Goal: Information Seeking & Learning: Learn about a topic

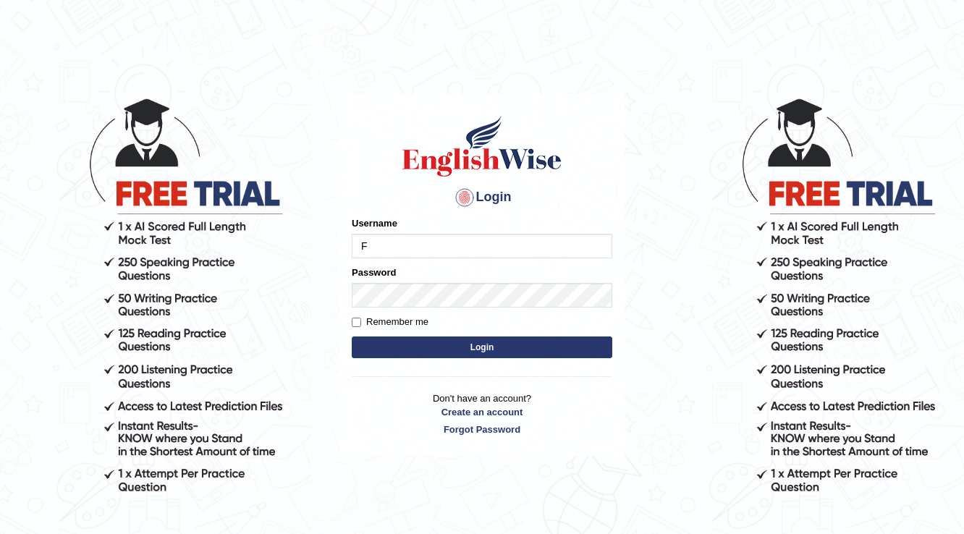
type input "Farzana12"
click at [375, 334] on form "Please fix the following errors: Username Farzana12 Password Remember me Login" at bounding box center [482, 288] width 260 height 145
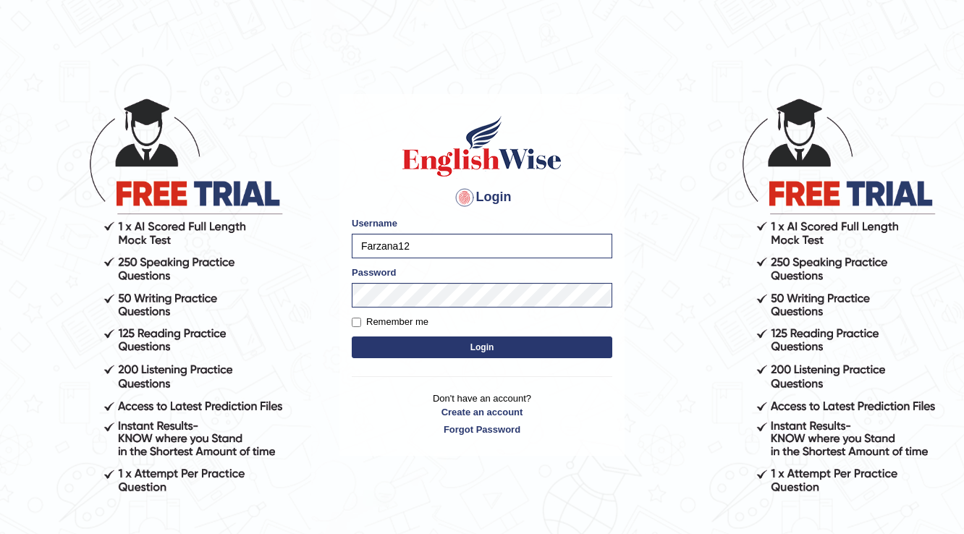
click at [476, 341] on button "Login" at bounding box center [482, 347] width 260 height 22
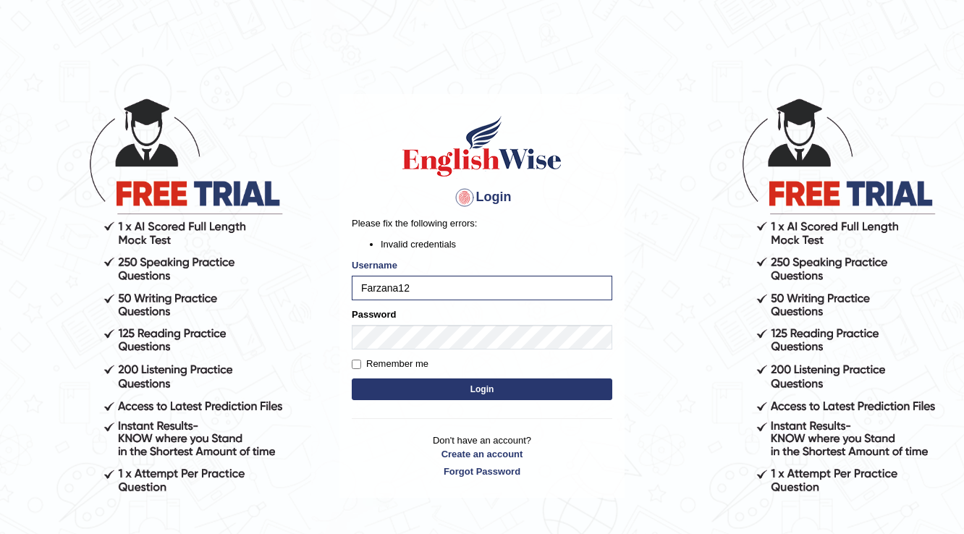
click at [386, 384] on button "Login" at bounding box center [482, 389] width 260 height 22
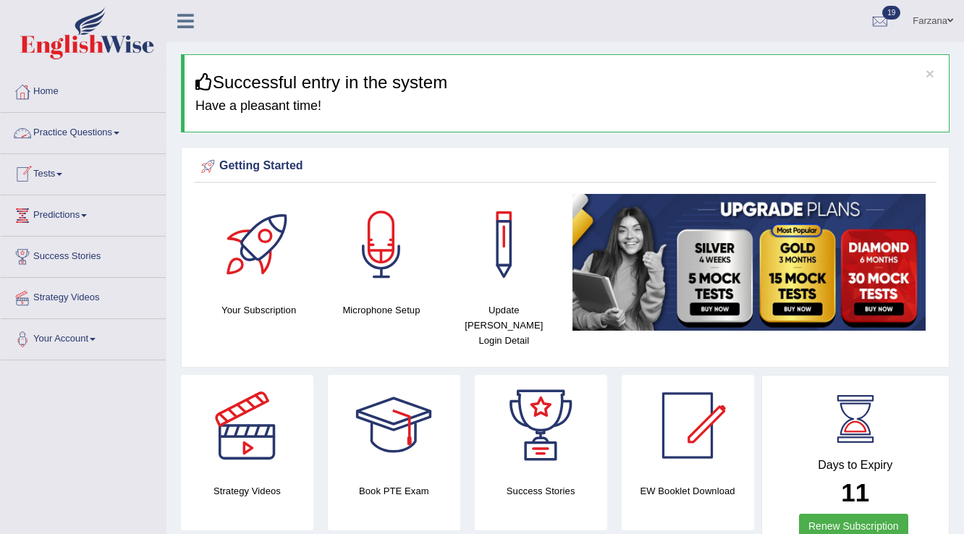
click at [93, 134] on link "Practice Questions" at bounding box center [83, 131] width 165 height 36
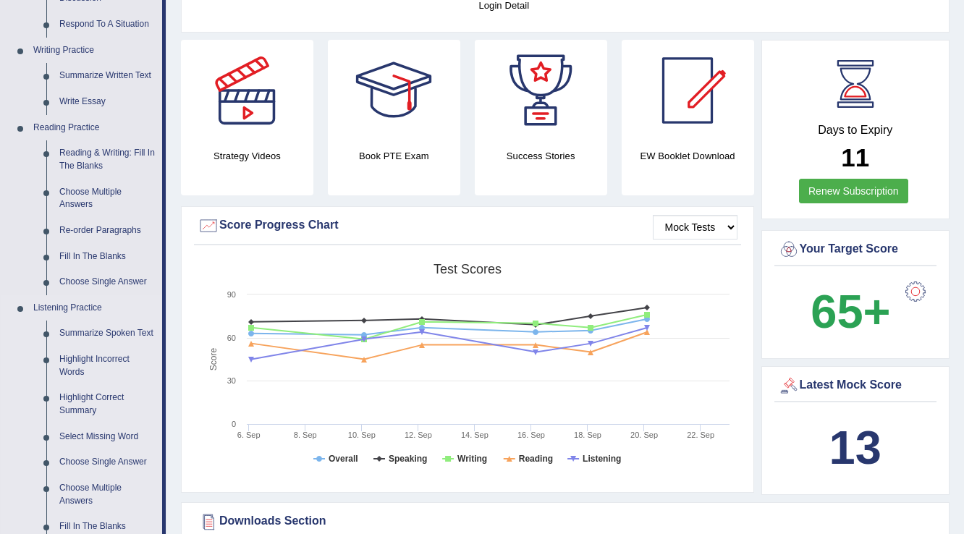
scroll to position [232, 0]
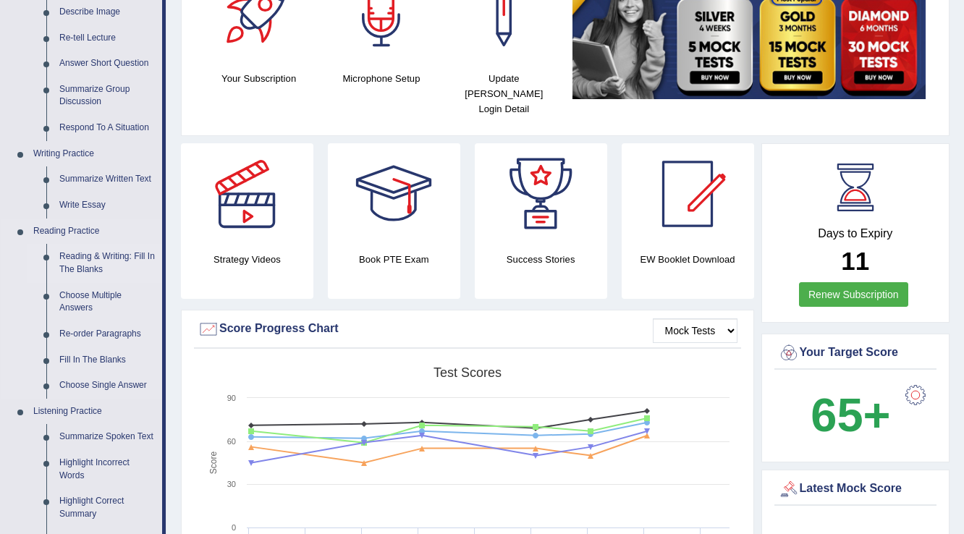
click at [139, 255] on link "Reading & Writing: Fill In The Blanks" at bounding box center [107, 263] width 109 height 38
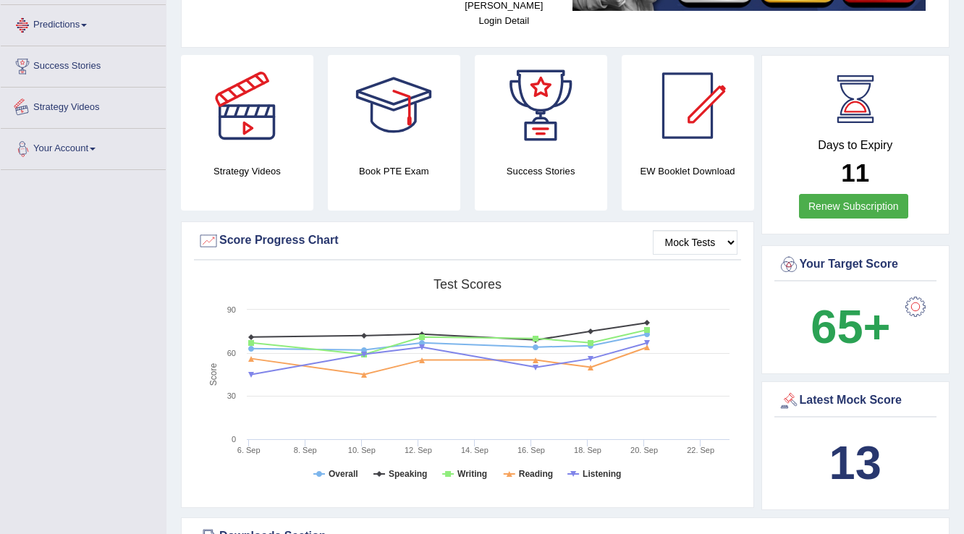
scroll to position [431, 0]
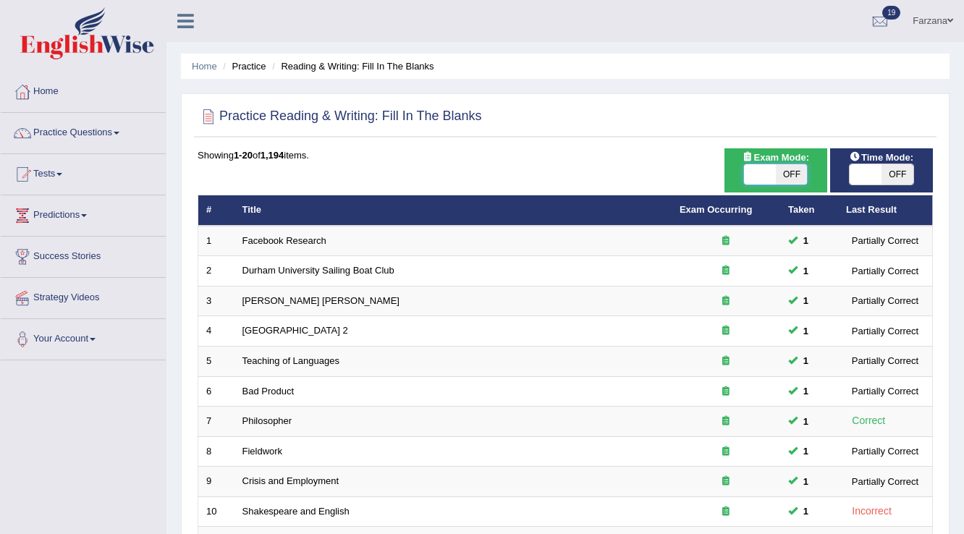
click at [764, 170] on span at bounding box center [760, 174] width 32 height 20
checkbox input "true"
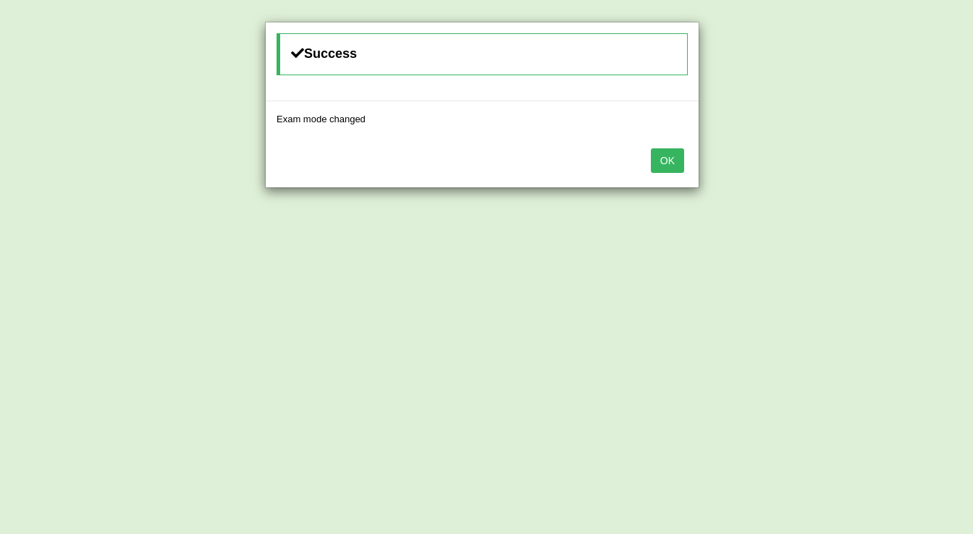
click at [687, 159] on div "OK" at bounding box center [482, 162] width 433 height 51
click at [673, 159] on button "OK" at bounding box center [667, 160] width 33 height 25
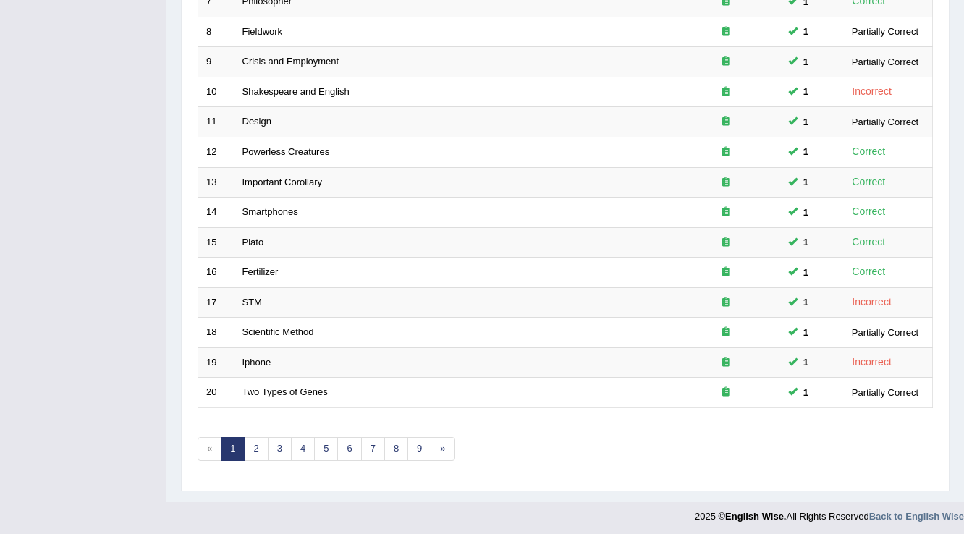
scroll to position [420, 0]
click at [271, 441] on link "3" at bounding box center [280, 449] width 24 height 24
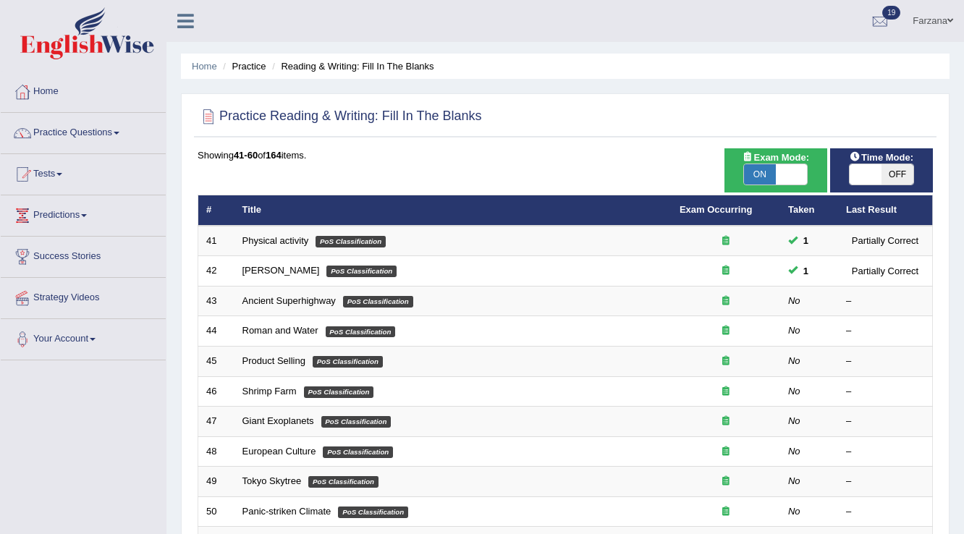
click at [262, 300] on link "Ancient Superhighway" at bounding box center [288, 300] width 93 height 11
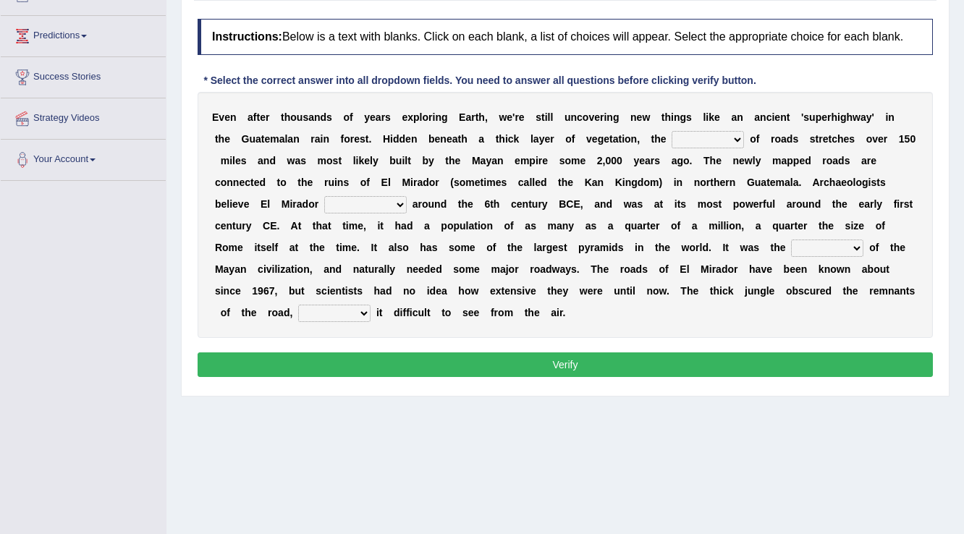
scroll to position [110, 0]
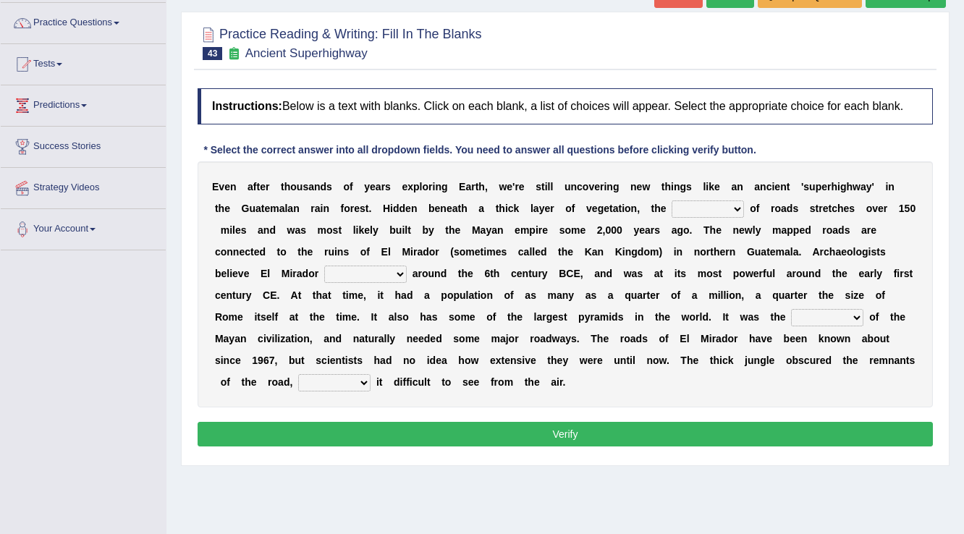
click at [683, 208] on select "network surface interface width" at bounding box center [707, 208] width 72 height 17
select select "width"
click at [671, 200] on select "network surface interface width" at bounding box center [707, 208] width 72 height 17
click at [377, 276] on select "has founded founded was founded was found" at bounding box center [365, 274] width 82 height 17
select select "was found"
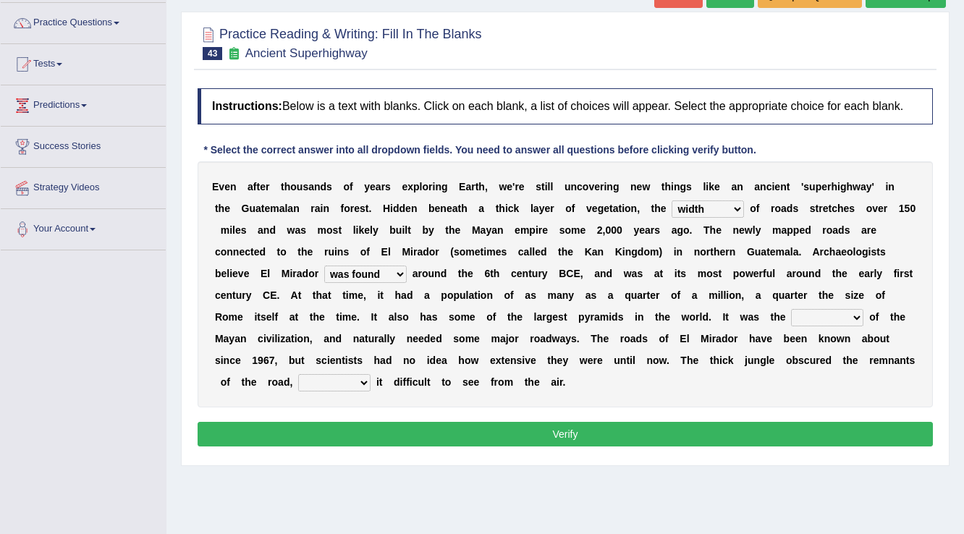
click at [324, 266] on select "has founded founded was founded was found" at bounding box center [365, 274] width 82 height 17
click at [813, 318] on select "volume heart column facet" at bounding box center [827, 317] width 72 height 17
click at [504, 411] on div "Instructions: Below is a text with blanks. Click on each blank, a list of choic…" at bounding box center [565, 269] width 742 height 377
click at [349, 378] on select "makes making make made" at bounding box center [334, 382] width 72 height 17
select select "makes"
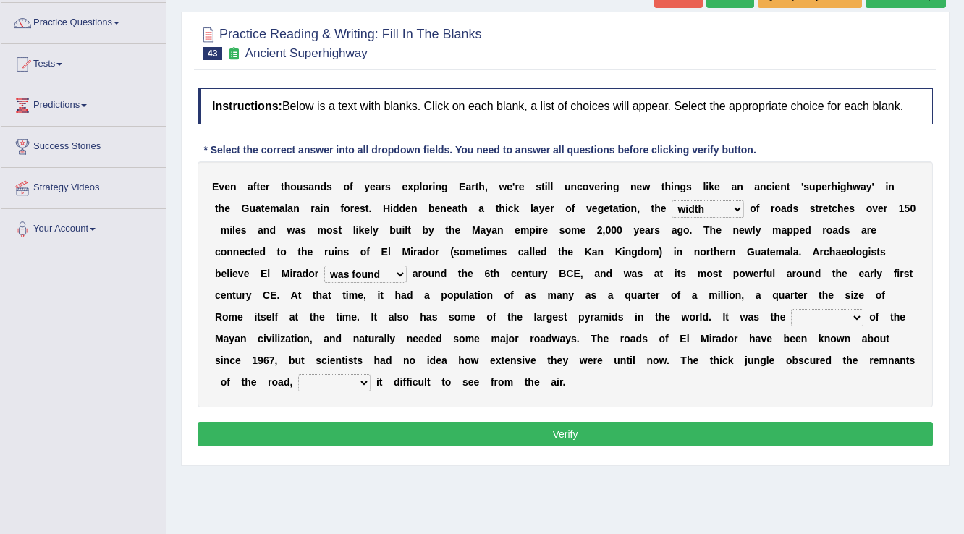
click at [298, 374] on select "makes making make made" at bounding box center [334, 382] width 72 height 17
click at [798, 315] on select "volume heart column facet" at bounding box center [827, 317] width 72 height 17
click at [810, 311] on select "volume heart column facet" at bounding box center [827, 317] width 72 height 17
select select "column"
click at [791, 309] on select "volume heart column facet" at bounding box center [827, 317] width 72 height 17
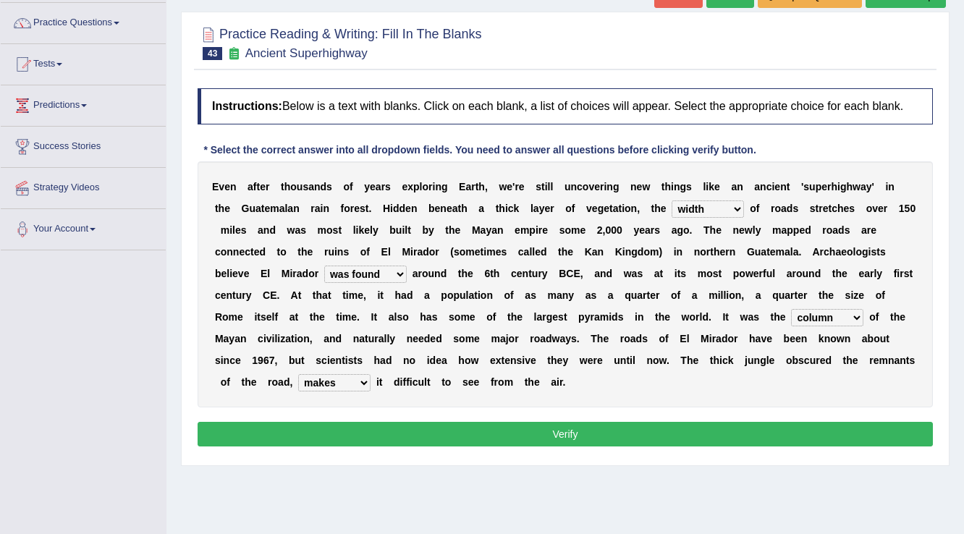
click at [799, 431] on button "Verify" at bounding box center [565, 434] width 735 height 25
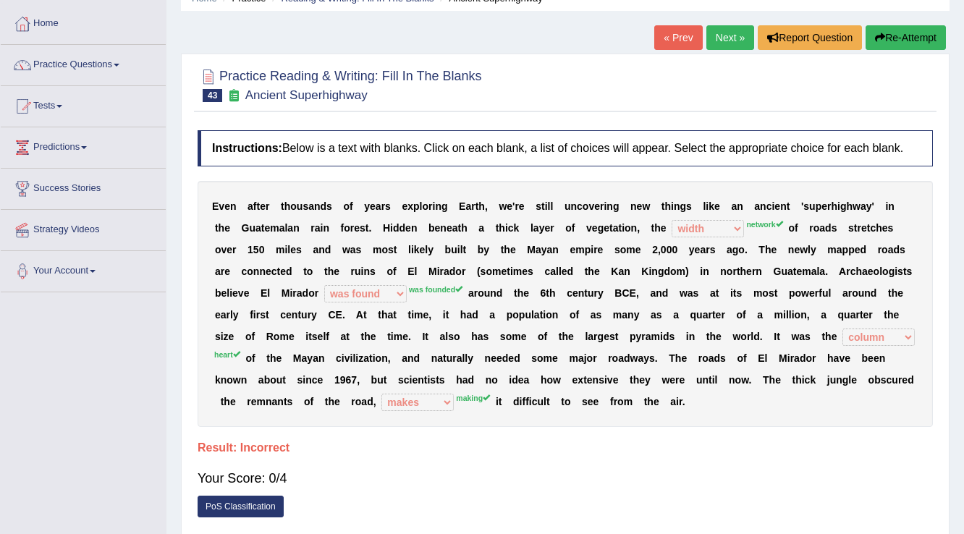
scroll to position [52, 0]
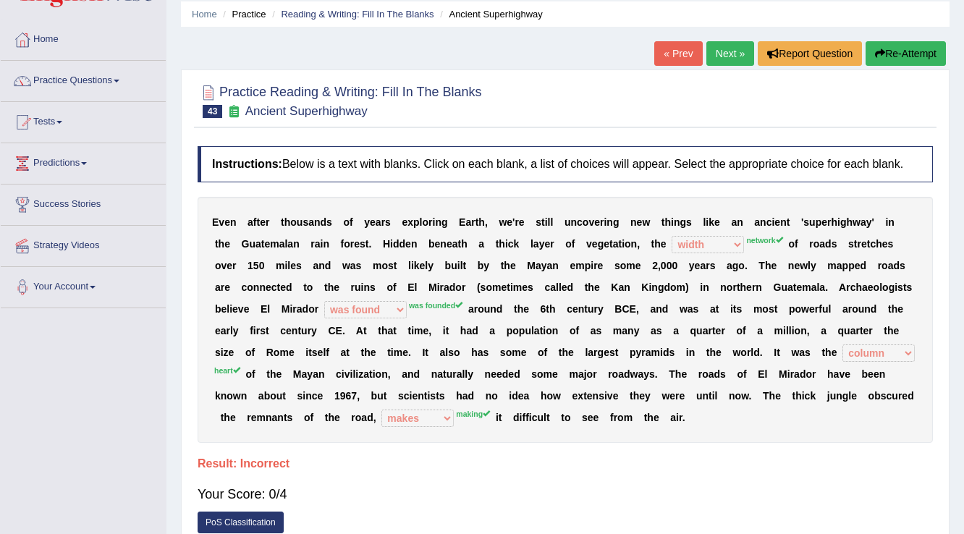
drag, startPoint x: 596, startPoint y: 531, endPoint x: 352, endPoint y: 441, distance: 259.4
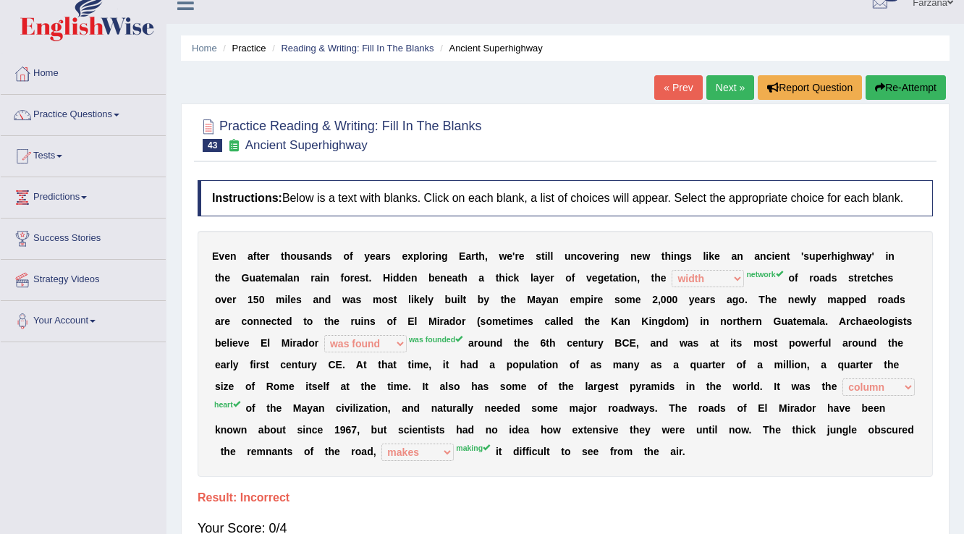
scroll to position [0, 0]
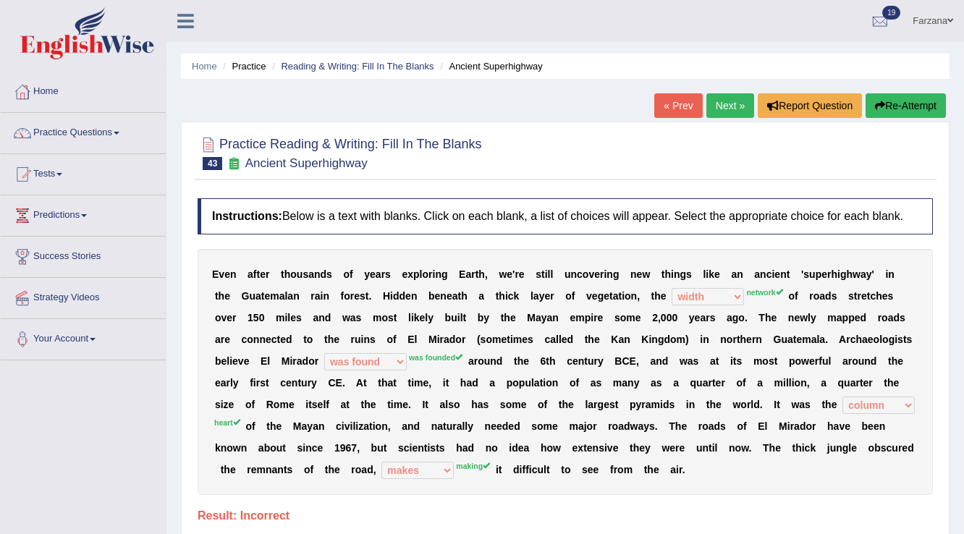
click at [735, 107] on link "Next »" at bounding box center [730, 105] width 48 height 25
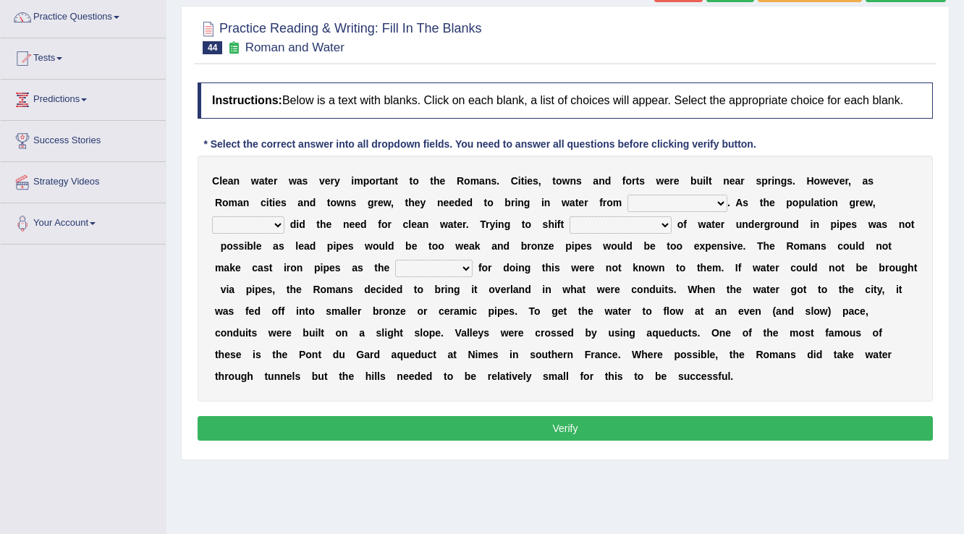
click at [665, 200] on select "further afield these origins different parts specific sources" at bounding box center [677, 203] width 100 height 17
select select "different parts"
click at [627, 195] on select "further afield these origins different parts specific sources" at bounding box center [677, 203] width 100 height 17
click at [275, 221] on select "as well so how thus" at bounding box center [248, 224] width 72 height 17
select select "so"
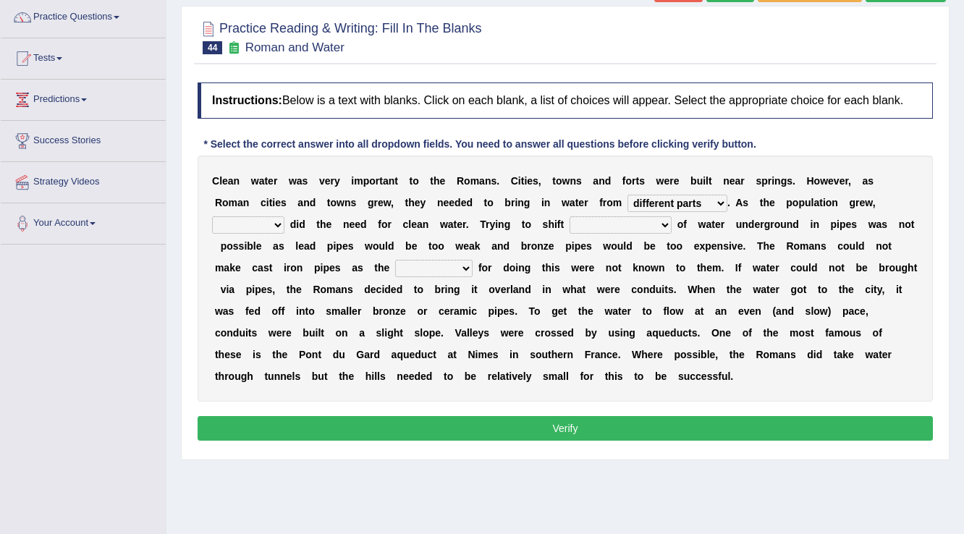
click at [212, 216] on select "as well so how thus" at bounding box center [248, 224] width 72 height 17
click select "few loads improper intakes relative levels large volumes"
select select "large volumes"
click select "few loads improper intakes relative levels large volumes"
click select "spans scales proportions techniques"
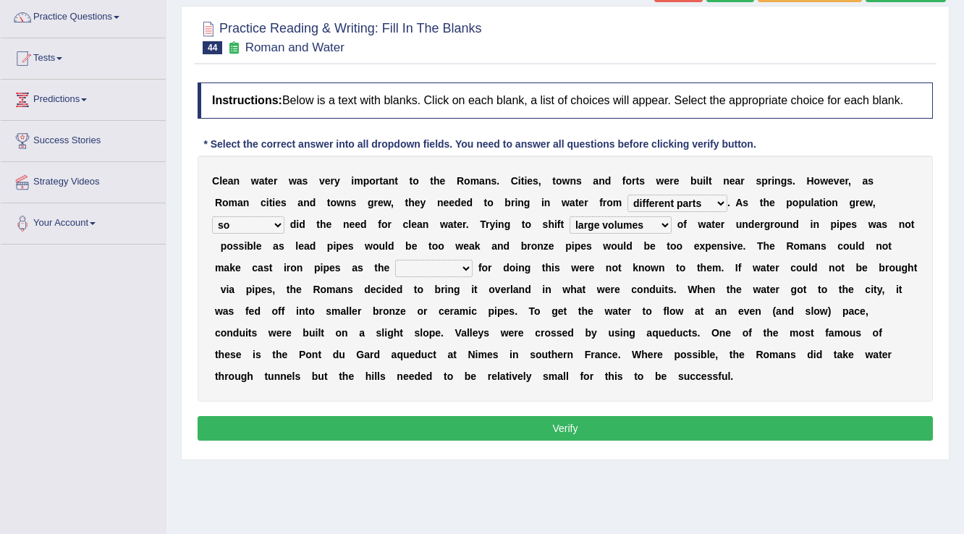
select select "techniques"
click select "spans scales proportions techniques"
click button "Verify"
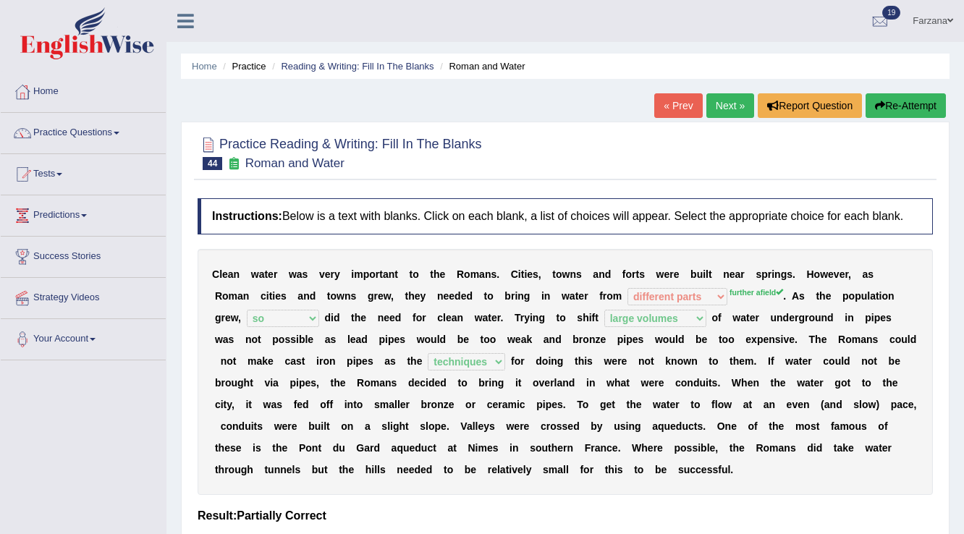
click link "Next »"
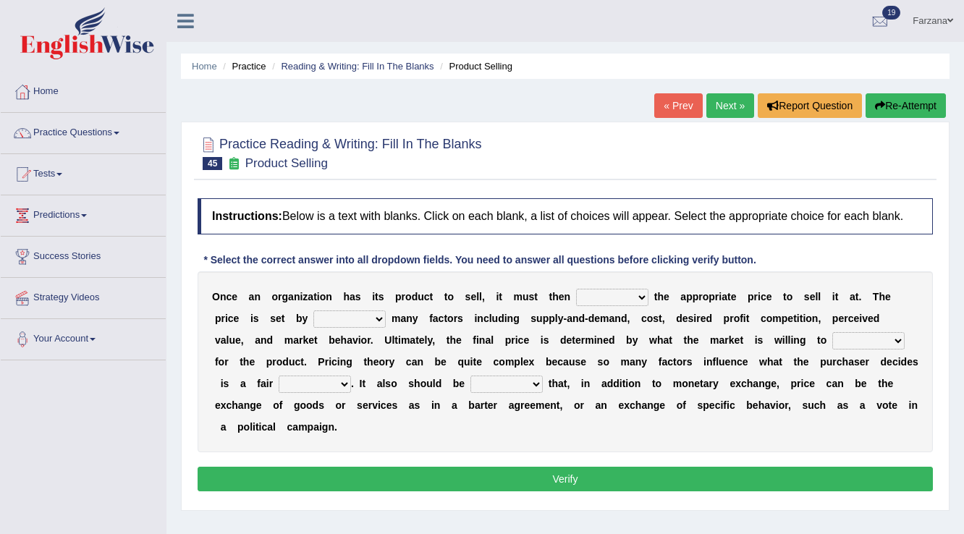
click at [585, 300] on select "tolerate determine fabricate fancy" at bounding box center [612, 297] width 72 height 17
click at [585, 297] on select "tolerate determine fabricate fancy" at bounding box center [612, 297] width 72 height 17
select select "determine"
click at [576, 289] on select "tolerate determine fabricate fancy" at bounding box center [612, 297] width 72 height 17
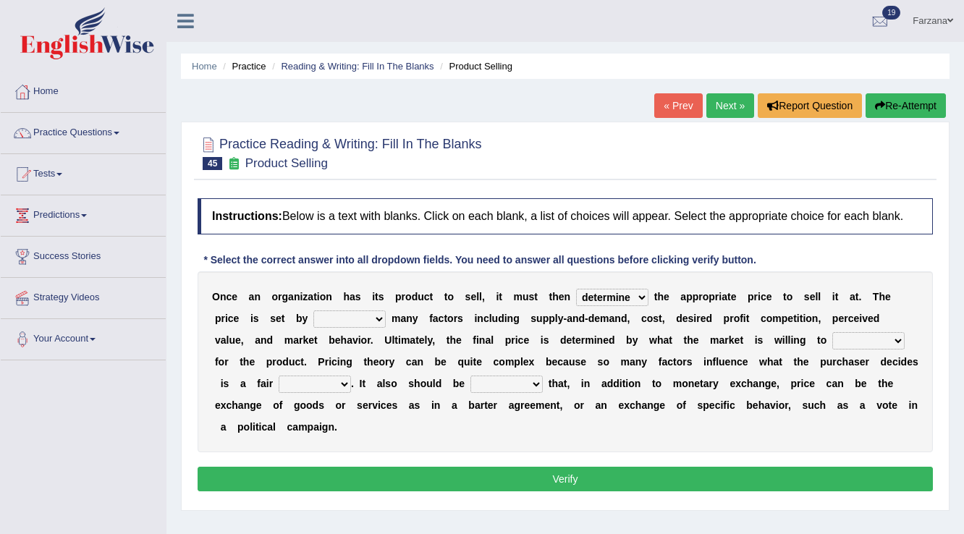
click at [352, 321] on select "comparing begetting balancing offsetting" at bounding box center [349, 318] width 72 height 17
select select "balancing"
click at [313, 310] on select "comparing begetting balancing offsetting" at bounding box center [349, 318] width 72 height 17
click at [366, 317] on select "comparing begetting balancing offsetting" at bounding box center [349, 318] width 72 height 17
click at [313, 310] on select "comparing begetting balancing offsetting" at bounding box center [349, 318] width 72 height 17
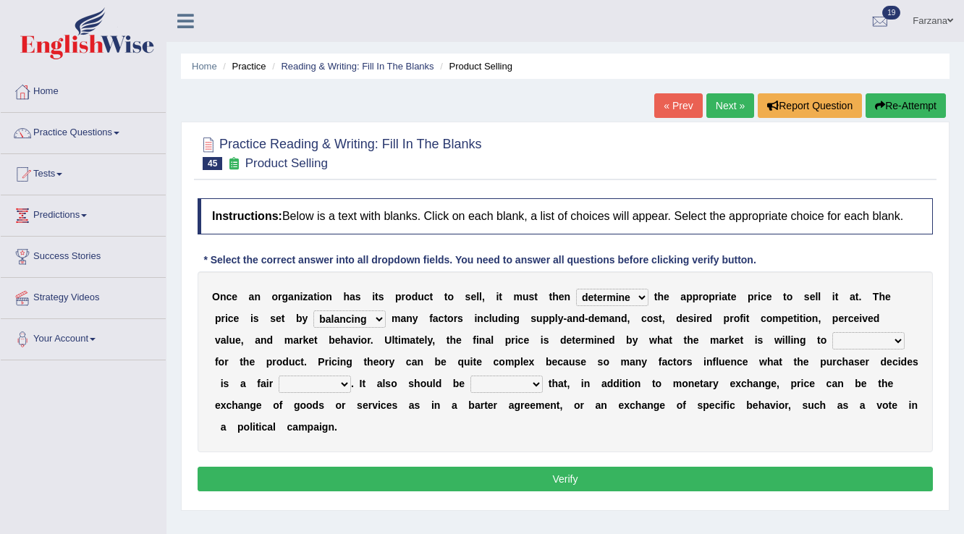
click at [842, 336] on select "consign design exchange prepare" at bounding box center [868, 340] width 72 height 17
click at [755, 401] on b "e" at bounding box center [756, 405] width 6 height 12
drag, startPoint x: 839, startPoint y: 342, endPoint x: 860, endPoint y: 376, distance: 40.6
click at [860, 376] on div "O n c e a n o r g a n i z a t i o n h a s i t s p r o d u c t t o s e l l , i t…" at bounding box center [565, 361] width 735 height 181
click at [874, 344] on select "consign design exchange prepare" at bounding box center [868, 340] width 72 height 17
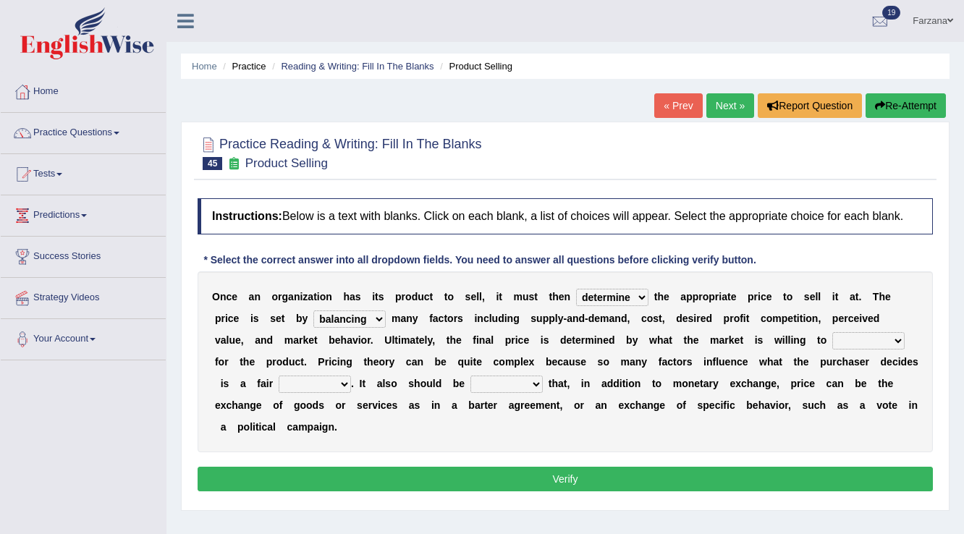
click at [853, 336] on select "consign design exchange prepare" at bounding box center [868, 340] width 72 height 17
drag, startPoint x: 569, startPoint y: 342, endPoint x: 520, endPoint y: 335, distance: 48.9
click at [561, 342] on div "O n c e a n o r g a n i z a t i o n h a s i t s p r o d u c t t o s e l l , i t…" at bounding box center [565, 361] width 735 height 181
click at [340, 381] on select "addition shape content value" at bounding box center [315, 384] width 72 height 17
select select "content"
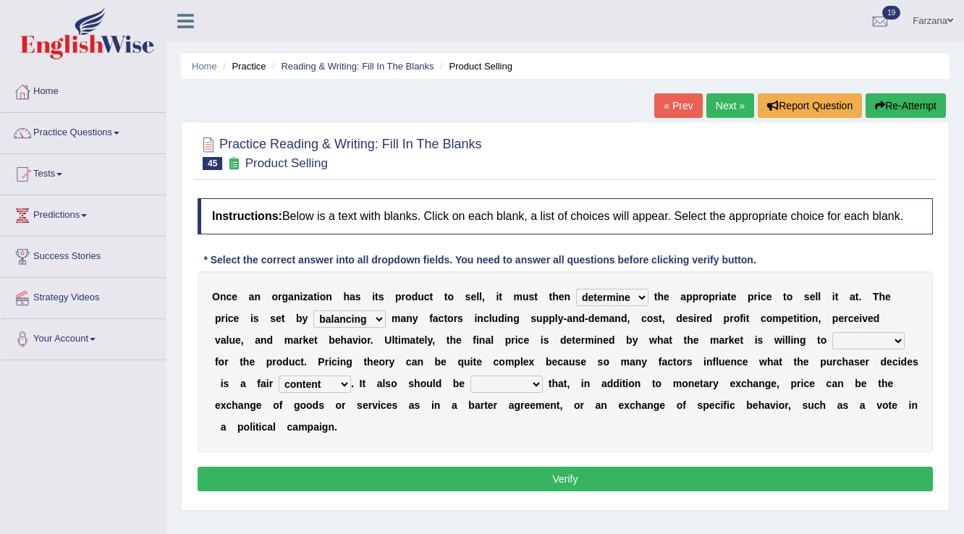
click at [279, 376] on select "addition shape content value" at bounding box center [315, 384] width 72 height 17
click at [517, 389] on select "explained enlarged overrated noted" at bounding box center [506, 384] width 72 height 17
select select "noted"
click at [470, 376] on select "explained enlarged overrated noted" at bounding box center [506, 384] width 72 height 17
click at [837, 336] on select "consign design exchange prepare" at bounding box center [868, 340] width 72 height 17
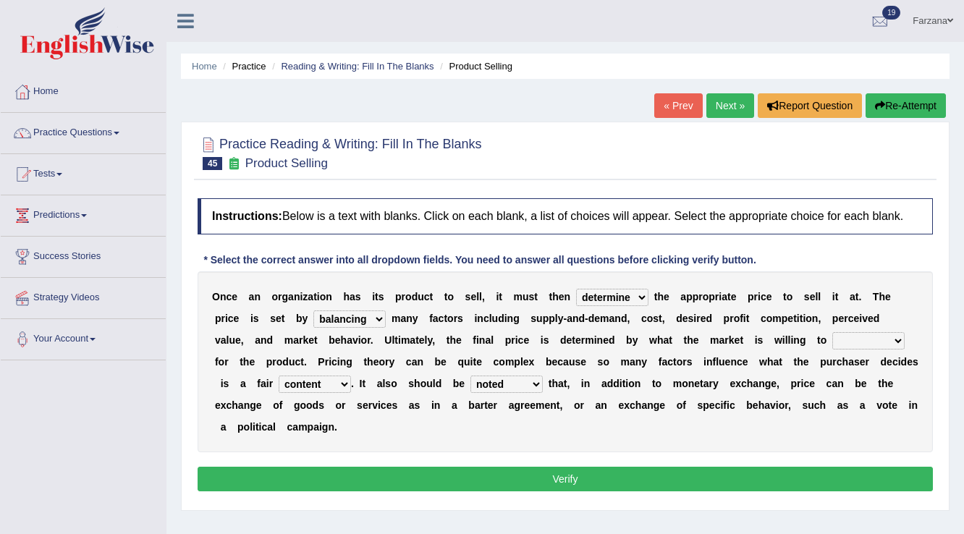
select select "exchange"
click at [832, 332] on select "consign design exchange prepare" at bounding box center [868, 340] width 72 height 17
drag, startPoint x: 642, startPoint y: 458, endPoint x: 624, endPoint y: 458, distance: 17.4
click at [624, 458] on div "Instructions: Below is a text with blanks. Click on each blank, a list of choic…" at bounding box center [565, 347] width 742 height 312
click at [584, 457] on div "Instructions: Below is a text with blanks. Click on each blank, a list of choic…" at bounding box center [565, 347] width 742 height 312
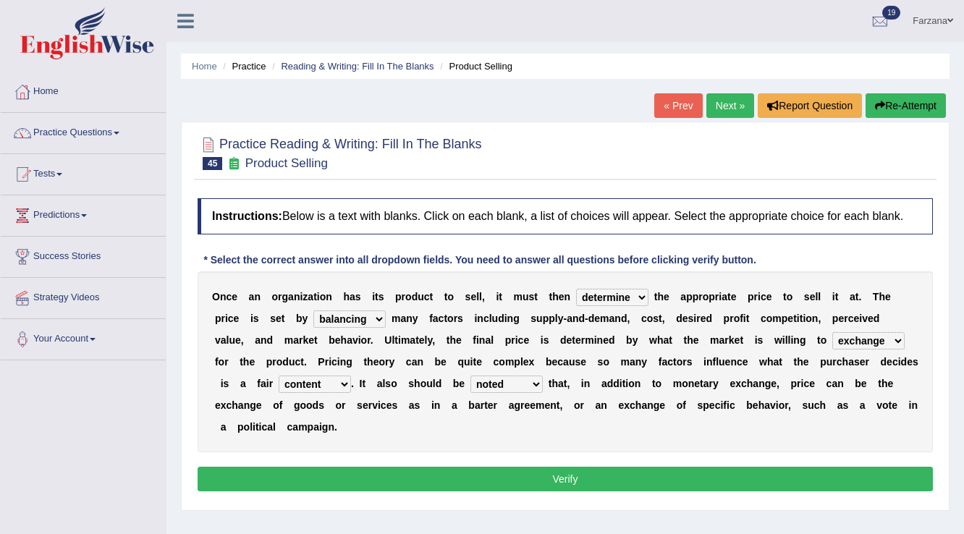
click at [533, 457] on div "Instructions: Below is a text with blanks. Click on each blank, a list of choic…" at bounding box center [565, 347] width 742 height 312
drag, startPoint x: 491, startPoint y: 475, endPoint x: 521, endPoint y: 465, distance: 31.8
click at [491, 474] on button "Verify" at bounding box center [565, 479] width 735 height 25
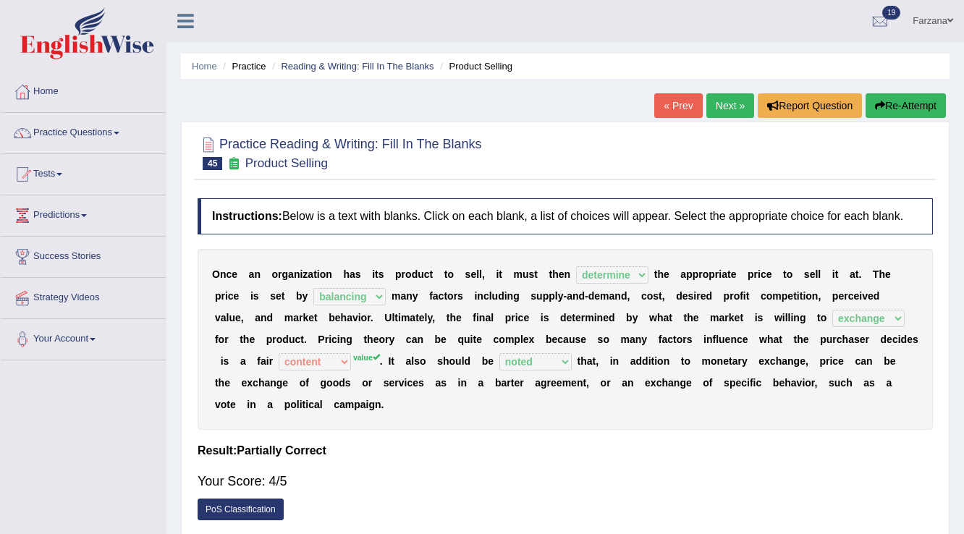
click at [721, 101] on link "Next »" at bounding box center [730, 105] width 48 height 25
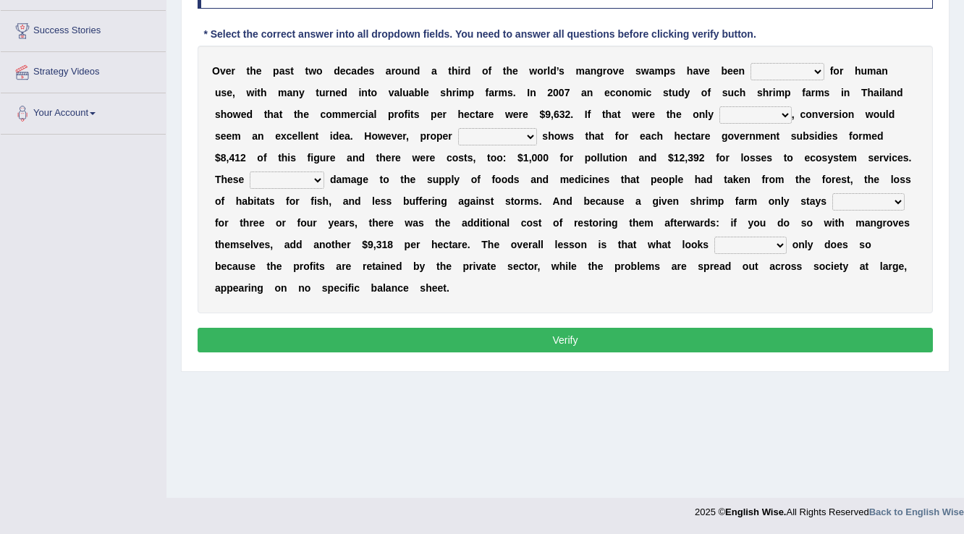
click at [779, 68] on select "rearranged exchanged conserved converted" at bounding box center [787, 71] width 74 height 17
select select "conserved"
click at [750, 63] on select "rearranged exchanged conserved converted" at bounding box center [787, 71] width 74 height 17
click at [250, 111] on b "d" at bounding box center [250, 115] width 7 height 12
click at [742, 116] on select "index eliment choice factor" at bounding box center [755, 114] width 72 height 17
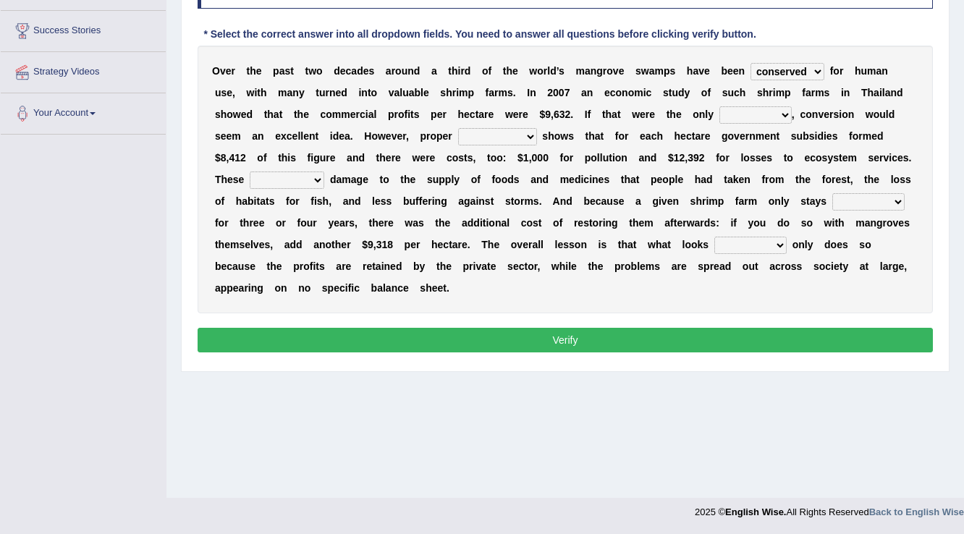
click at [719, 106] on select "index eliment choice factor" at bounding box center [755, 114] width 72 height 17
click at [750, 101] on div "O v e r t h e p a s t t w o d e c a d e s a r o u n d a t h i r d o f t h e w o…" at bounding box center [565, 180] width 735 height 268
click at [733, 110] on select "index eliment choice factor" at bounding box center [755, 114] width 72 height 17
select select "choice"
click at [719, 106] on select "index eliment choice factor" at bounding box center [755, 114] width 72 height 17
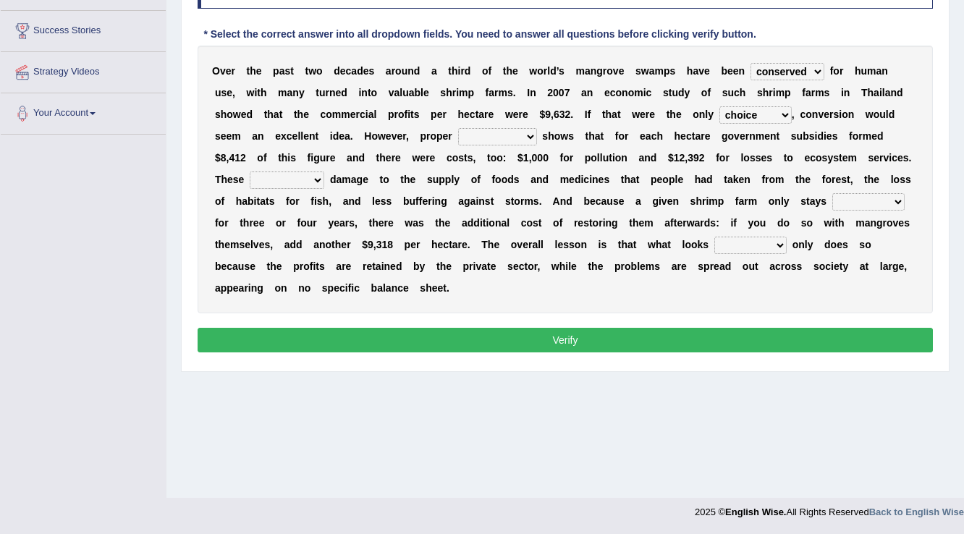
click at [495, 128] on select "accounting percentage aggregation division" at bounding box center [497, 136] width 79 height 17
select select "accounting"
click at [458, 128] on select "accounting percentage aggregation division" at bounding box center [497, 136] width 79 height 17
click at [296, 178] on select "comprised uneven neglected augmented" at bounding box center [287, 179] width 75 height 17
select select "comprised"
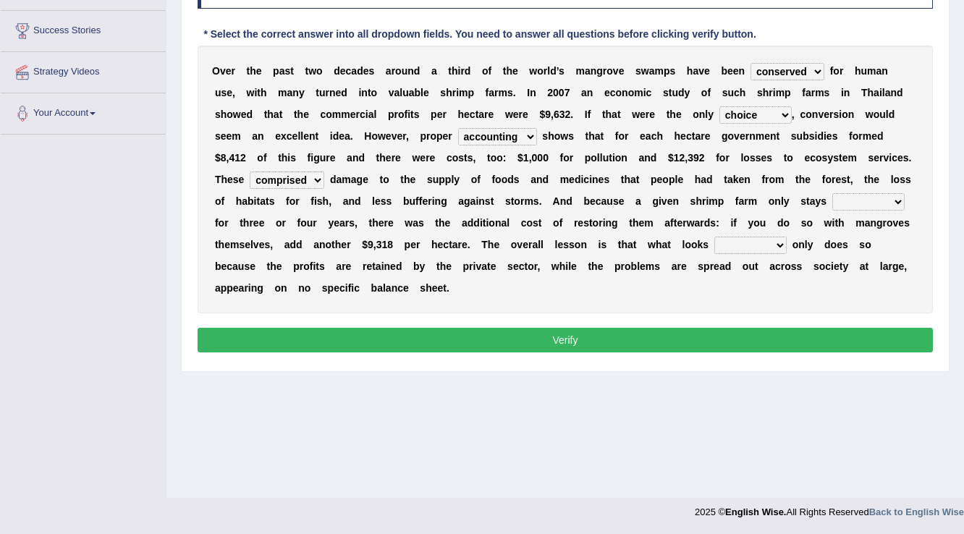
click at [250, 171] on select "comprised uneven neglected augmented" at bounding box center [287, 179] width 75 height 17
click at [862, 200] on select "interactive distinctive productive collective" at bounding box center [868, 201] width 72 height 17
click at [839, 197] on select "interactive distinctive productive collective" at bounding box center [868, 201] width 72 height 17
select select "productive"
click at [832, 193] on select "interactive distinctive productive collective" at bounding box center [868, 201] width 72 height 17
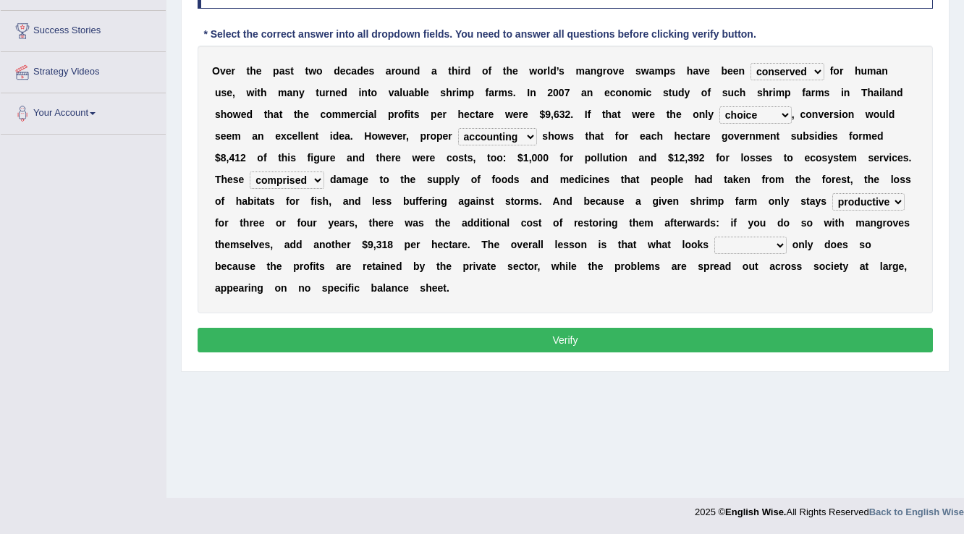
click at [748, 245] on select "beneficial immediate modest moderate" at bounding box center [750, 245] width 72 height 17
select select "beneficial"
click at [714, 237] on select "beneficial immediate modest moderate" at bounding box center [750, 245] width 72 height 17
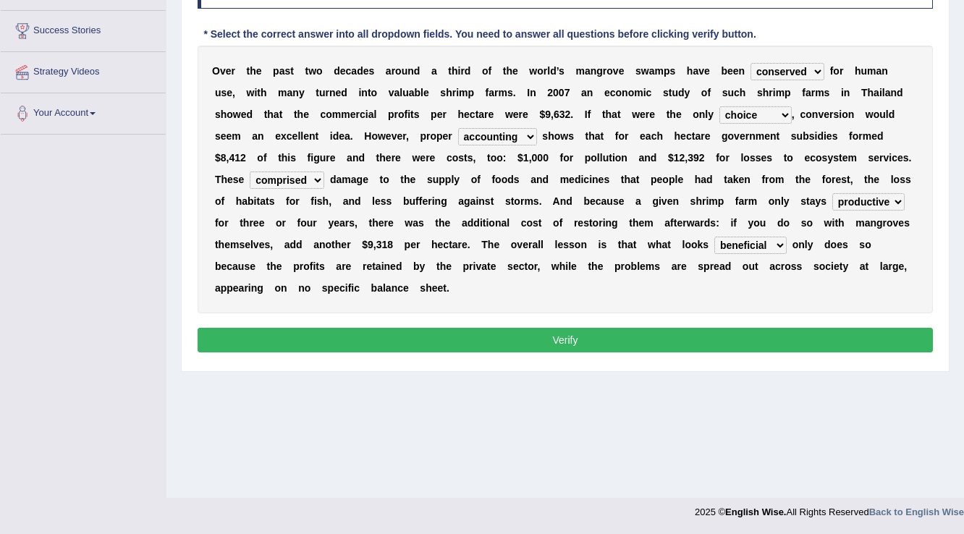
click at [677, 336] on button "Verify" at bounding box center [565, 340] width 735 height 25
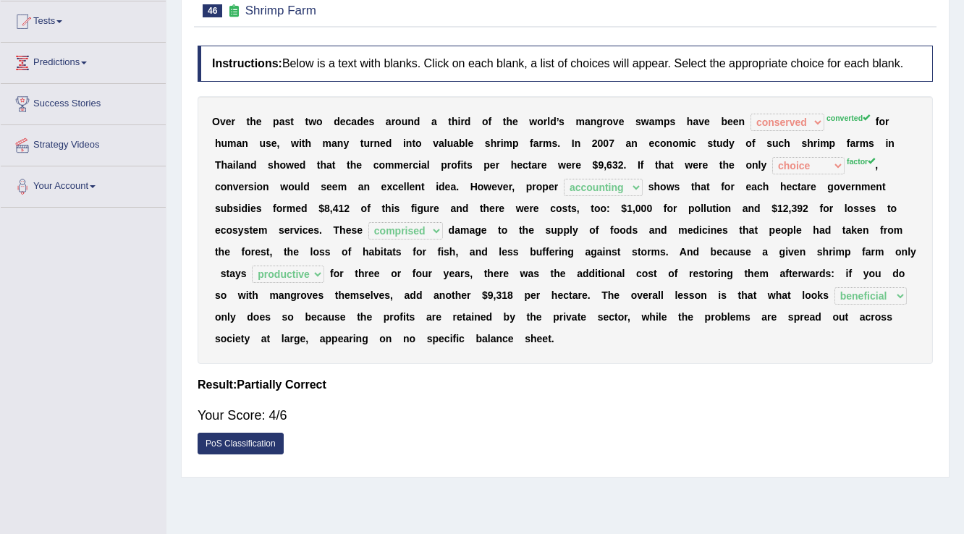
scroll to position [52, 0]
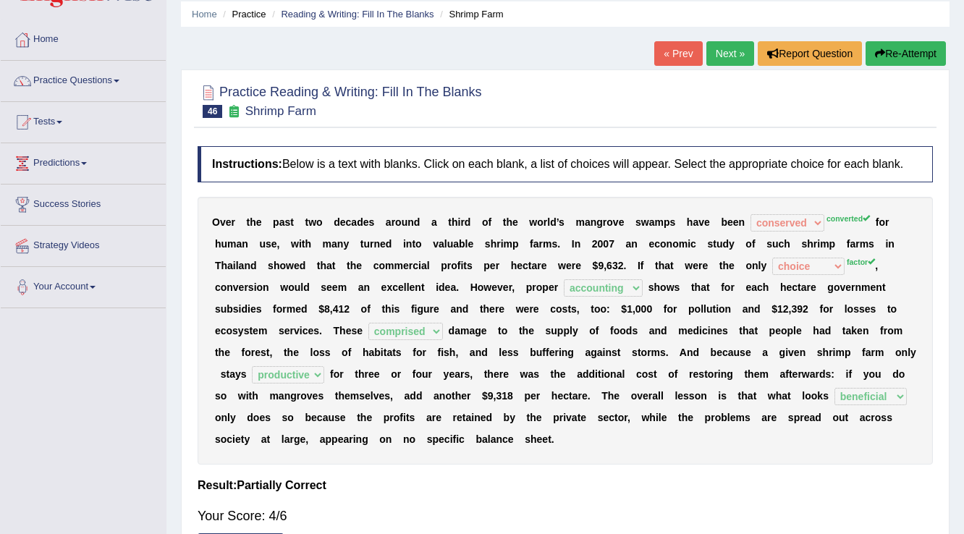
click at [833, 238] on b "p" at bounding box center [832, 244] width 7 height 12
click at [721, 55] on link "Next »" at bounding box center [730, 53] width 48 height 25
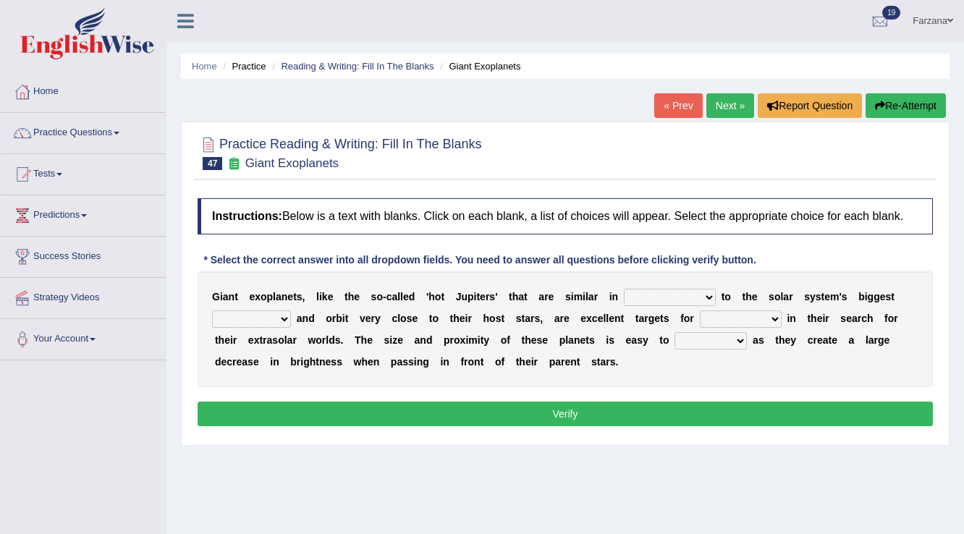
click at [693, 297] on select "borders expressions shapes characteristics" at bounding box center [670, 297] width 92 height 17
select select "shapes"
click at [624, 289] on select "borders expressions shapes characteristics" at bounding box center [670, 297] width 92 height 17
click at [270, 315] on select "frame subordinate planet comet" at bounding box center [251, 318] width 79 height 17
click at [212, 310] on select "frame subordinate planet comet" at bounding box center [251, 318] width 79 height 17
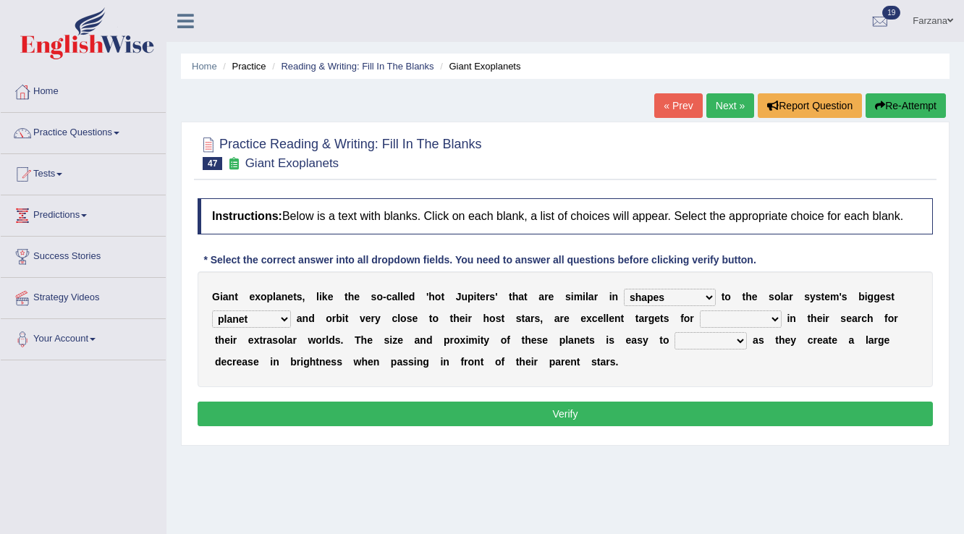
click at [271, 317] on select "frame subordinate planet comet" at bounding box center [251, 318] width 79 height 17
click at [212, 310] on select "frame subordinate planet comet" at bounding box center [251, 318] width 79 height 17
click at [261, 325] on select "frame subordinate planet comet" at bounding box center [251, 318] width 79 height 17
click at [212, 310] on select "frame subordinate planet comet" at bounding box center [251, 318] width 79 height 17
click at [252, 321] on select "frame subordinate planet comet" at bounding box center [251, 318] width 79 height 17
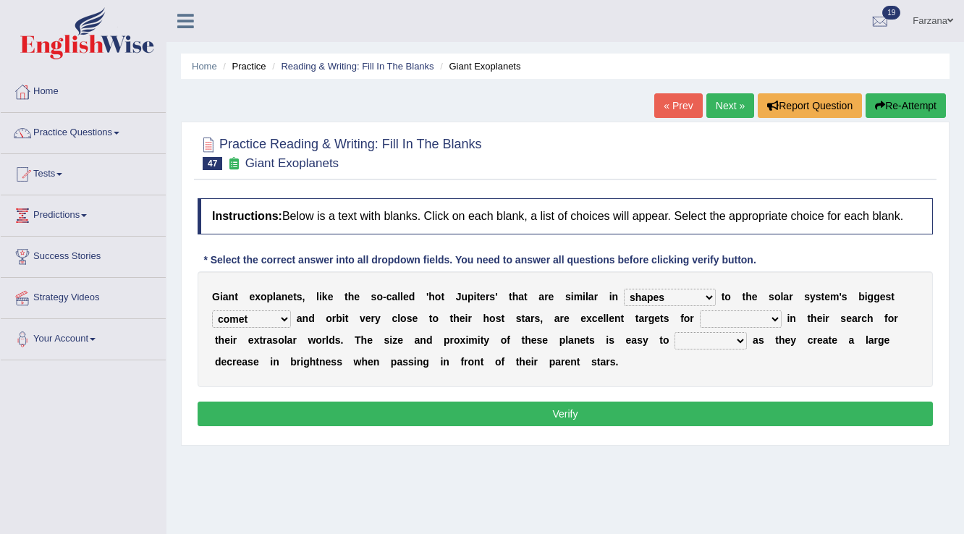
select select "planet"
click at [212, 310] on select "frame subordinate planet comet" at bounding box center [251, 318] width 79 height 17
click at [729, 312] on select "members astronomers parties makers" at bounding box center [741, 318] width 82 height 17
click at [564, 327] on div "G i a n t e x o p l a n e t s , l i k e t h e s o - c a l l e d ' h o t J u p i…" at bounding box center [565, 329] width 735 height 116
click at [677, 298] on select "borders expressions shapes characteristics" at bounding box center [670, 297] width 92 height 17
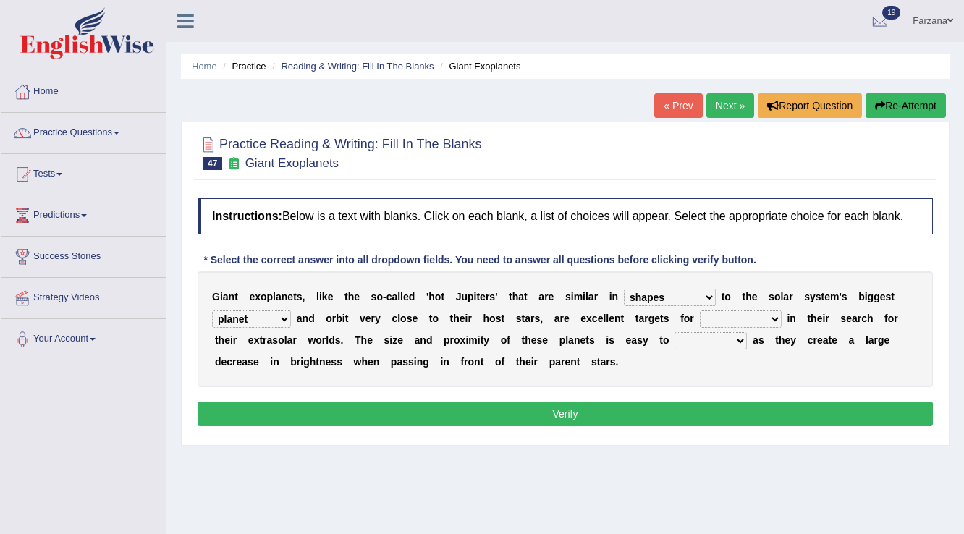
click at [624, 289] on select "borders expressions shapes characteristics" at bounding box center [670, 297] width 92 height 17
click at [700, 315] on select "members astronomers parties makers" at bounding box center [741, 318] width 82 height 17
select select "astronomers"
click at [700, 310] on select "members astronomers parties makers" at bounding box center [741, 318] width 82 height 17
click at [700, 339] on select "detect denounce deflect direct" at bounding box center [710, 340] width 72 height 17
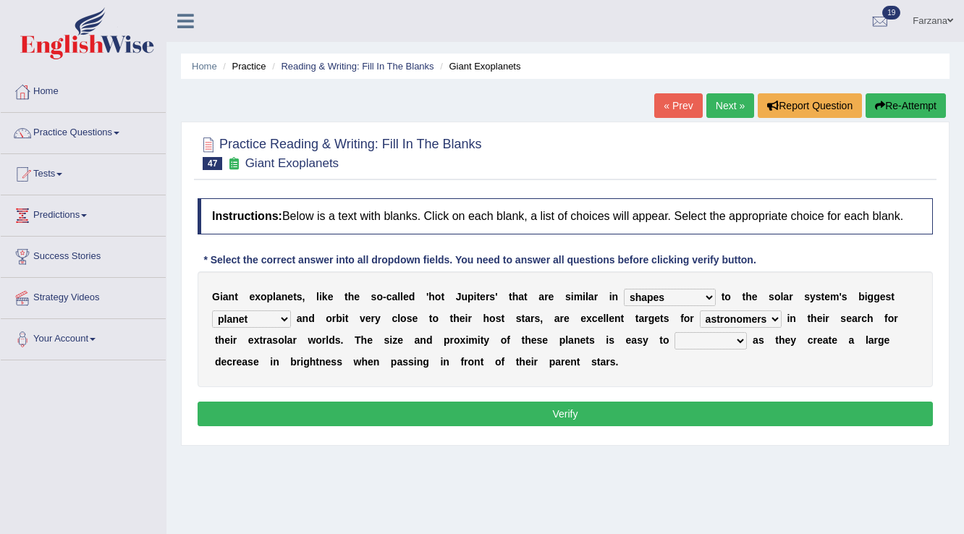
select select "detect"
click at [674, 332] on select "detect denounce deflect direct" at bounding box center [710, 340] width 72 height 17
click at [645, 301] on select "borders expressions shapes characteristics" at bounding box center [670, 297] width 92 height 17
click at [624, 289] on select "borders expressions shapes characteristics" at bounding box center [670, 297] width 92 height 17
click at [283, 315] on select "frame subordinate planet comet" at bounding box center [251, 318] width 79 height 17
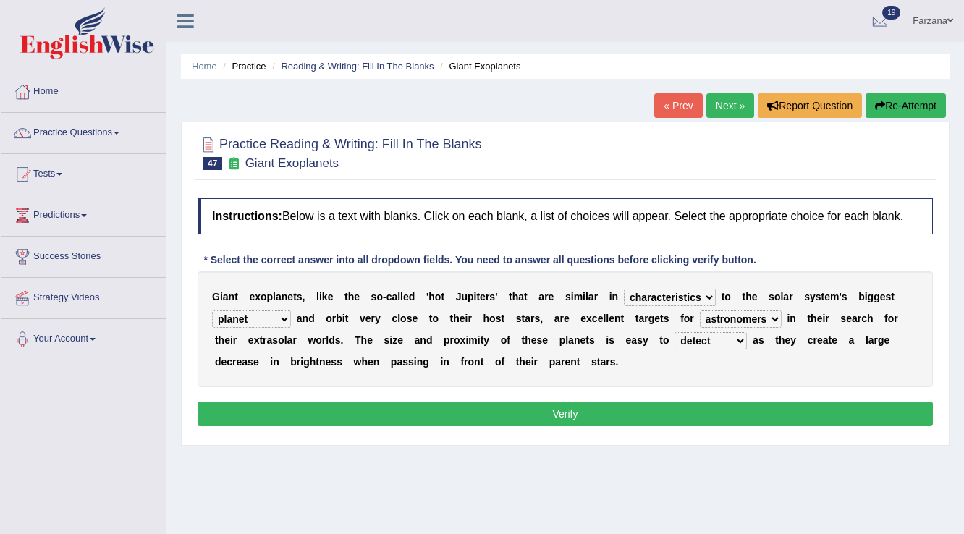
click at [670, 295] on select "borders expressions shapes characteristics" at bounding box center [670, 297] width 92 height 17
select select "shapes"
click at [624, 289] on select "borders expressions shapes characteristics" at bounding box center [670, 297] width 92 height 17
click at [556, 408] on button "Verify" at bounding box center [565, 414] width 735 height 25
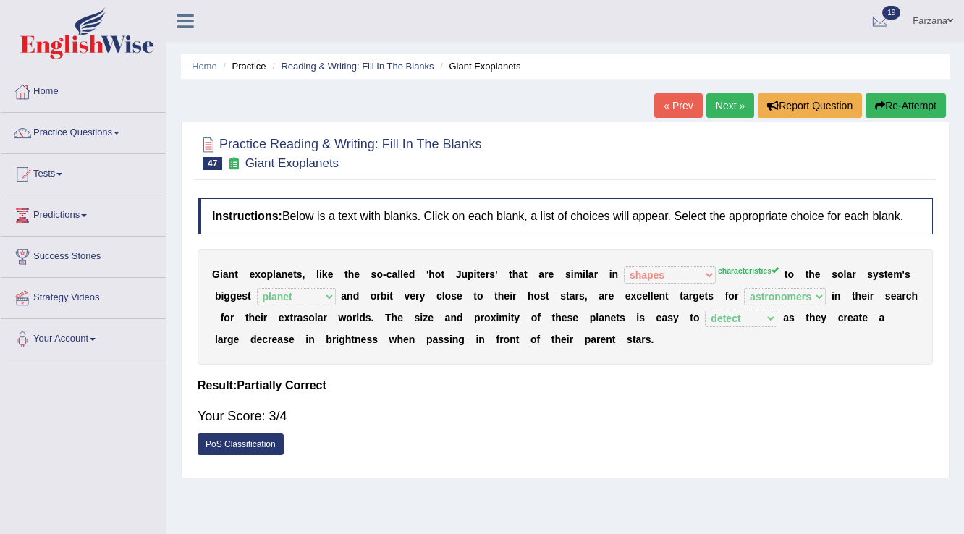
click at [724, 103] on link "Next »" at bounding box center [730, 105] width 48 height 25
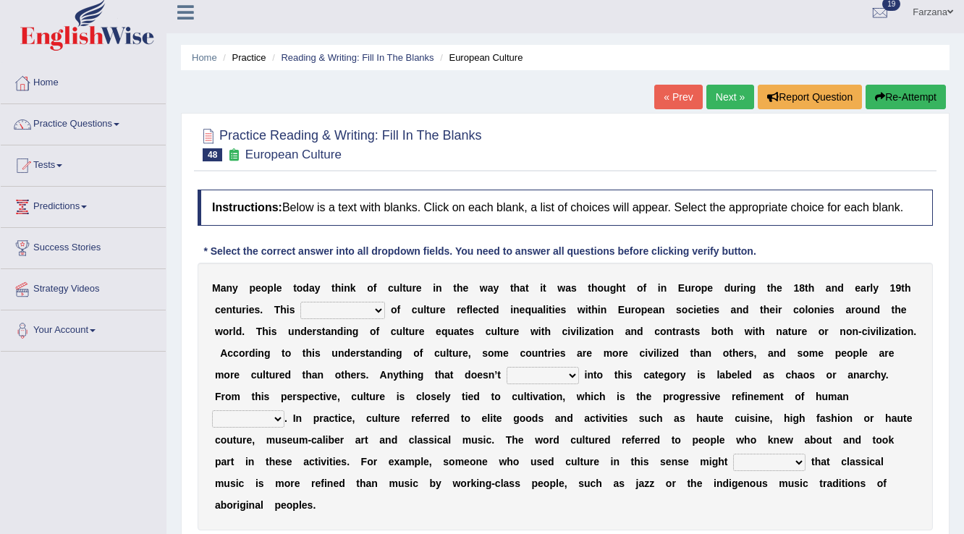
scroll to position [116, 0]
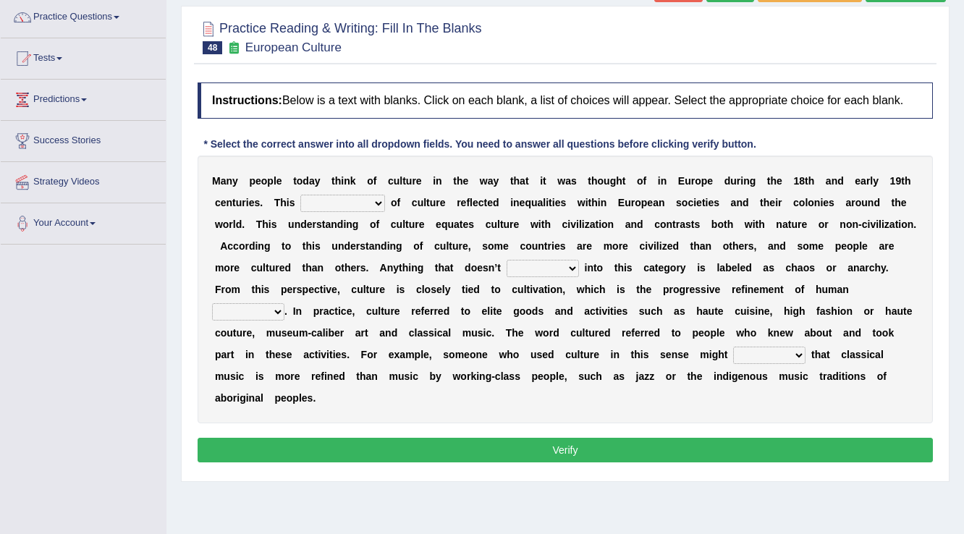
click at [327, 203] on select "classification concept renovation identity" at bounding box center [342, 203] width 85 height 17
select select "classification"
click at [300, 195] on select "classification concept renovation identity" at bounding box center [342, 203] width 85 height 17
click at [527, 263] on select "cut dismiss fit solve" at bounding box center [543, 268] width 72 height 17
select select "fit"
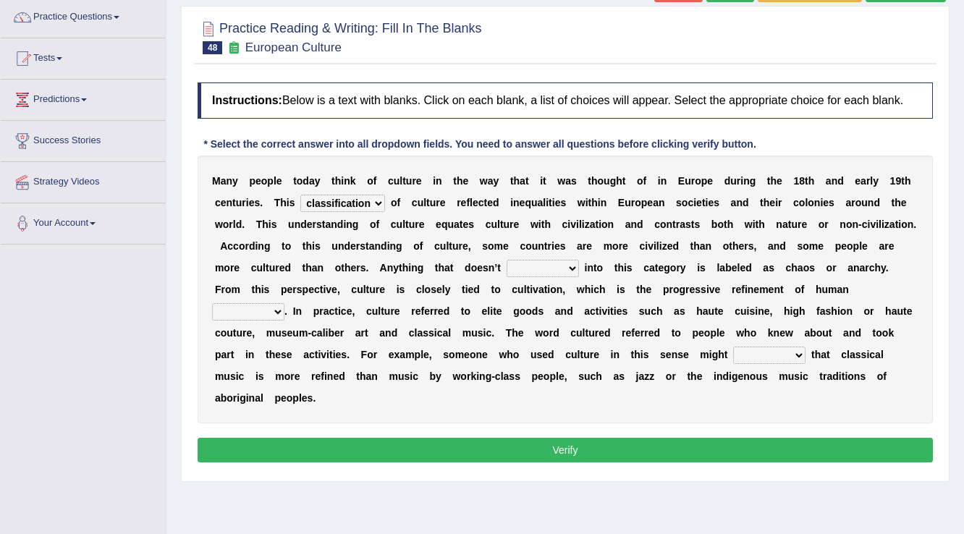
click at [507, 260] on select "cut dismiss fit solve" at bounding box center [543, 268] width 72 height 17
click at [563, 261] on select "cut dismiss fit solve" at bounding box center [543, 268] width 72 height 17
click at [507, 260] on select "cut dismiss fit solve" at bounding box center [543, 268] width 72 height 17
click at [262, 306] on select "blessing curse habit behaviour" at bounding box center [248, 311] width 72 height 17
click at [212, 303] on select "blessing curse habit behaviour" at bounding box center [248, 311] width 72 height 17
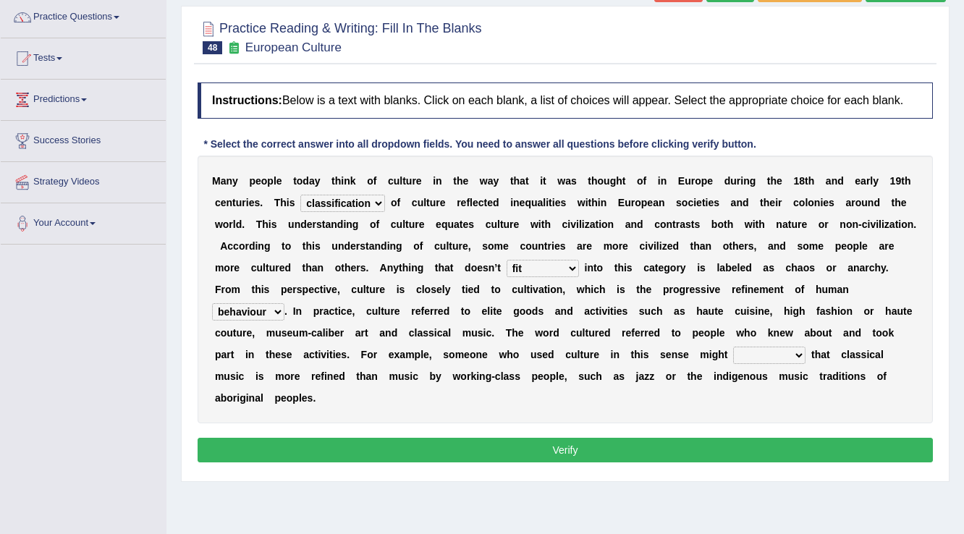
click at [232, 315] on select "blessing curse habit behaviour" at bounding box center [248, 311] width 72 height 17
select select "habit"
click at [212, 303] on select "blessing curse habit behaviour" at bounding box center [248, 311] width 72 height 17
click at [739, 353] on select "argue pretend doubt reveal" at bounding box center [769, 355] width 72 height 17
select select "argue"
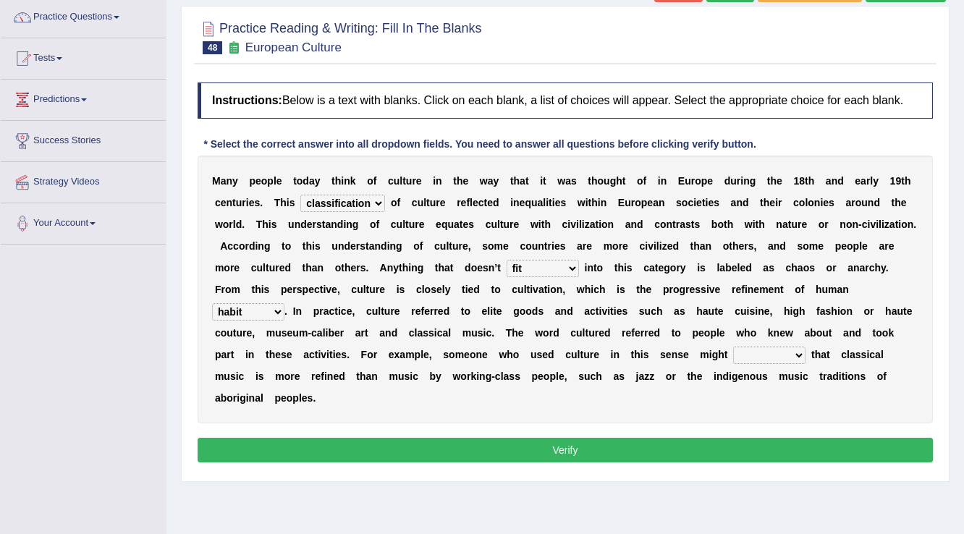
click at [733, 347] on select "argue pretend doubt reveal" at bounding box center [769, 355] width 72 height 17
click at [656, 449] on button "Verify" at bounding box center [565, 450] width 735 height 25
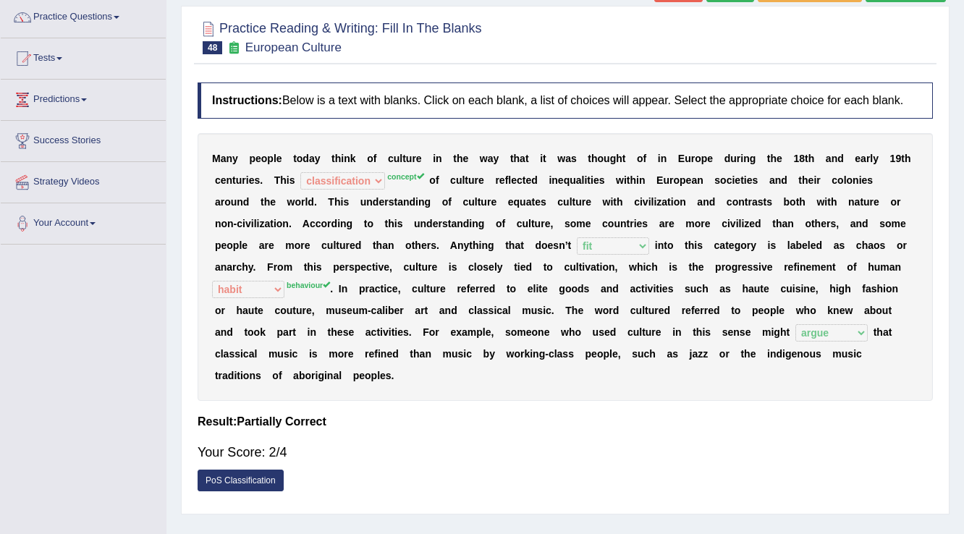
click at [394, 182] on div "M a n y p e o p l e t o d a y t h i n k o f c u l t u r e i n t h e w a y t h a…" at bounding box center [565, 267] width 735 height 268
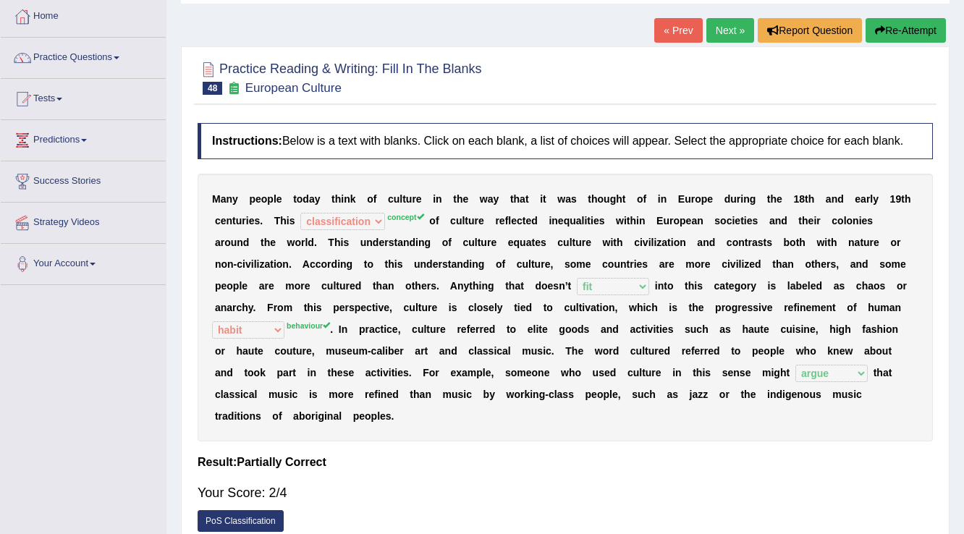
scroll to position [58, 0]
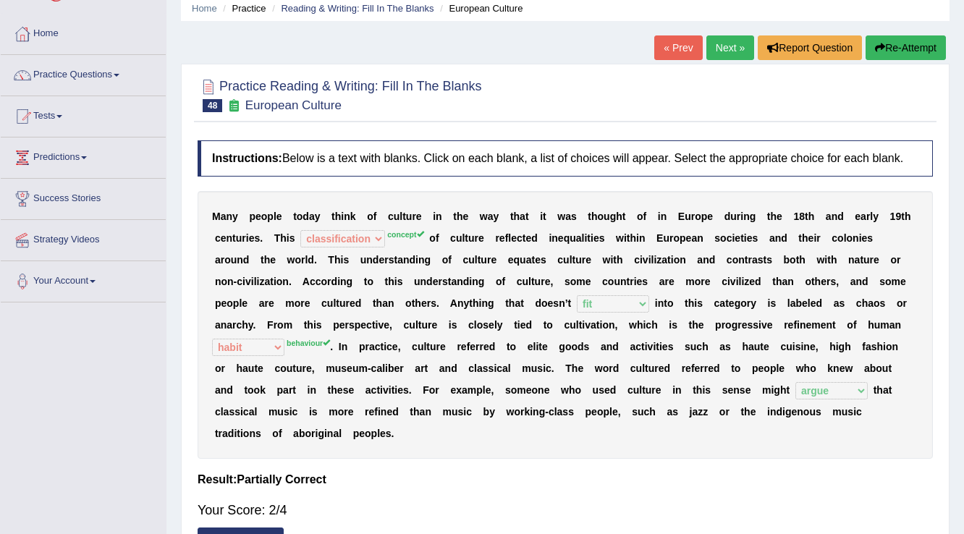
click at [700, 48] on div "« Prev Next » Report Question Re-Attempt" at bounding box center [801, 49] width 295 height 28
click at [706, 46] on link "Next »" at bounding box center [730, 47] width 48 height 25
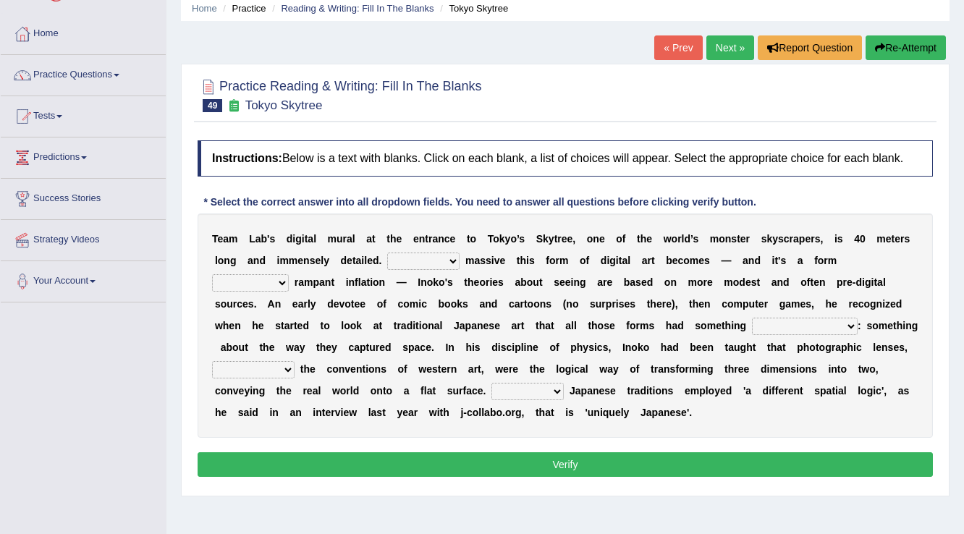
click at [441, 258] on select "However Whereas Whichever Wherever" at bounding box center [423, 261] width 72 height 17
click at [630, 289] on div "T e a m L a b ' s d i g i t a l m u r a l a t t h e e n t r a n c e t o T o k y…" at bounding box center [565, 325] width 735 height 224
click at [422, 253] on select "However Whereas Whichever Wherever" at bounding box center [423, 261] width 72 height 17
select select "Whereas"
click at [387, 253] on select "However Whereas Whichever Wherever" at bounding box center [423, 261] width 72 height 17
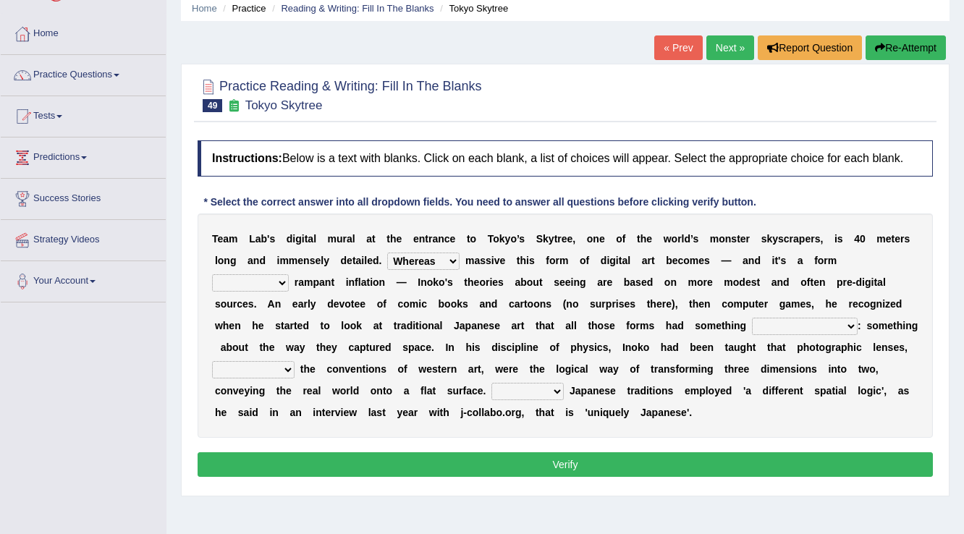
click at [272, 278] on select "subject to related with apart from based on" at bounding box center [250, 282] width 77 height 17
select select "based on"
click at [212, 274] on select "subject to related with apart from based on" at bounding box center [250, 282] width 77 height 17
click at [803, 329] on select "in fact as whole in common in the same times" at bounding box center [805, 326] width 106 height 17
select select "in common"
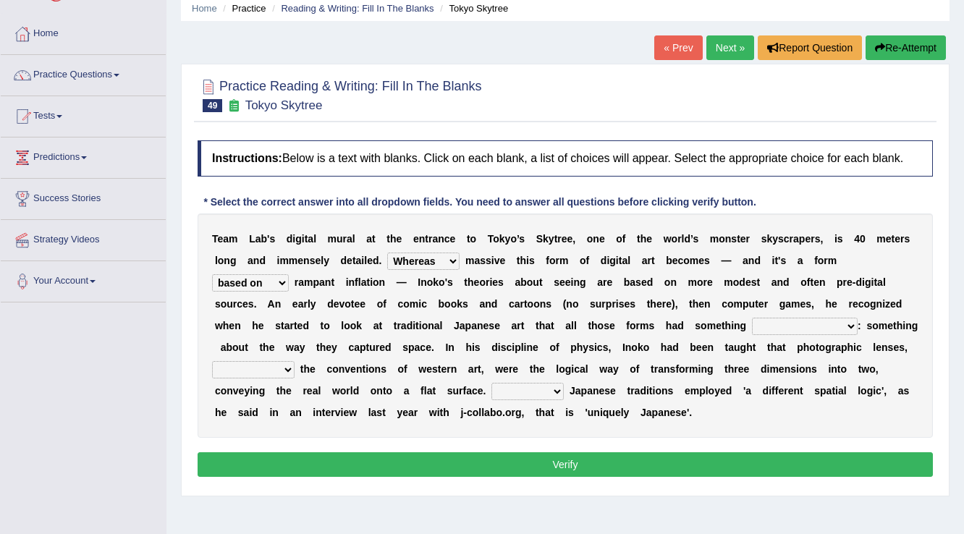
click at [752, 318] on select "in fact as whole in common in the same times" at bounding box center [805, 326] width 106 height 17
click at [272, 366] on select "along with out of apart with furhter afield" at bounding box center [253, 369] width 82 height 17
select select "along with"
click at [212, 361] on select "along with out of apart with furhter afield" at bounding box center [253, 369] width 82 height 17
click at [507, 386] on select "Thus But So Therefore" at bounding box center [527, 391] width 72 height 17
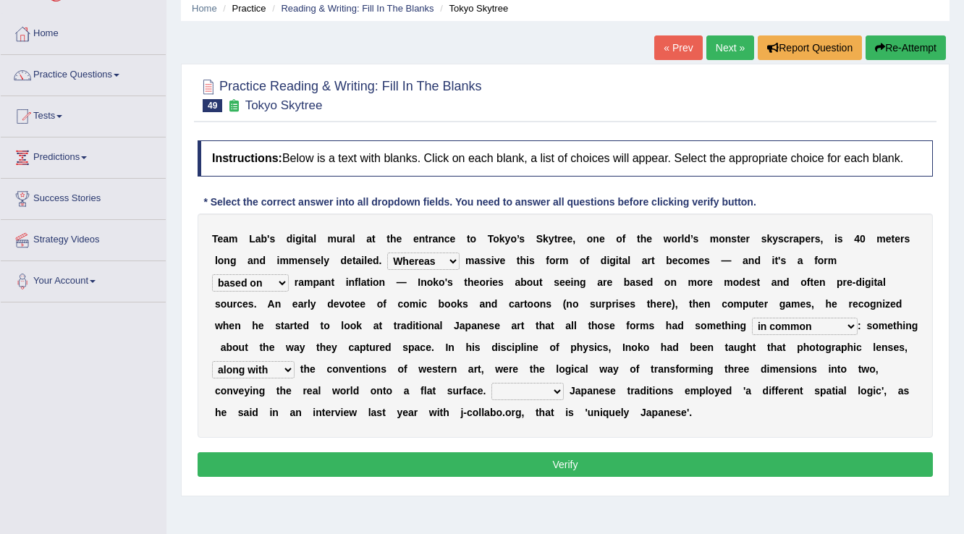
select select "Therefore"
click at [491, 383] on select "Thus But So Therefore" at bounding box center [527, 391] width 72 height 17
click at [517, 466] on button "Verify" at bounding box center [565, 464] width 735 height 25
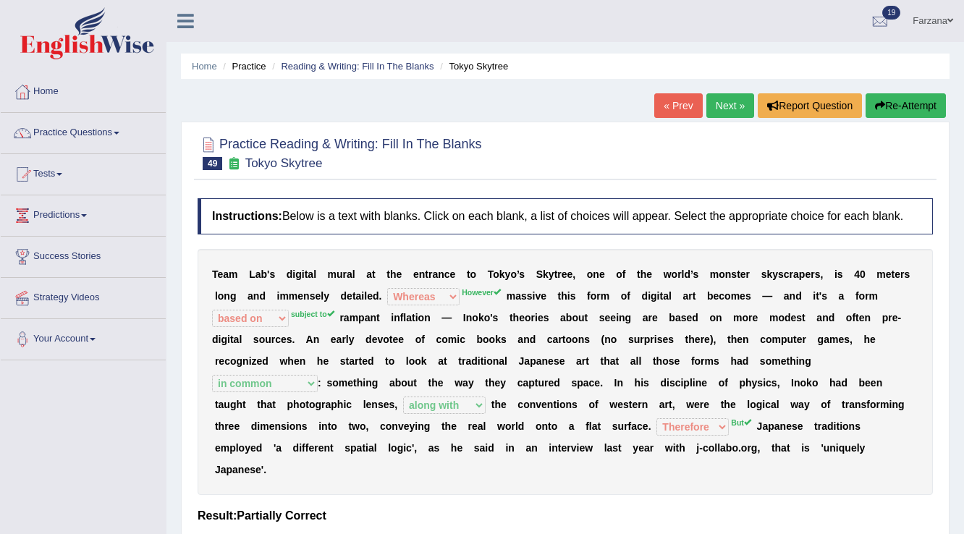
drag, startPoint x: 442, startPoint y: 422, endPoint x: 304, endPoint y: 399, distance: 140.0
click at [431, 422] on div "T e a m L a b ' s d i g i t a l m u r a l a t t h e e n t r a n c e t o T o k y…" at bounding box center [565, 372] width 735 height 246
click at [522, 321] on b "e" at bounding box center [522, 318] width 6 height 12
drag, startPoint x: 444, startPoint y: 391, endPoint x: 362, endPoint y: 385, distance: 82.0
click at [408, 391] on div "T e a m L a b ' s d i g i t a l m u r a l a t t h e e n t r a n c e t o T o k y…" at bounding box center [565, 372] width 735 height 246
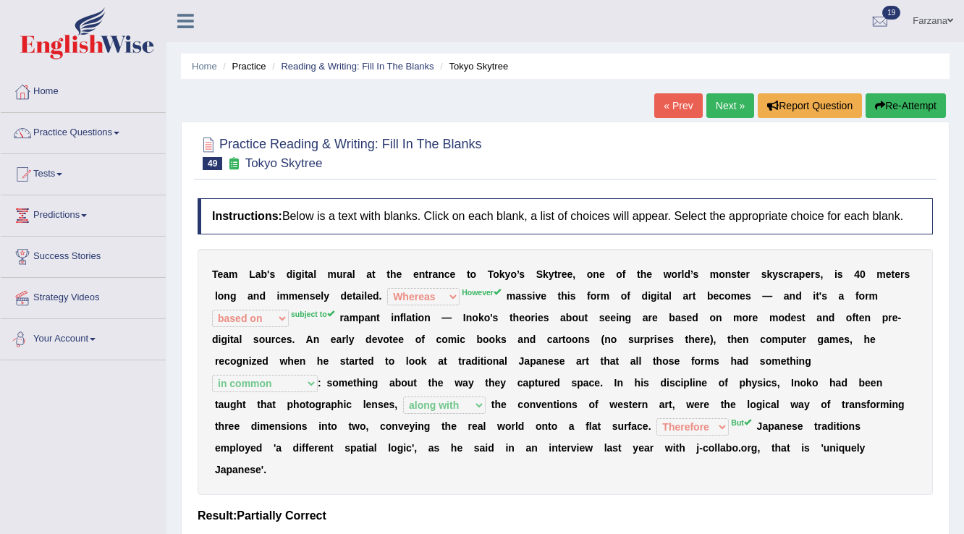
click at [214, 369] on div "T e a m L a b ' s d i g i t a l m u r a l a t t h e e n t r a n c e t o T o k y…" at bounding box center [565, 372] width 735 height 246
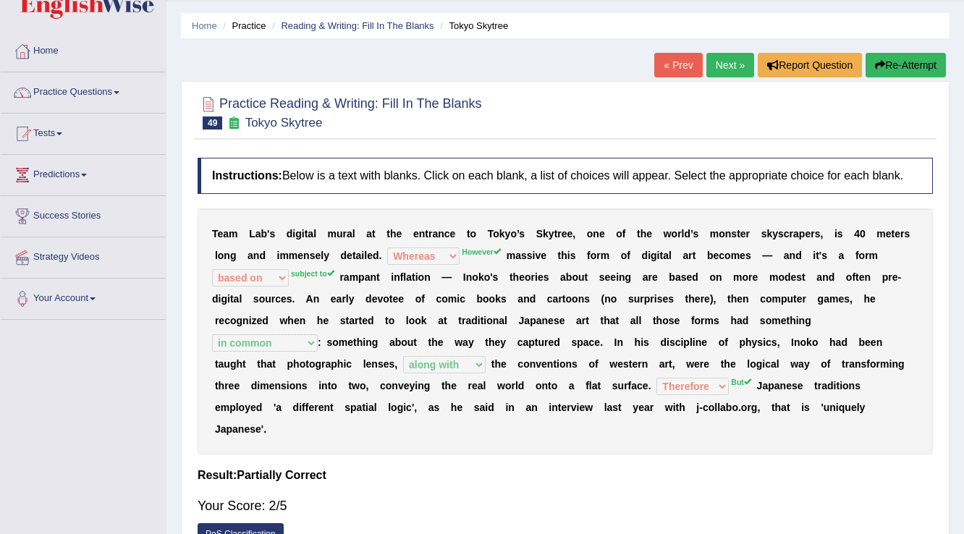
scroll to position [58, 0]
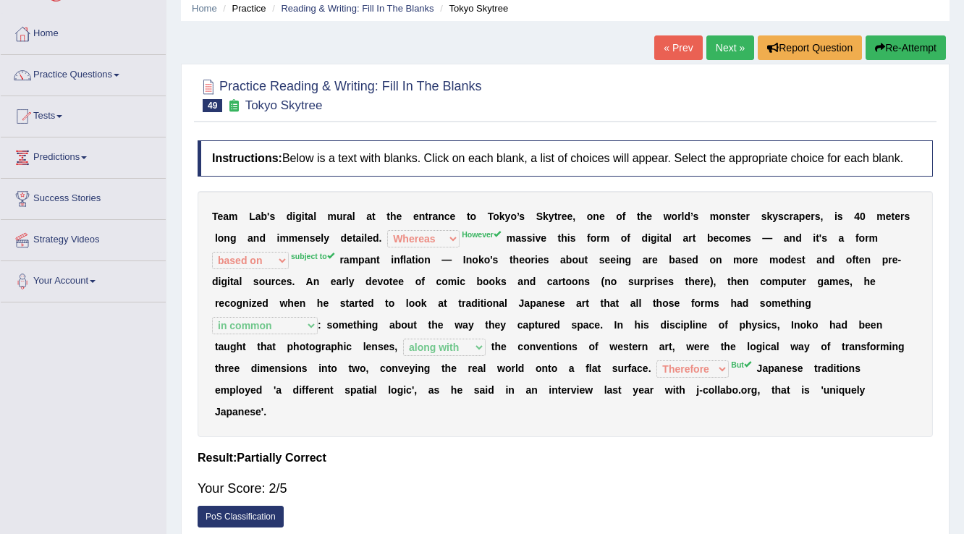
click at [716, 35] on div "Home Practice Reading & Writing: Fill In The Blanks Tokyo Skytree « Prev Next »…" at bounding box center [564, 304] width 797 height 724
click at [724, 38] on link "Next »" at bounding box center [730, 47] width 48 height 25
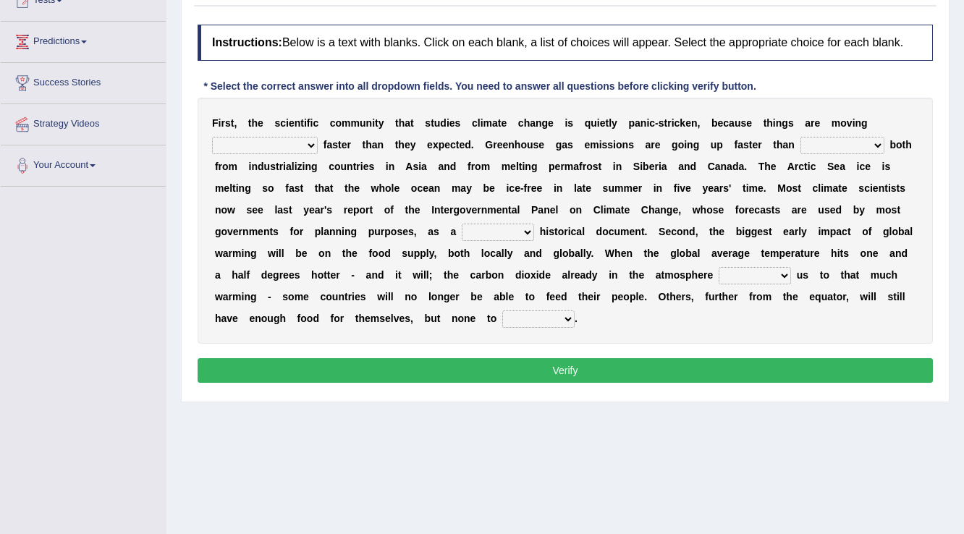
click at [255, 146] on select "few same [PERSON_NAME] most" at bounding box center [265, 145] width 106 height 17
select select "[PERSON_NAME]"
click at [212, 137] on select "few same [PERSON_NAME] most" at bounding box center [265, 145] width 106 height 17
click at [800, 145] on select "anticipation predictability ptredicts predicted" at bounding box center [842, 145] width 84 height 17
select select "predicted"
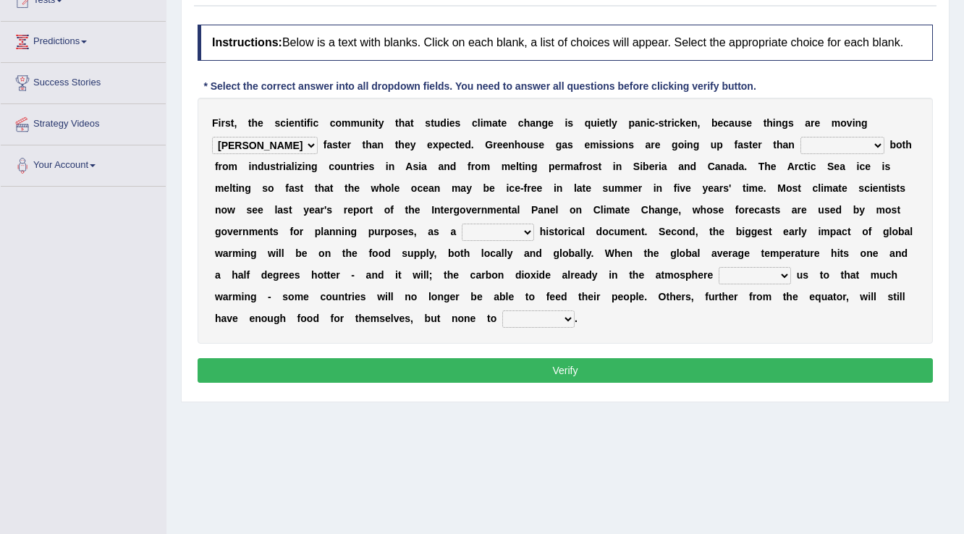
click at [800, 137] on select "anticipation predictability ptredicts predicted" at bounding box center [842, 145] width 84 height 17
click at [843, 147] on select "anticipation predictability ptredicts predicted" at bounding box center [842, 145] width 84 height 17
click at [800, 137] on select "anticipation predictability ptredicts predicted" at bounding box center [842, 145] width 84 height 17
click at [540, 226] on b "h" at bounding box center [543, 232] width 7 height 12
click at [511, 231] on select "purely evenly firmly actively" at bounding box center [498, 232] width 72 height 17
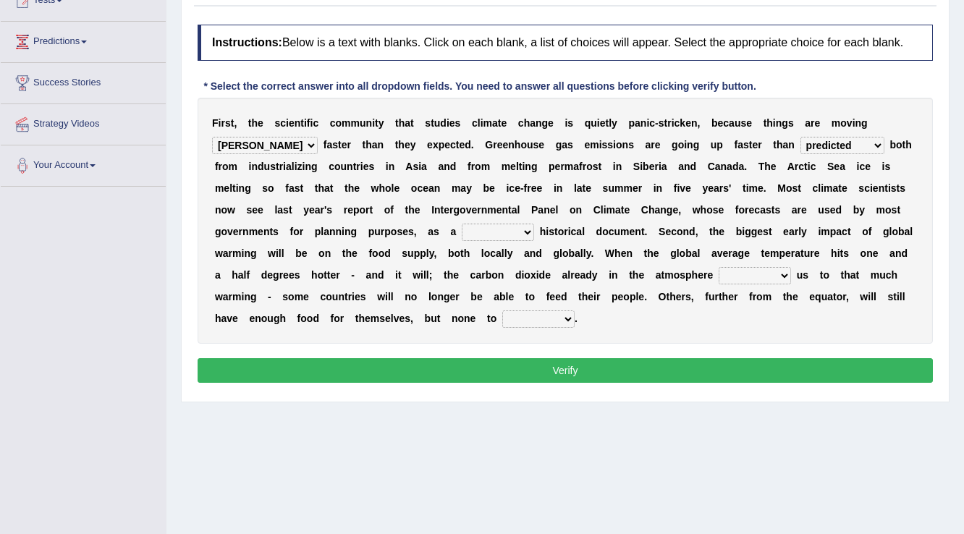
select select "firmly"
click at [462, 224] on select "purely evenly firmly actively" at bounding box center [498, 232] width 72 height 17
click at [750, 275] on select "commits directs allows addresses" at bounding box center [755, 275] width 72 height 17
select select "addresses"
click at [719, 267] on select "commits directs allows addresses" at bounding box center [755, 275] width 72 height 17
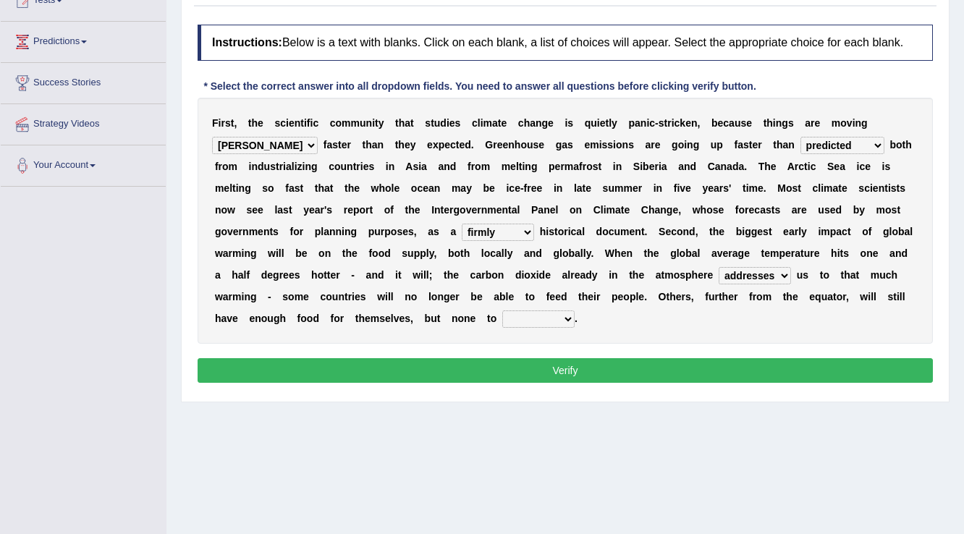
click at [541, 321] on select "spare apply dispense consume" at bounding box center [538, 318] width 72 height 17
click at [519, 313] on select "spare apply dispense consume" at bounding box center [538, 318] width 72 height 17
select select "spare"
click at [502, 310] on select "spare apply dispense consume" at bounding box center [538, 318] width 72 height 17
click at [504, 362] on button "Verify" at bounding box center [565, 370] width 735 height 25
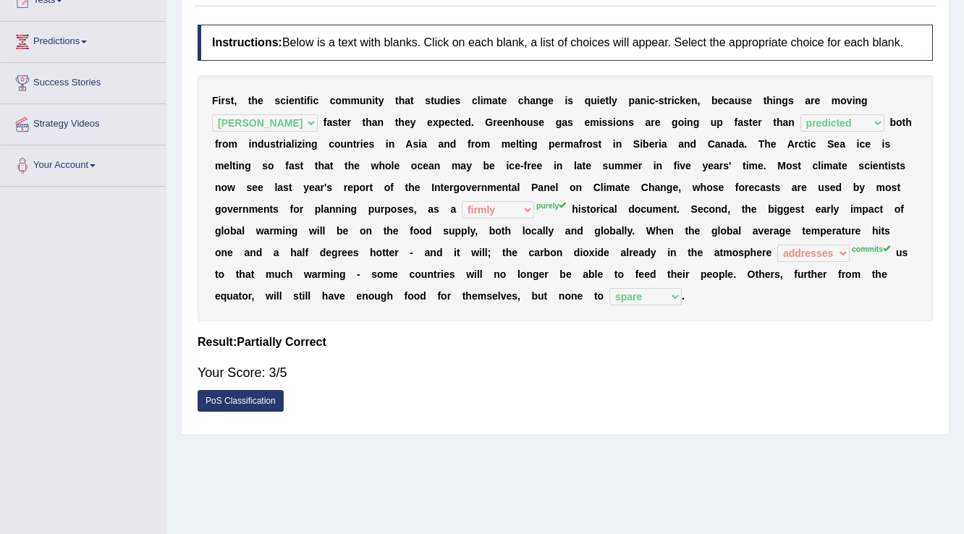
click at [499, 355] on div "Your Score: 3/5" at bounding box center [565, 372] width 735 height 35
click at [499, 342] on h4 "Result:" at bounding box center [565, 342] width 735 height 13
drag, startPoint x: 486, startPoint y: 343, endPoint x: 490, endPoint y: 321, distance: 22.0
click at [486, 342] on div "Instructions: Below is a text with blanks. Click on each blank, a list of choic…" at bounding box center [565, 222] width 742 height 410
click at [490, 321] on div "Instructions: Below is a text with blanks. Click on each blank, a list of choic…" at bounding box center [565, 222] width 742 height 410
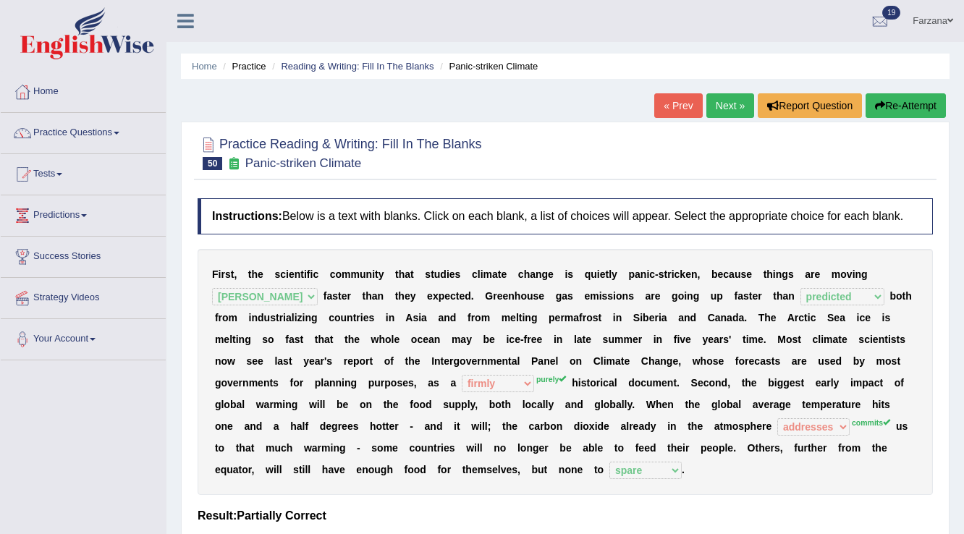
click at [729, 107] on link "Next »" at bounding box center [730, 105] width 48 height 25
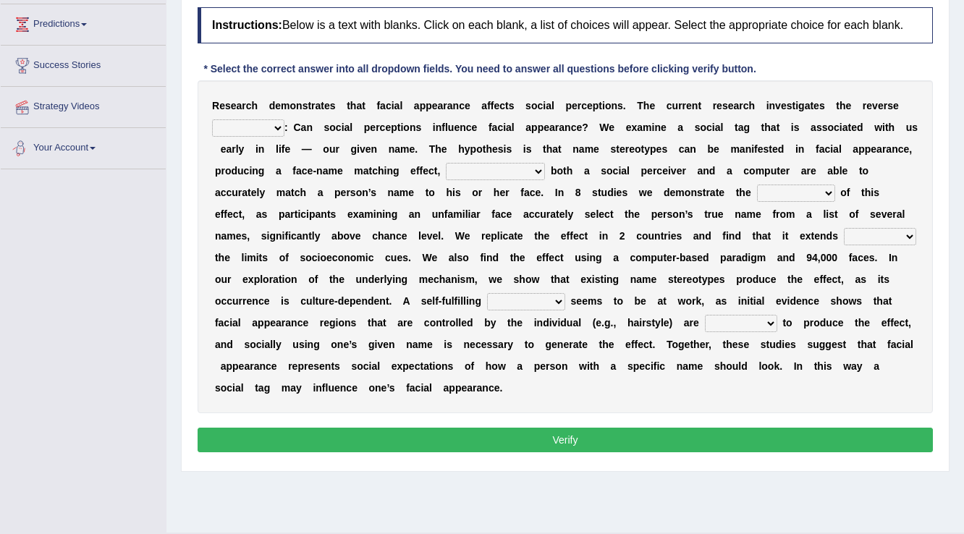
click at [229, 127] on select "link possiblity oddness polarity" at bounding box center [248, 127] width 72 height 17
drag, startPoint x: 511, startPoint y: 171, endPoint x: 483, endPoint y: 162, distance: 29.5
click at [511, 171] on select "notwithstanding ever whereby despite" at bounding box center [495, 171] width 99 height 17
click at [266, 117] on div "R e s e a r c h d e m o n s t r a t e s t h a t f a c i a l a p p e a r a n c e…" at bounding box center [565, 246] width 735 height 333
click at [268, 119] on select "link possiblity oddness polarity" at bounding box center [248, 127] width 72 height 17
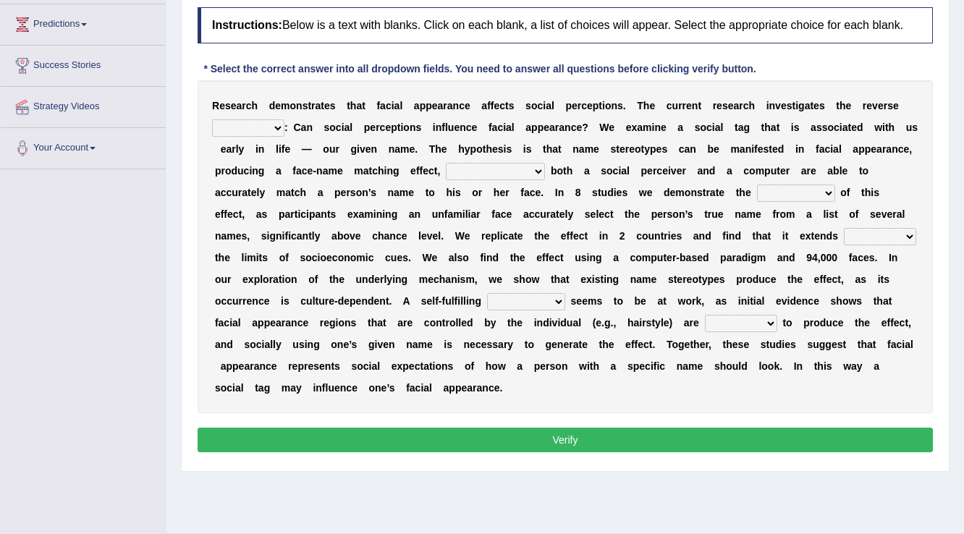
click at [258, 124] on select "link possiblity oddness polarity" at bounding box center [248, 127] width 72 height 17
select select "possiblity"
click at [212, 119] on select "link possiblity oddness polarity" at bounding box center [248, 127] width 72 height 17
click at [449, 170] on select "notwithstanding ever whereby despite" at bounding box center [495, 171] width 99 height 17
click at [446, 163] on select "notwithstanding ever whereby despite" at bounding box center [495, 171] width 99 height 17
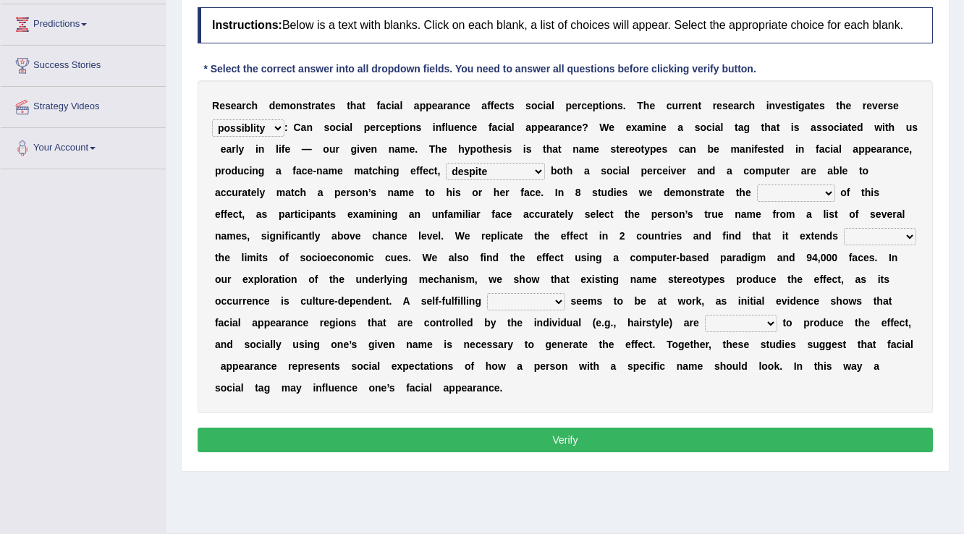
click at [498, 168] on select "notwithstanding ever whereby despite" at bounding box center [495, 171] width 99 height 17
select select "whereby"
click at [446, 163] on select "notwithstanding ever whereby despite" at bounding box center [495, 171] width 99 height 17
click at [777, 198] on select "indolence evanescene existence transact" at bounding box center [796, 193] width 78 height 17
click at [790, 190] on select "indolence evanescene existence transact" at bounding box center [796, 193] width 78 height 17
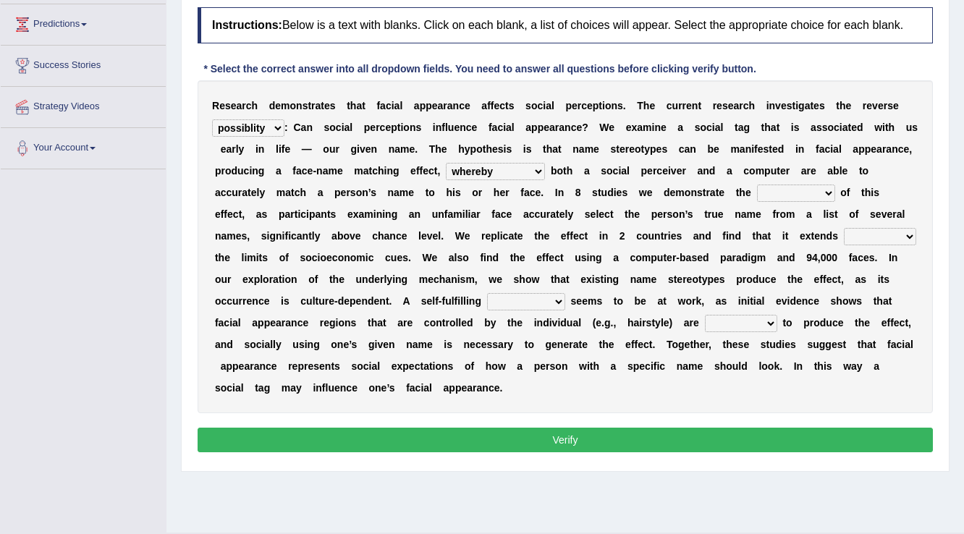
click at [788, 192] on select "indolence evanescene existence transact" at bounding box center [796, 193] width 78 height 17
select select "existence"
click at [757, 185] on select "indolence evanescene existence transact" at bounding box center [796, 193] width 78 height 17
click at [781, 194] on select "indolence evanescene existence transact" at bounding box center [796, 193] width 78 height 17
click at [757, 185] on select "indolence evanescene existence transact" at bounding box center [796, 193] width 78 height 17
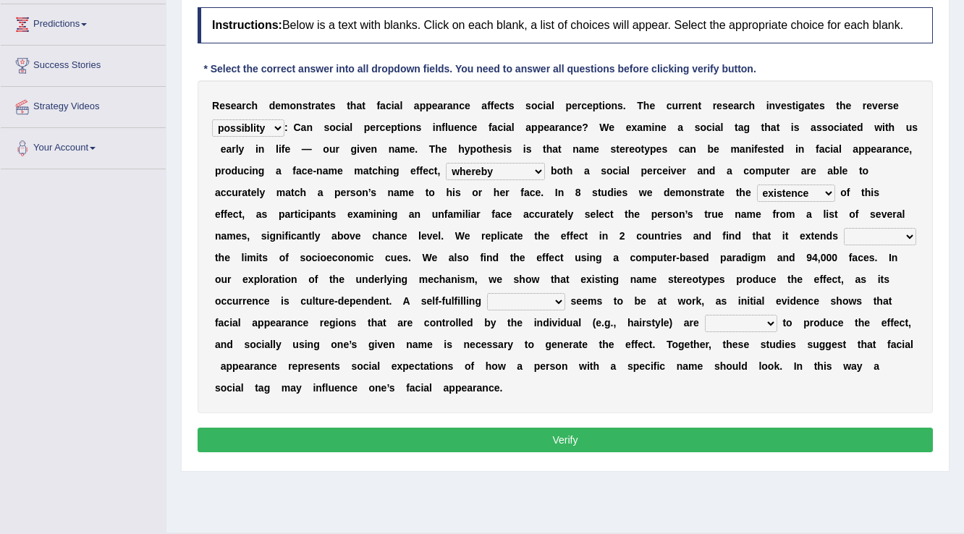
click at [877, 232] on select "within into beyond by" at bounding box center [880, 236] width 72 height 17
click at [844, 228] on select "within into beyond by" at bounding box center [880, 236] width 72 height 17
click at [856, 232] on select "within into beyond by" at bounding box center [880, 236] width 72 height 17
select select "by"
click at [844, 228] on select "within into beyond by" at bounding box center [880, 236] width 72 height 17
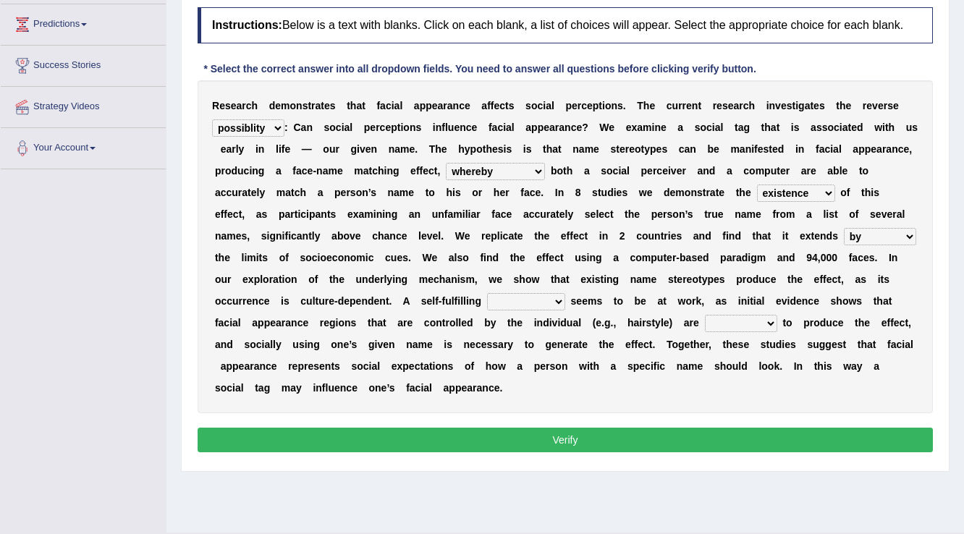
click at [502, 296] on select "prophecy observation preference stipulation" at bounding box center [526, 301] width 78 height 17
select select "observation"
click at [487, 293] on select "prophecy observation preference stipulation" at bounding box center [526, 301] width 78 height 17
click at [741, 323] on select "sufficient proficient scant efficient" at bounding box center [741, 323] width 72 height 17
select select "efficient"
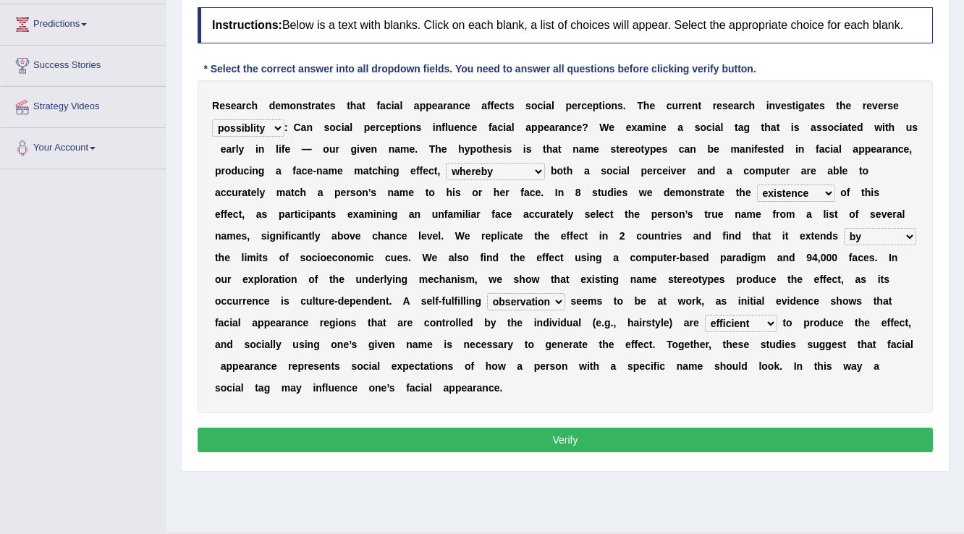
click at [705, 315] on select "sufficient proficient scant efficient" at bounding box center [741, 323] width 72 height 17
click at [677, 428] on button "Verify" at bounding box center [565, 440] width 735 height 25
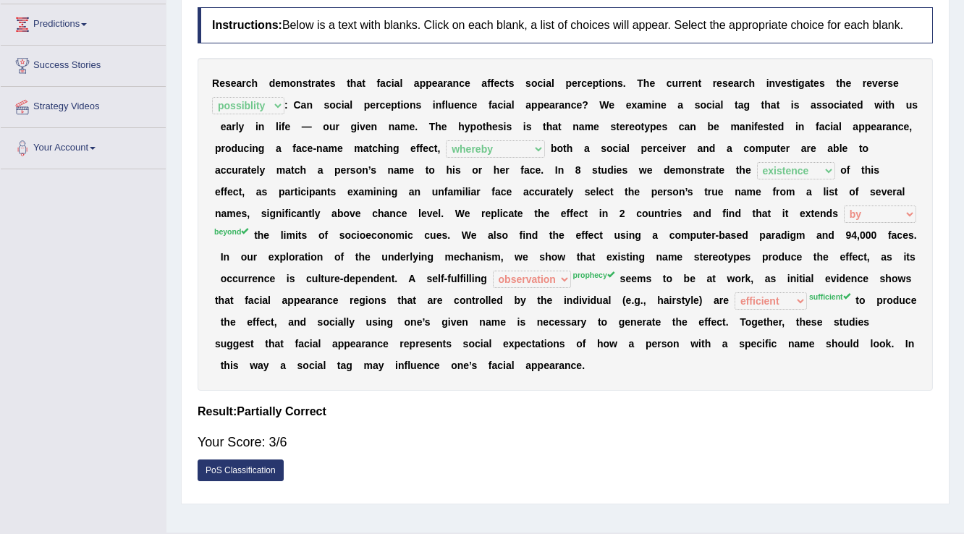
click at [597, 252] on b at bounding box center [598, 257] width 6 height 12
click at [579, 272] on sup "prophecy" at bounding box center [593, 275] width 41 height 9
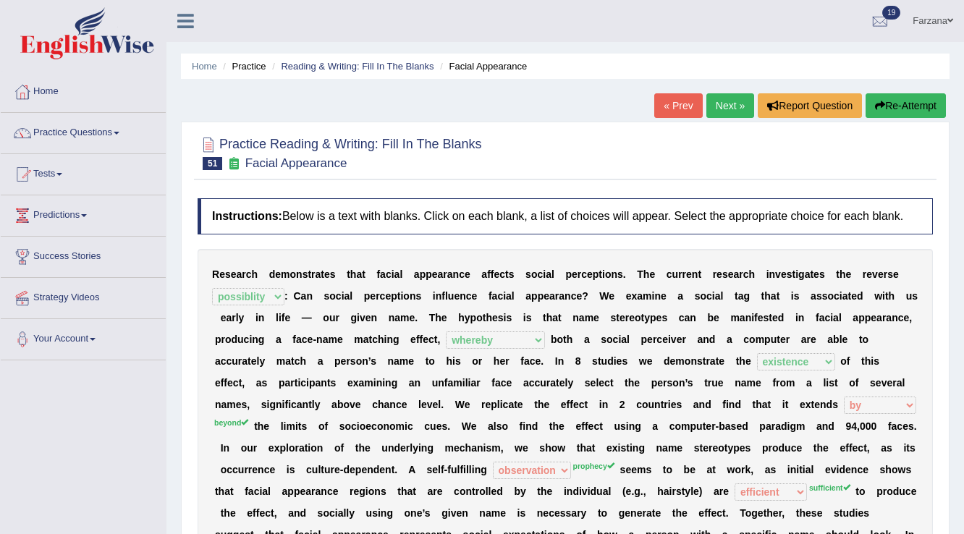
click at [744, 103] on link "Next »" at bounding box center [730, 105] width 48 height 25
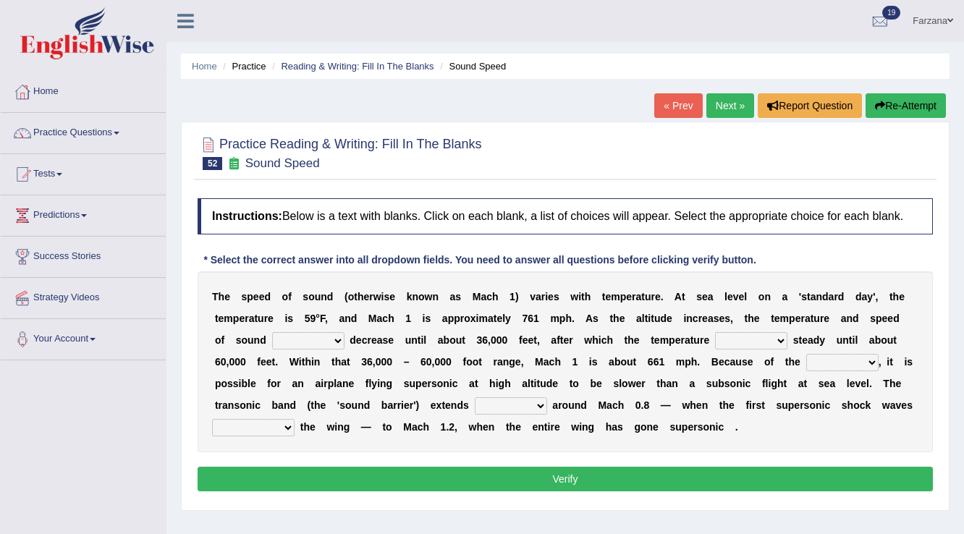
click at [326, 342] on select "not yet none both" at bounding box center [308, 340] width 72 height 17
select select "both"
click at [272, 332] on select "not yet none both" at bounding box center [308, 340] width 72 height 17
click at [755, 335] on select "opposes remains plots mutates" at bounding box center [751, 340] width 72 height 17
select select "remains"
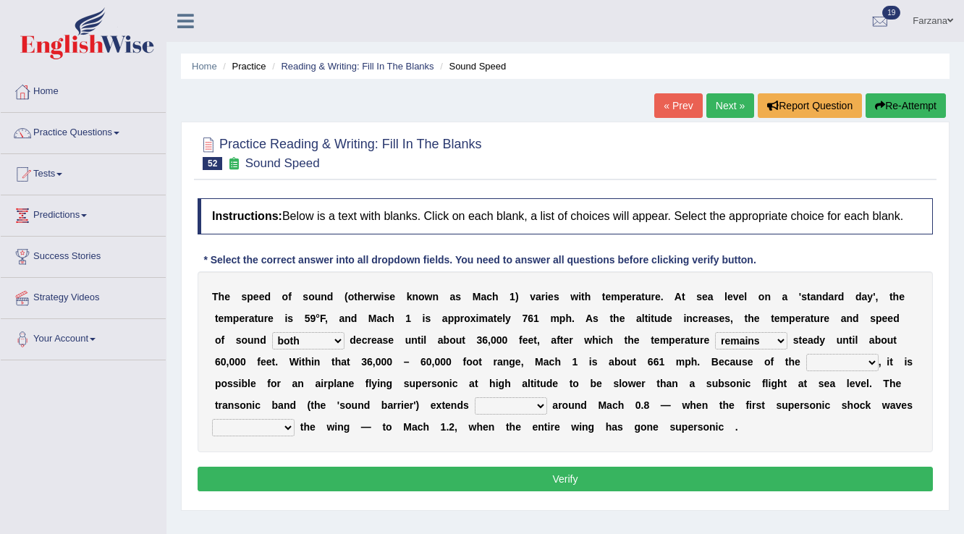
click at [715, 332] on select "opposes remains plots mutates" at bounding box center [751, 340] width 72 height 17
click at [813, 365] on select "veriety variation ventilation similarity" at bounding box center [842, 362] width 72 height 17
select select "variation"
click at [806, 354] on select "veriety variation ventilation similarity" at bounding box center [842, 362] width 72 height 17
click at [483, 401] on select "near from with in" at bounding box center [511, 405] width 72 height 17
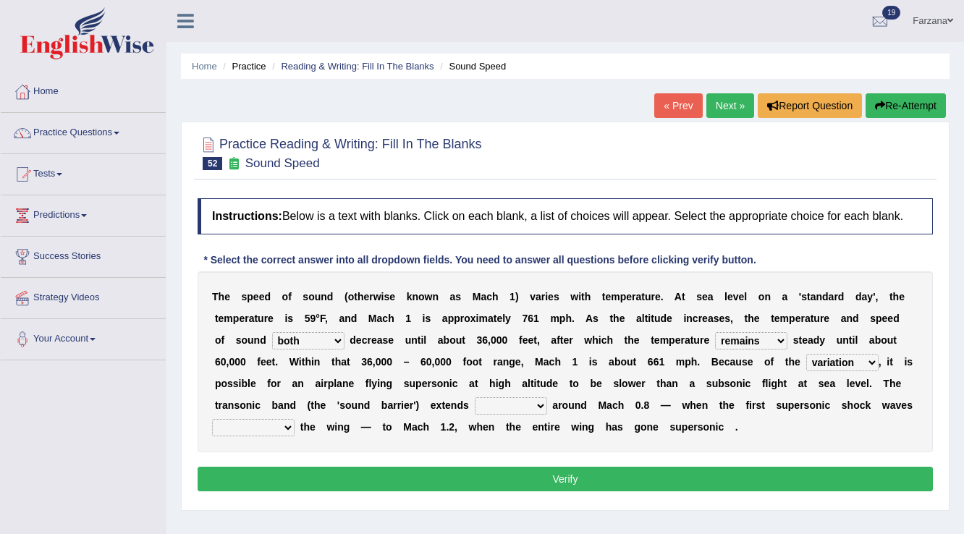
select select "in"
click at [475, 397] on select "near from with in" at bounding box center [511, 405] width 72 height 17
click at [283, 427] on select "diverge from form on add to prevent from" at bounding box center [253, 427] width 82 height 17
select select "prevent from"
click at [212, 419] on select "diverge from form on add to prevent from" at bounding box center [253, 427] width 82 height 17
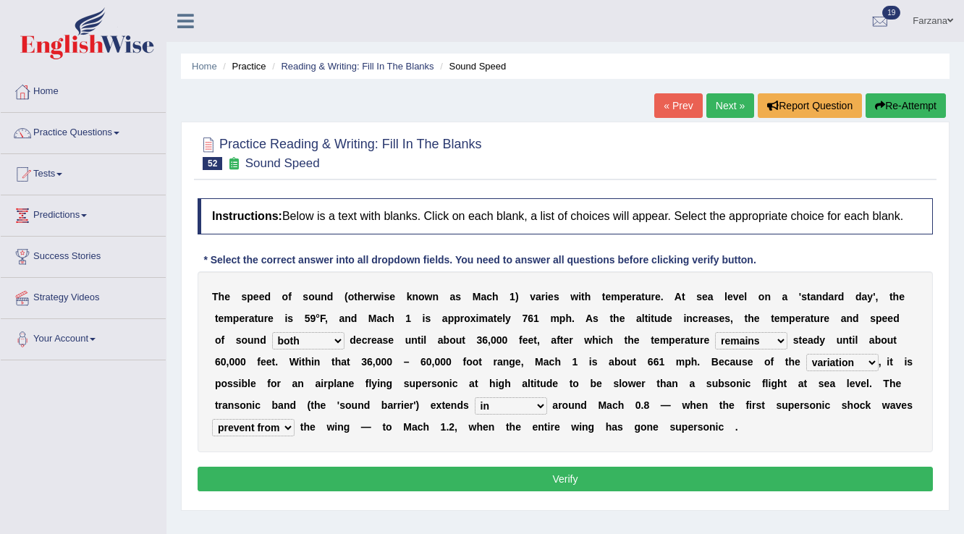
click at [280, 472] on button "Verify" at bounding box center [565, 479] width 735 height 25
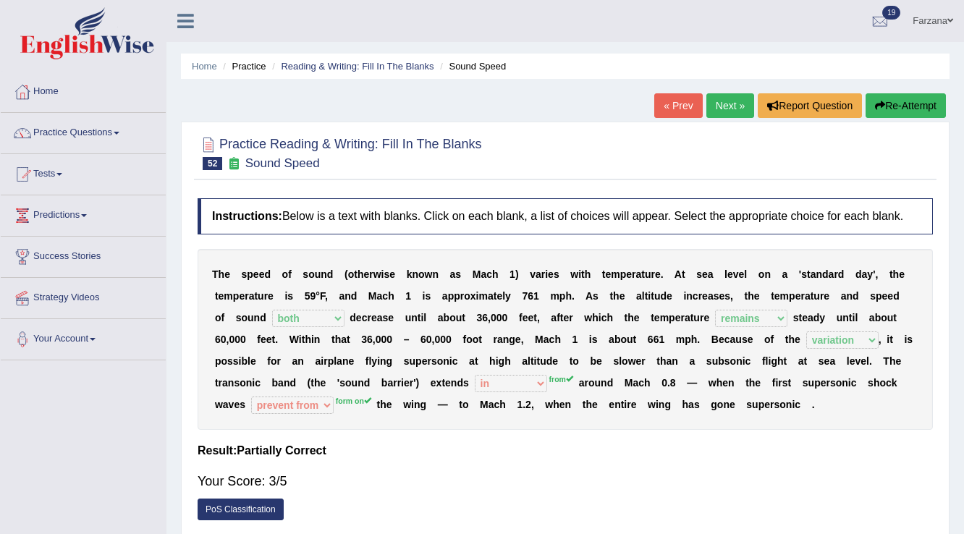
drag, startPoint x: 375, startPoint y: 417, endPoint x: 334, endPoint y: 400, distance: 44.5
click at [373, 415] on div "T h e s p e e d o f s o u n d ( o t h e r w i s e k n o w n a s M a c h 1 ) v a…" at bounding box center [565, 339] width 735 height 181
click at [331, 399] on div "T h e s p e e d o f s o u n d ( o t h e r w i s e k n o w n a s M a c h 1 ) v a…" at bounding box center [565, 339] width 735 height 181
click at [718, 100] on link "Next »" at bounding box center [730, 105] width 48 height 25
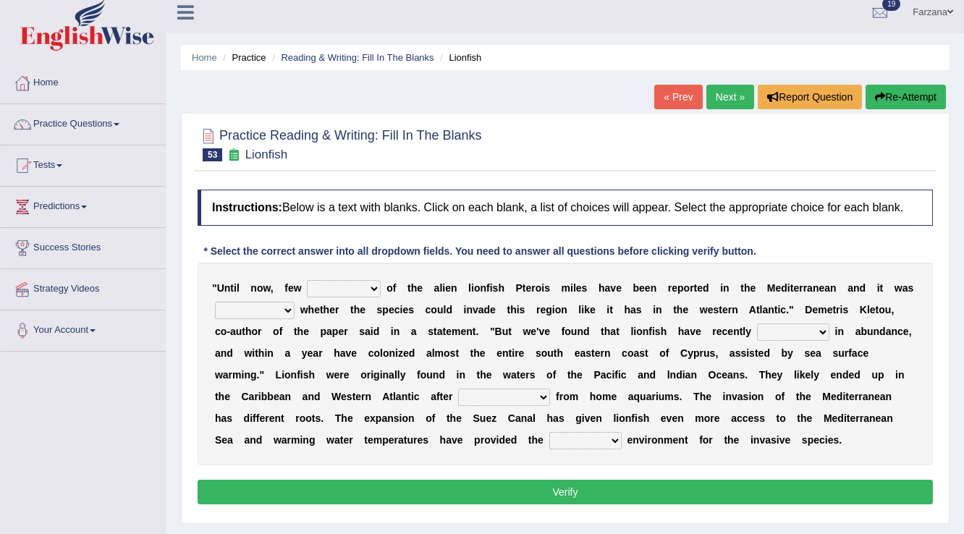
scroll to position [58, 0]
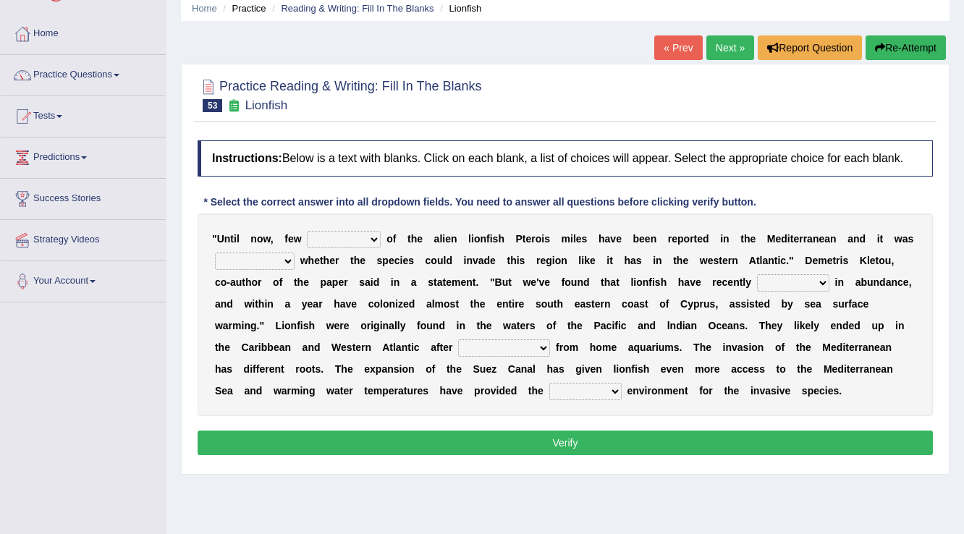
click at [347, 237] on select "collections sights views sightings" at bounding box center [344, 239] width 74 height 17
click at [307, 231] on select "collections sights views sightings" at bounding box center [344, 239] width 74 height 17
click at [377, 239] on select "collections sights views sightings" at bounding box center [344, 239] width 74 height 17
select select "collections"
click at [307, 231] on select "collections sights views sightings" at bounding box center [344, 239] width 74 height 17
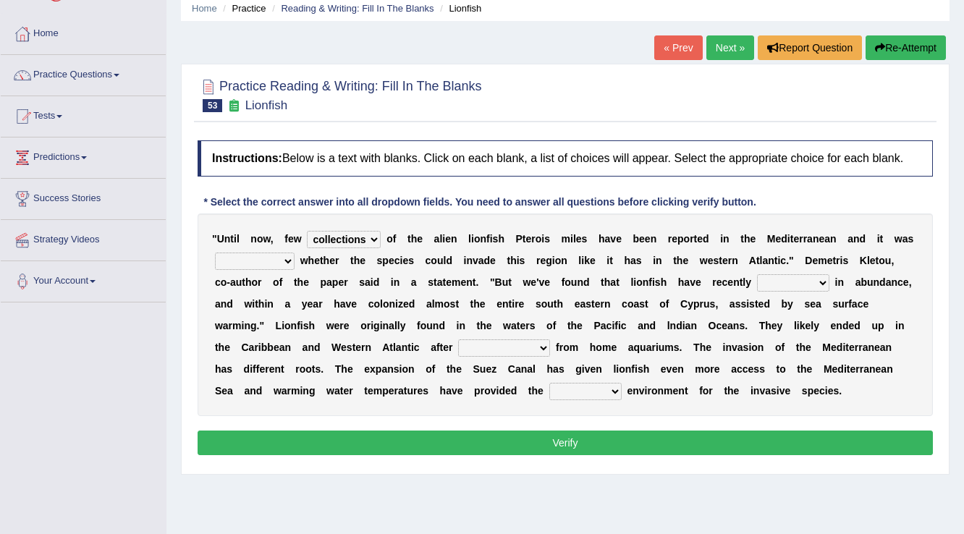
click at [243, 264] on select "somehow although that quesionable" at bounding box center [255, 261] width 80 height 17
select select "quesionable"
click at [215, 253] on select "somehow although that quesionable" at bounding box center [255, 261] width 80 height 17
click at [757, 283] on select "shown flatted stabled increased" at bounding box center [793, 282] width 72 height 17
click at [323, 313] on div "" U n t i l n o w , f e w collections sights views sightings o f t h e a l i e …" at bounding box center [565, 314] width 735 height 203
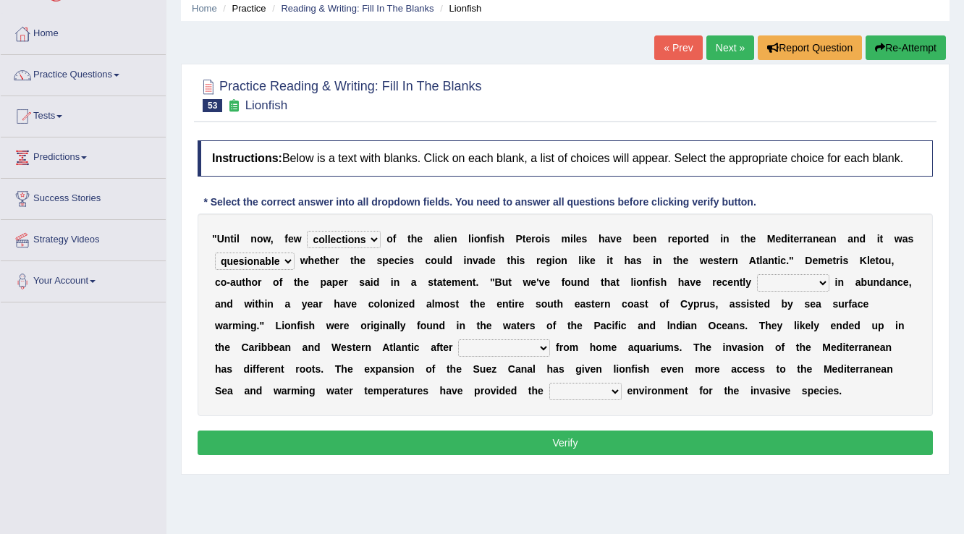
click at [766, 278] on select "shown flatted stabled increased" at bounding box center [793, 282] width 72 height 17
select select "increased"
click at [757, 274] on select "shown flatted stabled increased" at bounding box center [793, 282] width 72 height 17
click at [471, 344] on select "release being released released releasing" at bounding box center [504, 347] width 92 height 17
select select "being released"
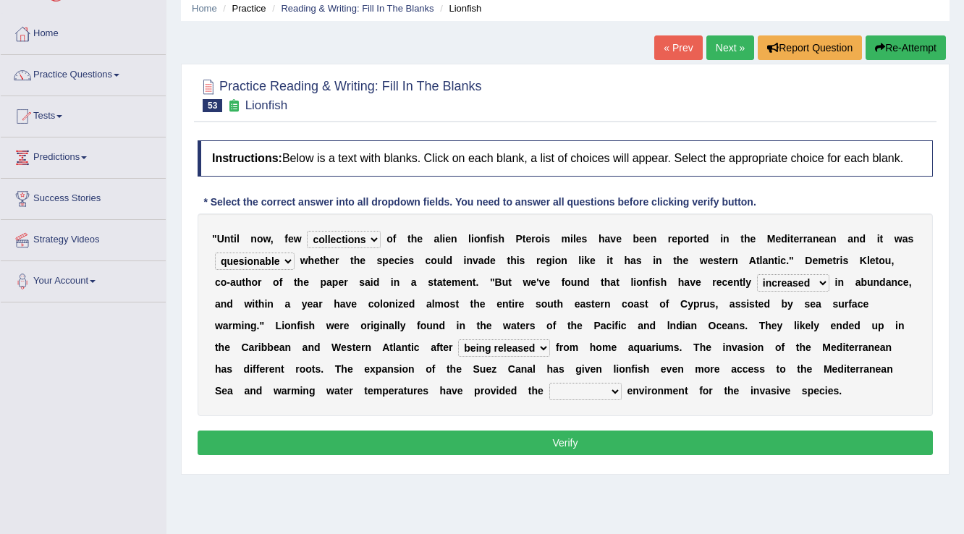
click at [458, 339] on select "release being released released releasing" at bounding box center [504, 347] width 92 height 17
click at [569, 388] on select "whole overall partial perfect" at bounding box center [585, 391] width 72 height 17
select select "whole"
click at [549, 383] on select "whole overall partial perfect" at bounding box center [585, 391] width 72 height 17
click at [548, 436] on button "Verify" at bounding box center [565, 443] width 735 height 25
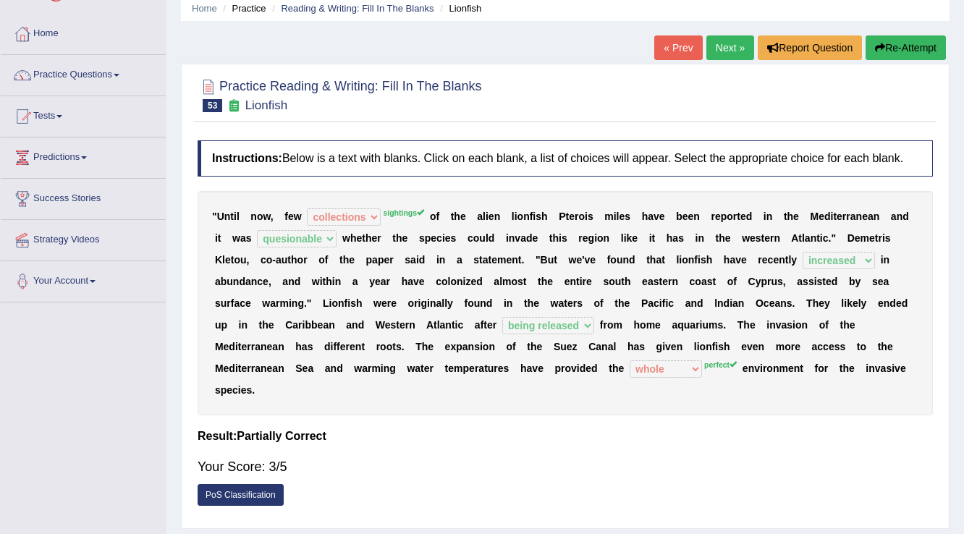
click at [741, 50] on link "Next »" at bounding box center [730, 47] width 48 height 25
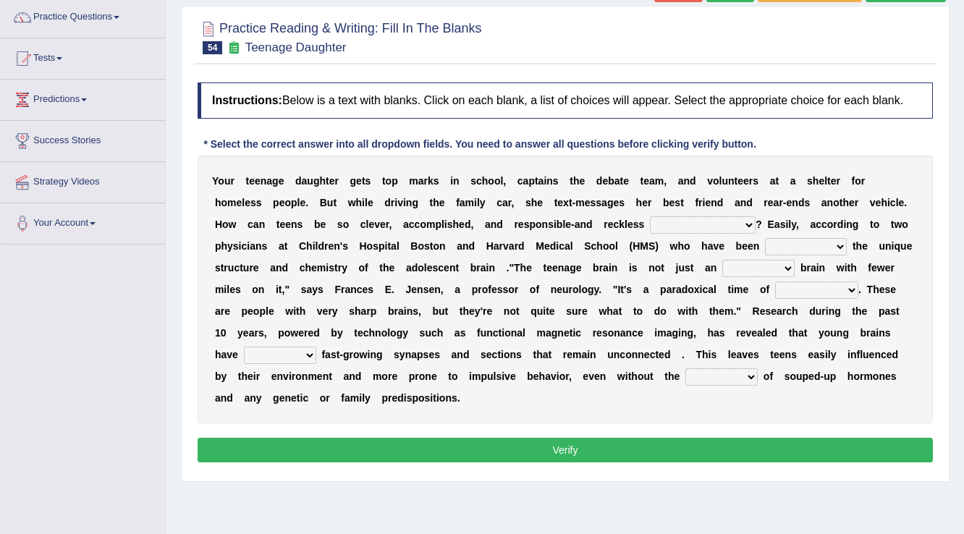
click at [656, 216] on select "for the time being at the same time as ever ingood time" at bounding box center [703, 224] width 106 height 17
select select "at the same time"
click at [650, 216] on select "for the time being at the same time as ever ingood time" at bounding box center [703, 224] width 106 height 17
drag, startPoint x: 829, startPoint y: 251, endPoint x: 817, endPoint y: 297, distance: 47.0
click at [817, 297] on div "Y o u r t e e n a g e d a u g h t e r g e t s t o p m a r k s i n s c h o o l ,…" at bounding box center [565, 290] width 735 height 268
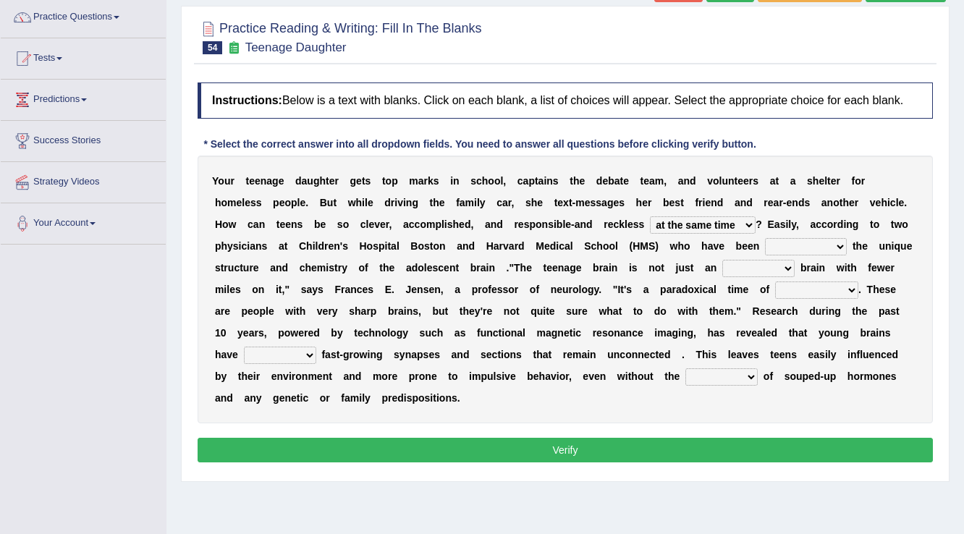
select select "exploring"
click at [765, 238] on select "explaining exploring exposing enumerating" at bounding box center [806, 246] width 82 height 17
click at [738, 269] on select "ample adult adulthood abundant" at bounding box center [758, 268] width 72 height 17
select select "abundant"
click at [722, 260] on select "ample adult adulthood abundant" at bounding box center [758, 268] width 72 height 17
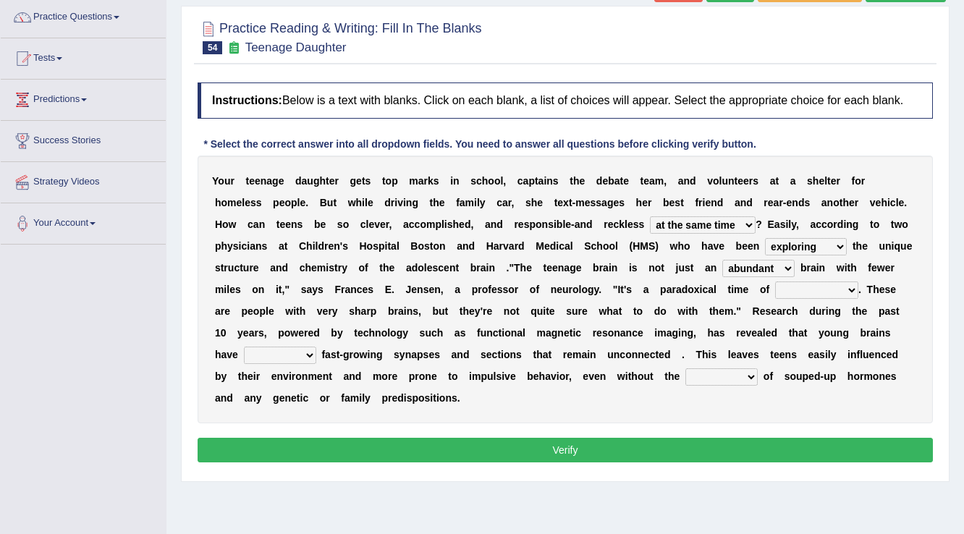
click at [738, 268] on select "ample adult adulthood abundant" at bounding box center [758, 268] width 72 height 17
click at [747, 255] on div "Y o u r t e e n a g e d a u g h t e r g e t s t o p m a r k s i n s c h o o l ,…" at bounding box center [565, 290] width 735 height 268
click at [752, 263] on select "ample adult adulthood abundant" at bounding box center [758, 268] width 72 height 17
click at [722, 260] on select "ample adult adulthood abundant" at bounding box center [758, 268] width 72 height 17
click at [806, 292] on select "enrichment development adornment adoration" at bounding box center [816, 289] width 83 height 17
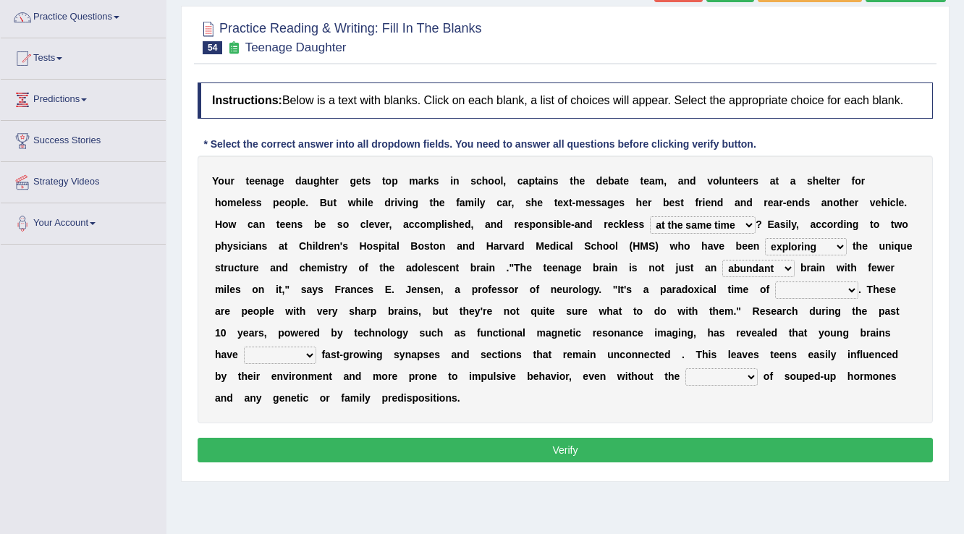
select select "development"
click at [775, 281] on select "enrichment development adornment adoration" at bounding box center [816, 289] width 83 height 17
click at [258, 349] on select "both either whole few" at bounding box center [280, 355] width 72 height 17
select select "both"
click at [244, 347] on select "both either whole few" at bounding box center [280, 355] width 72 height 17
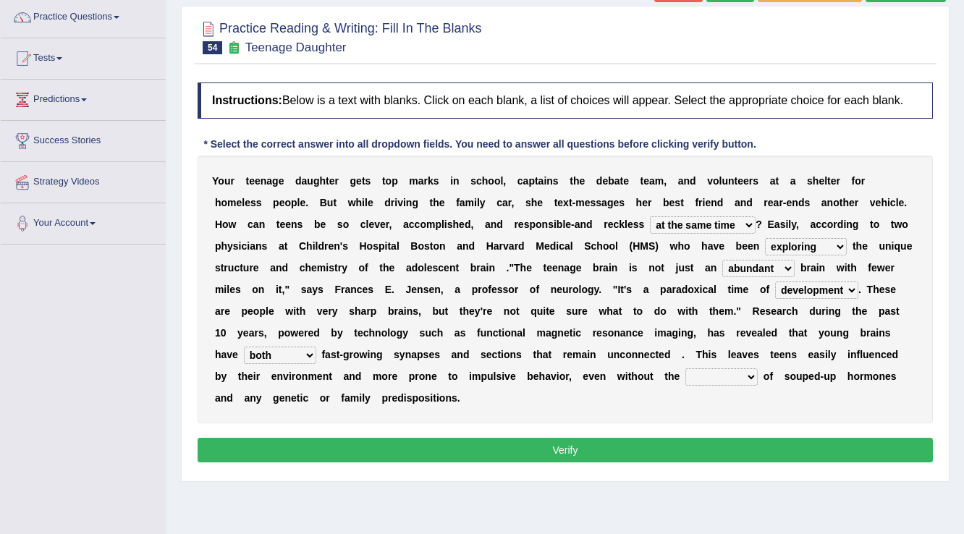
click at [707, 378] on select "impact impress impair impose" at bounding box center [721, 376] width 72 height 17
select select "impair"
click at [685, 368] on select "impact impress impair impose" at bounding box center [721, 376] width 72 height 17
click at [681, 448] on button "Verify" at bounding box center [565, 450] width 735 height 25
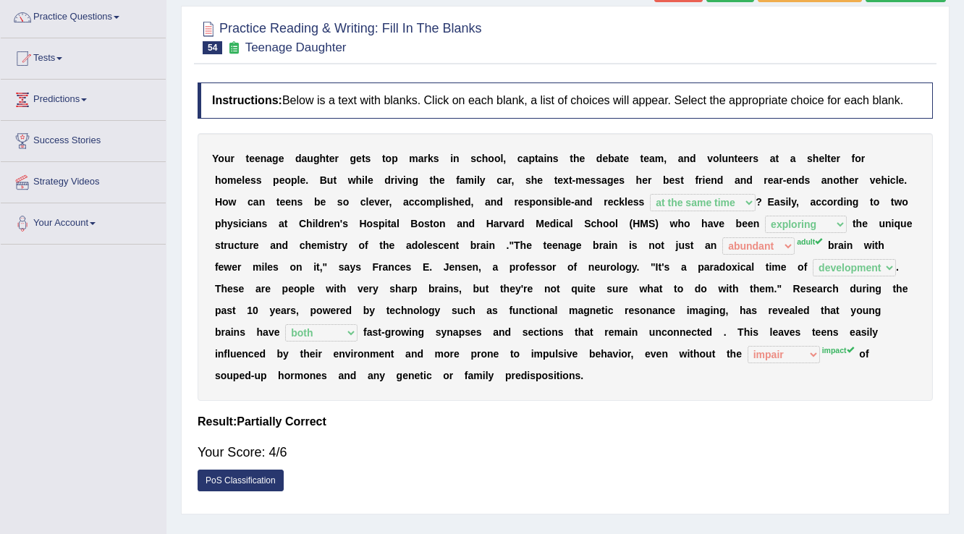
click at [760, 257] on div "Y o u r t e e n a g e d a u g h t e r g e t s t o p m a r k s i n s c h o o l ,…" at bounding box center [565, 267] width 735 height 268
click at [755, 253] on div "Y o u r t e e n a g e d a u g h t e r g e t s t o p m a r k s i n s c h o o l ,…" at bounding box center [565, 267] width 735 height 268
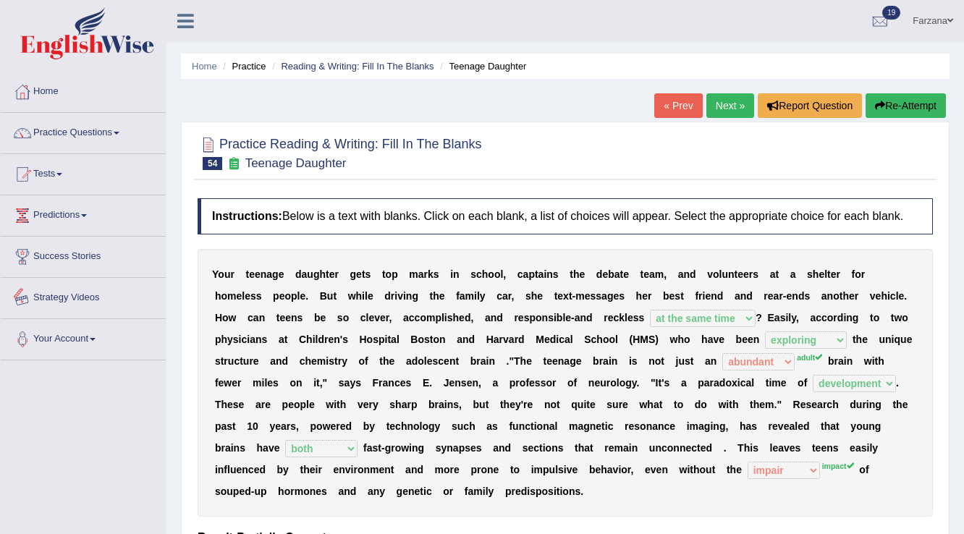
click at [424, 293] on b at bounding box center [427, 296] width 6 height 12
click at [423, 292] on div "Y o u r t e e n a g e d a u g h t e r g e t s t o p m a r k s i n s c h o o l ,…" at bounding box center [565, 383] width 735 height 268
click at [737, 111] on link "Next »" at bounding box center [730, 105] width 48 height 25
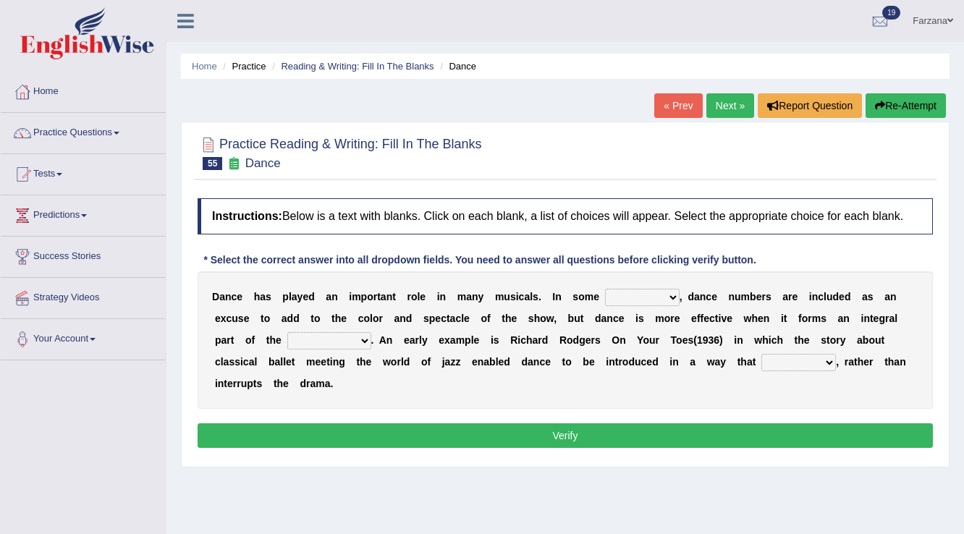
click at [643, 294] on select "dimentions cases brief extent" at bounding box center [642, 297] width 75 height 17
select select "cases"
click at [605, 289] on select "dimentions cases brief extent" at bounding box center [642, 297] width 75 height 17
click at [324, 336] on select "prowess plot phenomenon round about" at bounding box center [329, 340] width 84 height 17
drag, startPoint x: 321, startPoint y: 308, endPoint x: 308, endPoint y: 320, distance: 18.0
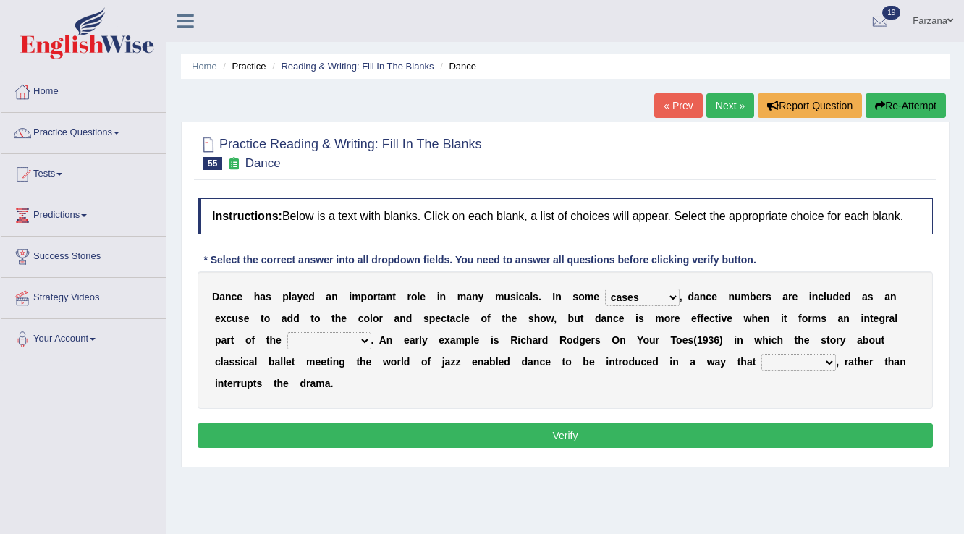
click at [318, 313] on div "D a n c e h a s p l a y e d a n i m p o r t a n t r o l e i n m a n y m u s i c…" at bounding box center [565, 339] width 735 height 137
click at [302, 344] on select "prowess plot phenomenon round about" at bounding box center [329, 340] width 84 height 17
select select "plot"
click at [287, 332] on select "prowess plot phenomenon round about" at bounding box center [329, 340] width 84 height 17
click at [343, 342] on select "prowess plot phenomenon round about" at bounding box center [329, 340] width 84 height 17
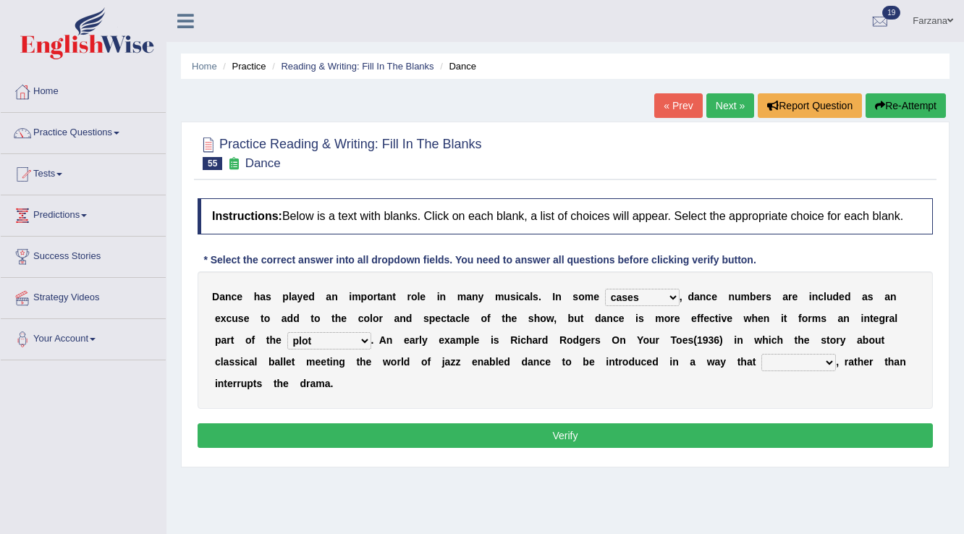
drag, startPoint x: 343, startPoint y: 342, endPoint x: 336, endPoint y: 336, distance: 9.3
click at [341, 340] on select "prowess plot phenomenon round about" at bounding box center [329, 340] width 84 height 17
click at [815, 356] on select "crumples enhances encumbers levels" at bounding box center [798, 362] width 75 height 17
select select "enhances"
click at [761, 354] on select "crumples enhances encumbers levels" at bounding box center [798, 362] width 75 height 17
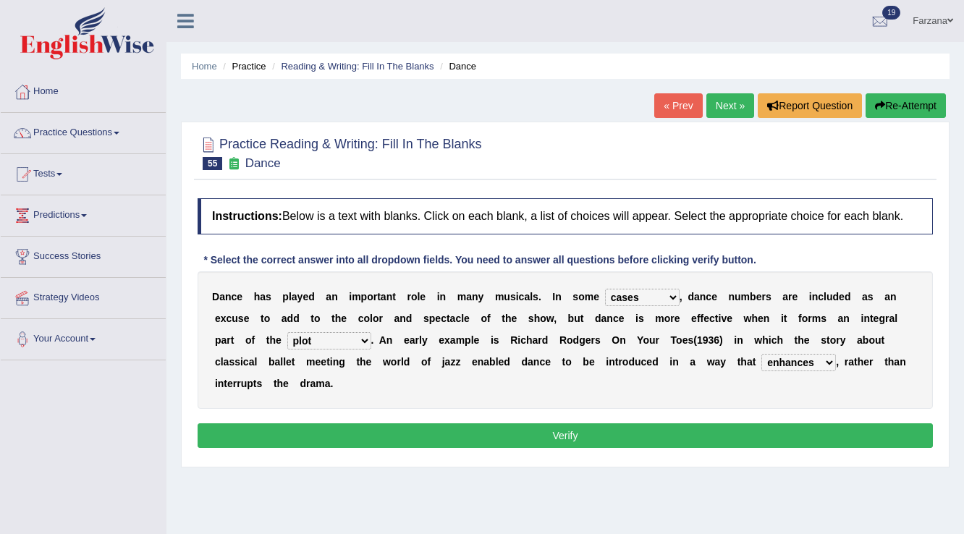
click at [716, 428] on button "Verify" at bounding box center [565, 435] width 735 height 25
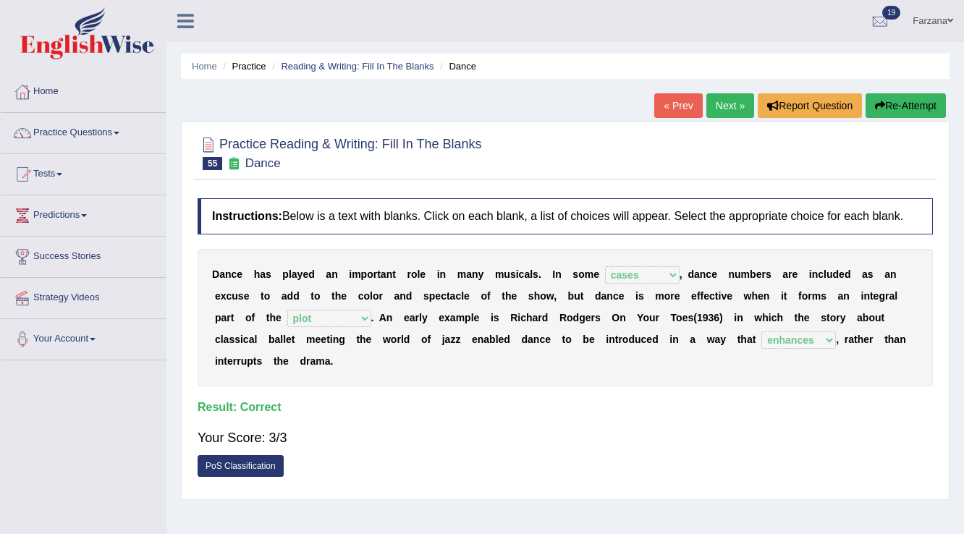
click at [730, 86] on div "Home Practice Reading & Writing: Fill In The Blanks Dance « Prev Next » Report …" at bounding box center [564, 362] width 797 height 724
click at [688, 116] on link "« Prev" at bounding box center [678, 105] width 48 height 25
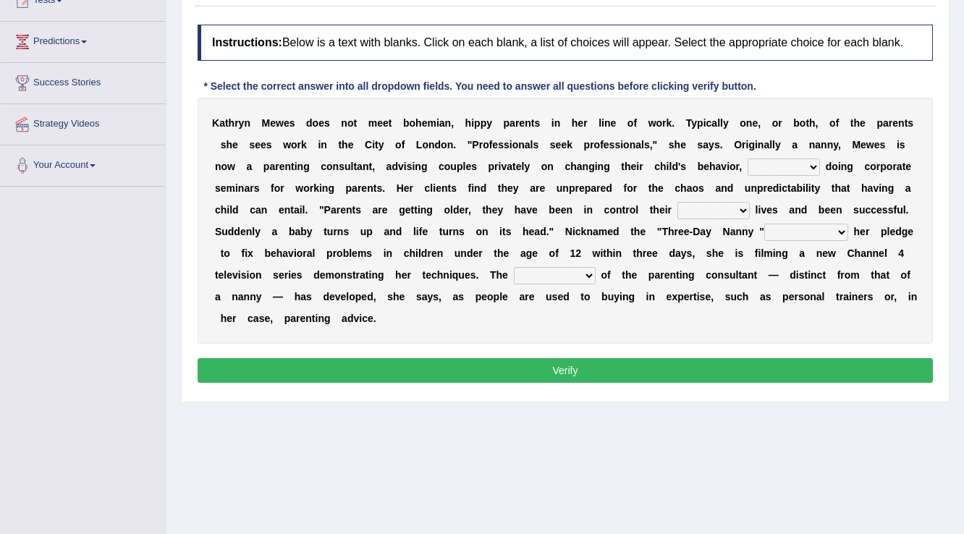
click at [756, 161] on select "as long as in order to in spite of as well as" at bounding box center [783, 166] width 72 height 17
select select "in spite of"
click at [747, 158] on select "as long as in order to in spite of as well as" at bounding box center [783, 166] width 72 height 17
click at [700, 211] on select "whole all full every" at bounding box center [713, 210] width 72 height 17
select select "whole"
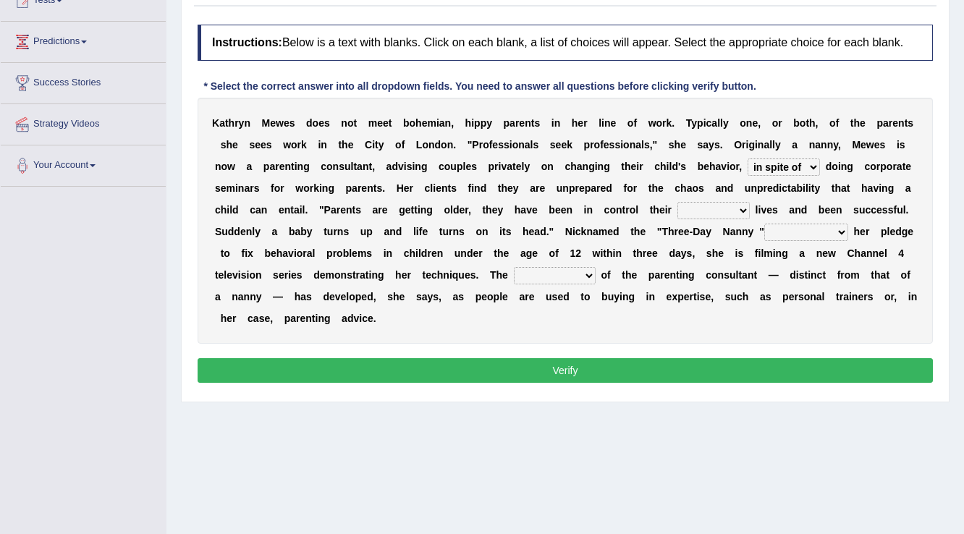
click at [677, 202] on select "whole all full every" at bounding box center [713, 210] width 72 height 17
click at [818, 229] on select "related with together with because of according to" at bounding box center [806, 232] width 84 height 17
select select "because of"
click at [764, 224] on select "related with together with because of according to" at bounding box center [806, 232] width 84 height 17
click at [557, 274] on select "percentage performance role belief" at bounding box center [555, 275] width 82 height 17
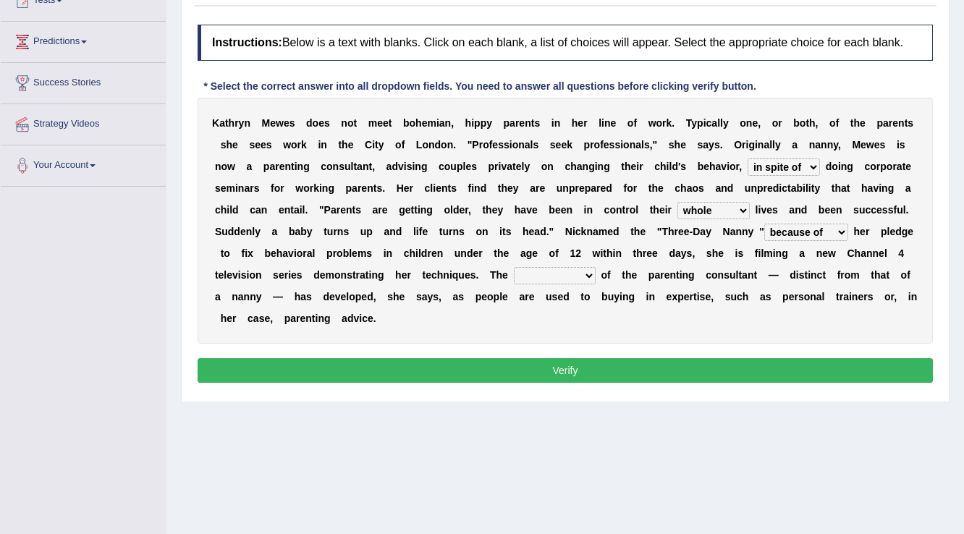
select select "role"
click at [514, 267] on select "percentage performance role belief" at bounding box center [555, 275] width 82 height 17
click at [550, 370] on button "Verify" at bounding box center [565, 370] width 735 height 25
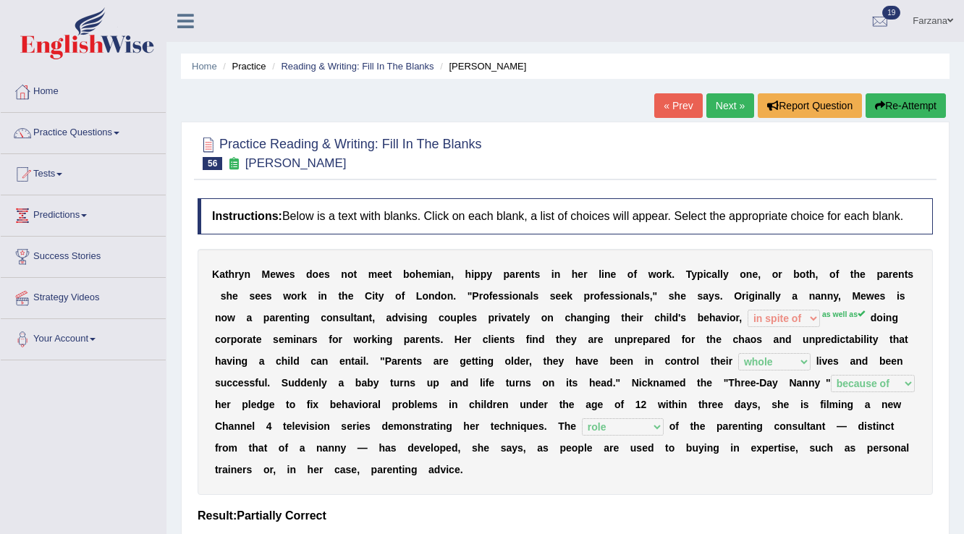
click at [729, 104] on link "Next »" at bounding box center [730, 105] width 48 height 25
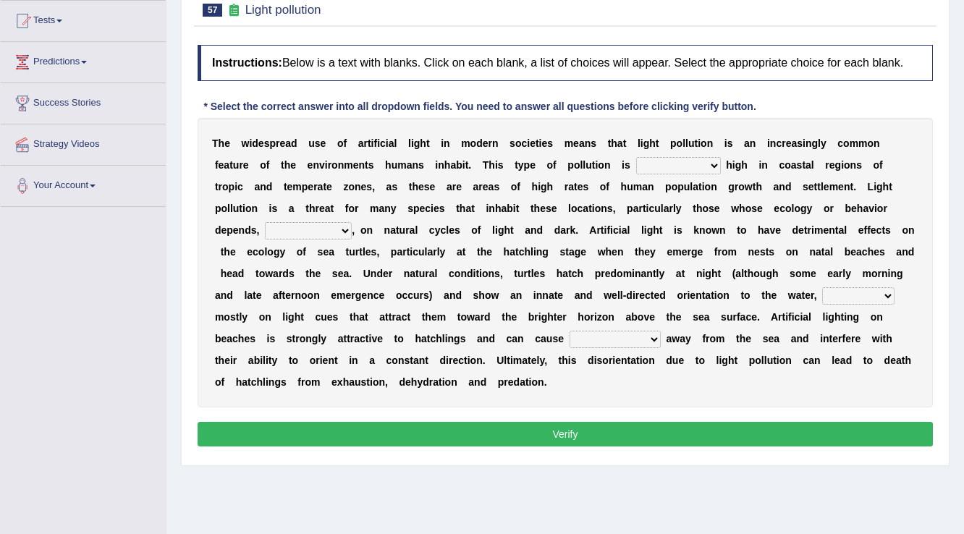
scroll to position [135, 0]
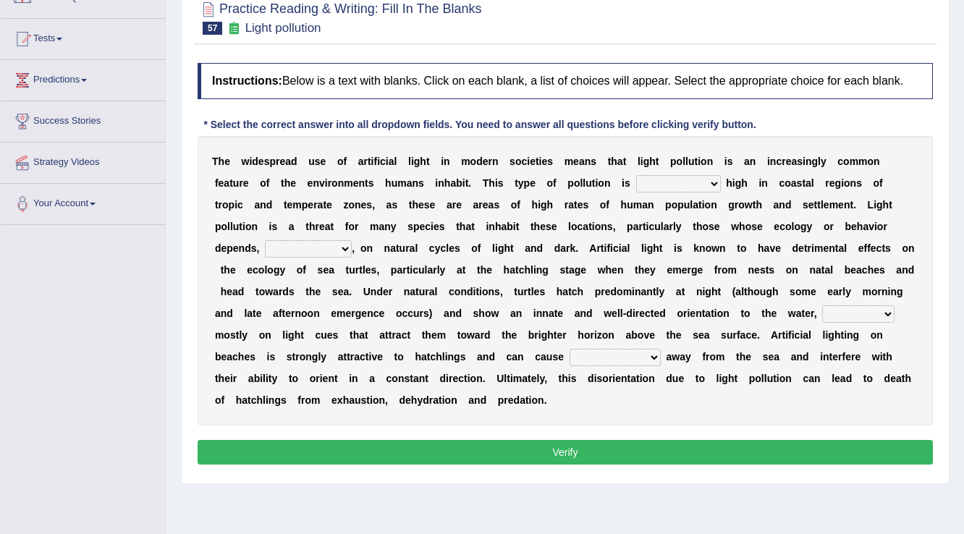
click at [646, 181] on select "exceptionally absolutely completely rarely" at bounding box center [678, 183] width 85 height 17
click at [636, 175] on select "exceptionally absolutely completely rarely" at bounding box center [678, 183] width 85 height 17
click at [683, 181] on select "exceptionally absolutely completely rarely" at bounding box center [678, 183] width 85 height 17
click at [636, 175] on select "exceptionally absolutely completely rarely" at bounding box center [678, 183] width 85 height 17
click at [666, 179] on select "exceptionally absolutely completely rarely" at bounding box center [678, 183] width 85 height 17
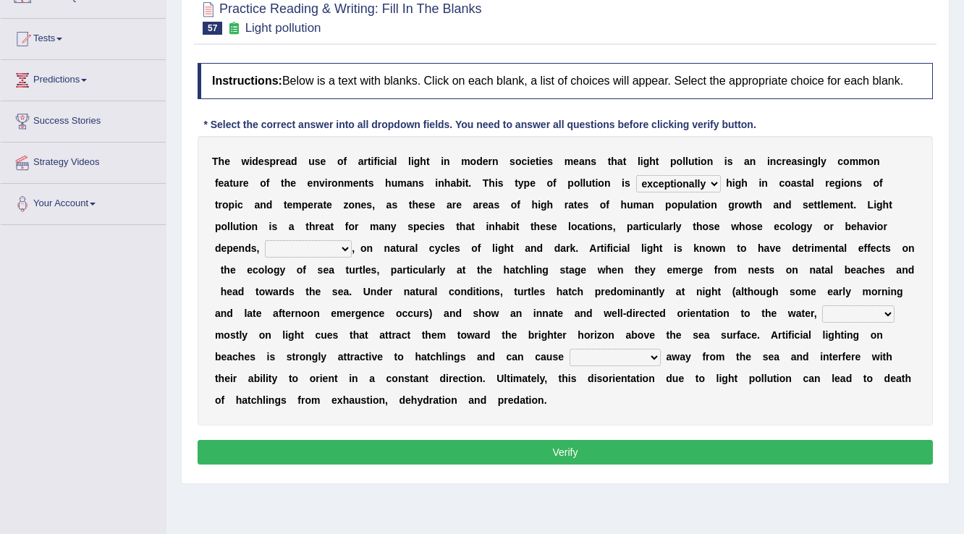
select select "completely"
click at [636, 175] on select "exceptionally absolutely completely rarely" at bounding box center [678, 183] width 85 height 17
click at [284, 240] on select "in no way in some way by the wy in some ways" at bounding box center [308, 248] width 87 height 17
select select "in some ways"
click at [265, 240] on select "in no way in some way by the wy in some ways" at bounding box center [308, 248] width 87 height 17
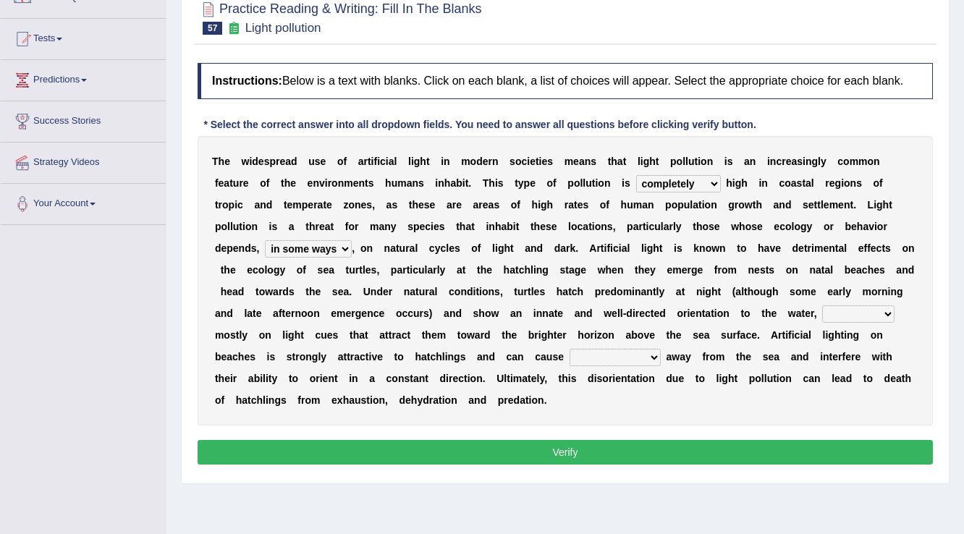
click at [842, 313] on select "imposing figuring relying pouring" at bounding box center [858, 313] width 72 height 17
click at [856, 320] on select "imposing figuring relying pouring" at bounding box center [858, 313] width 72 height 17
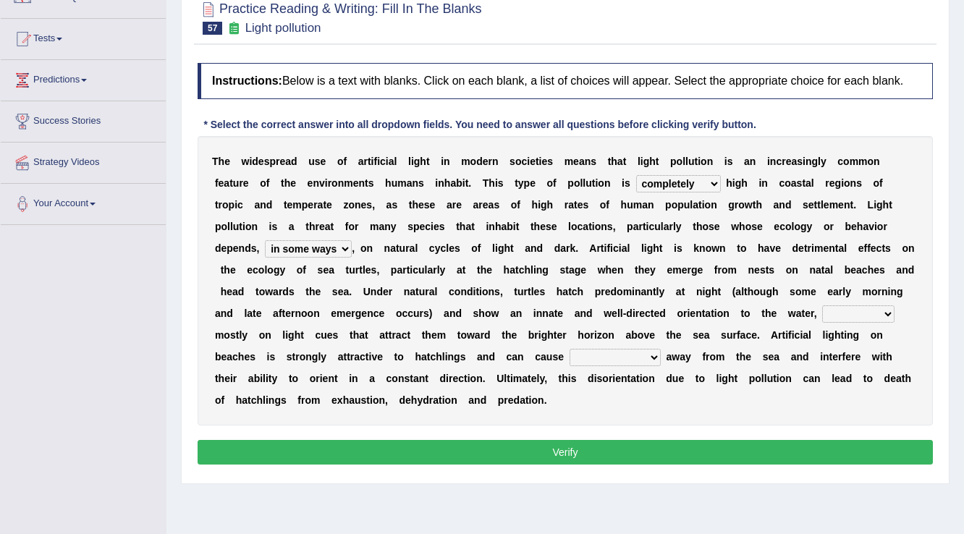
select select "relying"
click at [822, 305] on select "imposing figuring relying pouring" at bounding box center [858, 313] width 72 height 17
click at [624, 353] on select "them to move it to move which to move that to move" at bounding box center [614, 357] width 91 height 17
select select "them to move"
click at [569, 349] on select "them to move it to move which to move that to move" at bounding box center [614, 357] width 91 height 17
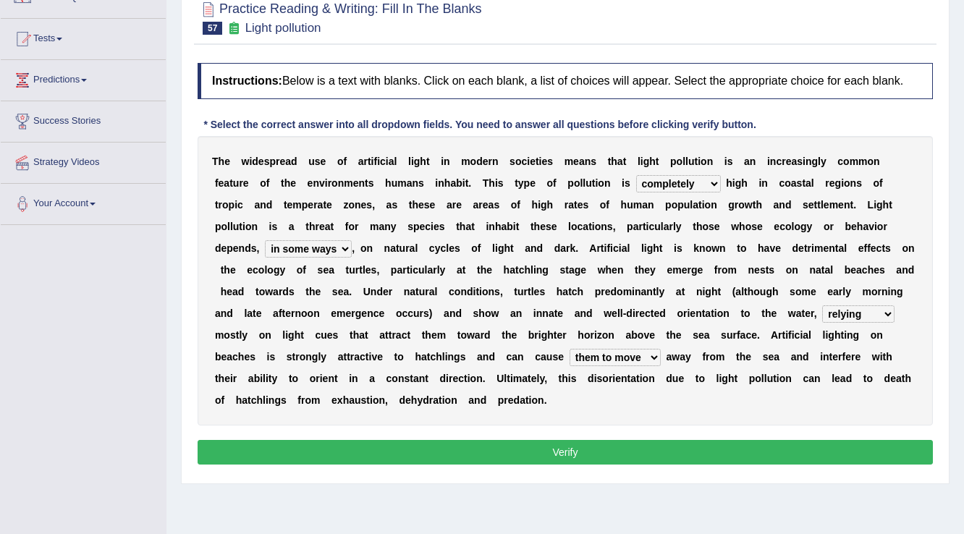
click at [579, 457] on button "Verify" at bounding box center [565, 452] width 735 height 25
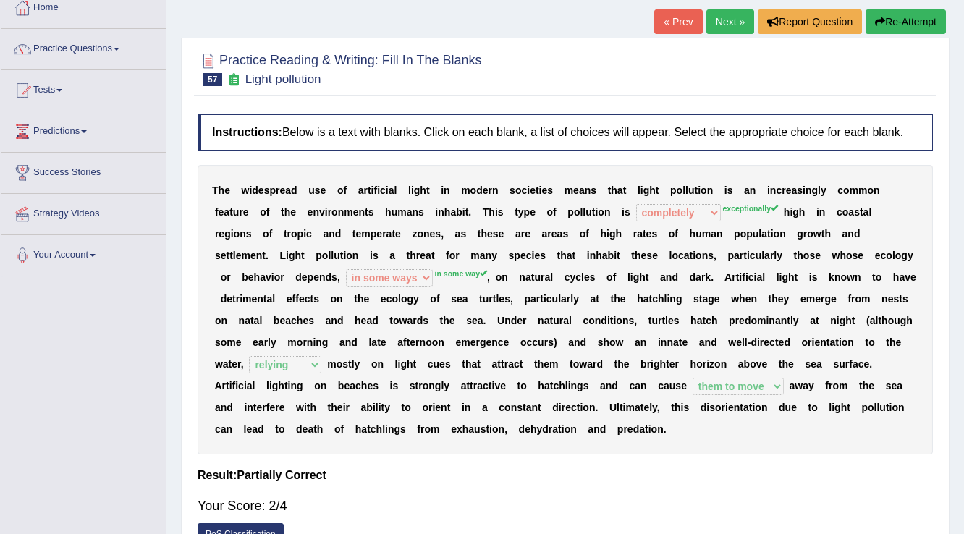
scroll to position [0, 0]
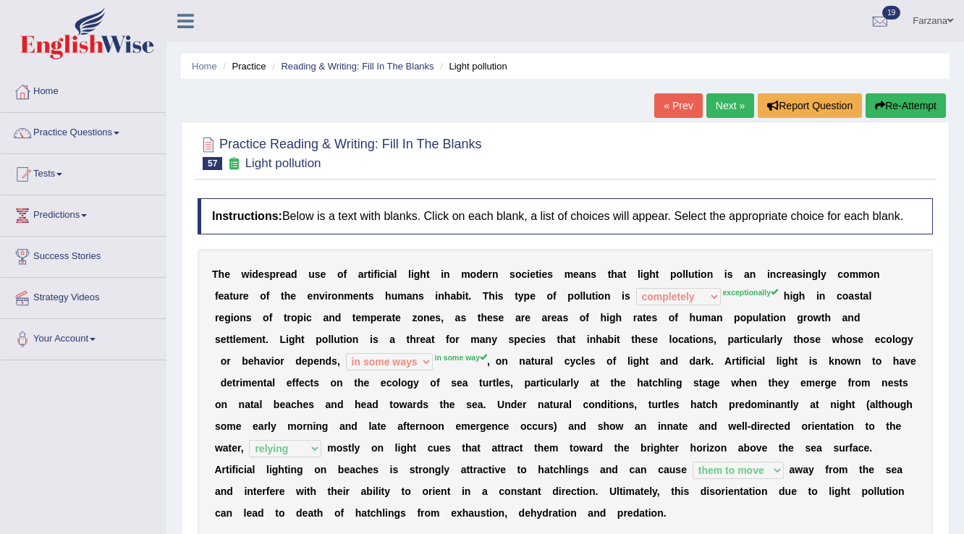
click at [727, 101] on link "Next »" at bounding box center [730, 105] width 48 height 25
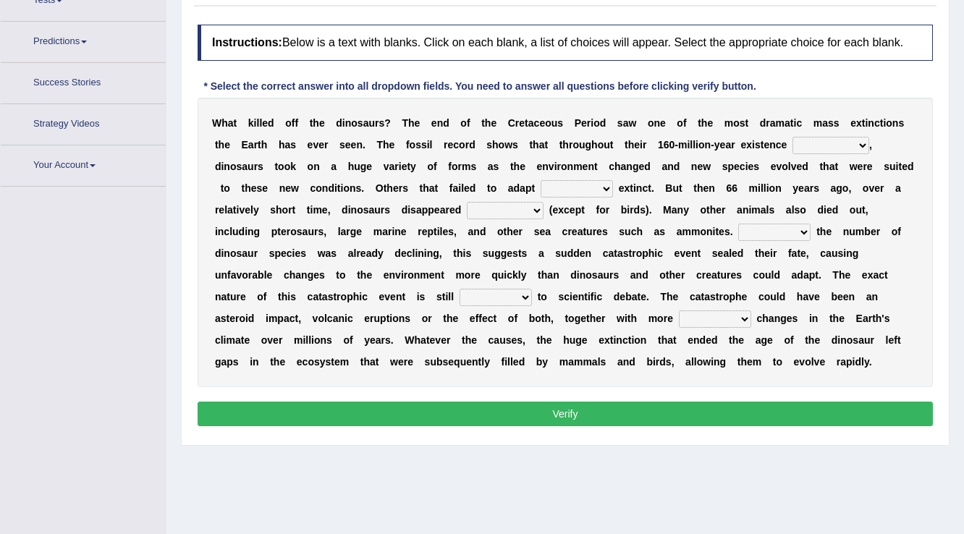
scroll to position [200, 0]
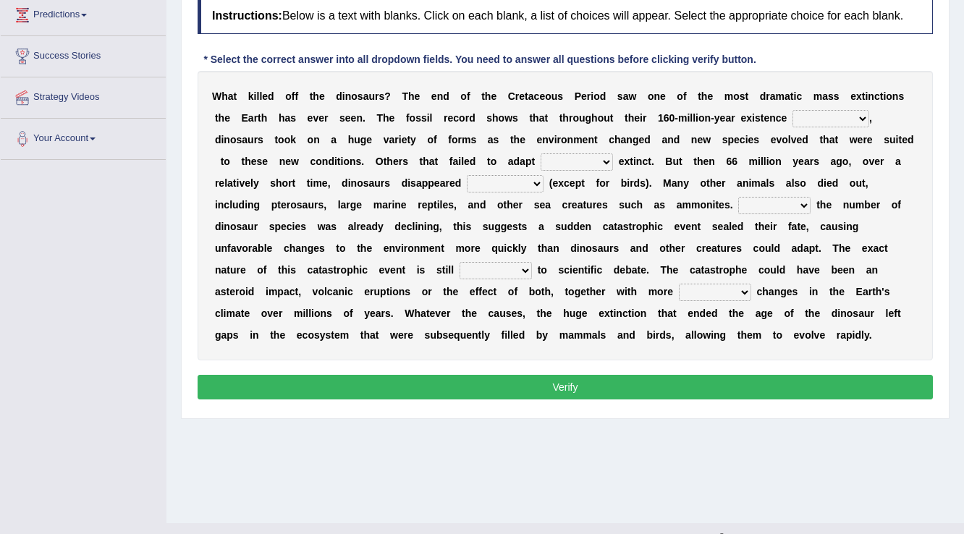
click at [819, 122] on select "existence continuous extent expectation" at bounding box center [830, 118] width 77 height 17
select select "expectation"
click at [792, 110] on select "existence continuous extent expectation" at bounding box center [830, 118] width 77 height 17
click at [835, 119] on select "existence continuous extent expectation" at bounding box center [830, 118] width 77 height 17
click at [792, 110] on select "existence continuous extent expectation" at bounding box center [830, 118] width 77 height 17
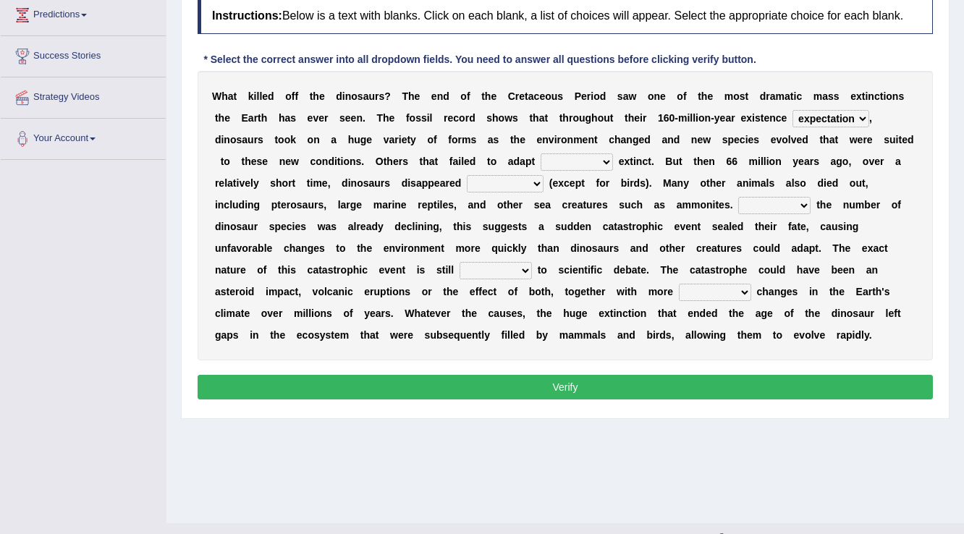
click at [562, 153] on select "went to go going go" at bounding box center [577, 161] width 72 height 17
select select "going"
click at [541, 153] on select "went to go going go" at bounding box center [577, 161] width 72 height 17
click at [504, 187] on select "partially gradually completely excessively" at bounding box center [505, 183] width 77 height 17
select select "gradually"
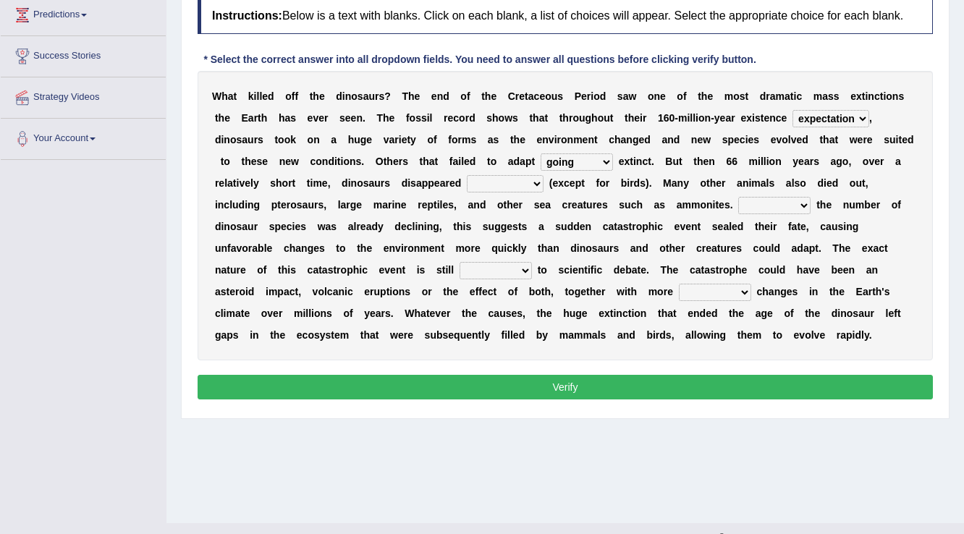
click at [467, 175] on select "partially gradually completely excessively" at bounding box center [505, 183] width 77 height 17
click at [517, 187] on select "partially gradually completely excessively" at bounding box center [505, 183] width 77 height 17
click at [467, 175] on select "partially gradually completely excessively" at bounding box center [505, 183] width 77 height 17
drag, startPoint x: 792, startPoint y: 190, endPoint x: 768, endPoint y: 211, distance: 32.3
click at [792, 191] on div "W h a t k i l l e d o f f t h e d i n o s a u r s ? T h e e n d o f t h e C r e…" at bounding box center [565, 215] width 735 height 289
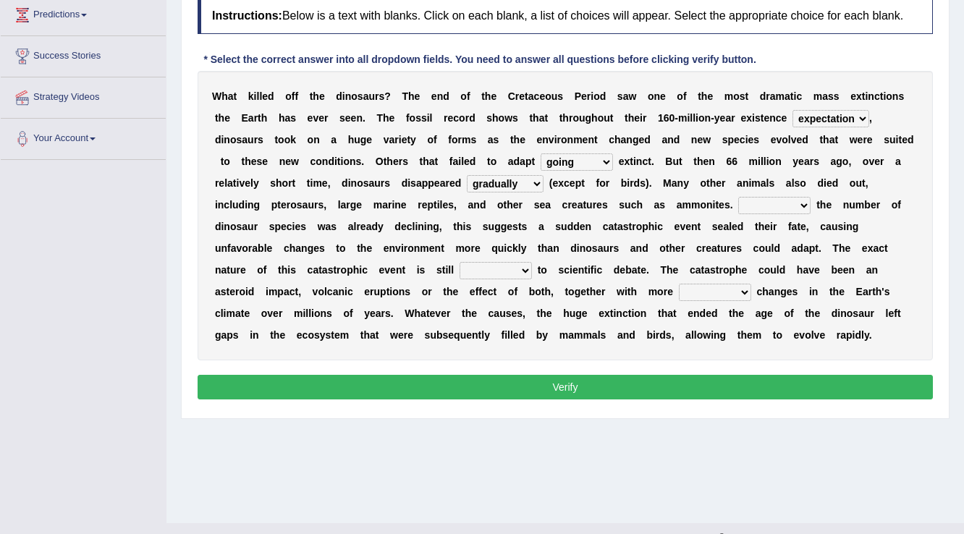
drag, startPoint x: 767, startPoint y: 213, endPoint x: 805, endPoint y: 199, distance: 40.1
click at [805, 199] on div "W h a t k i l l e d o f f t h e d i n o s a u r s ? T h e e n d o f t h e C r e…" at bounding box center [565, 215] width 735 height 289
click at [800, 198] on select "However Because Although Unless" at bounding box center [774, 205] width 72 height 17
select select "However"
click at [738, 197] on select "However Because Although Unless" at bounding box center [774, 205] width 72 height 17
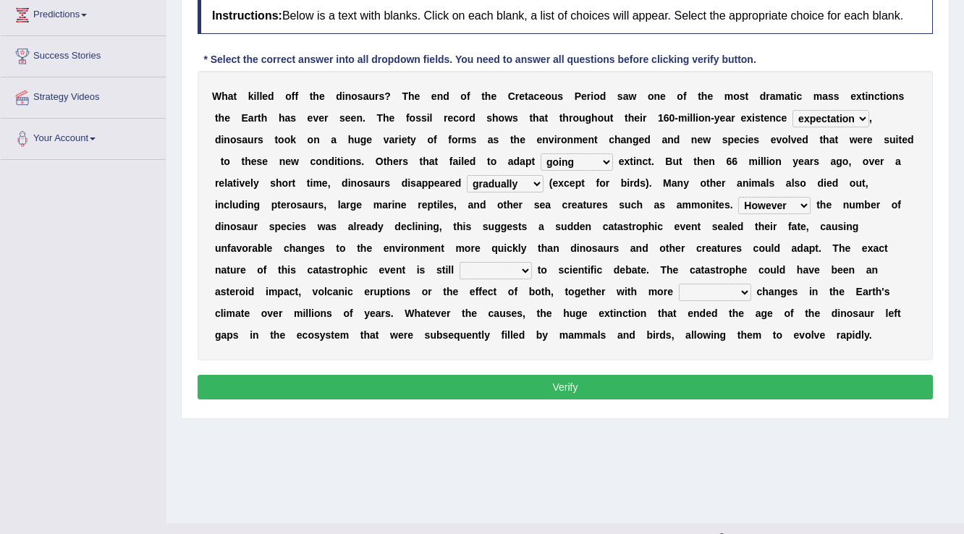
click at [496, 282] on div "W h a t k i l l e d o f f t h e d i n o s a u r s ? T h e e n d o f t h e C r e…" at bounding box center [565, 215] width 735 height 289
click at [496, 269] on select "relative open additional focused" at bounding box center [495, 270] width 72 height 17
click at [459, 262] on select "relative open additional focused" at bounding box center [495, 270] width 72 height 17
click at [509, 303] on div "W h a t k i l l e d o f f t h e d i n o s a u r s ? T h e e n d o f t h e C r e…" at bounding box center [565, 215] width 735 height 289
click at [504, 269] on select "relative open additional focused" at bounding box center [495, 270] width 72 height 17
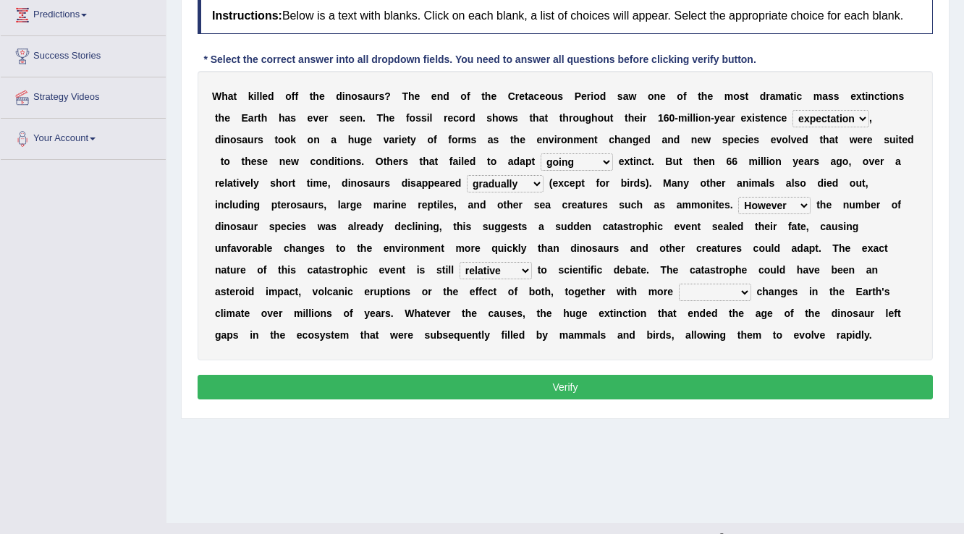
select select "open"
click at [459, 262] on select "relative open additional focused" at bounding box center [495, 270] width 72 height 17
click at [683, 289] on select "irregular gradual spiritual positive" at bounding box center [715, 292] width 72 height 17
click at [540, 302] on div "W h a t k i l l e d o f f t h e d i n o s a u r s ? T h e e n d o f t h e C r e…" at bounding box center [565, 215] width 735 height 289
click at [705, 294] on select "irregular gradual spiritual positive" at bounding box center [715, 292] width 72 height 17
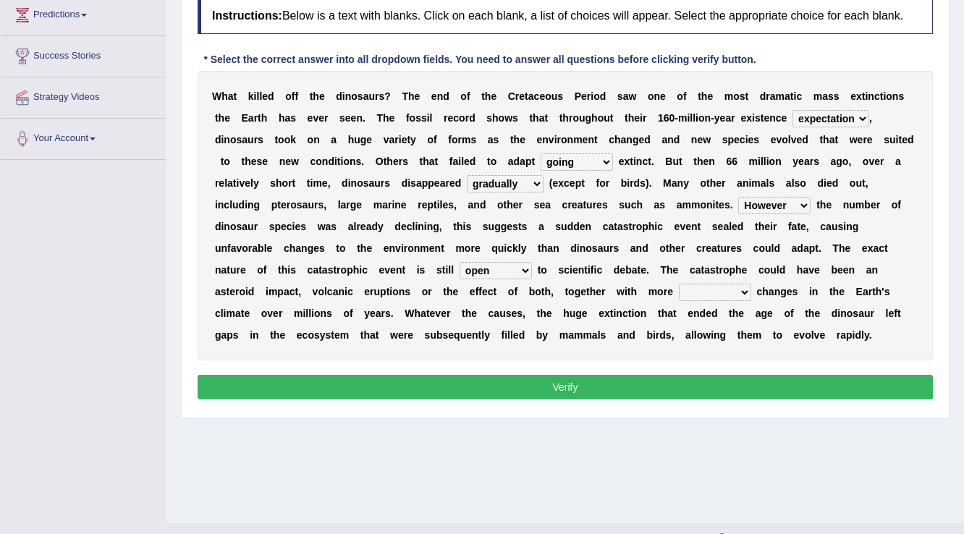
select select "irregular"
click at [679, 284] on select "irregular gradual spiritual positive" at bounding box center [715, 292] width 72 height 17
click at [593, 382] on button "Verify" at bounding box center [565, 387] width 735 height 25
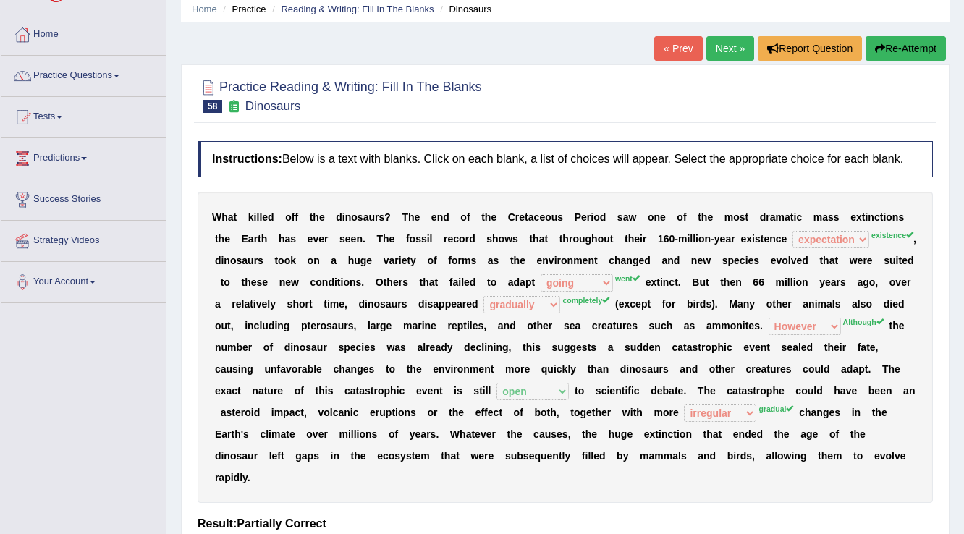
scroll to position [27, 0]
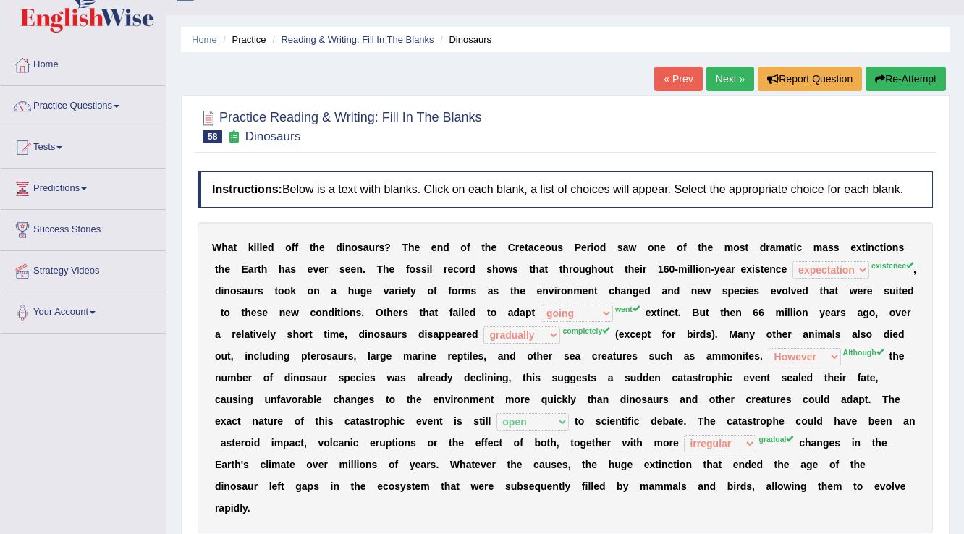
click at [622, 318] on div "W h a t k i l l e d o f f t h e d i n o s a u r s ? T h e e n d o f t h e C r e…" at bounding box center [565, 377] width 735 height 311
click at [531, 342] on div "W h a t k i l l e d o f f t h e d i n o s a u r s ? T h e e n d o f t h e C r e…" at bounding box center [565, 377] width 735 height 311
click at [528, 342] on div "W h a t k i l l e d o f f t h e d i n o s a u r s ? T h e e n d o f t h e C r e…" at bounding box center [565, 377] width 735 height 311
click at [715, 73] on link "Next »" at bounding box center [730, 79] width 48 height 25
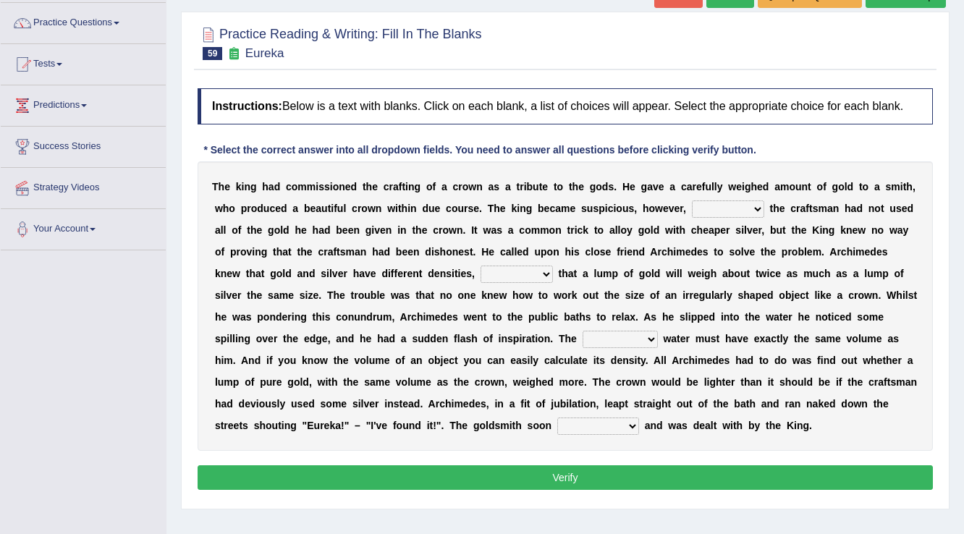
scroll to position [110, 0]
click at [699, 209] on select "if whether thus that" at bounding box center [728, 208] width 72 height 17
select select "that"
click at [692, 200] on select "if whether thus that" at bounding box center [728, 208] width 72 height 17
click at [750, 211] on select "if whether thus that" at bounding box center [728, 208] width 72 height 17
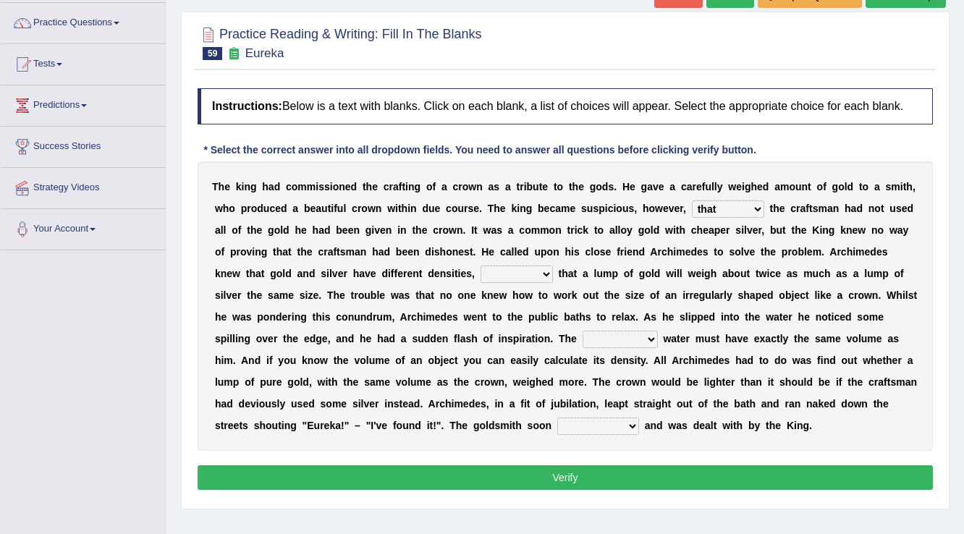
click at [692, 200] on select "if whether thus that" at bounding box center [728, 208] width 72 height 17
click at [480, 272] on select "meaning meant means to mean" at bounding box center [516, 274] width 72 height 17
select select "means"
click at [480, 266] on select "meaning meant means to mean" at bounding box center [516, 274] width 72 height 17
click at [597, 334] on select "submerged disposed diagnosed displaced" at bounding box center [619, 339] width 75 height 17
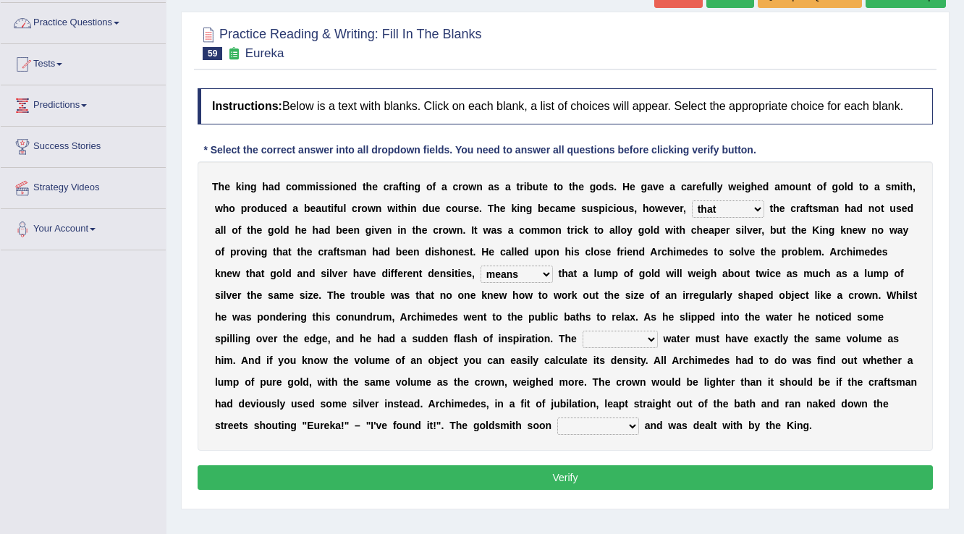
click at [582, 334] on select "submerged disposed diagnosed displaced" at bounding box center [619, 339] width 75 height 17
select select "submerged"
click at [582, 331] on select "submerged disposed diagnosed displaced" at bounding box center [619, 339] width 75 height 17
click at [557, 426] on select "conjured contradicted confessed condemned" at bounding box center [598, 426] width 82 height 17
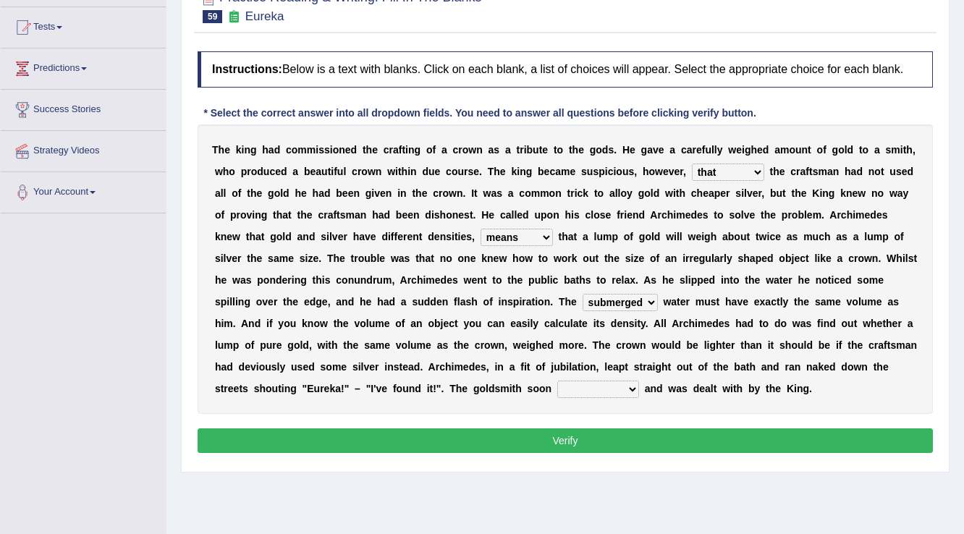
scroll to position [168, 0]
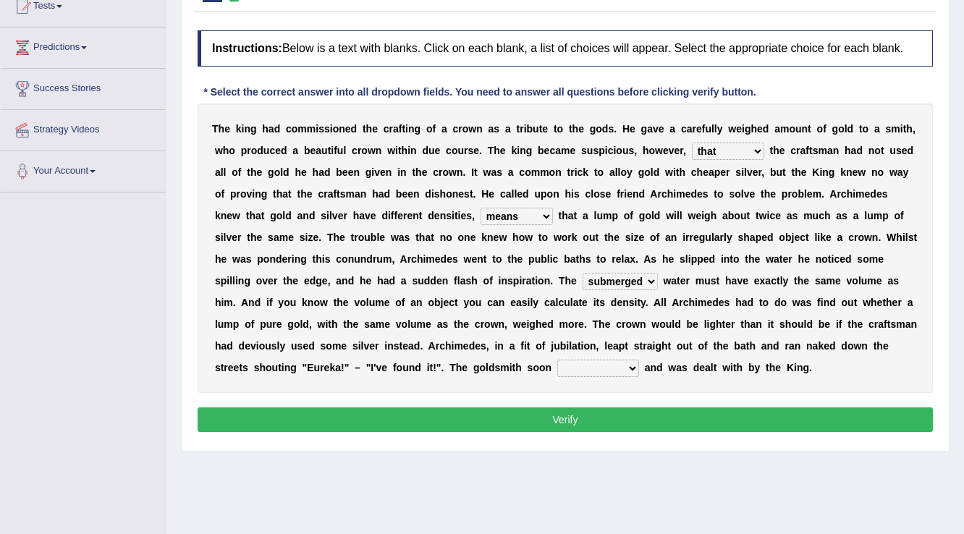
click at [557, 367] on select "conjured contradicted confessed condemned" at bounding box center [598, 368] width 82 height 17
select select "conjured"
click at [557, 360] on select "conjured contradicted confessed condemned" at bounding box center [598, 368] width 82 height 17
click at [524, 354] on div "T h e k i n g h a d c o m m i s s i o n e d t h e c r a f t i n g o f a c r o w…" at bounding box center [565, 247] width 735 height 289
click at [557, 360] on select "conjured contradicted confessed condemned" at bounding box center [598, 368] width 82 height 17
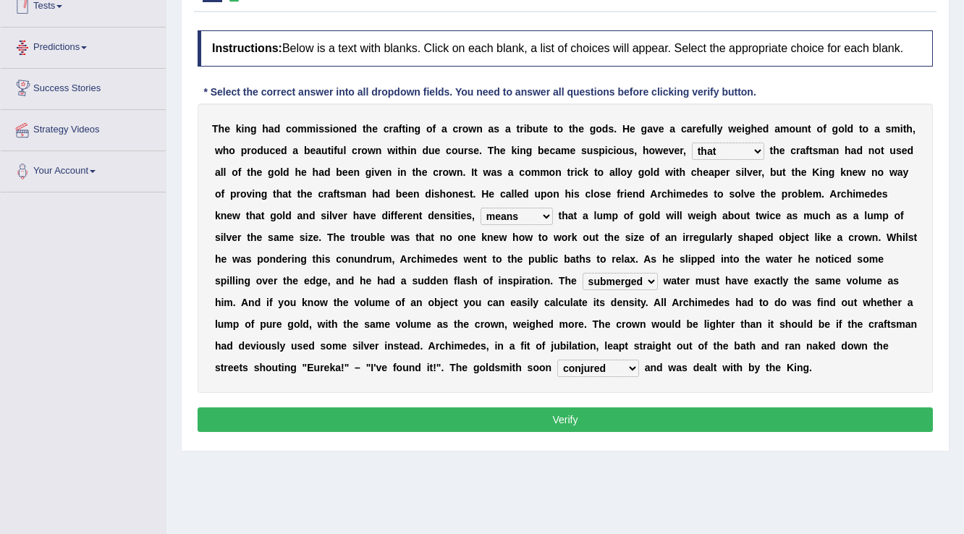
click at [559, 373] on select "conjured contradicted confessed condemned" at bounding box center [598, 368] width 82 height 17
click at [557, 366] on select "conjured contradicted confessed condemned" at bounding box center [598, 368] width 82 height 17
click at [660, 422] on button "Verify" at bounding box center [565, 419] width 735 height 25
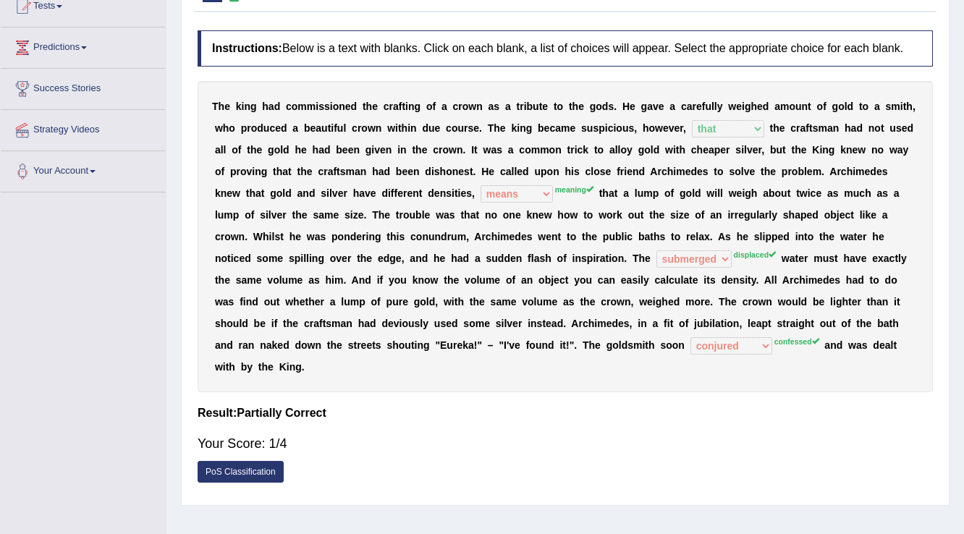
click at [728, 352] on div "T h e k i n g h a d c o m m i s s i o n e d t h e c r a f t i n g o f a c r o w…" at bounding box center [565, 236] width 735 height 311
click at [726, 351] on div "T h e k i n g h a d c o m m i s s i o n e d t h e c r a f t i n g o f a c r o w…" at bounding box center [565, 236] width 735 height 311
click at [724, 350] on div "T h e k i n g h a d c o m m i s s i o n e d t h e c r a f t i n g o f a c r o w…" at bounding box center [565, 236] width 735 height 311
click at [703, 351] on div "T h e k i n g h a d c o m m i s s i o n e d t h e c r a f t i n g o f a c r o w…" at bounding box center [565, 236] width 735 height 311
click at [645, 374] on div "Instructions: Below is a text with blanks. Click on each blank, a list of choic…" at bounding box center [565, 260] width 742 height 475
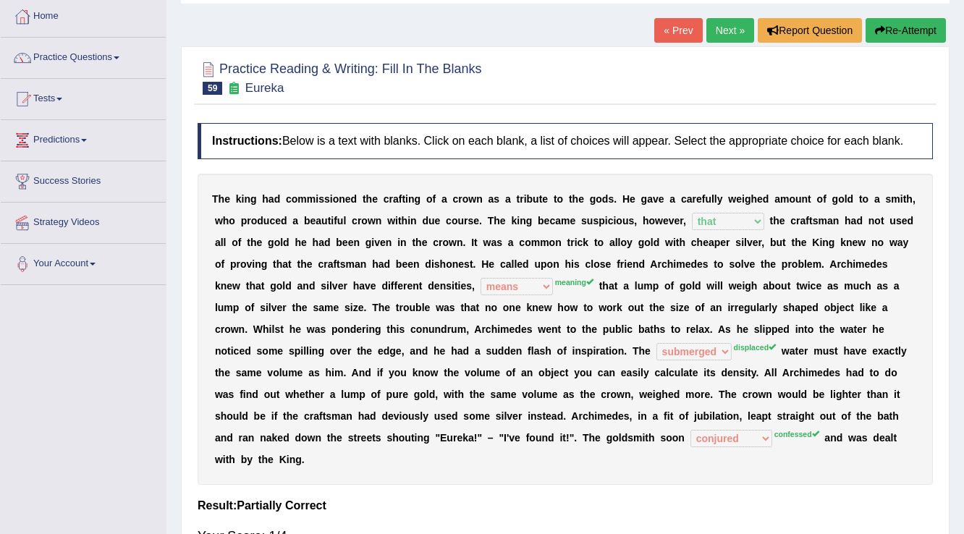
scroll to position [58, 0]
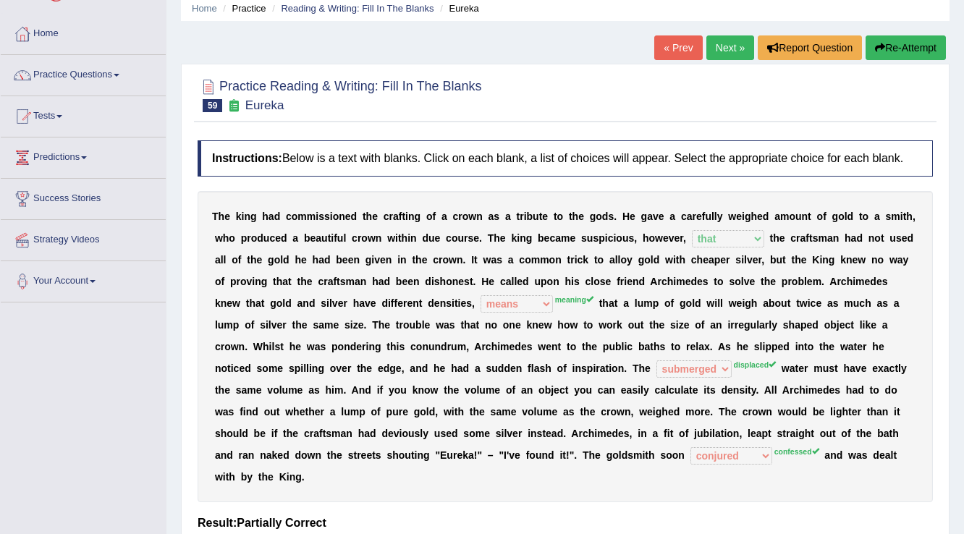
click at [724, 52] on link "Next »" at bounding box center [730, 47] width 48 height 25
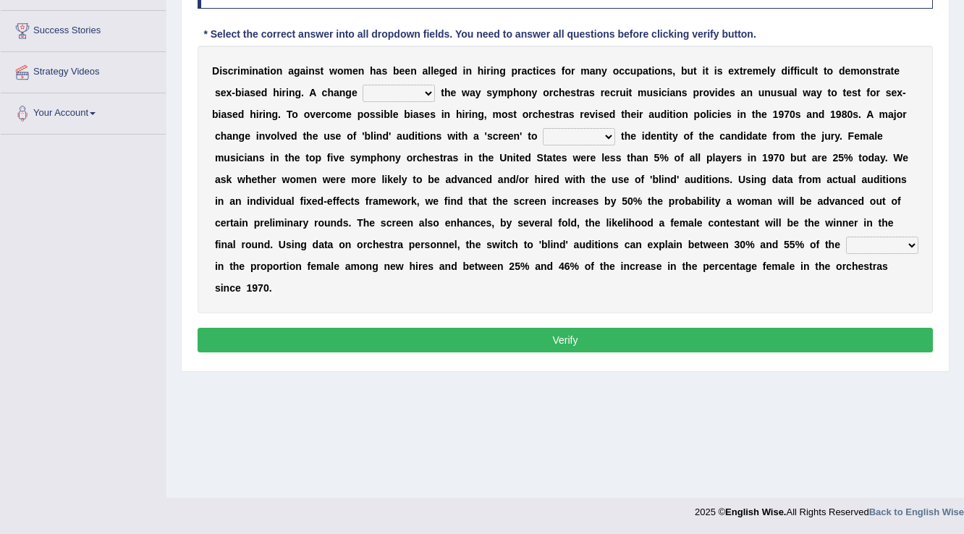
click at [376, 97] on select "around beyond in by" at bounding box center [399, 93] width 72 height 17
select select "in"
click at [363, 85] on select "around beyond in by" at bounding box center [399, 93] width 72 height 17
click at [559, 137] on select "conceal contain cancel check" at bounding box center [579, 136] width 72 height 17
click at [543, 128] on select "conceal contain cancel check" at bounding box center [579, 136] width 72 height 17
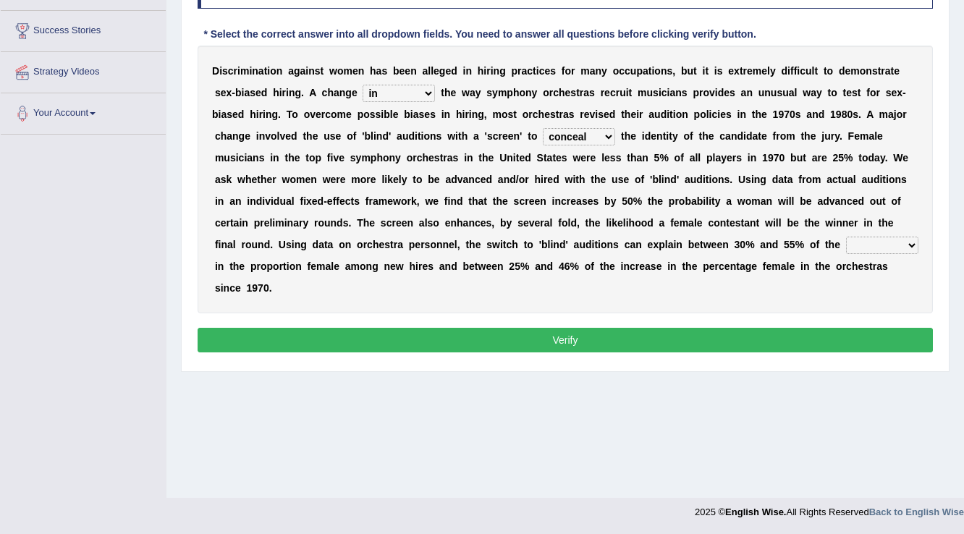
click at [560, 135] on select "conceal contain cancel check" at bounding box center [579, 136] width 72 height 17
select select "check"
click at [543, 128] on select "conceal contain cancel check" at bounding box center [579, 136] width 72 height 17
click at [879, 243] on select "decrease number increase amount" at bounding box center [882, 245] width 72 height 17
select select "increase"
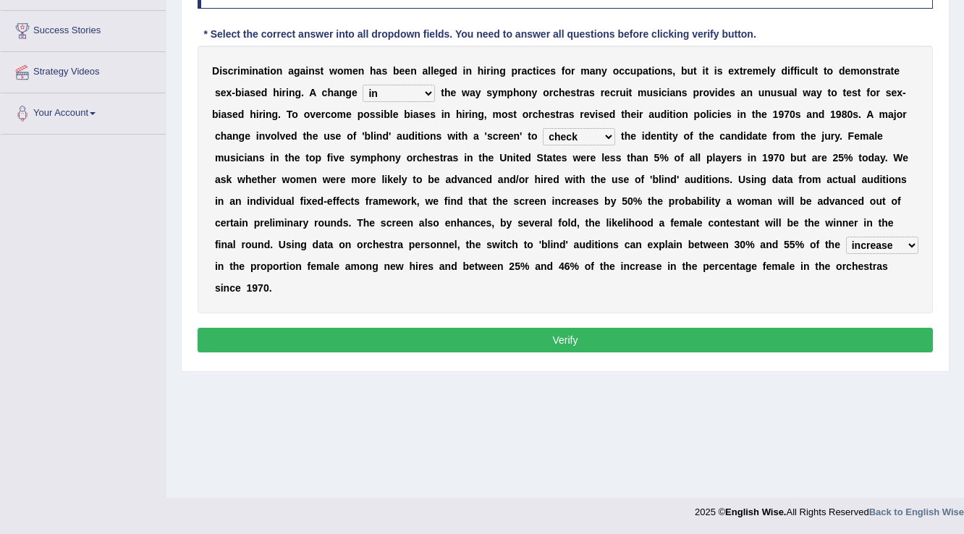
click at [846, 237] on select "decrease number increase amount" at bounding box center [882, 245] width 72 height 17
click at [777, 336] on button "Verify" at bounding box center [565, 340] width 735 height 25
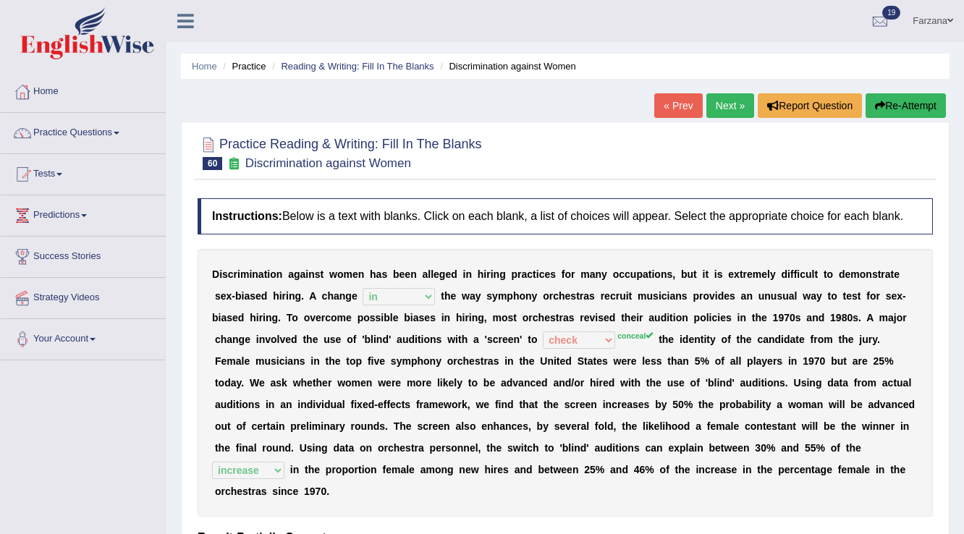
click at [663, 98] on link "« Prev" at bounding box center [678, 105] width 48 height 25
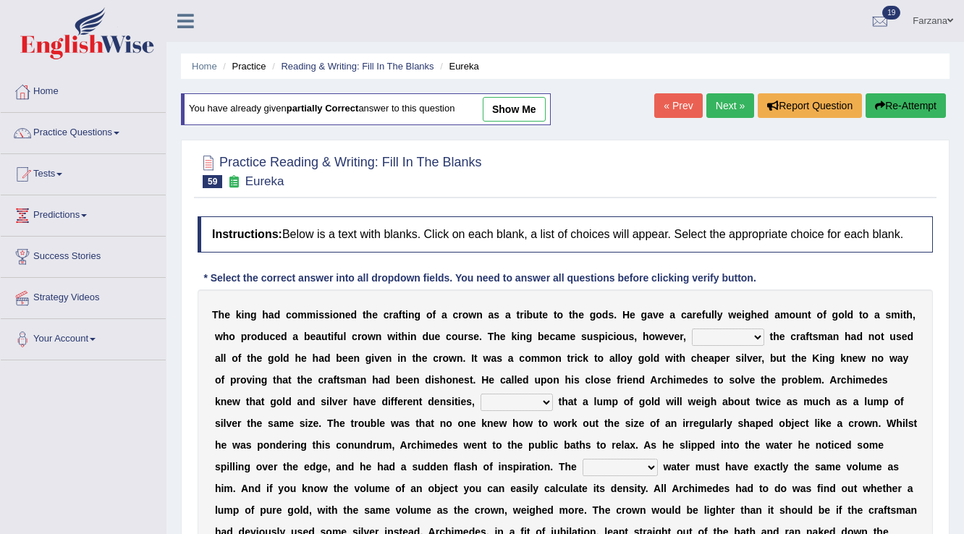
click at [521, 110] on link "show me" at bounding box center [514, 109] width 63 height 25
select select "that"
select select "means"
select select "submerged"
select select "conjured"
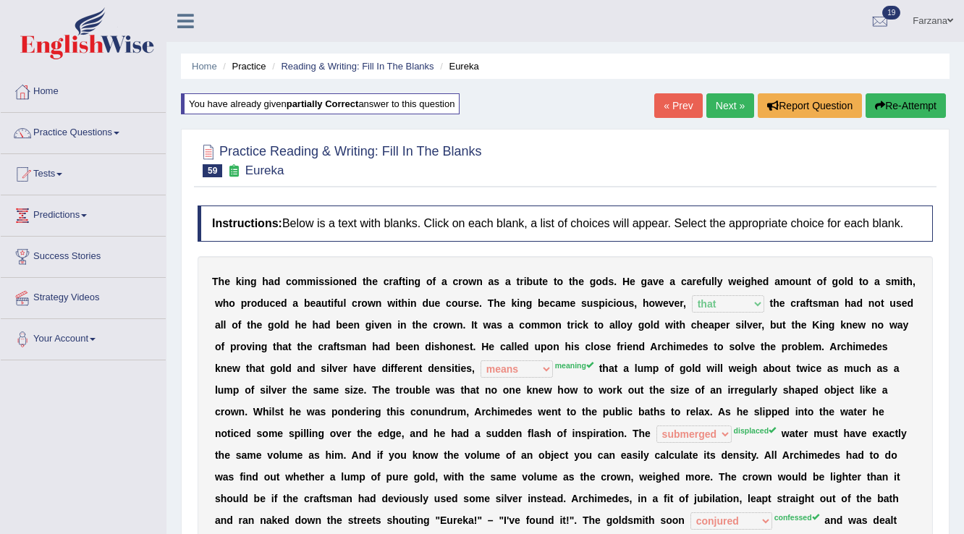
click at [734, 98] on link "Next »" at bounding box center [730, 105] width 48 height 25
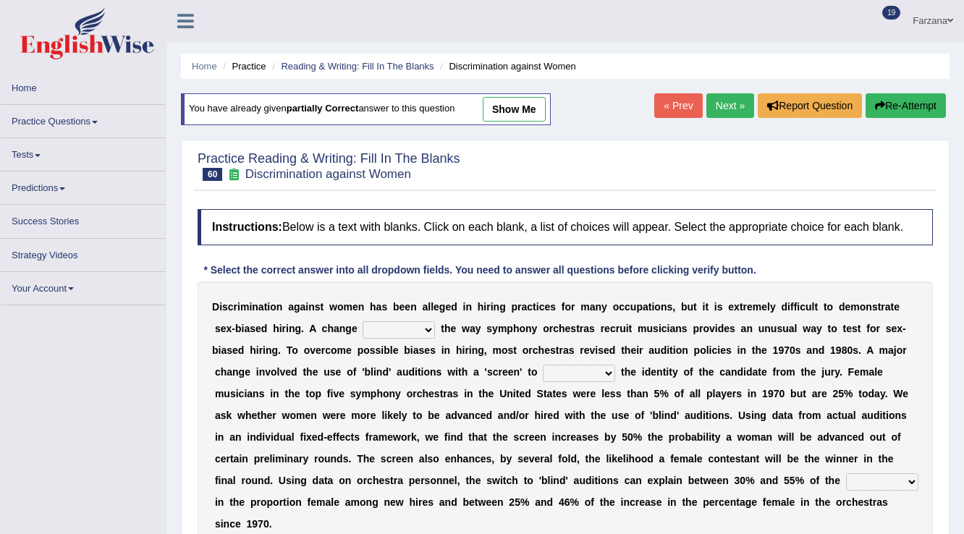
click at [734, 98] on link "Next »" at bounding box center [730, 105] width 48 height 25
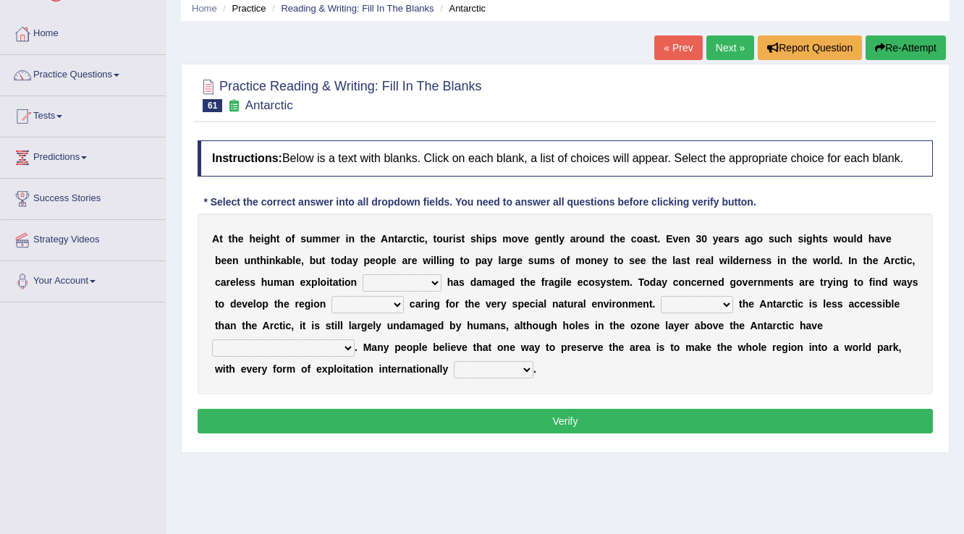
click at [387, 280] on select "in the future ever before on one side in the past" at bounding box center [402, 282] width 79 height 17
click at [387, 278] on select "in the future ever before on one side in the past" at bounding box center [402, 282] width 79 height 17
select select "in the past"
click at [363, 274] on select "in the future ever before on one side in the past" at bounding box center [402, 282] width 79 height 17
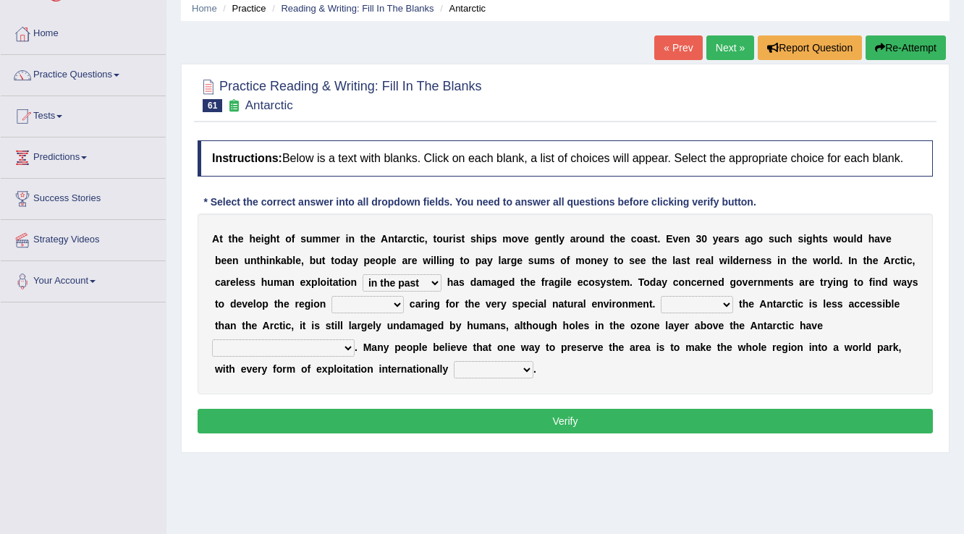
click at [342, 307] on select "while whereas even though" at bounding box center [367, 304] width 72 height 17
select select "while"
click at [331, 296] on select "while whereas even though" at bounding box center [367, 304] width 72 height 17
click at [700, 305] on select "Because Whether Unless Besides" at bounding box center [697, 304] width 72 height 17
select select "Besides"
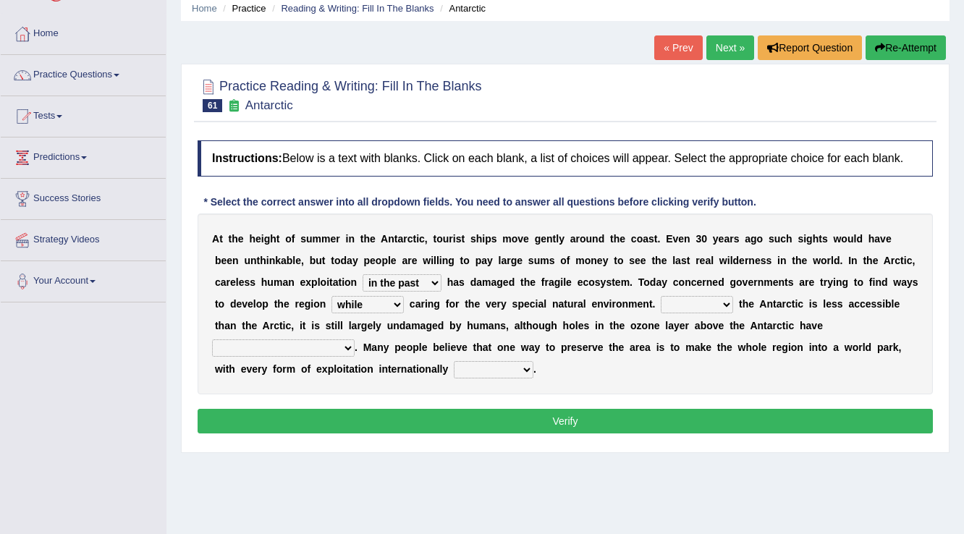
click at [661, 296] on select "Because Whether Unless Besides" at bounding box center [697, 304] width 72 height 17
click at [289, 345] on select "yet discovered ever discovered already been discovered already been discovering" at bounding box center [283, 347] width 143 height 17
click at [505, 344] on b "n" at bounding box center [507, 348] width 7 height 12
click at [475, 366] on select "expanded spanned banned transformed" at bounding box center [494, 369] width 80 height 17
drag, startPoint x: 748, startPoint y: 364, endPoint x: 657, endPoint y: 338, distance: 94.8
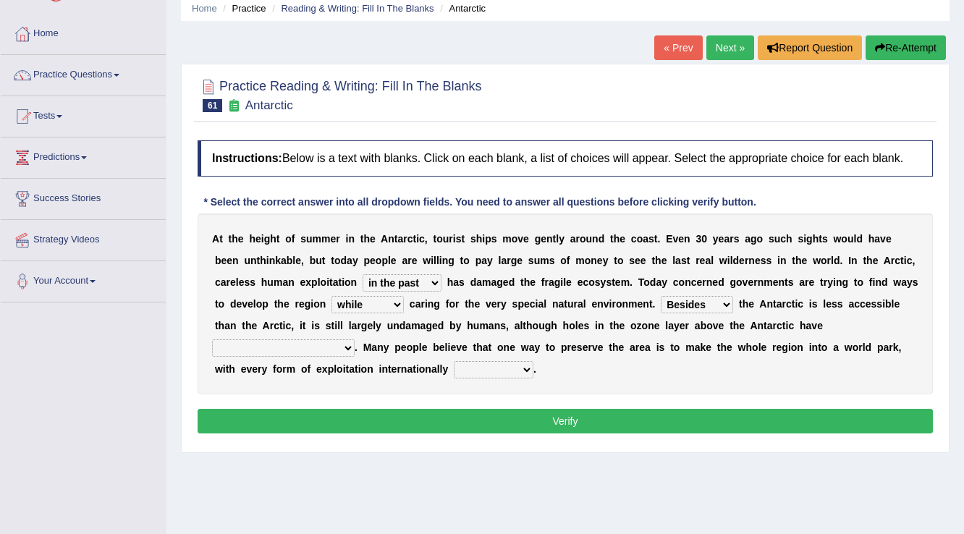
click at [735, 359] on div "A t t h e h e i g h t o f s u m m e r i n t h e A n t a r c t i c , t o u r i s…" at bounding box center [565, 303] width 735 height 181
click at [478, 365] on select "expanded spanned banned transformed" at bounding box center [494, 369] width 80 height 17
select select "banned"
click at [454, 361] on select "expanded spanned banned transformed" at bounding box center [494, 369] width 80 height 17
click at [316, 351] on select "yet discovered ever discovered already been discovered already been discovering" at bounding box center [283, 347] width 143 height 17
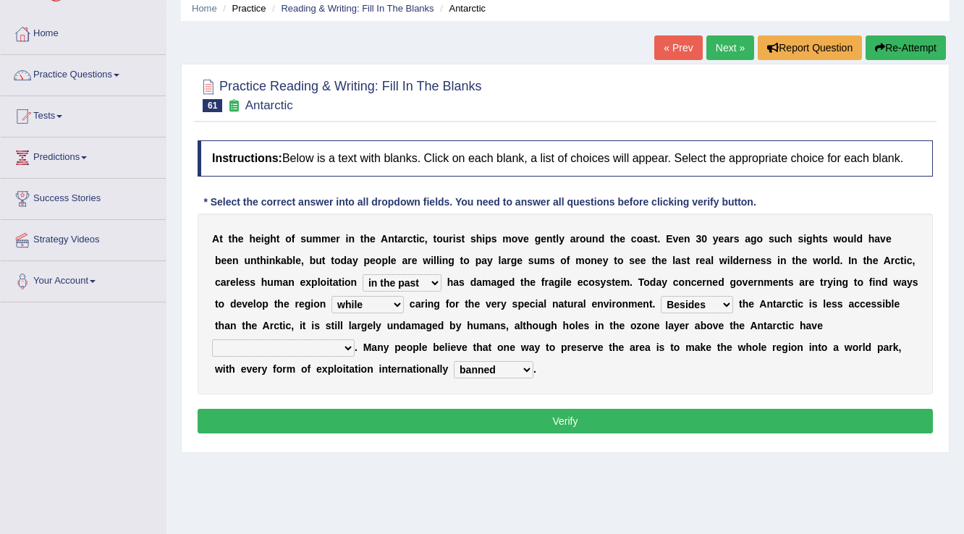
select select "already been discovered"
click at [212, 339] on select "yet discovered ever discovered already been discovered already been discovering" at bounding box center [283, 347] width 143 height 17
click at [318, 412] on button "Verify" at bounding box center [565, 421] width 735 height 25
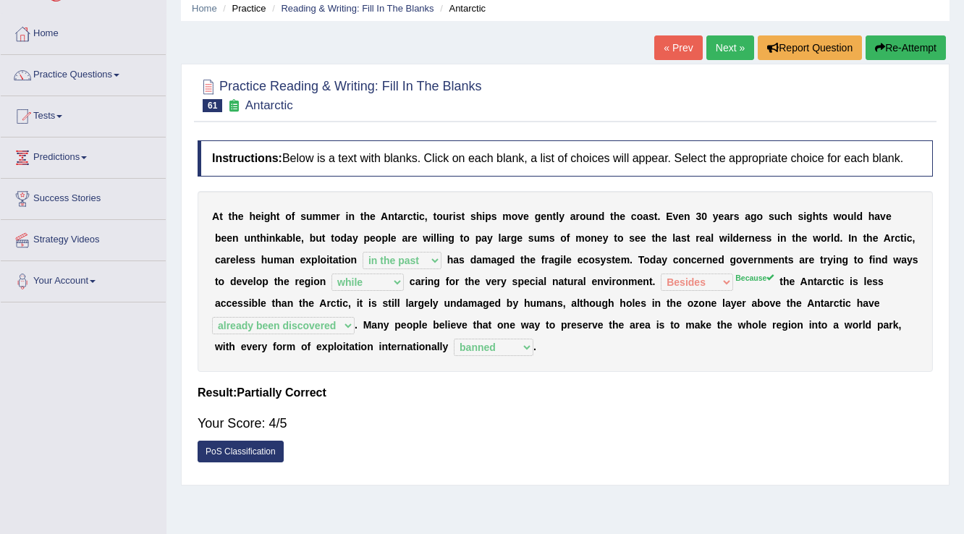
click at [729, 49] on link "Next »" at bounding box center [730, 47] width 48 height 25
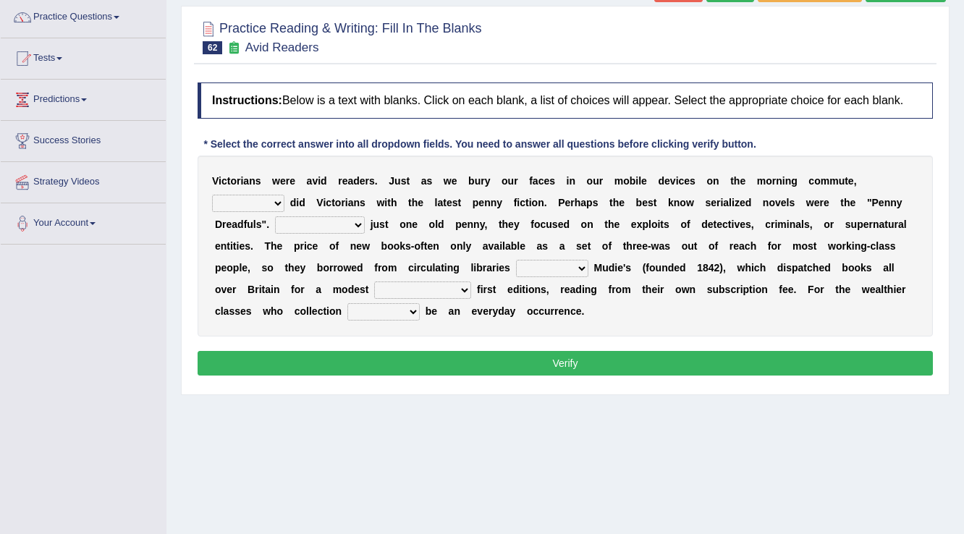
click at [266, 200] on select "either so too neither whether" at bounding box center [248, 203] width 72 height 17
select select "whether"
click at [212, 195] on select "either so too neither whether" at bounding box center [248, 203] width 72 height 17
click at [310, 234] on div "V i c t o r i a n s w e r e a v i d r e a d e r s . J u s t a s w e b u r y o u…" at bounding box center [565, 246] width 735 height 181
click at [310, 223] on select "Costed Having costed Costing Cost" at bounding box center [320, 224] width 90 height 17
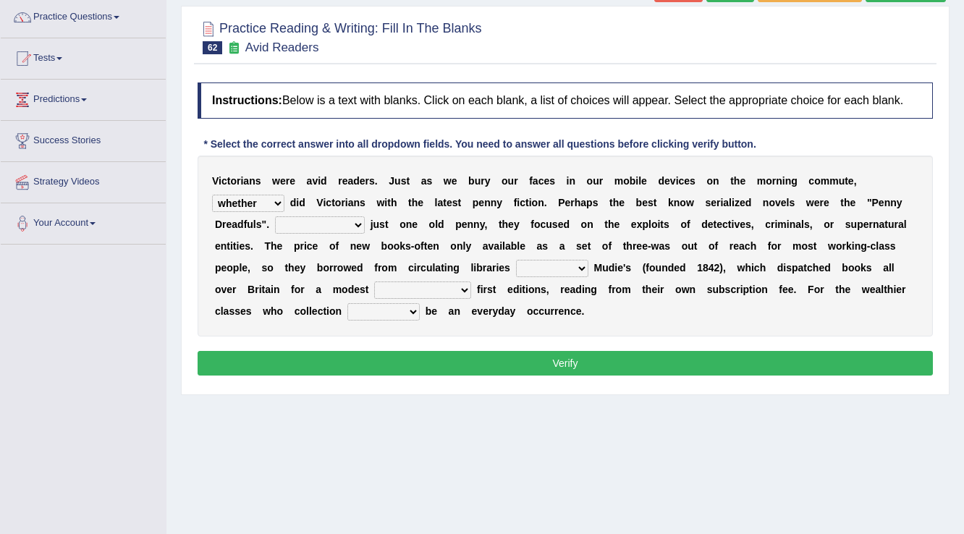
select select "Costed"
click at [275, 216] on select "Costed Having costed Costing Cost" at bounding box center [320, 224] width 90 height 17
click at [325, 221] on select "Costed Having costed Costing Cost" at bounding box center [320, 224] width 90 height 17
click at [275, 216] on select "Costed Having costed Costing Cost" at bounding box center [320, 224] width 90 height 17
click at [517, 266] on select "such as other than that is as to" at bounding box center [552, 268] width 72 height 17
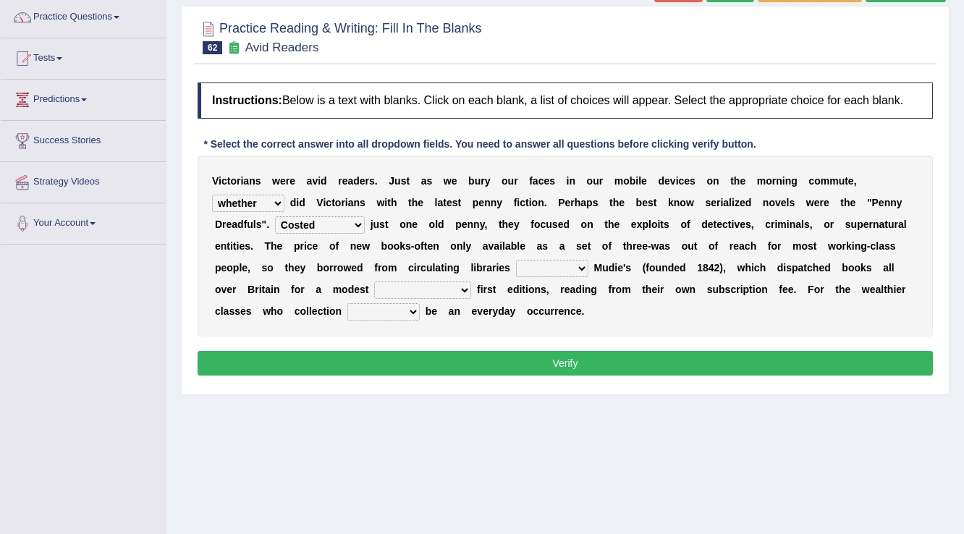
select select "such as"
click at [516, 260] on select "such as other than that is as to" at bounding box center [552, 268] width 72 height 17
click at [405, 287] on select "could afford afford having afforded affording" at bounding box center [422, 289] width 97 height 17
click at [374, 281] on select "could afford afford having afforded affording" at bounding box center [422, 289] width 97 height 17
click at [394, 283] on select "could afford afford having afforded affording" at bounding box center [422, 289] width 97 height 17
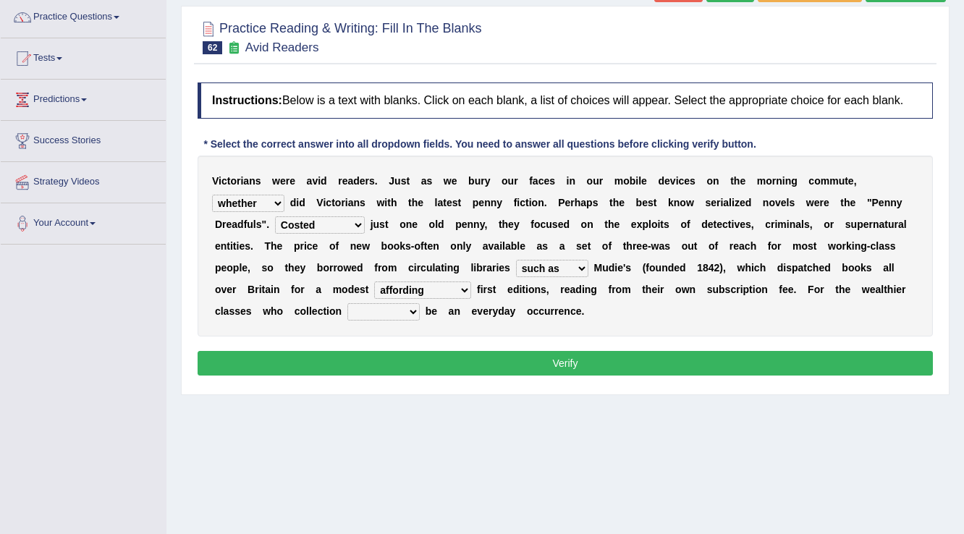
click at [374, 281] on select "could afford afford having afforded affording" at bounding box center [422, 289] width 97 height 17
click at [405, 281] on select "could afford afford having afforded affording" at bounding box center [422, 289] width 97 height 17
select select "could afford"
click at [374, 281] on select "could afford afford having afforded affording" at bounding box center [422, 289] width 97 height 17
click at [368, 310] on select "would could should did" at bounding box center [383, 311] width 72 height 17
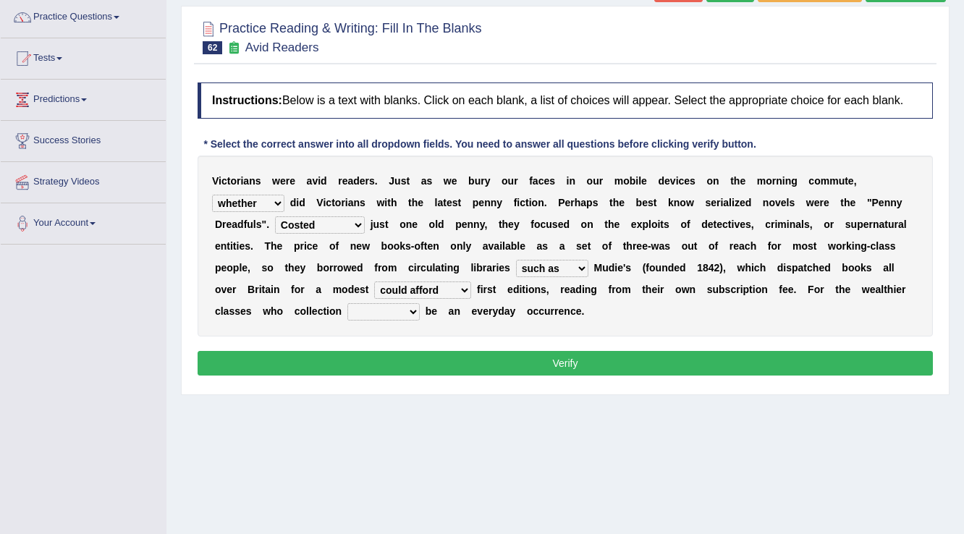
select select "would"
click at [347, 303] on select "would could should did" at bounding box center [383, 311] width 72 height 17
click at [390, 356] on button "Verify" at bounding box center [565, 363] width 735 height 25
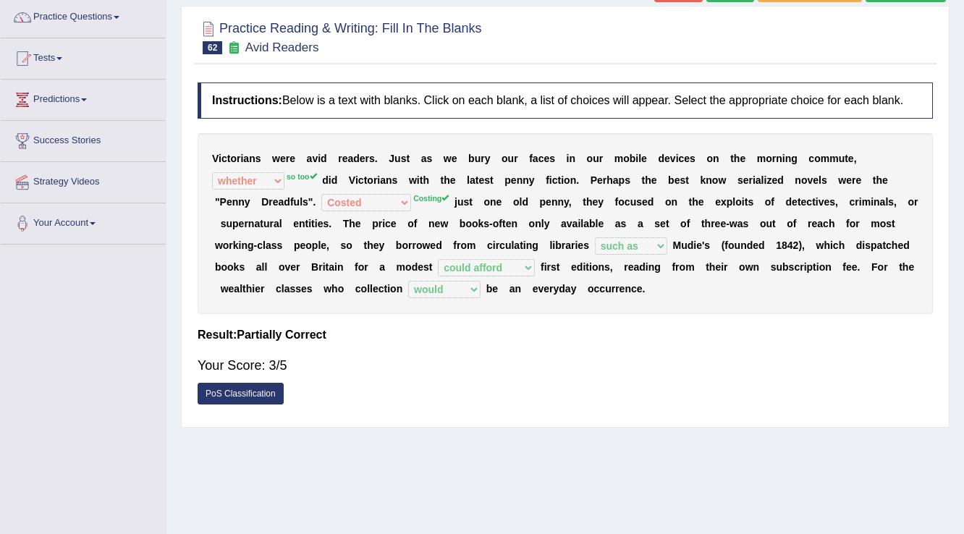
click at [391, 211] on div "V i c t o r i a n s w e r e a v i d r e a d e r s . J u s t a s w e b u r y o u…" at bounding box center [565, 223] width 735 height 181
click at [391, 213] on div "V i c t o r i a n s w e r e a v i d r e a d e r s . J u s t a s w e b u r y o u…" at bounding box center [565, 223] width 735 height 181
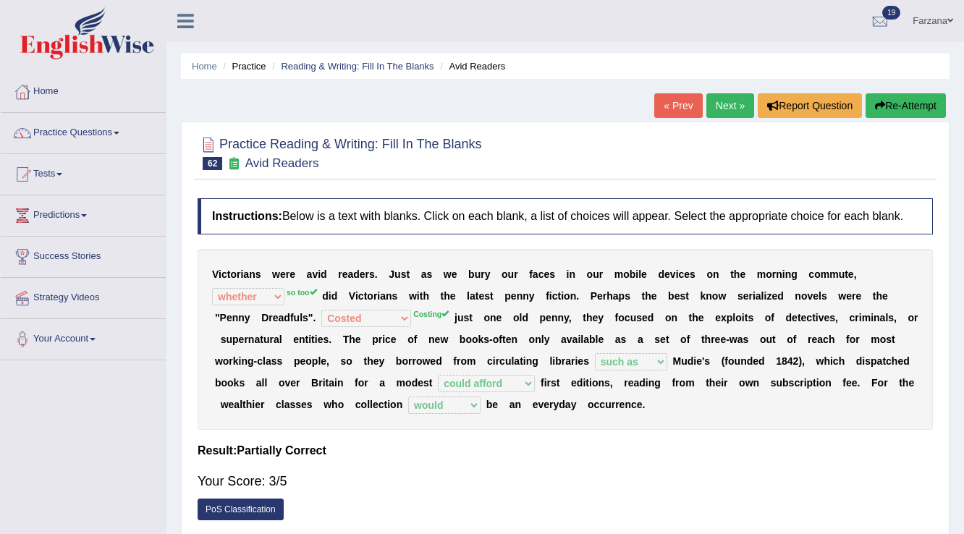
click at [726, 108] on link "Next »" at bounding box center [730, 105] width 48 height 25
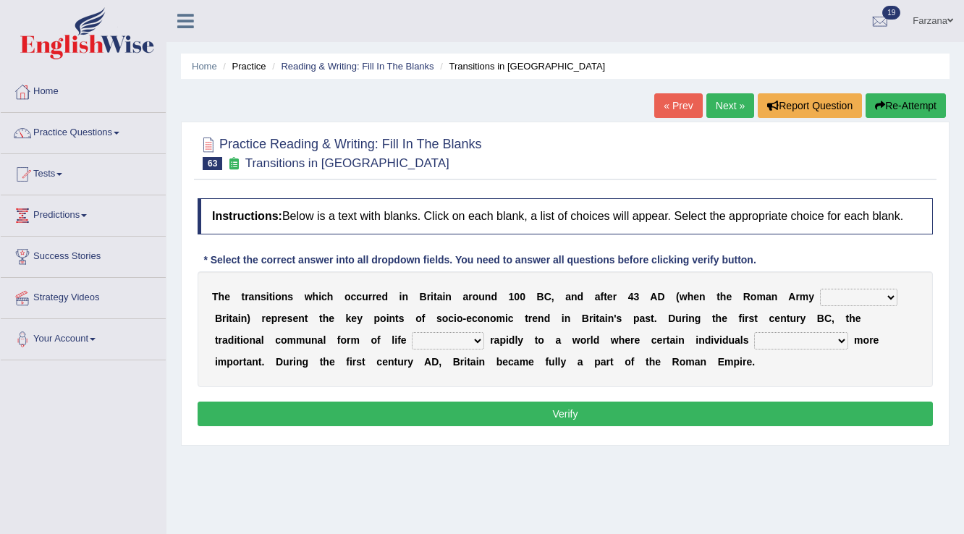
click at [860, 307] on div "T h e t r a n s i t i o n s w h i c h o c c u r r e d i n B r i t a i n a r o u…" at bounding box center [565, 329] width 735 height 116
click at [836, 296] on select "purported pursued enlightened invaded" at bounding box center [858, 297] width 77 height 17
select select "invaded"
click at [820, 289] on select "purported pursued enlightened invaded" at bounding box center [858, 297] width 77 height 17
click at [425, 339] on select "withdrew shaped awarded shifted" at bounding box center [448, 340] width 72 height 17
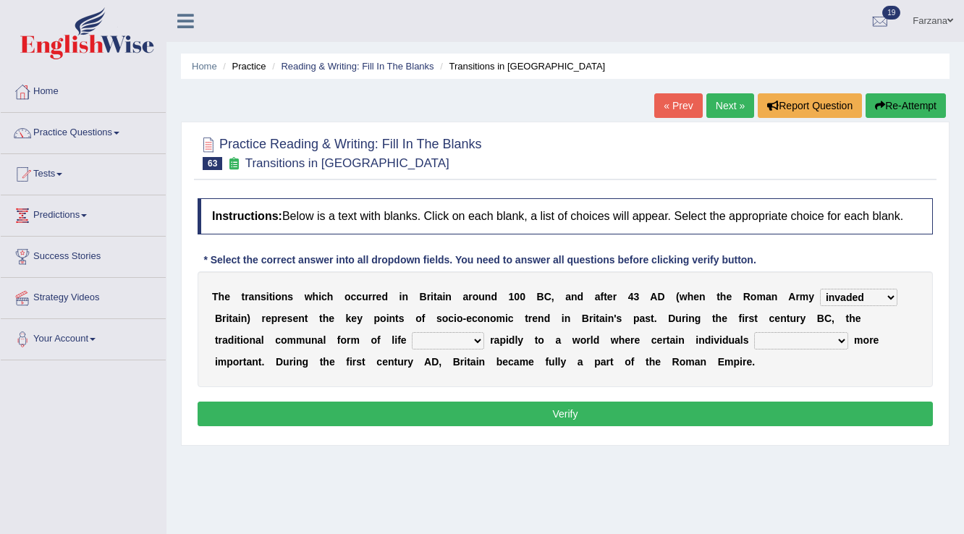
select select "shaped"
click at [412, 332] on select "withdrew shaped awarded shifted" at bounding box center [448, 340] width 72 height 17
click at [772, 337] on select "became become having become becoming" at bounding box center [801, 340] width 94 height 17
select select "became"
click at [754, 332] on select "became become having become becoming" at bounding box center [801, 340] width 94 height 17
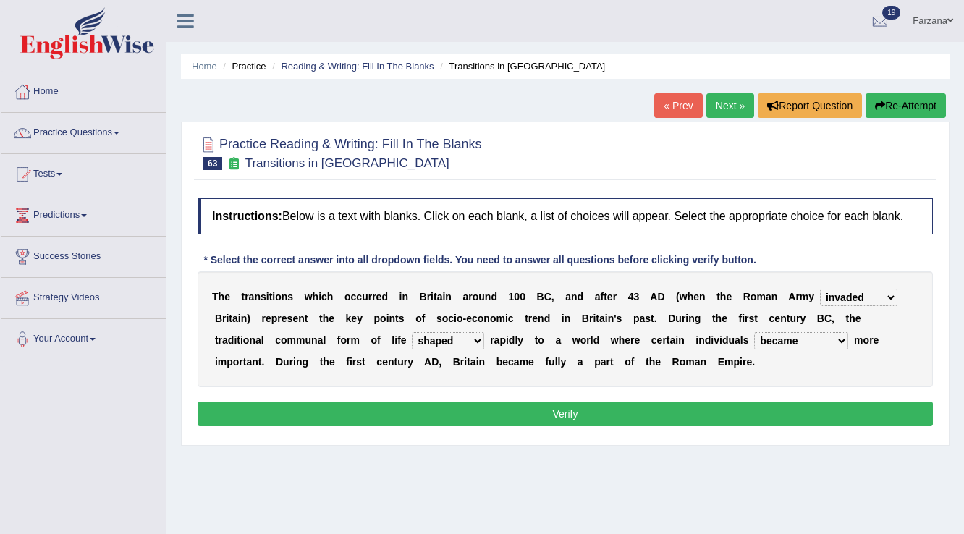
click at [383, 411] on button "Verify" at bounding box center [565, 414] width 735 height 25
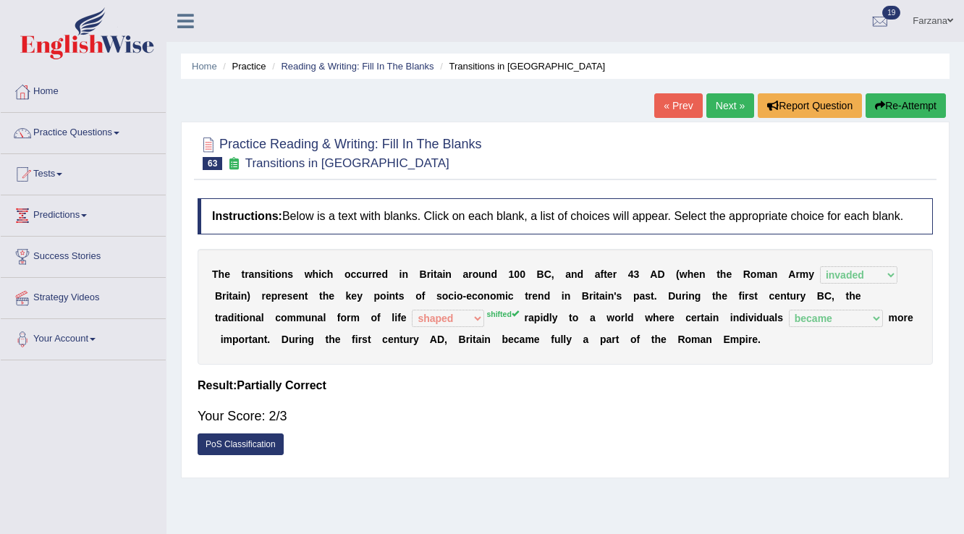
click at [724, 110] on link "Next »" at bounding box center [730, 105] width 48 height 25
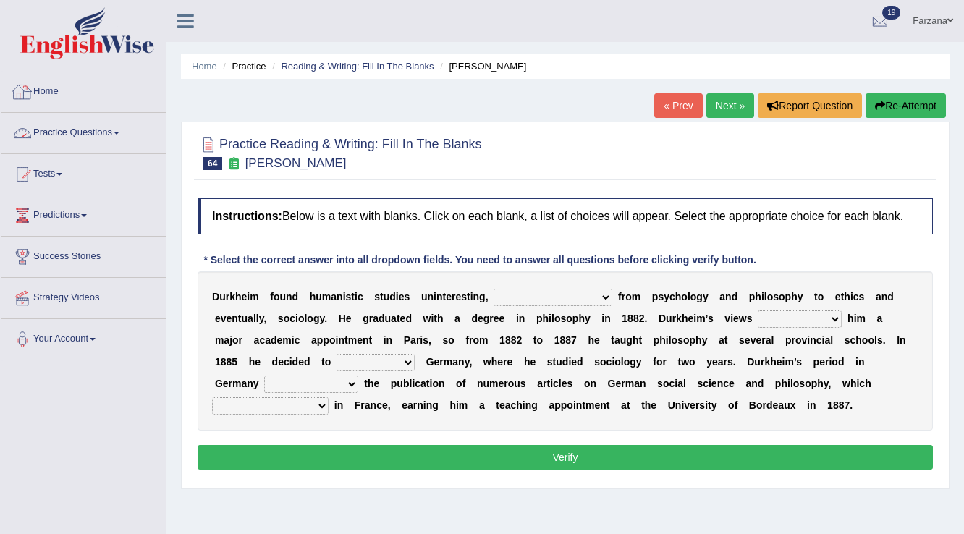
click at [93, 127] on link "Practice Questions" at bounding box center [83, 131] width 165 height 36
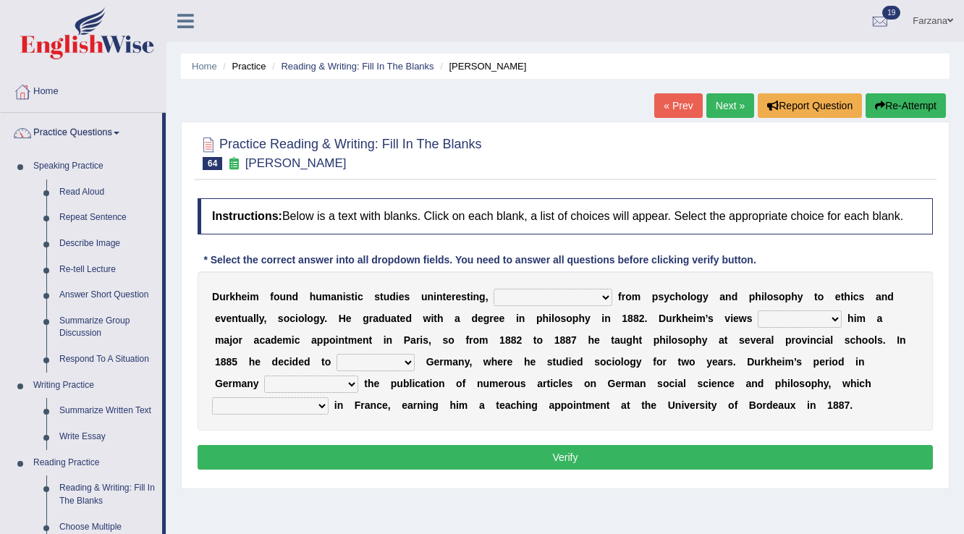
click at [547, 294] on select "moving his position alternating his mind juggling his job turning his attention" at bounding box center [552, 297] width 119 height 17
select select "turning his attention"
click at [493, 289] on select "moving his position alternating his mind juggling his job turning his attention" at bounding box center [552, 297] width 119 height 17
click at [803, 324] on select "hasn't got were getting can't get could not get" at bounding box center [800, 318] width 84 height 17
select select "were getting"
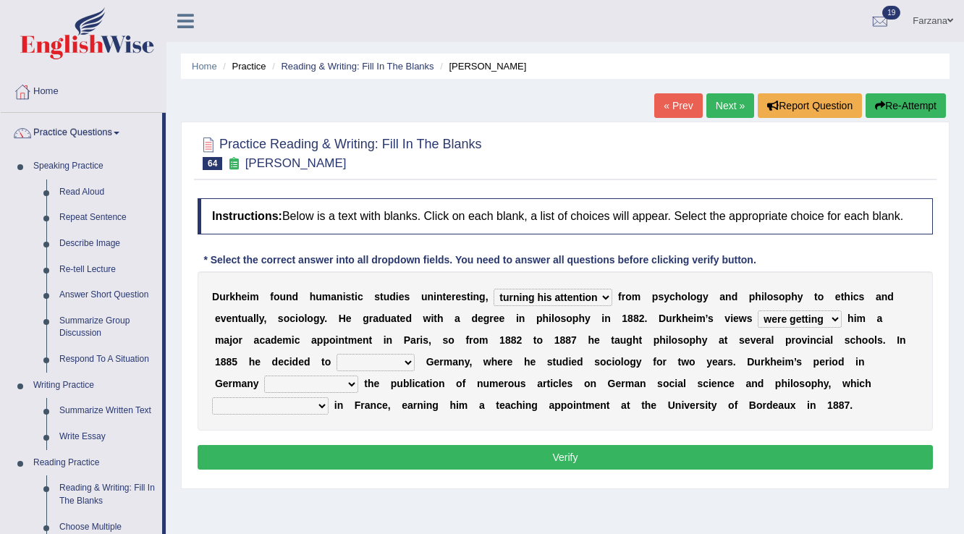
click at [758, 310] on select "hasn't got were getting can't get could not get" at bounding box center [800, 318] width 84 height 17
click at [373, 357] on select "came after wrote about ran across leave for" at bounding box center [375, 362] width 78 height 17
select select "leave for"
click at [336, 354] on select "came after wrote about ran across leave for" at bounding box center [375, 362] width 78 height 17
click at [308, 381] on select "resulted in flicked through was down to achieved by" at bounding box center [311, 384] width 94 height 17
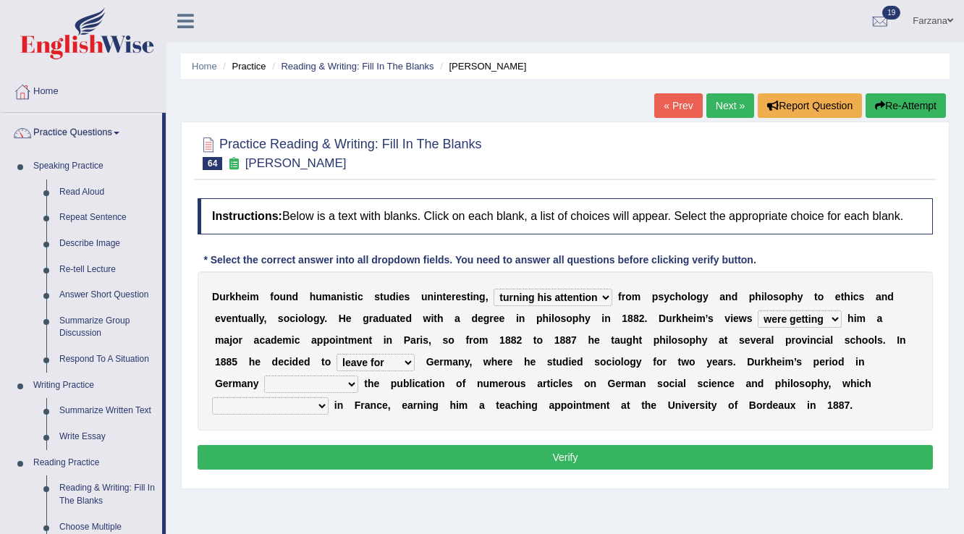
select select "resulted in"
click at [264, 376] on select "resulted in flicked through was down to achieved by" at bounding box center [311, 384] width 94 height 17
click at [238, 405] on select "remained modest gained appreciation collected money gained recognition" at bounding box center [270, 405] width 116 height 17
select select "collected money"
click at [212, 397] on select "remained modest gained appreciation collected money gained recognition" at bounding box center [270, 405] width 116 height 17
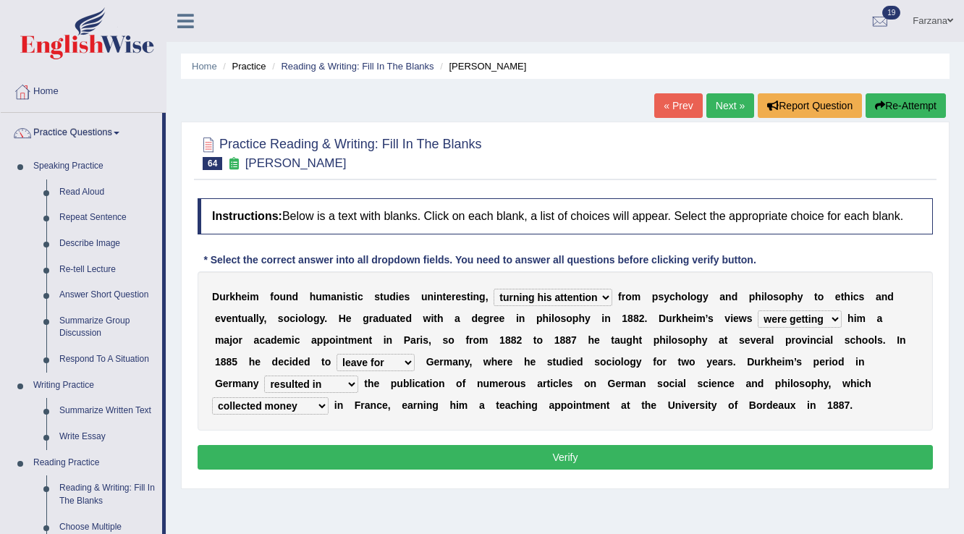
click at [284, 452] on button "Verify" at bounding box center [565, 457] width 735 height 25
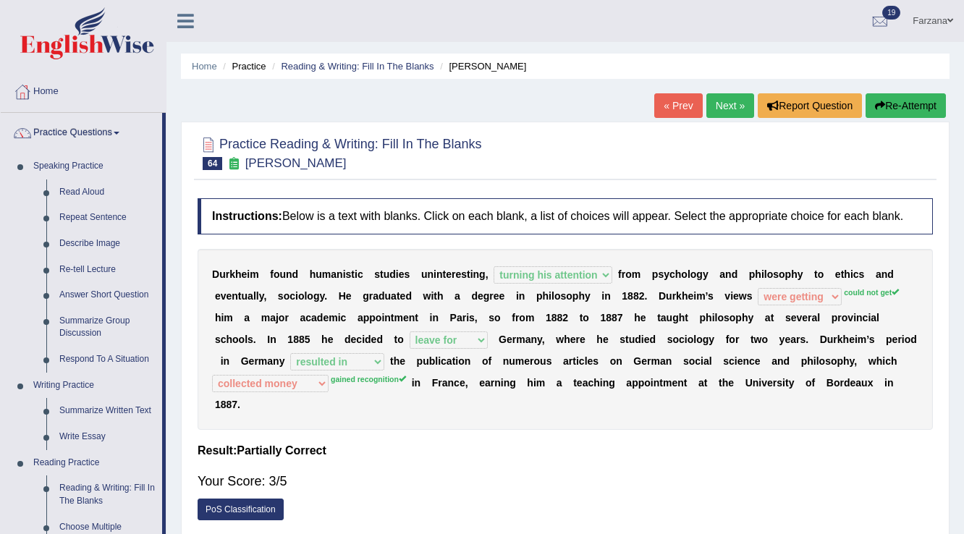
drag, startPoint x: 825, startPoint y: 246, endPoint x: 829, endPoint y: 217, distance: 29.3
click at [829, 226] on div "Instructions: Below is a text with blanks. Click on each blank, a list of choic…" at bounding box center [565, 363] width 742 height 344
click at [735, 111] on link "Next »" at bounding box center [730, 105] width 48 height 25
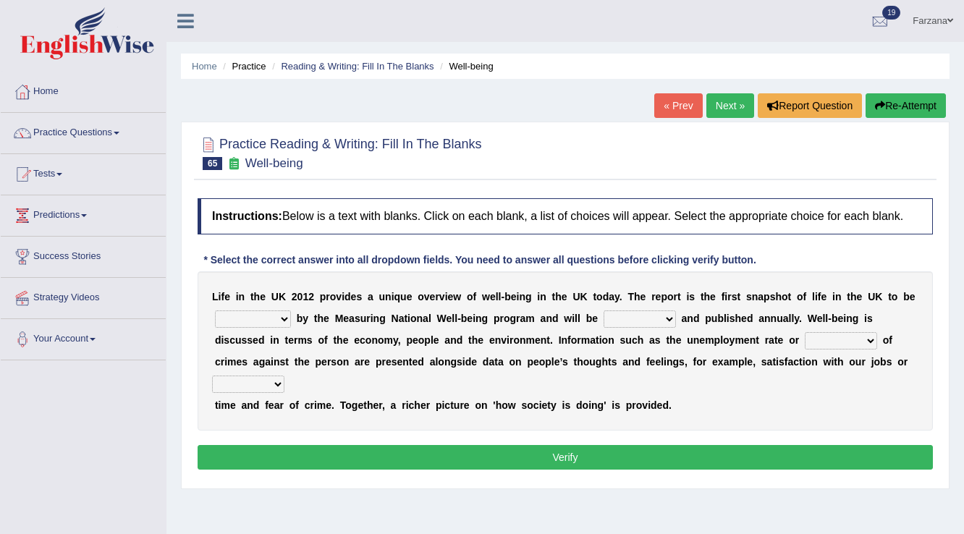
click at [266, 316] on select "delivered protected demanded overviewed" at bounding box center [253, 318] width 76 height 17
select select "overviewed"
click at [215, 310] on select "delivered protected demanded overviewed" at bounding box center [253, 318] width 76 height 17
click at [638, 320] on select "distorted charted updated arranged" at bounding box center [639, 318] width 72 height 17
select select "updated"
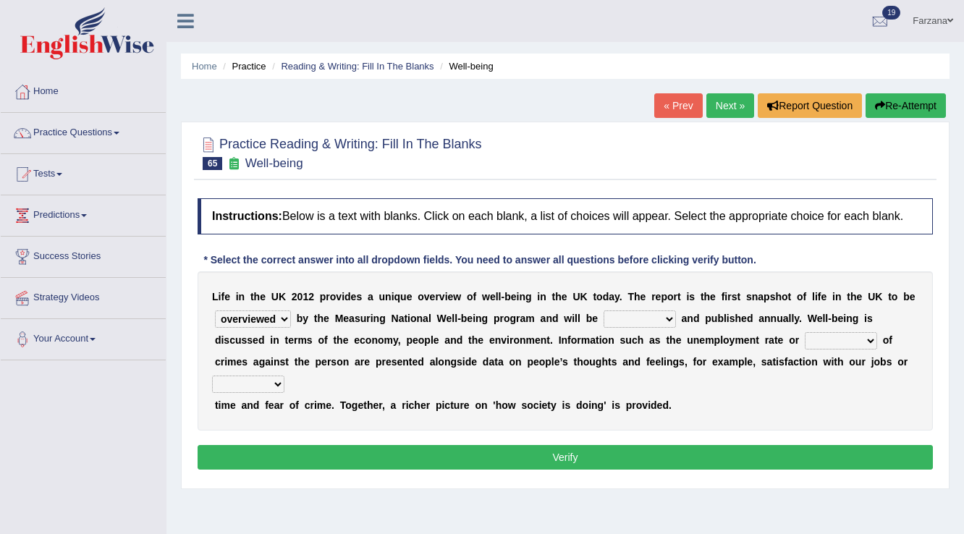
click at [603, 310] on select "distorted charted updated arranged" at bounding box center [639, 318] width 72 height 17
click at [639, 318] on select "distorted charted updated arranged" at bounding box center [639, 318] width 72 height 17
click at [603, 310] on select "distorted charted updated arranged" at bounding box center [639, 318] width 72 height 17
click at [857, 340] on select "velocity weight span number" at bounding box center [841, 340] width 72 height 17
click at [833, 342] on select "velocity weight span number" at bounding box center [841, 340] width 72 height 17
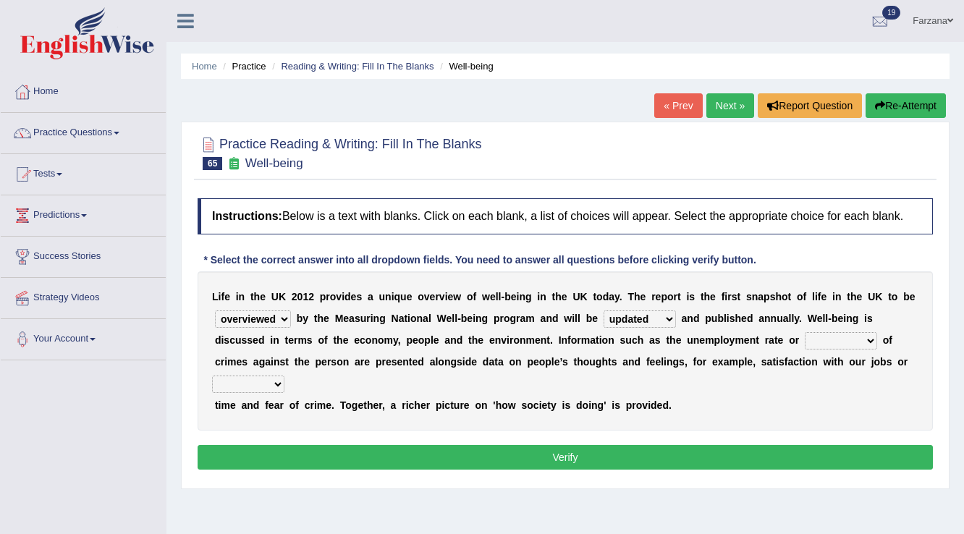
select select "number"
click at [805, 332] on select "velocity weight span number" at bounding box center [841, 340] width 72 height 17
click at [266, 383] on select "pressure plea fancy leisure" at bounding box center [248, 384] width 72 height 17
select select "leisure"
click at [212, 376] on select "pressure plea fancy leisure" at bounding box center [248, 384] width 72 height 17
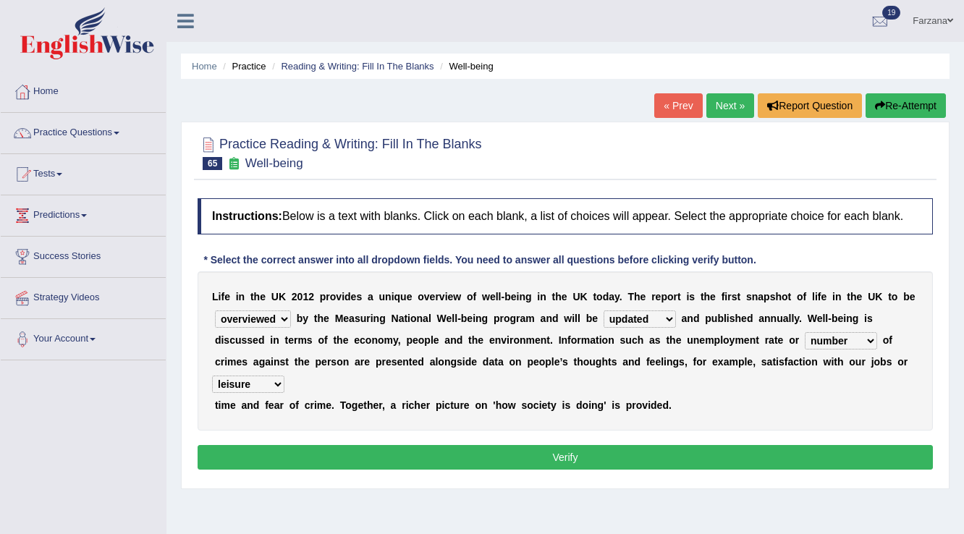
click at [274, 454] on button "Verify" at bounding box center [565, 457] width 735 height 25
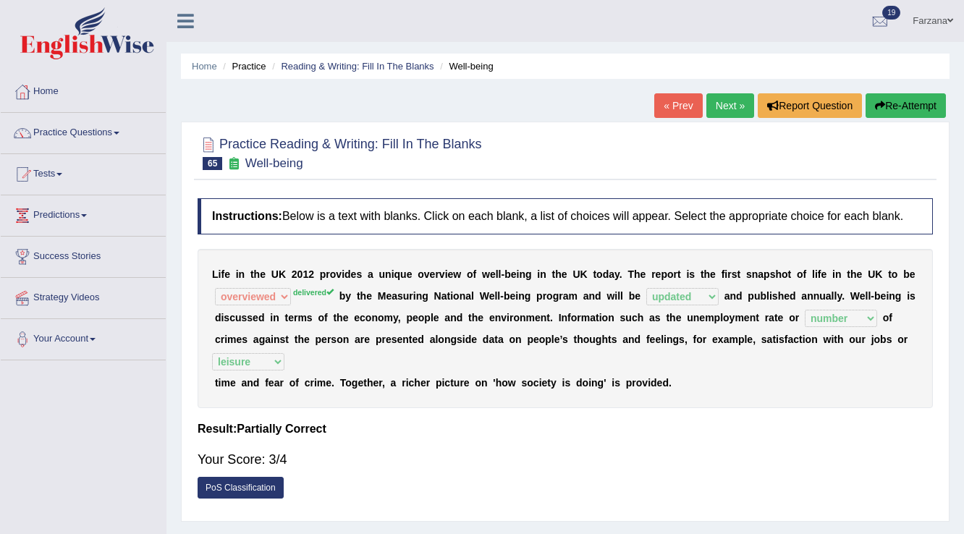
click at [318, 366] on div "L i f e i n t h e U K 2 0 1 2 p r o v i d e s a u n i q u e o v e r v i e w o f…" at bounding box center [565, 328] width 735 height 159
click at [316, 363] on div "L i f e i n t h e U K 2 0 1 2 p r o v i d e s a u n i q u e o v e r v i e w o f…" at bounding box center [565, 328] width 735 height 159
drag, startPoint x: 305, startPoint y: 302, endPoint x: 355, endPoint y: 343, distance: 64.2
click at [346, 342] on div "L i f e i n t h e U K 2 0 1 2 p r o v i d e s a u n i q u e o v e r v i e w o f…" at bounding box center [565, 328] width 735 height 159
drag, startPoint x: 333, startPoint y: 383, endPoint x: 350, endPoint y: 556, distance: 174.5
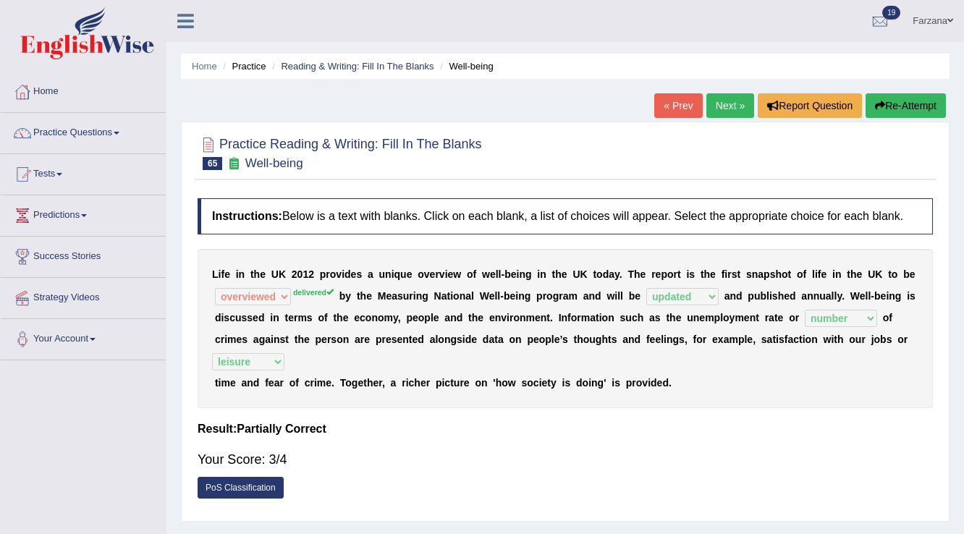
click at [350, 533] on html "Toggle navigation Home Practice Questions Speaking Practice Read Aloud Repeat S…" at bounding box center [482, 267] width 964 height 534
click at [720, 99] on link "Next »" at bounding box center [730, 105] width 48 height 25
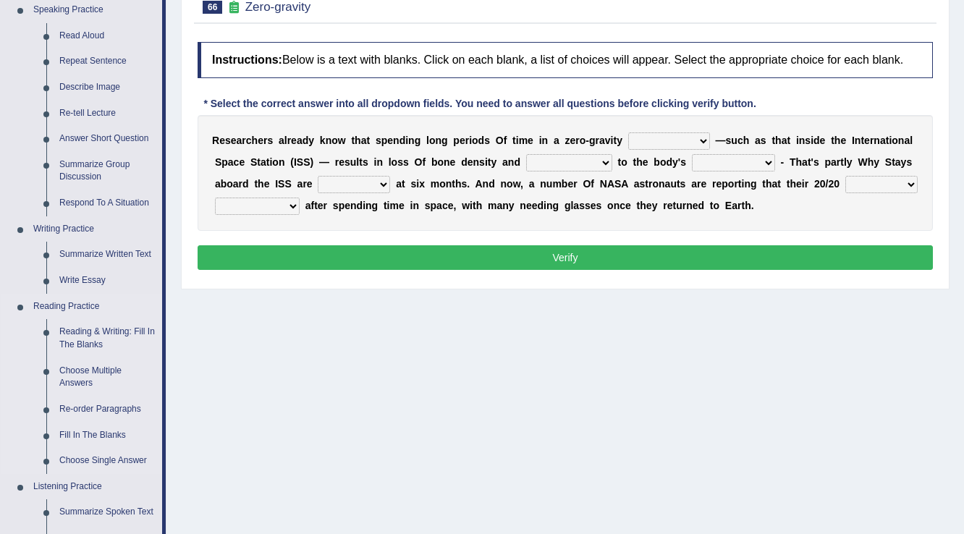
scroll to position [174, 0]
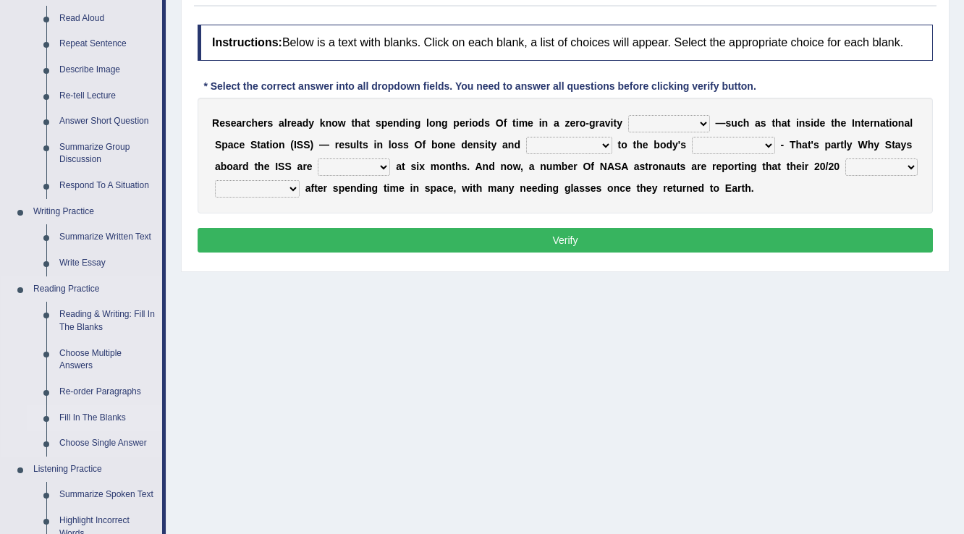
click at [101, 418] on link "Fill In The Blanks" at bounding box center [107, 418] width 109 height 26
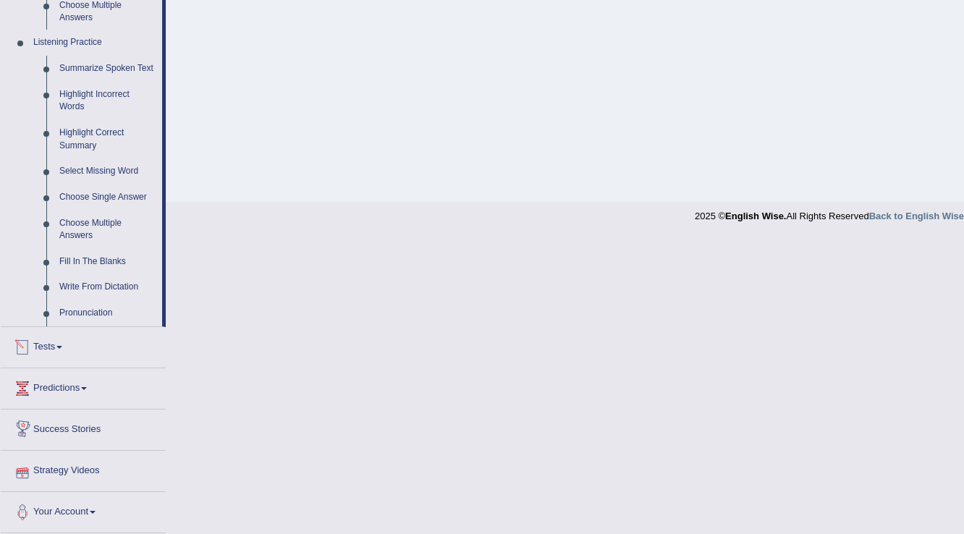
scroll to position [491, 0]
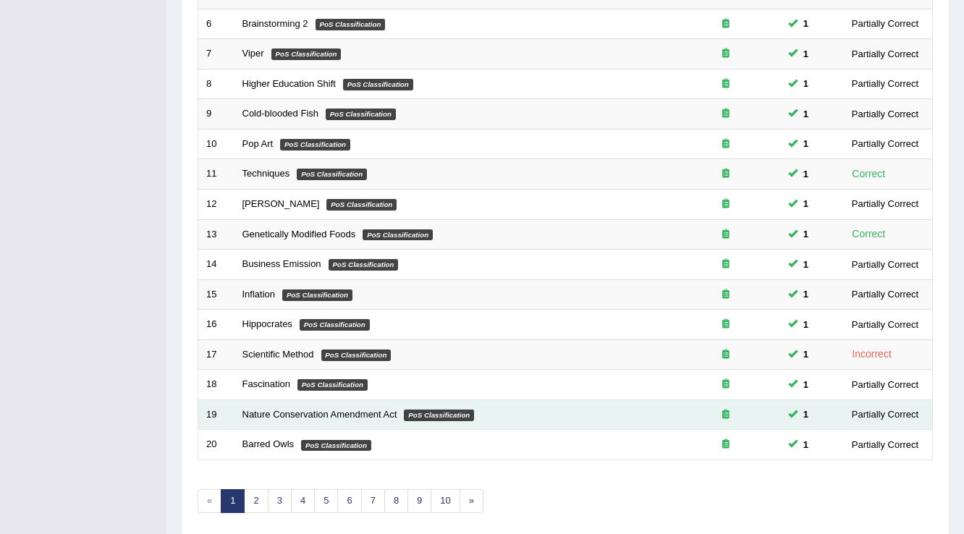
scroll to position [420, 0]
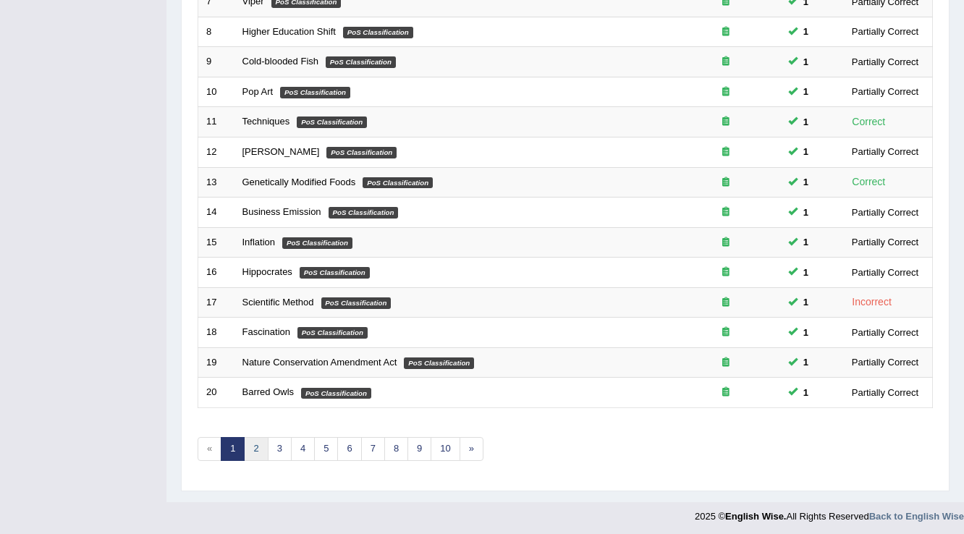
click at [259, 440] on link "2" at bounding box center [256, 449] width 24 height 24
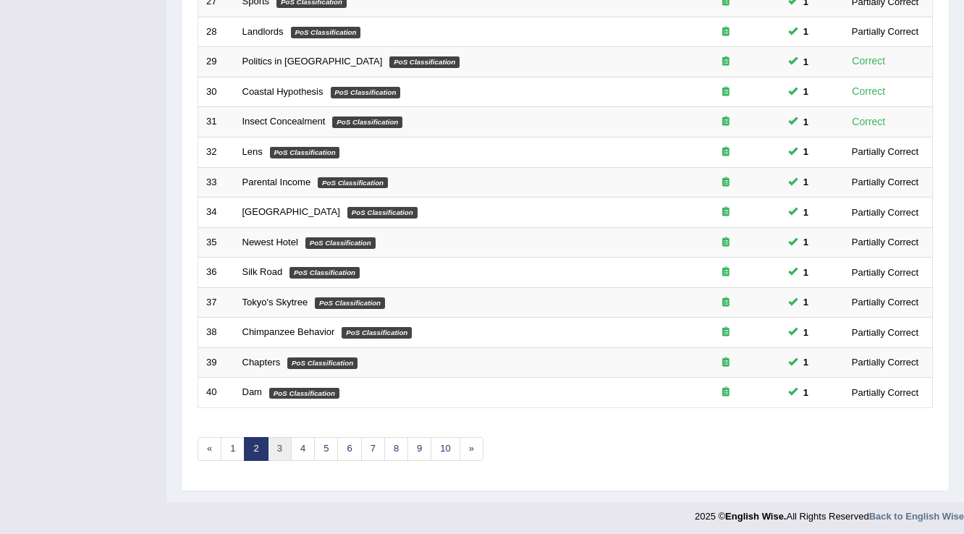
click at [281, 446] on link "3" at bounding box center [280, 449] width 24 height 24
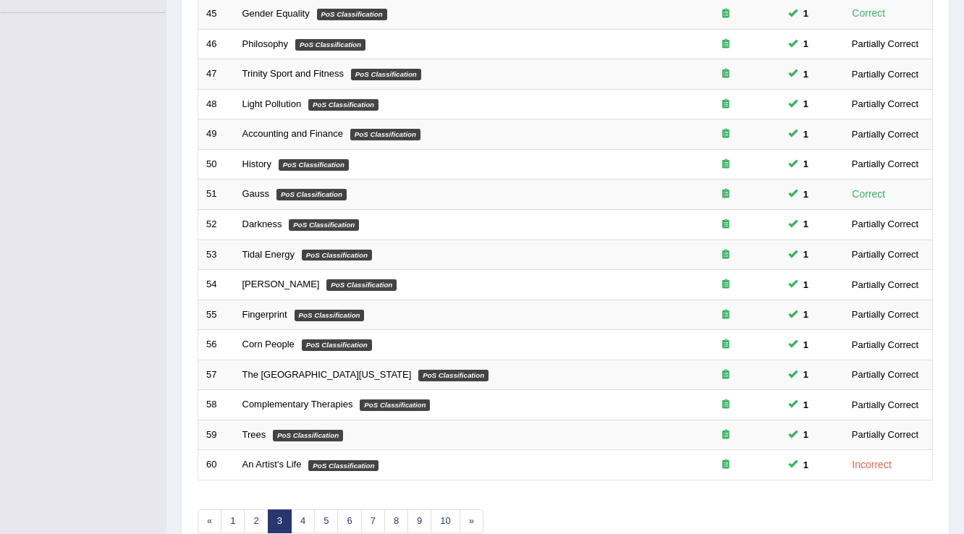
scroll to position [420, 0]
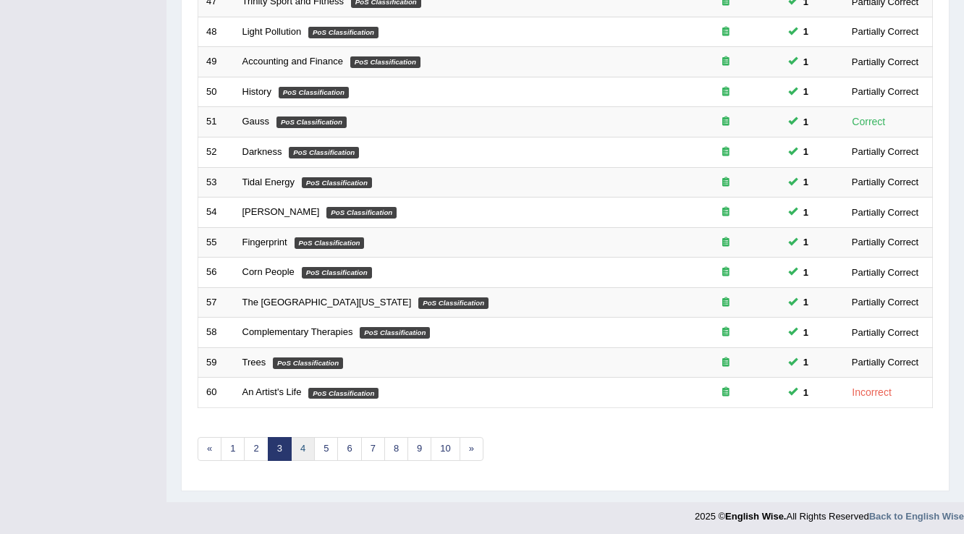
click at [299, 437] on link "4" at bounding box center [303, 449] width 24 height 24
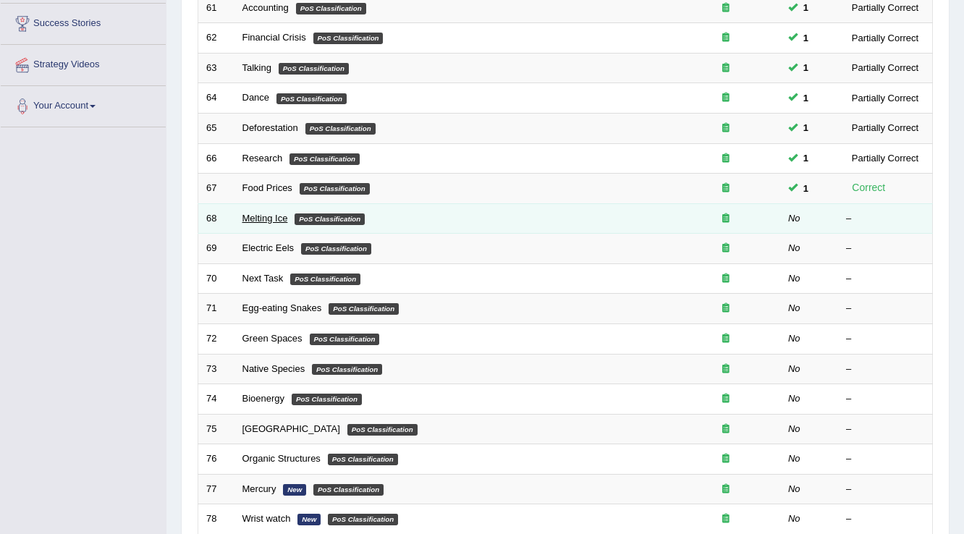
click at [256, 214] on link "Melting Ice" at bounding box center [265, 218] width 46 height 11
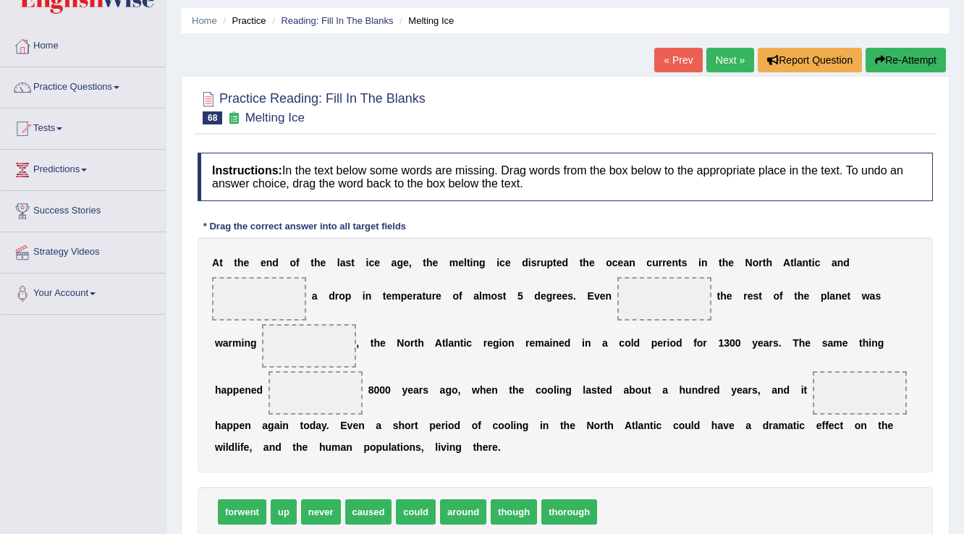
scroll to position [226, 0]
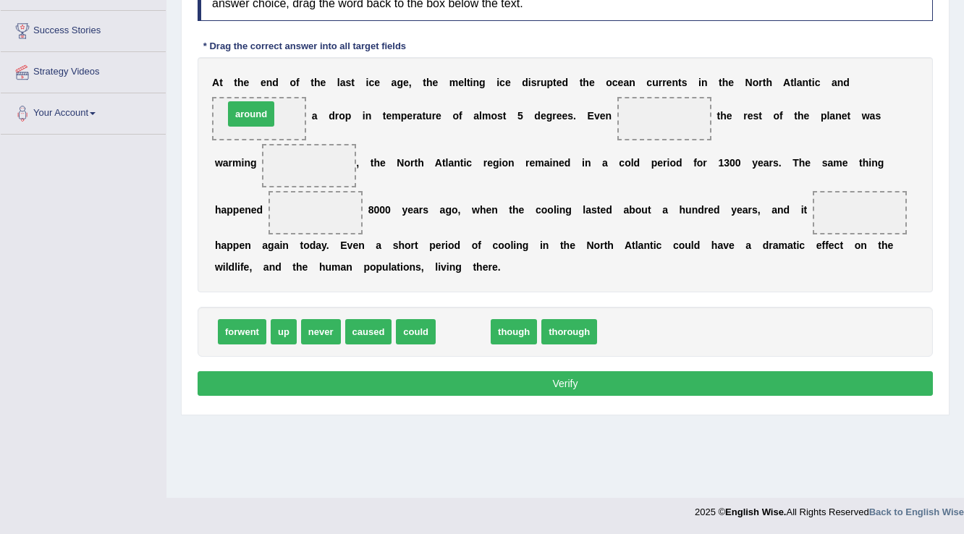
drag, startPoint x: 475, startPoint y: 336, endPoint x: 263, endPoint y: 119, distance: 304.0
drag, startPoint x: 269, startPoint y: 114, endPoint x: 530, endPoint y: 323, distance: 334.0
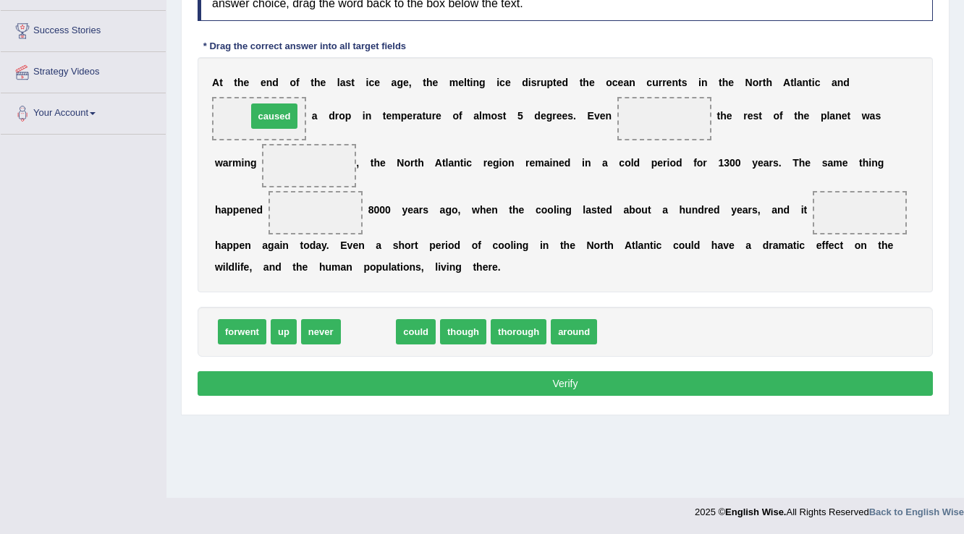
drag, startPoint x: 369, startPoint y: 327, endPoint x: 275, endPoint y: 111, distance: 235.3
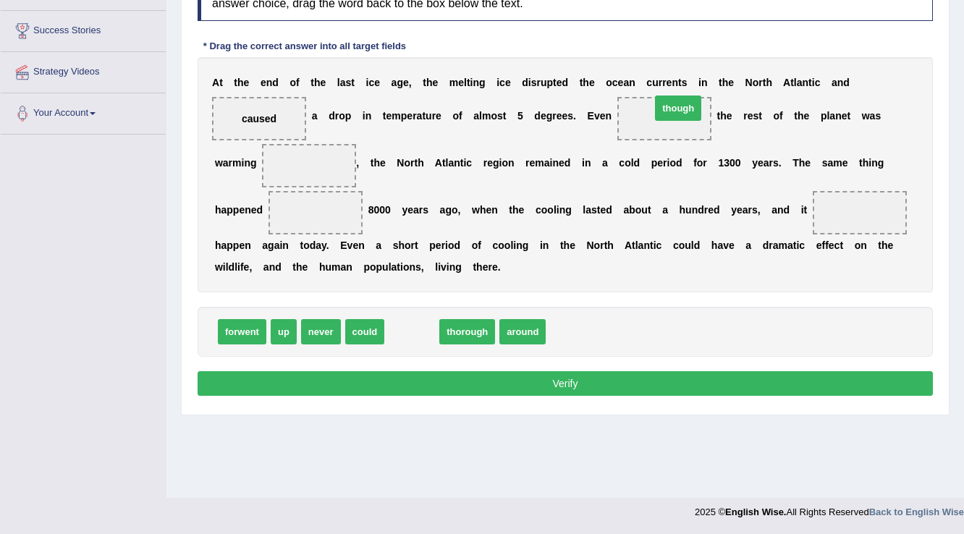
drag, startPoint x: 414, startPoint y: 333, endPoint x: 680, endPoint y: 109, distance: 347.7
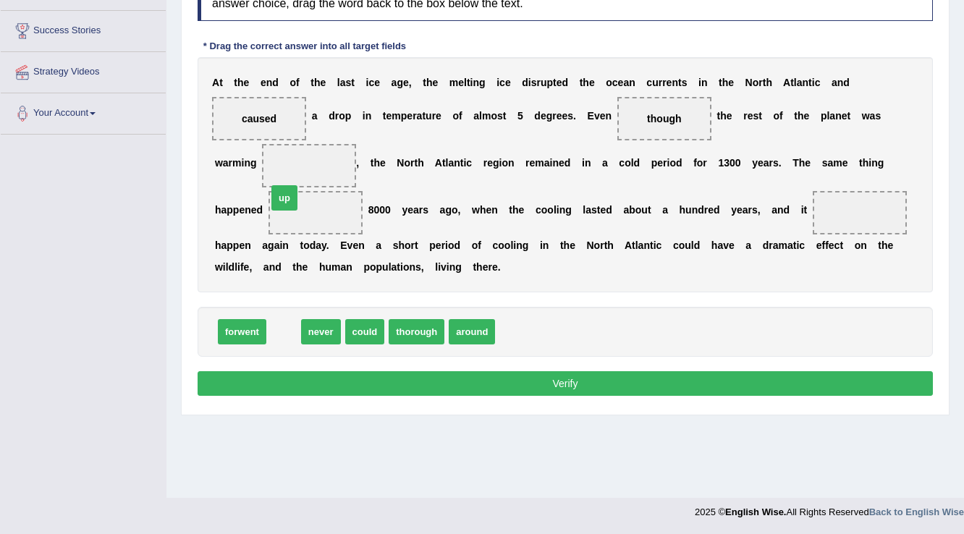
drag, startPoint x: 289, startPoint y: 322, endPoint x: 300, endPoint y: 175, distance: 147.2
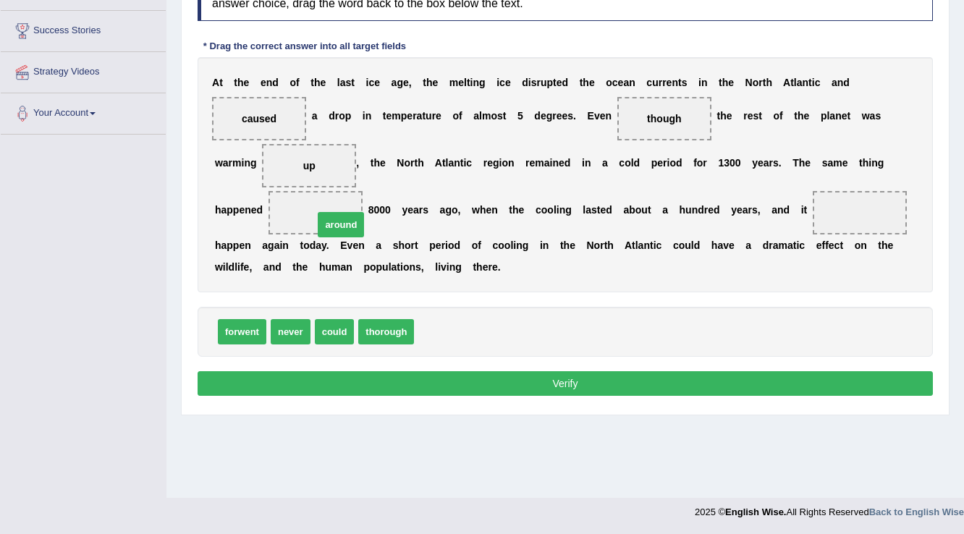
drag, startPoint x: 437, startPoint y: 330, endPoint x: 336, endPoint y: 223, distance: 146.9
drag, startPoint x: 339, startPoint y: 330, endPoint x: 812, endPoint y: 211, distance: 487.2
click at [666, 387] on button "Verify" at bounding box center [565, 383] width 735 height 25
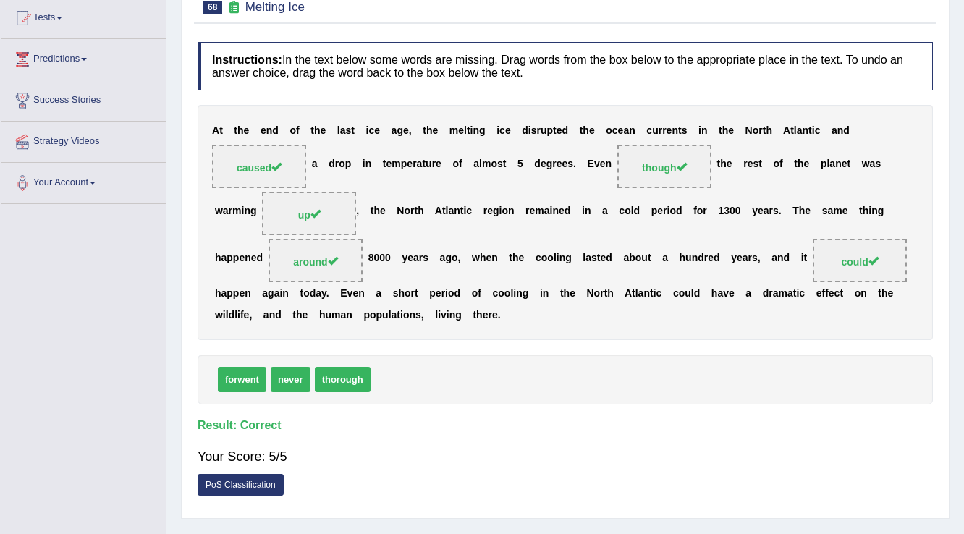
scroll to position [52, 0]
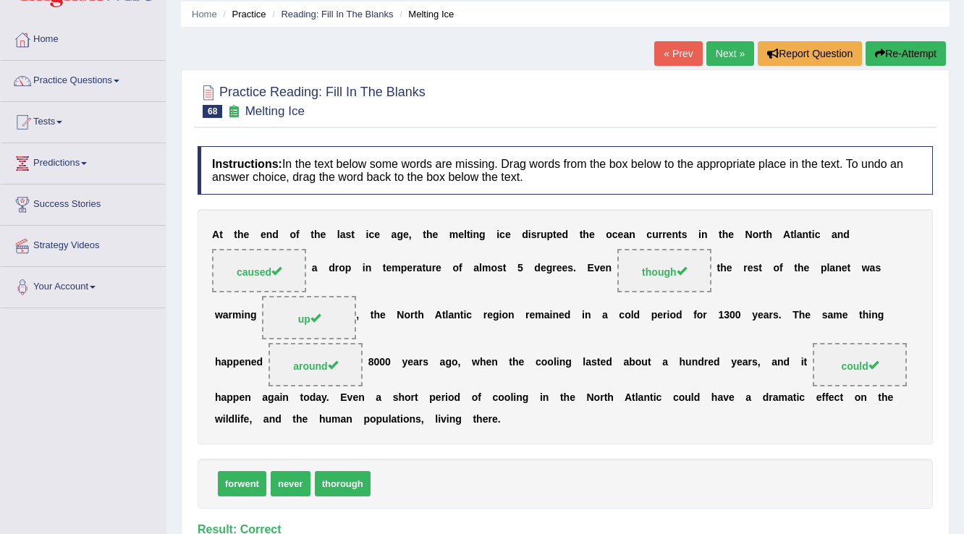
click at [713, 54] on link "Next »" at bounding box center [730, 53] width 48 height 25
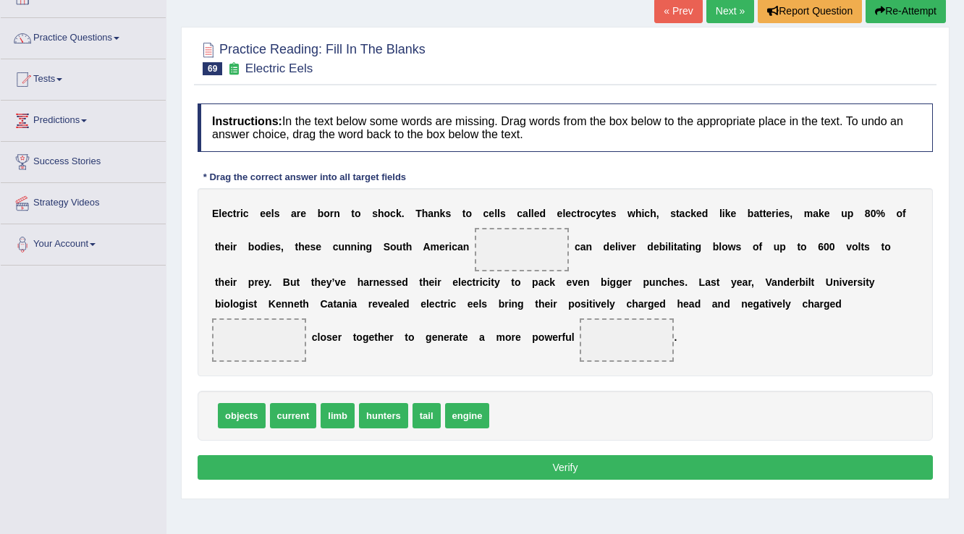
scroll to position [116, 0]
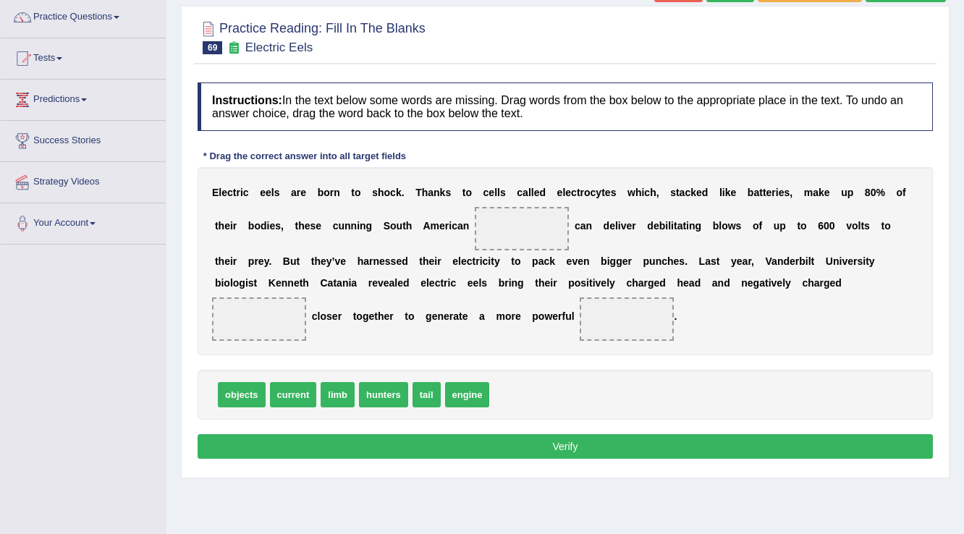
click at [294, 387] on span "current" at bounding box center [293, 394] width 47 height 25
drag, startPoint x: 221, startPoint y: 391, endPoint x: 418, endPoint y: 288, distance: 222.7
click at [266, 382] on span "objects" at bounding box center [242, 394] width 48 height 25
drag, startPoint x: 240, startPoint y: 394, endPoint x: 536, endPoint y: 429, distance: 298.7
click at [551, 439] on span "objects" at bounding box center [556, 440] width 48 height 25
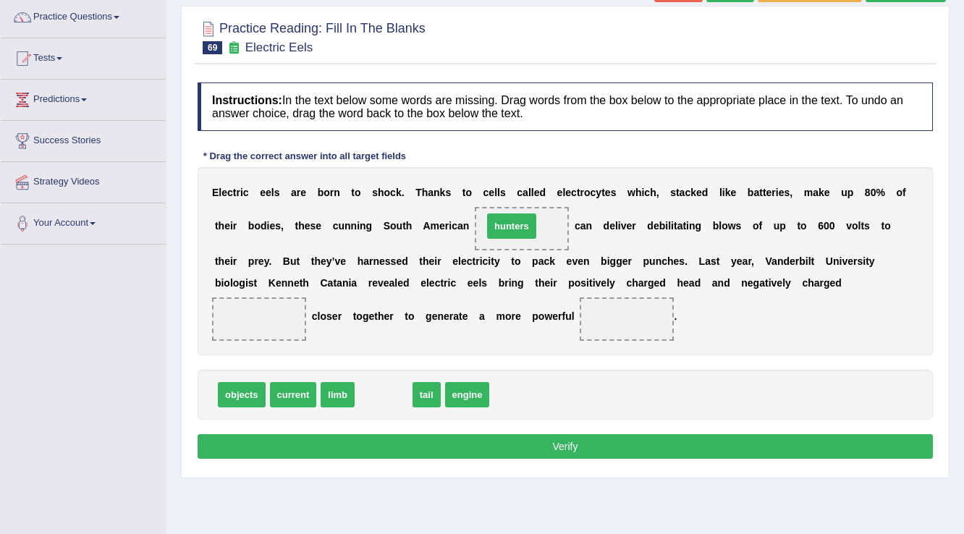
drag, startPoint x: 389, startPoint y: 391, endPoint x: 518, endPoint y: 206, distance: 226.6
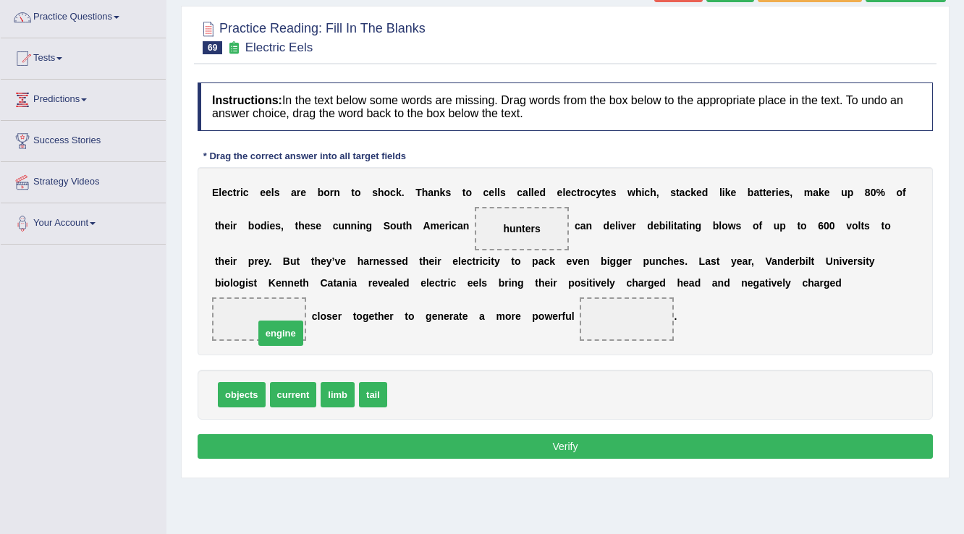
drag, startPoint x: 414, startPoint y: 396, endPoint x: 281, endPoint y: 334, distance: 146.7
drag, startPoint x: 269, startPoint y: 321, endPoint x: 634, endPoint y: 326, distance: 364.7
click at [365, 391] on span "tail" at bounding box center [373, 394] width 28 height 25
drag, startPoint x: 255, startPoint y: 396, endPoint x: 294, endPoint y: 329, distance: 77.2
click at [289, 438] on button "Verify" at bounding box center [565, 446] width 735 height 25
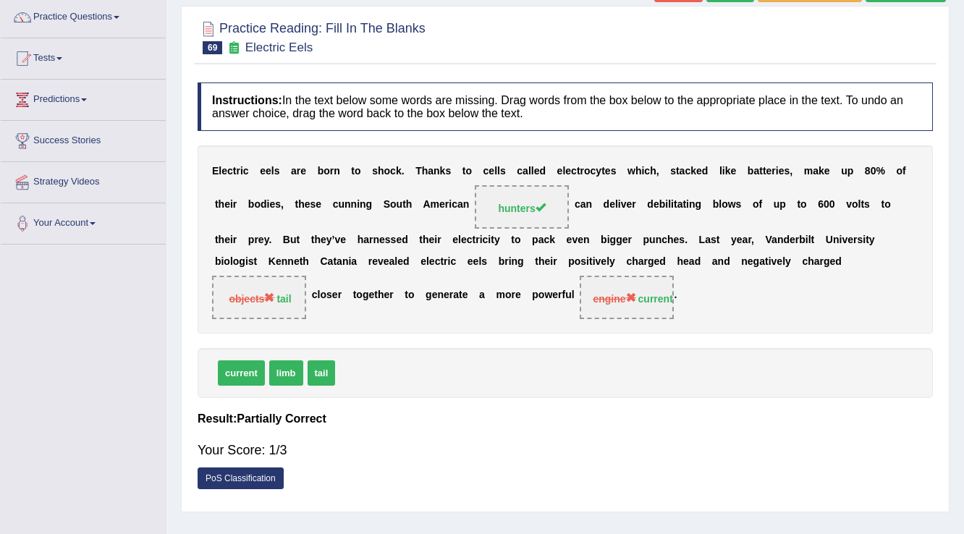
click at [293, 435] on div "Your Score: 1/3" at bounding box center [565, 450] width 735 height 35
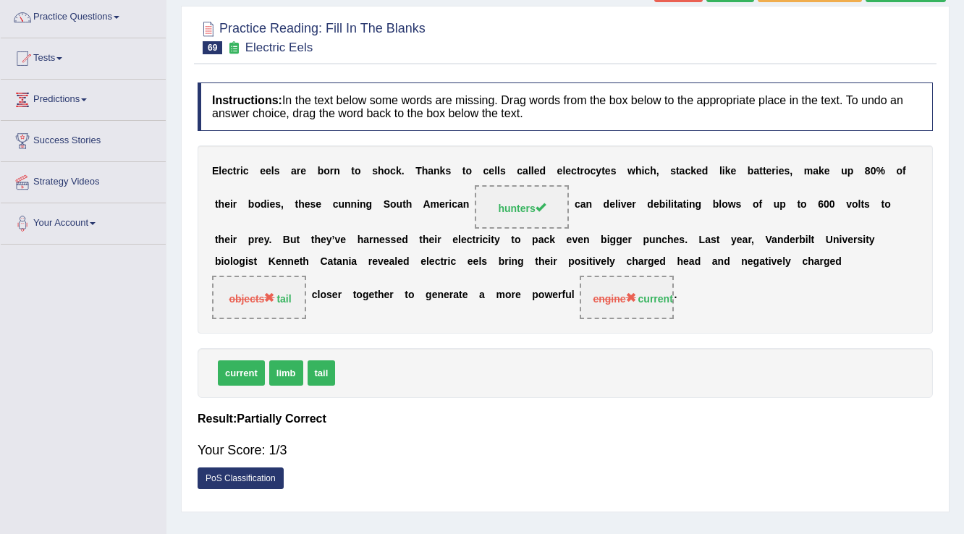
click at [614, 310] on span "engine current" at bounding box center [627, 297] width 94 height 43
click at [305, 302] on span "objects tail" at bounding box center [259, 297] width 94 height 43
click at [303, 302] on span "objects tail" at bounding box center [259, 297] width 94 height 43
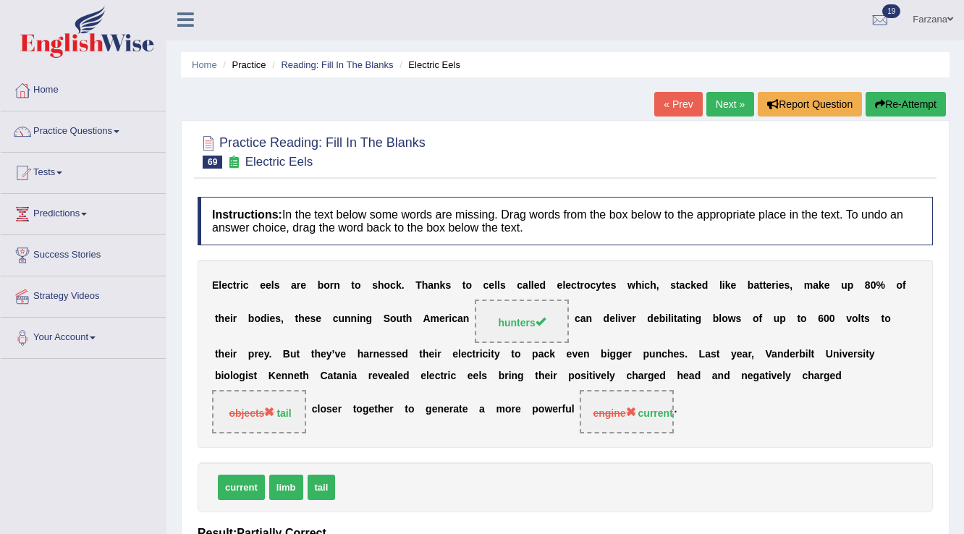
scroll to position [0, 0]
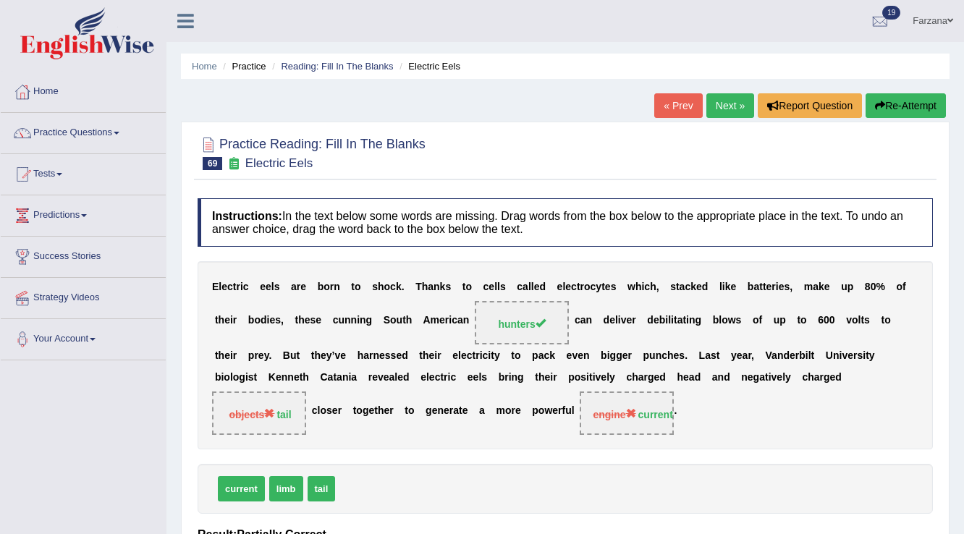
click at [717, 104] on link "Next »" at bounding box center [730, 105] width 48 height 25
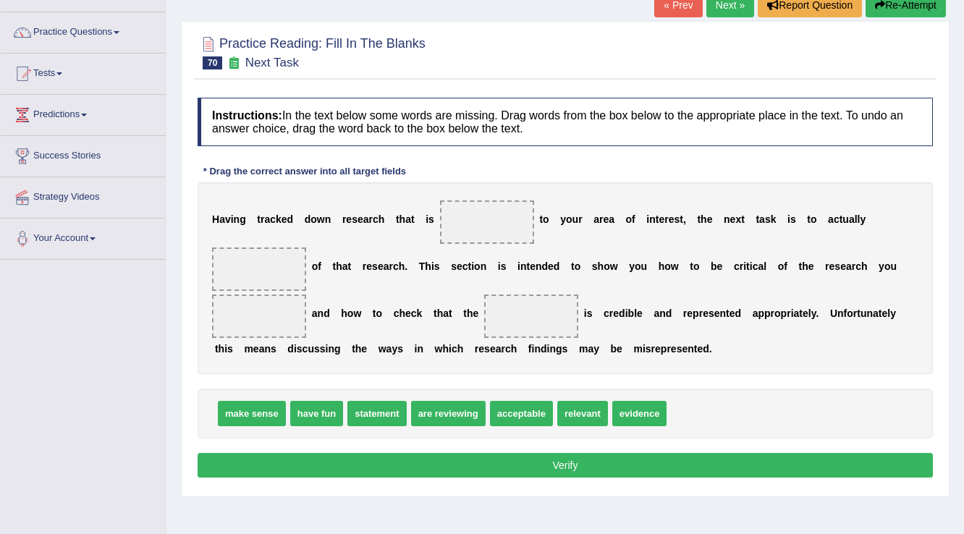
scroll to position [116, 0]
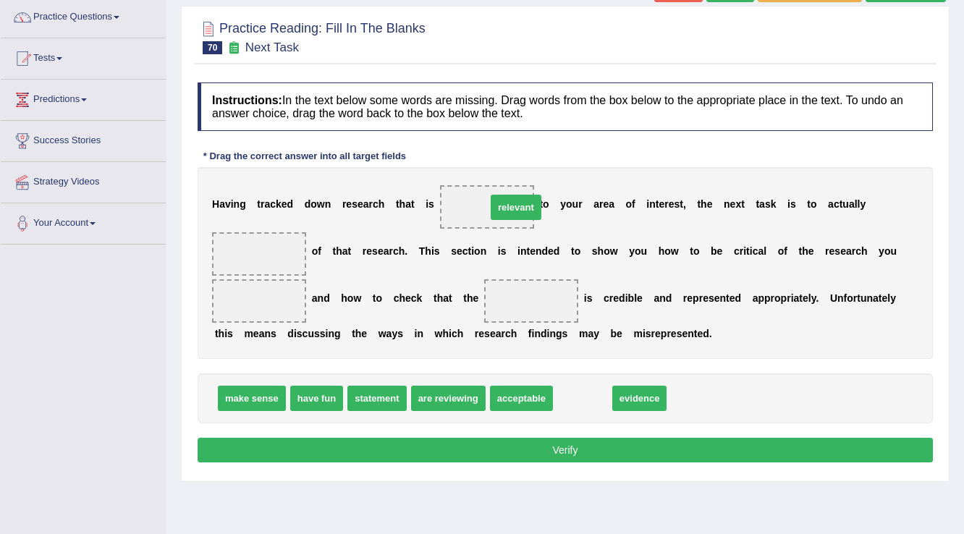
drag, startPoint x: 578, startPoint y: 397, endPoint x: 512, endPoint y: 211, distance: 197.3
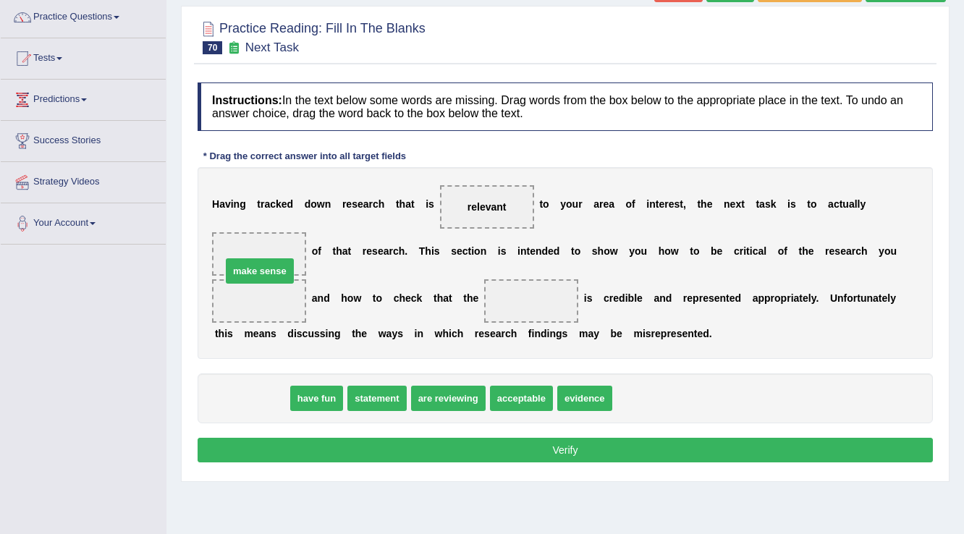
drag, startPoint x: 255, startPoint y: 394, endPoint x: 263, endPoint y: 263, distance: 130.5
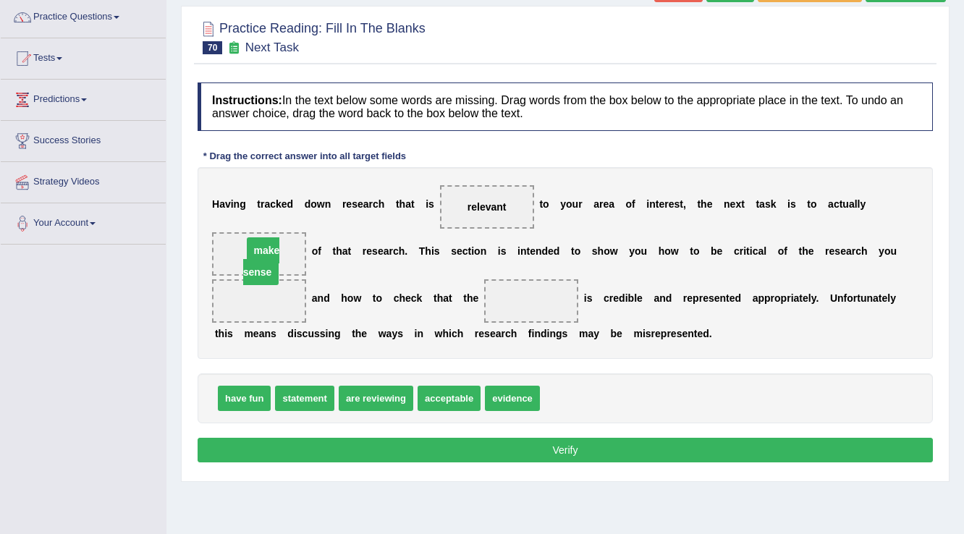
drag, startPoint x: 267, startPoint y: 297, endPoint x: 270, endPoint y: 246, distance: 50.7
drag, startPoint x: 272, startPoint y: 301, endPoint x: 278, endPoint y: 245, distance: 56.7
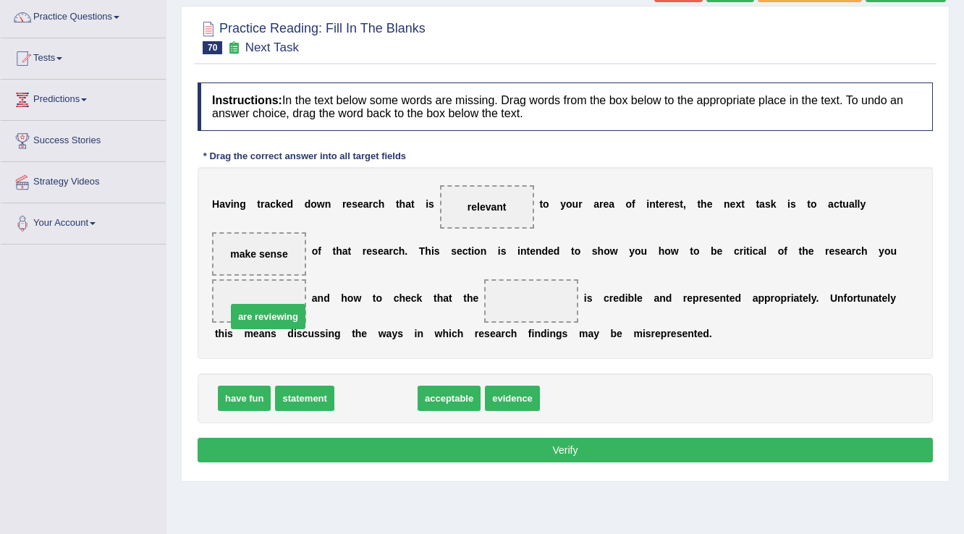
drag, startPoint x: 389, startPoint y: 395, endPoint x: 281, endPoint y: 313, distance: 135.3
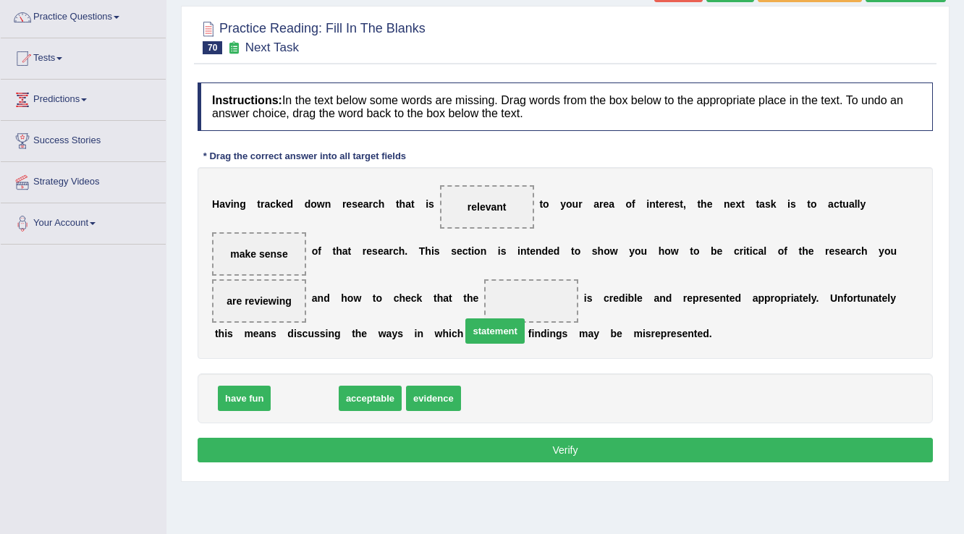
drag, startPoint x: 318, startPoint y: 394, endPoint x: 516, endPoint y: 313, distance: 213.8
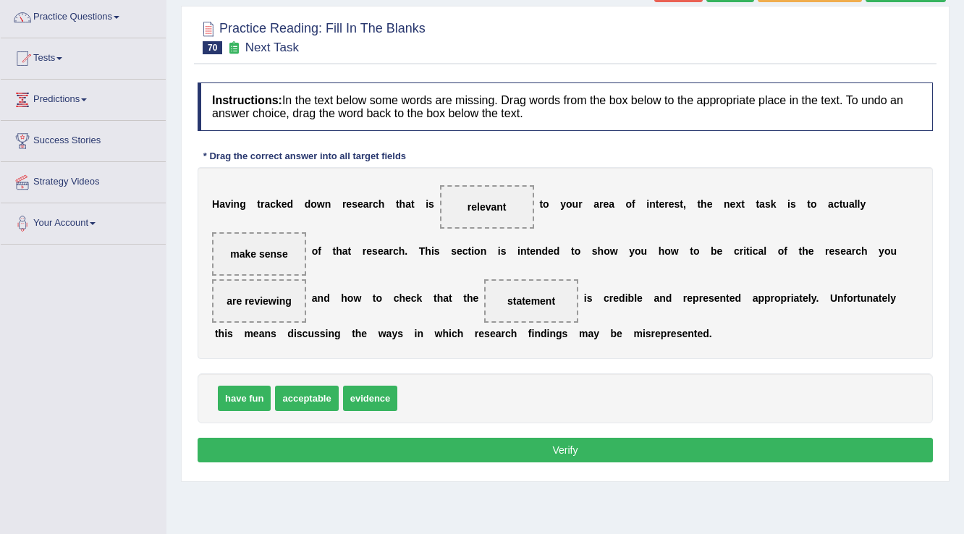
click at [373, 445] on button "Verify" at bounding box center [565, 450] width 735 height 25
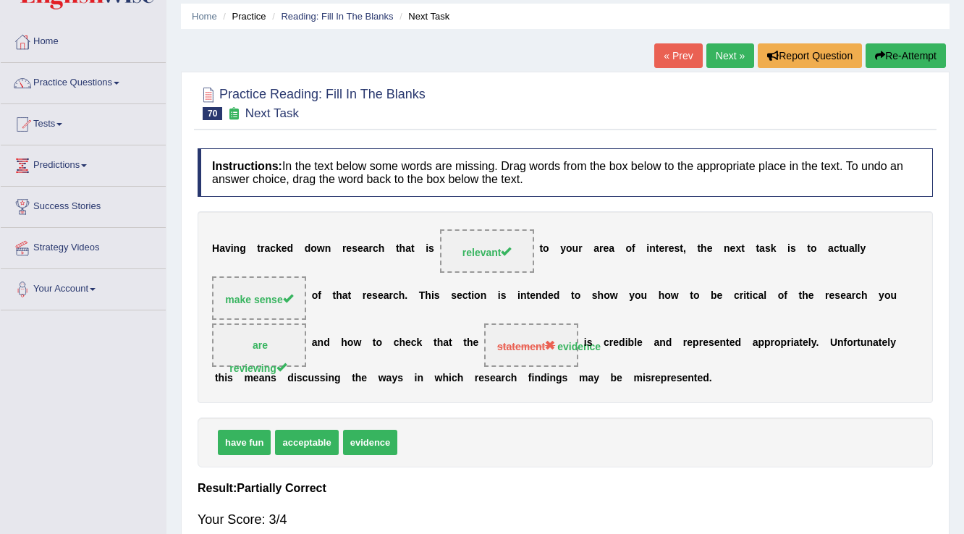
scroll to position [0, 0]
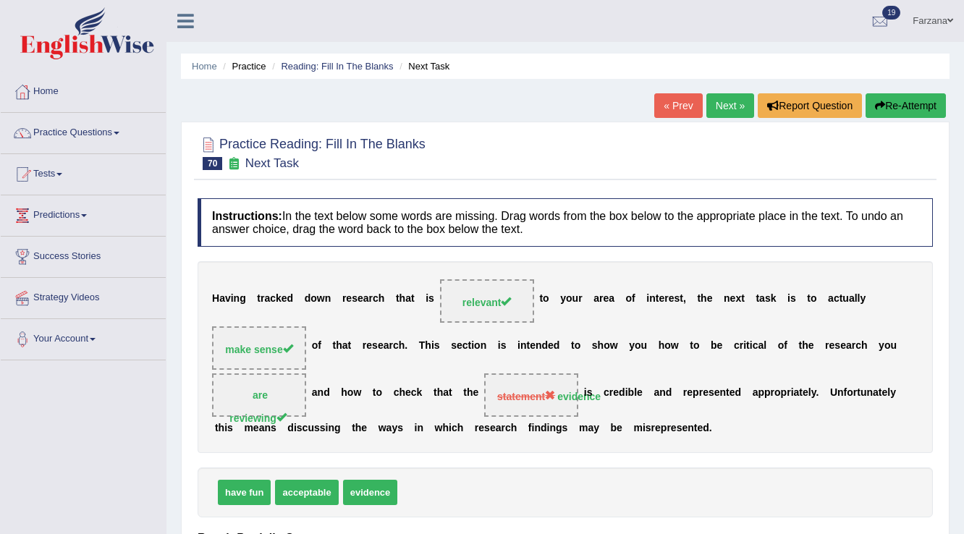
click at [709, 104] on link "Next »" at bounding box center [730, 105] width 48 height 25
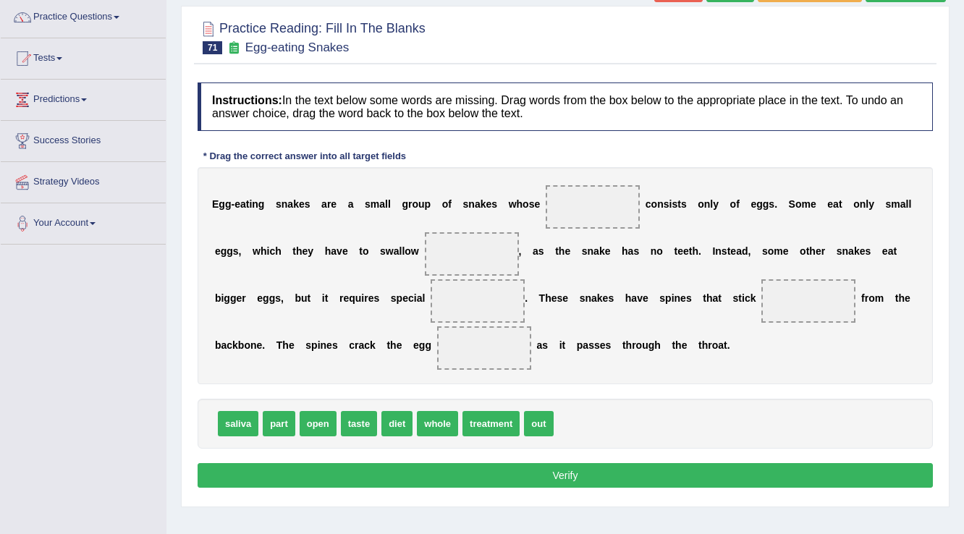
scroll to position [116, 0]
drag, startPoint x: 363, startPoint y: 422, endPoint x: 383, endPoint y: 415, distance: 21.5
drag, startPoint x: 358, startPoint y: 422, endPoint x: 612, endPoint y: 190, distance: 343.7
drag, startPoint x: 468, startPoint y: 422, endPoint x: 484, endPoint y: 264, distance: 158.5
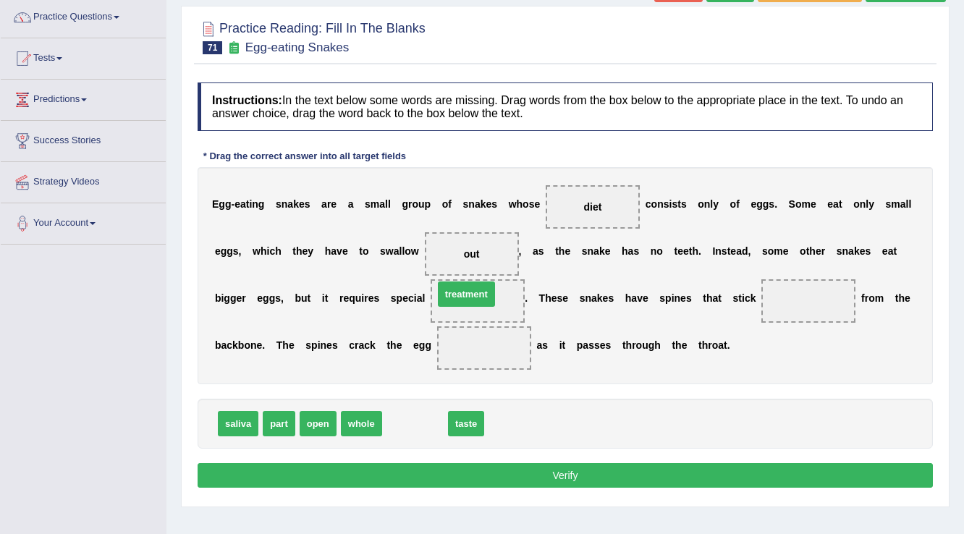
drag, startPoint x: 414, startPoint y: 407, endPoint x: 457, endPoint y: 294, distance: 121.6
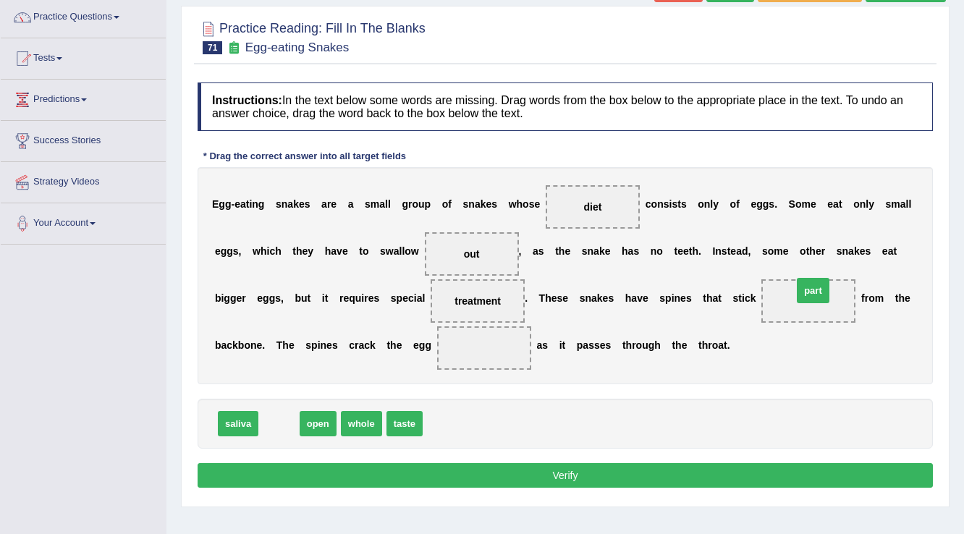
drag, startPoint x: 279, startPoint y: 423, endPoint x: 816, endPoint y: 289, distance: 553.9
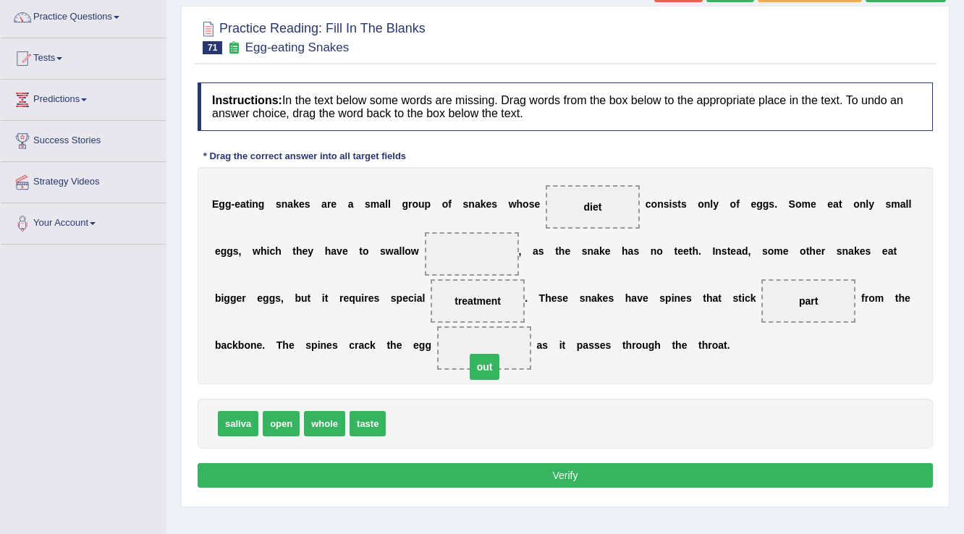
drag, startPoint x: 476, startPoint y: 249, endPoint x: 489, endPoint y: 362, distance: 113.6
click at [376, 420] on span "taste" at bounding box center [367, 423] width 36 height 25
click at [417, 420] on div "saliva open whole taste" at bounding box center [565, 424] width 735 height 50
drag, startPoint x: 379, startPoint y: 411, endPoint x: 378, endPoint y: 424, distance: 13.1
click at [333, 423] on span "whole" at bounding box center [324, 423] width 41 height 25
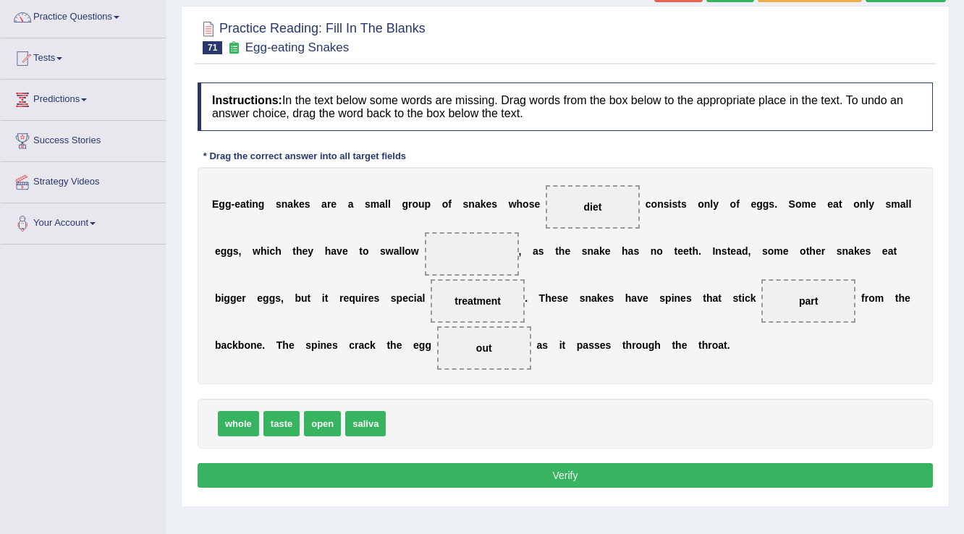
click at [346, 427] on span "saliva" at bounding box center [365, 423] width 41 height 25
click at [231, 261] on div "E g g - e a t i n g s n a k e s a r e a s m a l l g r o u p o f s n a k e s w h…" at bounding box center [565, 275] width 735 height 217
drag, startPoint x: 240, startPoint y: 249, endPoint x: 218, endPoint y: 273, distance: 32.8
click at [218, 273] on div "E g g - e a t i n g s n a k e s a r e a s m a l l g r o u p o f s n a k e s w h…" at bounding box center [565, 275] width 735 height 217
drag, startPoint x: 228, startPoint y: 512, endPoint x: 275, endPoint y: 514, distance: 47.1
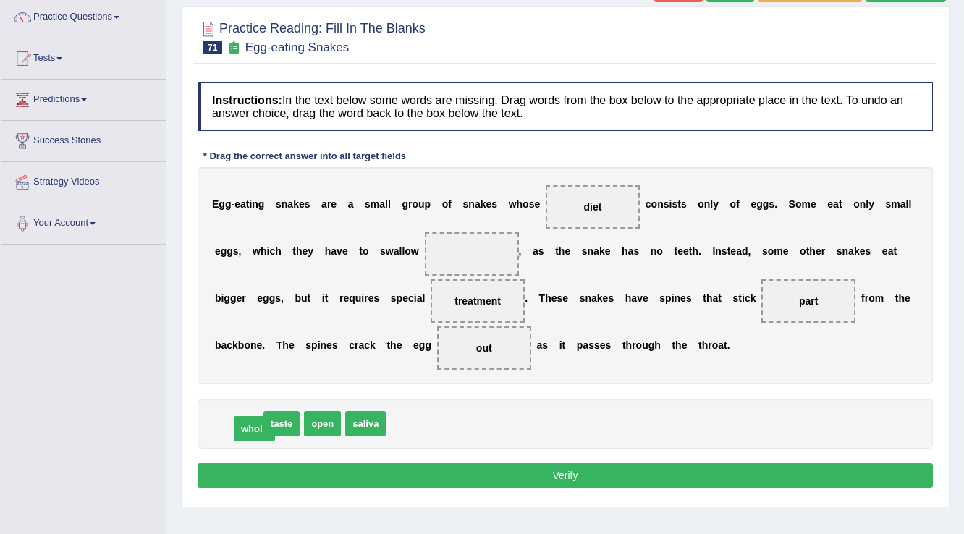
drag, startPoint x: 236, startPoint y: 423, endPoint x: 252, endPoint y: 428, distance: 16.7
drag, startPoint x: 518, startPoint y: 334, endPoint x: 485, endPoint y: 346, distance: 35.5
click at [485, 346] on span "out" at bounding box center [484, 347] width 94 height 43
drag, startPoint x: 485, startPoint y: 346, endPoint x: 489, endPoint y: 255, distance: 90.6
click at [287, 347] on b "h" at bounding box center [285, 345] width 7 height 12
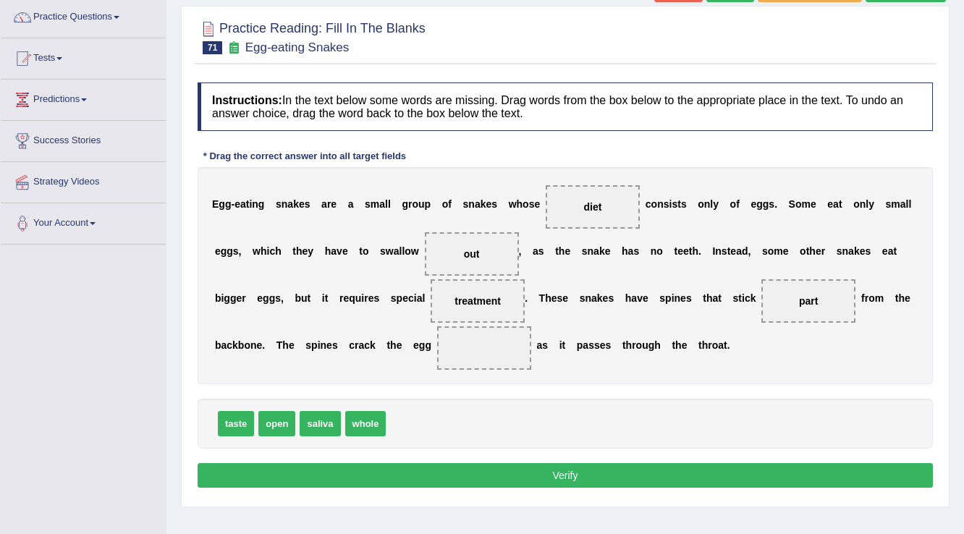
click at [287, 347] on b "h" at bounding box center [285, 345] width 7 height 12
drag, startPoint x: 282, startPoint y: 337, endPoint x: 420, endPoint y: 382, distance: 145.3
click at [420, 382] on div "E g g - e a t i n g s n a k e s a r e a s m a l l g r o u p o f s n a k e s w h…" at bounding box center [565, 275] width 735 height 217
drag, startPoint x: 273, startPoint y: 422, endPoint x: 486, endPoint y: 354, distance: 223.3
drag, startPoint x: 390, startPoint y: 459, endPoint x: 365, endPoint y: 483, distance: 34.8
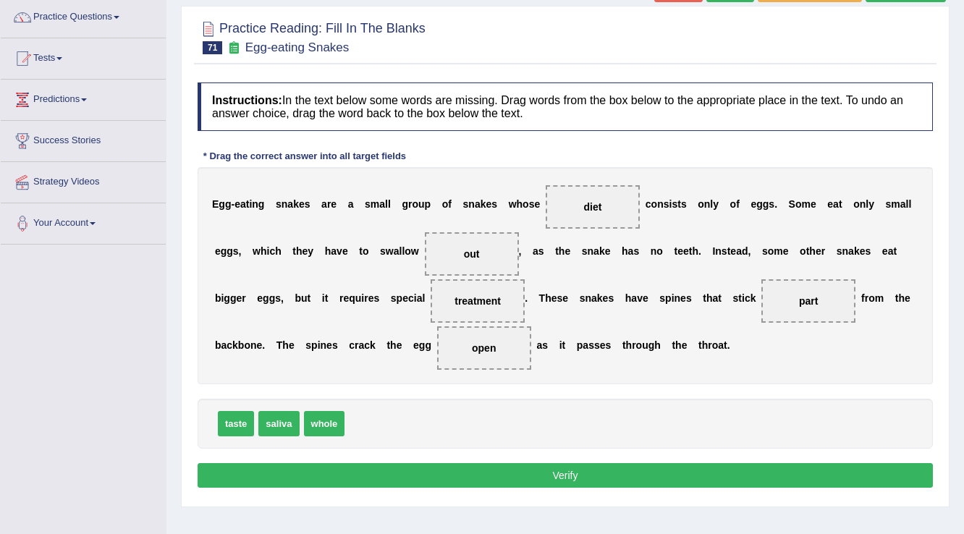
click at [389, 462] on div "Instructions: In the text below some words are missing. Drag words from the box…" at bounding box center [565, 287] width 742 height 424
drag, startPoint x: 363, startPoint y: 487, endPoint x: 367, endPoint y: 480, distance: 7.8
click at [365, 485] on div "Instructions: In the text below some words are missing. Drag words from the box…" at bounding box center [565, 287] width 742 height 424
click at [373, 478] on button "Verify" at bounding box center [565, 475] width 735 height 25
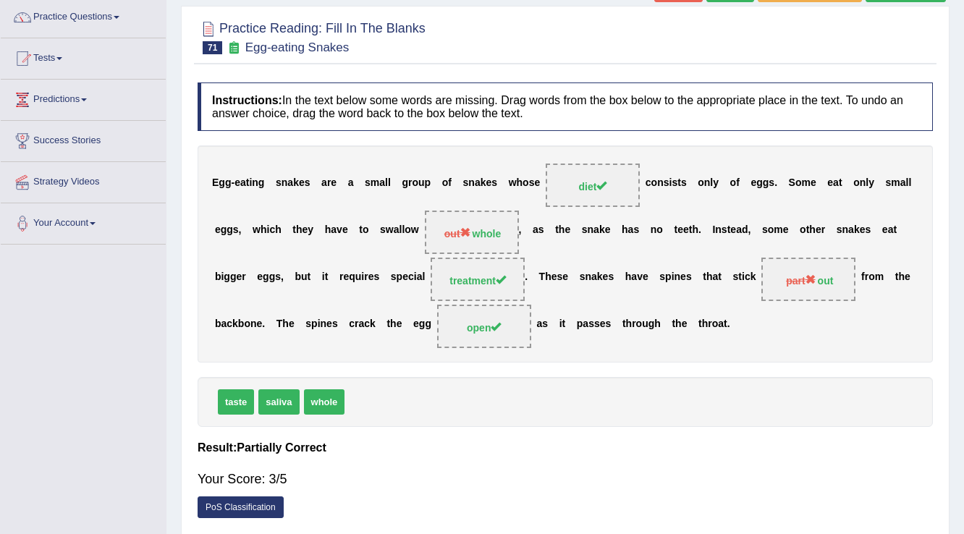
click at [719, 285] on div "E g g - e a t i n g s n a k e s a r e a s m a l l g r o u p o f s n a k e s w h…" at bounding box center [565, 253] width 735 height 217
click at [692, 281] on div "E g g - e a t i n g s n a k e s a r e a s m a l l g r o u p o f s n a k e s w h…" at bounding box center [565, 253] width 735 height 217
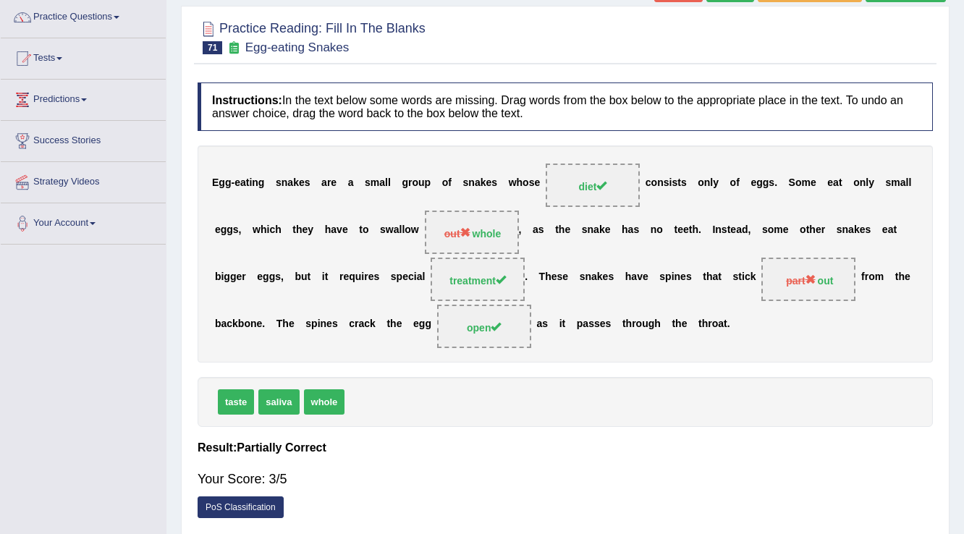
click at [692, 281] on div "E g g - e a t i n g s n a k e s a r e a s m a l l g r o u p o f s n a k e s w h…" at bounding box center [565, 253] width 735 height 217
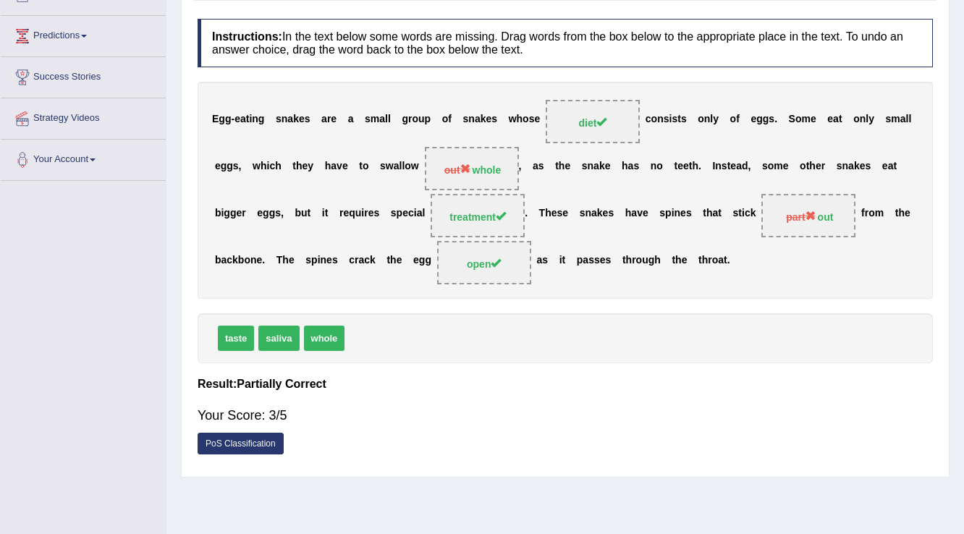
scroll to position [52, 0]
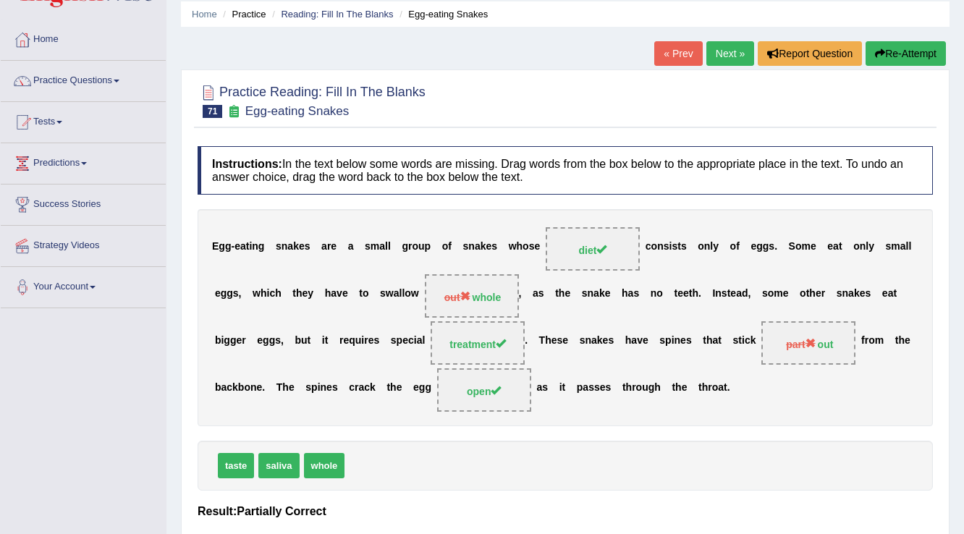
drag, startPoint x: 274, startPoint y: 383, endPoint x: 457, endPoint y: 391, distance: 183.3
click at [457, 391] on div "E g g - e a t i n g s n a k e s a r e a s m a l l g r o u p o f s n a k e s w h…" at bounding box center [565, 317] width 735 height 217
drag, startPoint x: 388, startPoint y: 383, endPoint x: 321, endPoint y: 384, distance: 67.3
click at [320, 384] on div "E g g - e a t i n g s n a k e s a r e a s m a l l g r o u p o f s n a k e s w h…" at bounding box center [565, 317] width 735 height 217
drag, startPoint x: 226, startPoint y: 275, endPoint x: 282, endPoint y: 297, distance: 60.5
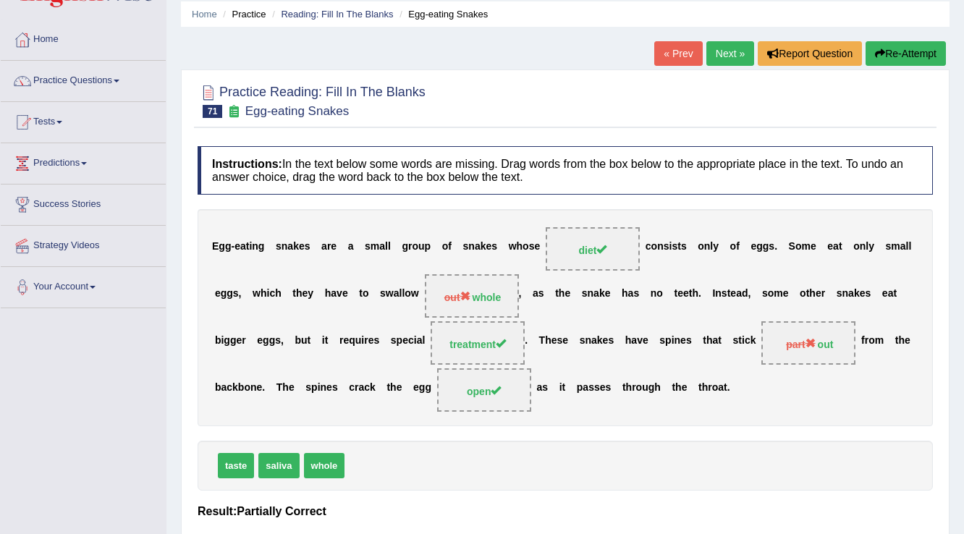
click at [282, 297] on div "E g g - e a t i n g s n a k e s a r e a s m a l l g r o u p o f s n a k e s w h…" at bounding box center [565, 317] width 735 height 217
click at [723, 59] on link "Next »" at bounding box center [730, 53] width 48 height 25
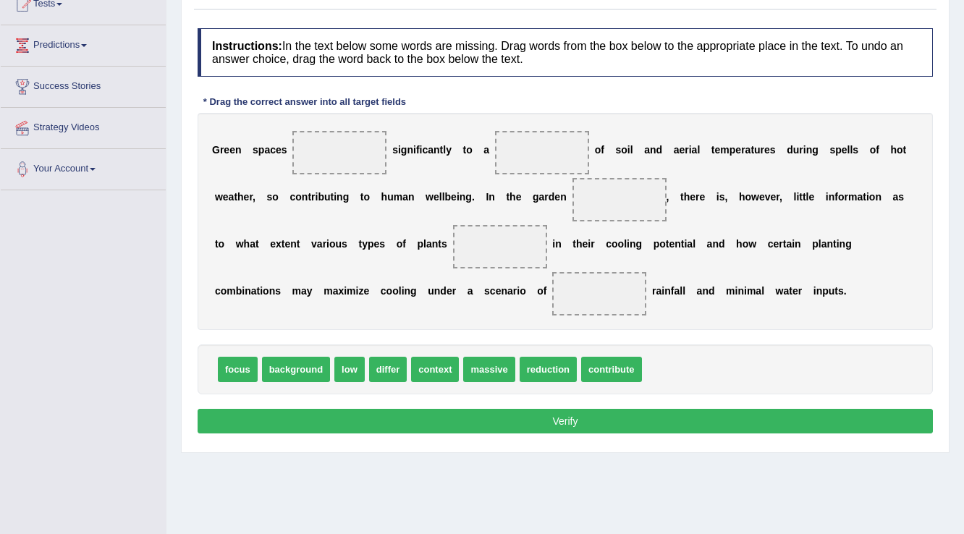
scroll to position [174, 0]
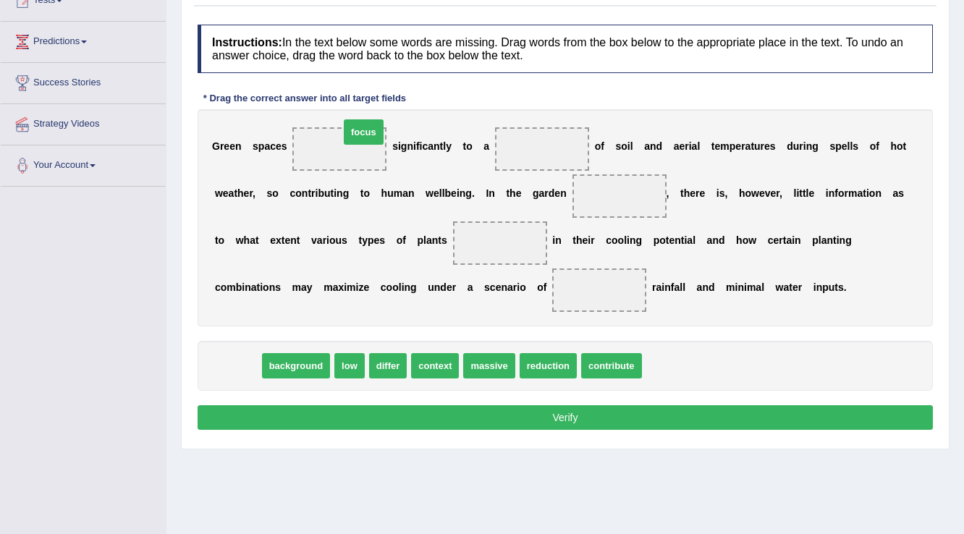
drag, startPoint x: 223, startPoint y: 364, endPoint x: 349, endPoint y: 130, distance: 265.5
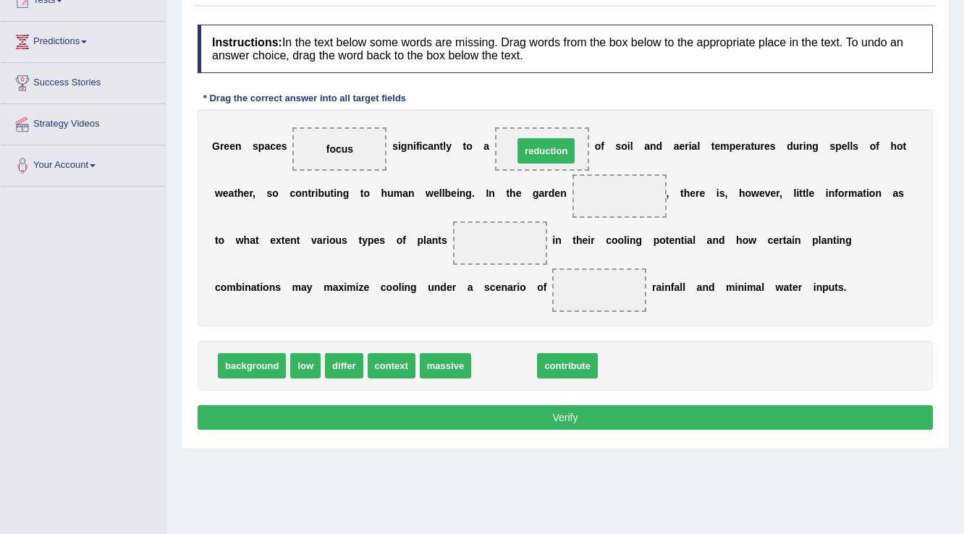
drag, startPoint x: 510, startPoint y: 367, endPoint x: 552, endPoint y: 152, distance: 219.0
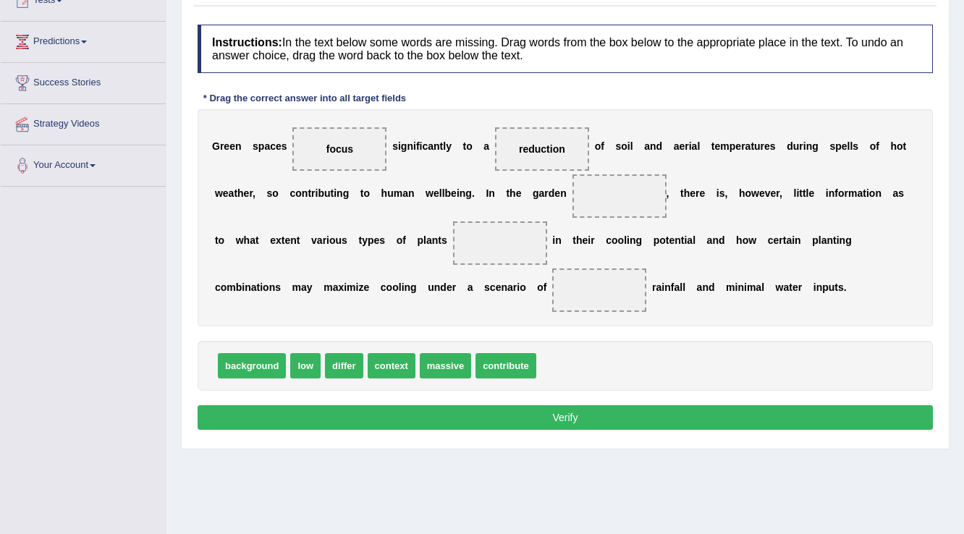
drag, startPoint x: 548, startPoint y: 139, endPoint x: 596, endPoint y: 295, distance: 163.2
click at [596, 295] on div "G r e e n s p a c e s focus s i g n i f i c a n t l y t o a reduction o f s o i…" at bounding box center [565, 217] width 735 height 217
drag, startPoint x: 545, startPoint y: 151, endPoint x: 598, endPoint y: 381, distance: 236.3
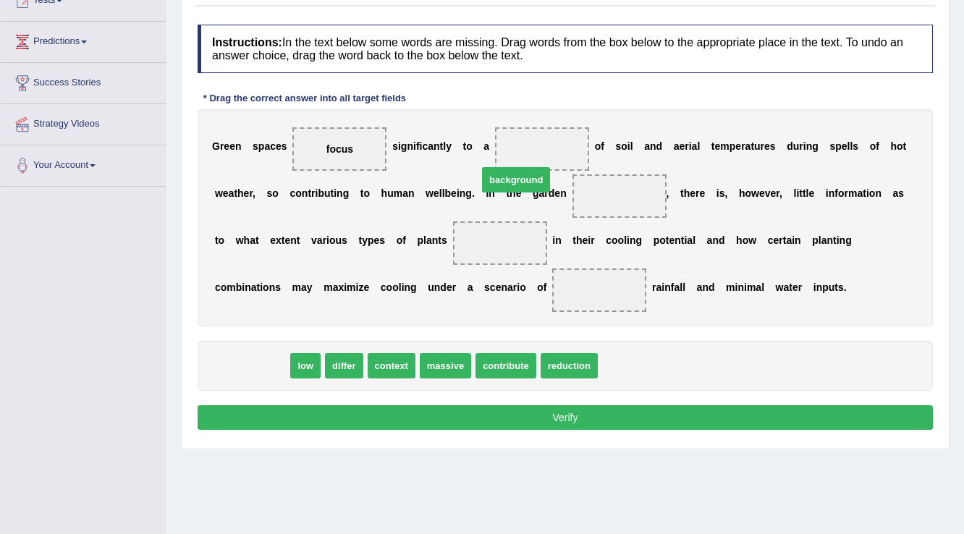
drag, startPoint x: 235, startPoint y: 368, endPoint x: 523, endPoint y: 171, distance: 348.4
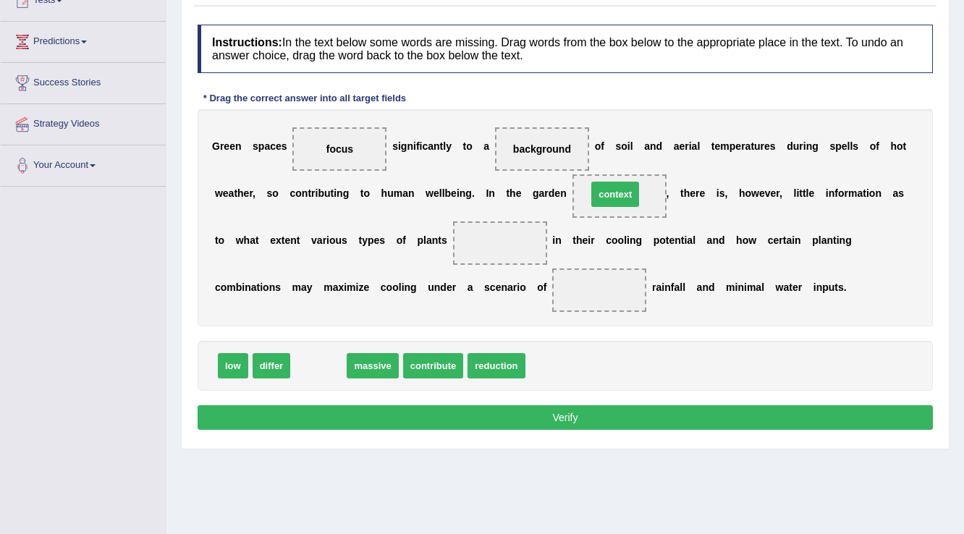
drag, startPoint x: 327, startPoint y: 363, endPoint x: 624, endPoint y: 191, distance: 343.3
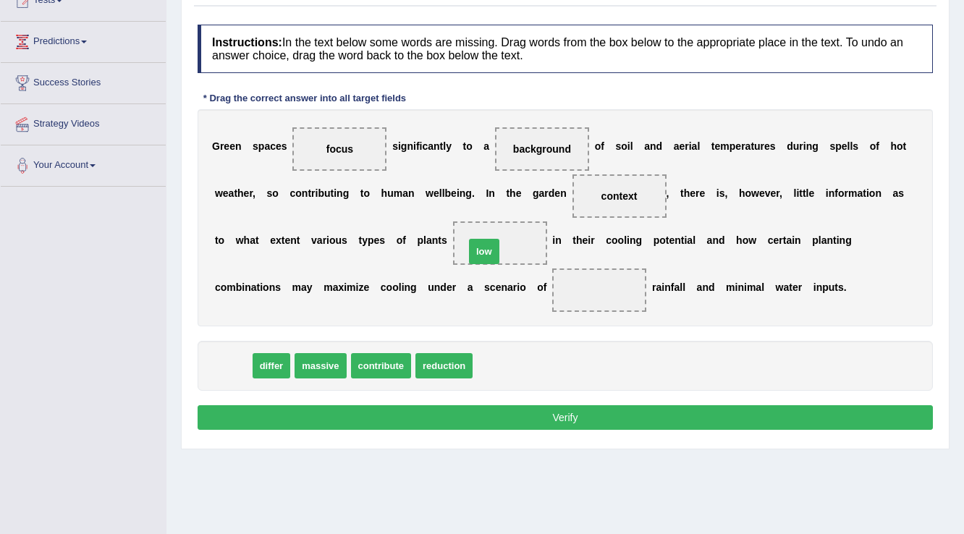
drag, startPoint x: 257, startPoint y: 354, endPoint x: 511, endPoint y: 230, distance: 282.5
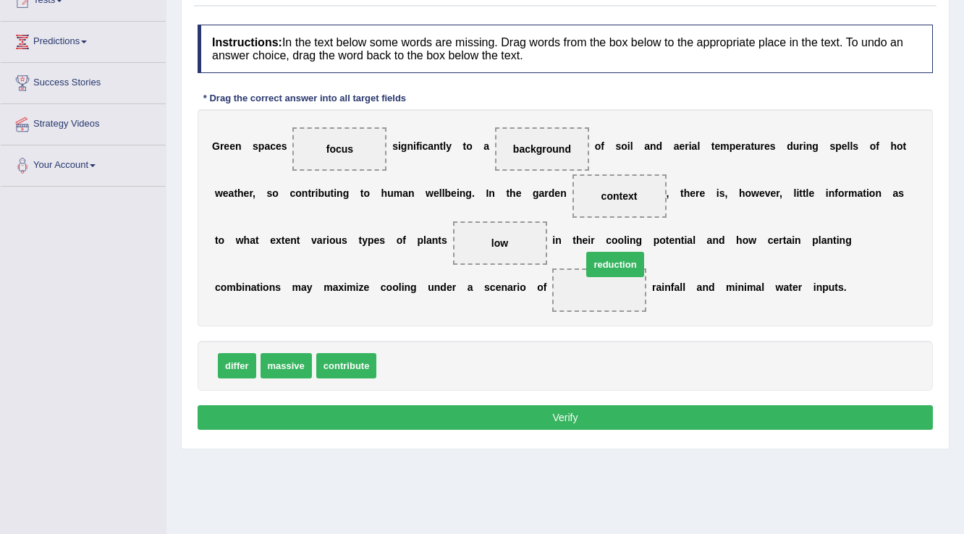
drag, startPoint x: 399, startPoint y: 365, endPoint x: 605, endPoint y: 264, distance: 229.1
click at [428, 419] on button "Verify" at bounding box center [565, 417] width 735 height 25
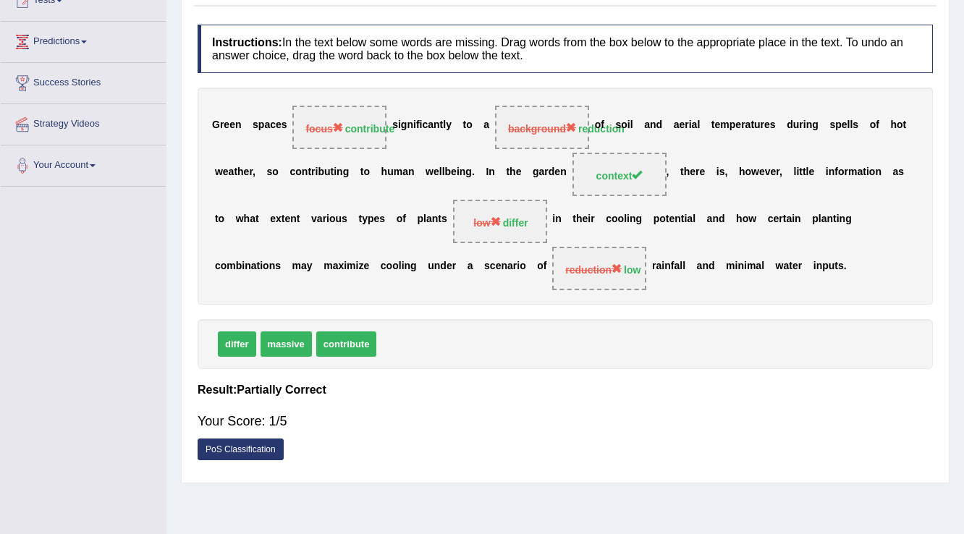
click at [344, 348] on span "contribute" at bounding box center [346, 343] width 61 height 25
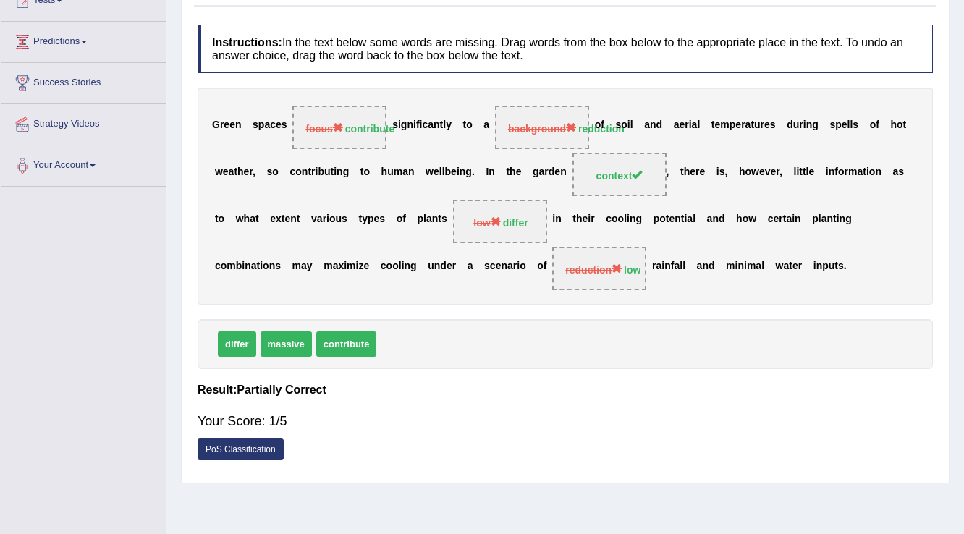
click at [344, 348] on span "contribute" at bounding box center [346, 343] width 61 height 25
click at [594, 179] on span "context" at bounding box center [619, 174] width 94 height 43
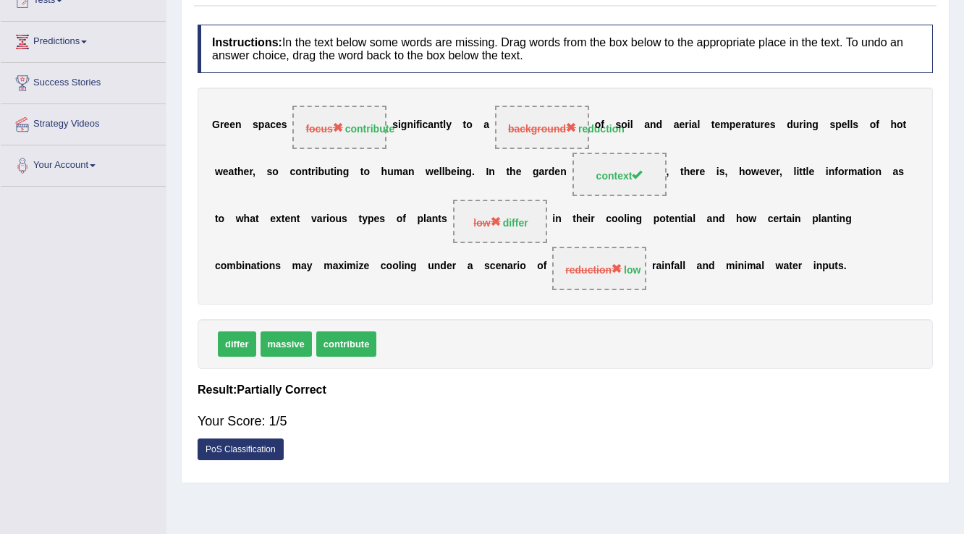
click at [594, 179] on span "context" at bounding box center [619, 174] width 94 height 43
click at [536, 145] on span "background reduction" at bounding box center [542, 127] width 94 height 43
click at [535, 150] on div "G r e e n s p a c e s focus contribute s i g n i f i c a n t l y t o a backgrou…" at bounding box center [565, 196] width 735 height 217
click at [534, 148] on div "G r e e n s p a c e s focus contribute s i g n i f i c a n t l y t o a backgrou…" at bounding box center [565, 196] width 735 height 217
click at [454, 321] on div "differ massive contribute" at bounding box center [565, 344] width 735 height 50
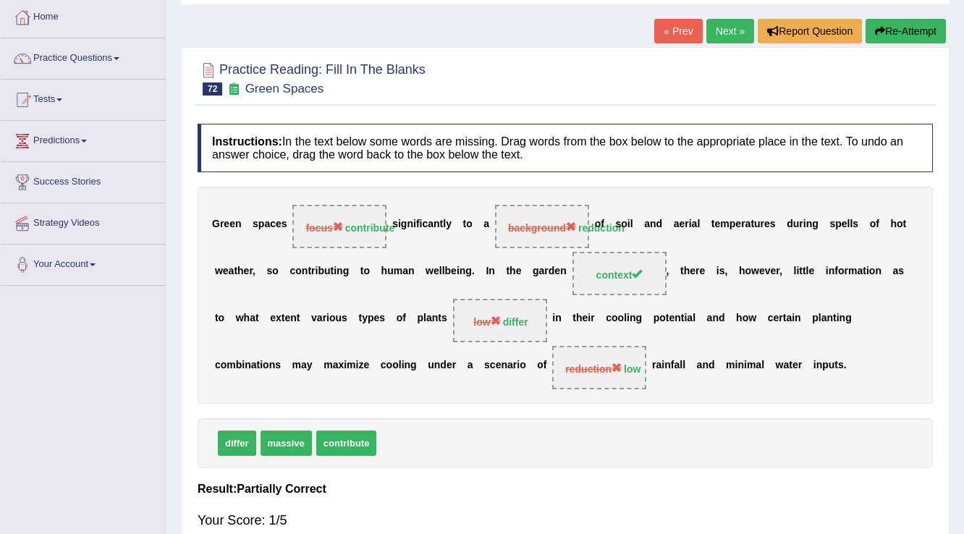
scroll to position [0, 0]
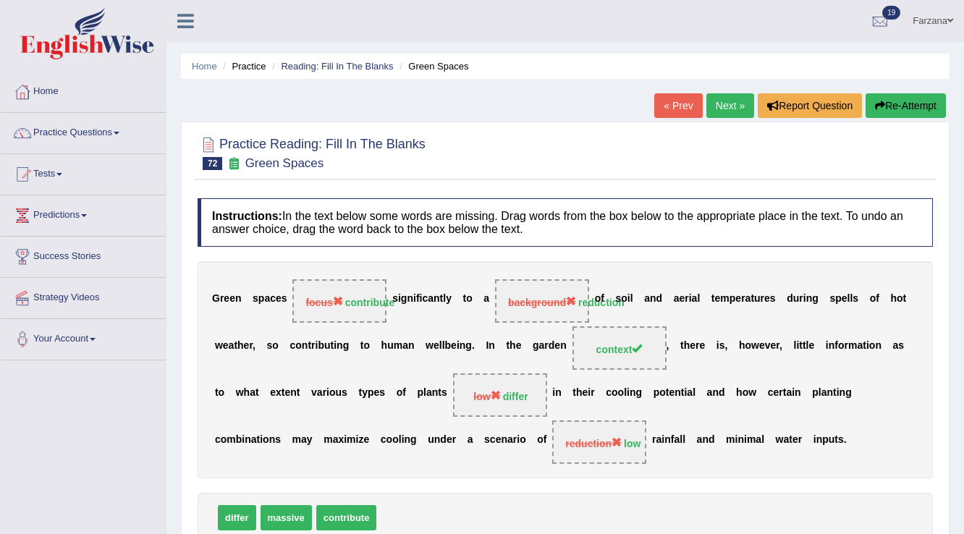
click at [726, 106] on link "Next »" at bounding box center [730, 105] width 48 height 25
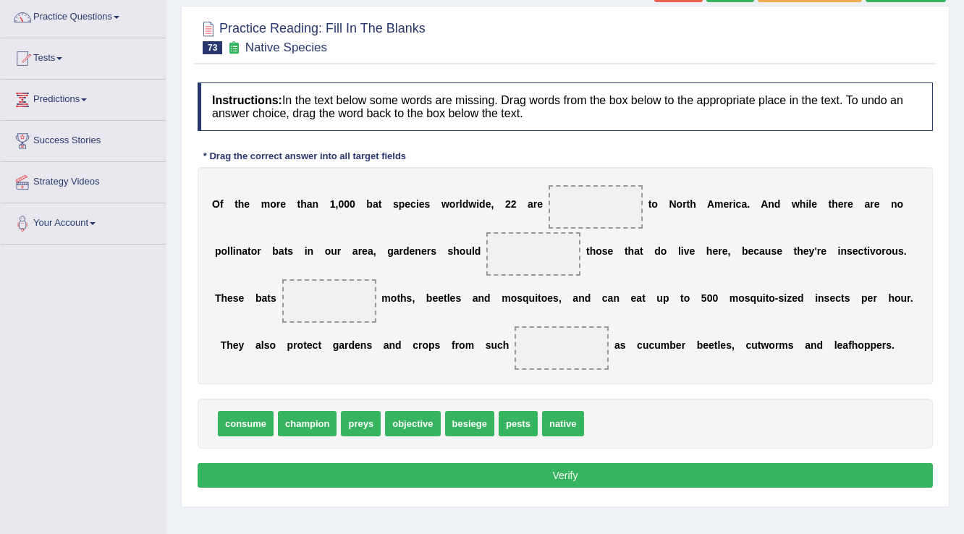
click at [249, 421] on span "consume" at bounding box center [246, 423] width 56 height 25
drag, startPoint x: 261, startPoint y: 423, endPoint x: 556, endPoint y: 261, distance: 336.4
click at [427, 425] on span "besiege" at bounding box center [408, 423] width 49 height 25
click at [426, 425] on span "besiege" at bounding box center [408, 423] width 49 height 25
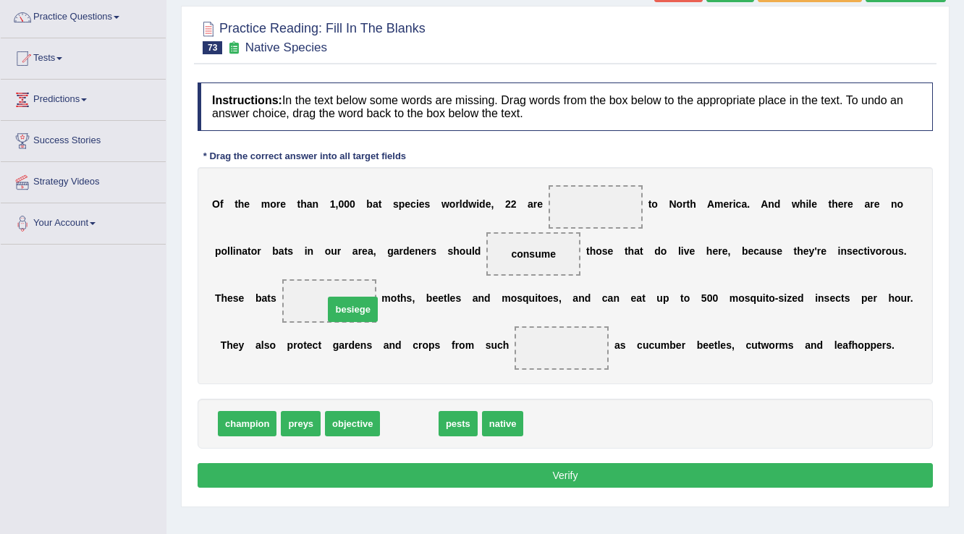
drag, startPoint x: 420, startPoint y: 422, endPoint x: 364, endPoint y: 308, distance: 127.5
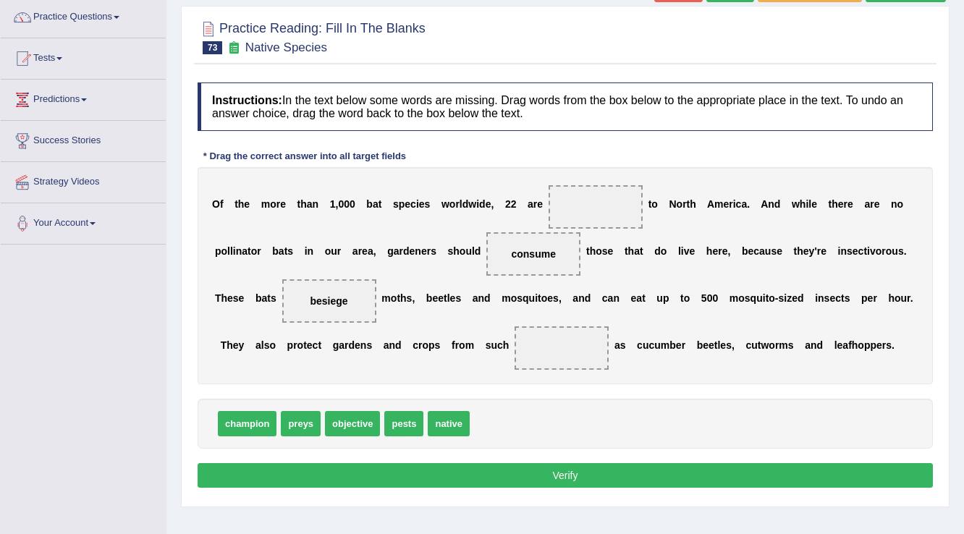
drag, startPoint x: 246, startPoint y: 350, endPoint x: 344, endPoint y: 361, distance: 98.3
click at [344, 361] on div "O f t h e m o r e t h a n 1 , 0 0 0 b a t s p e c i e s w o r l d w i d e , 2 2…" at bounding box center [565, 275] width 735 height 217
drag, startPoint x: 313, startPoint y: 418, endPoint x: 570, endPoint y: 361, distance: 263.9
drag, startPoint x: 397, startPoint y: 420, endPoint x: 474, endPoint y: 422, distance: 76.7
click at [467, 475] on button "Verify" at bounding box center [565, 475] width 735 height 25
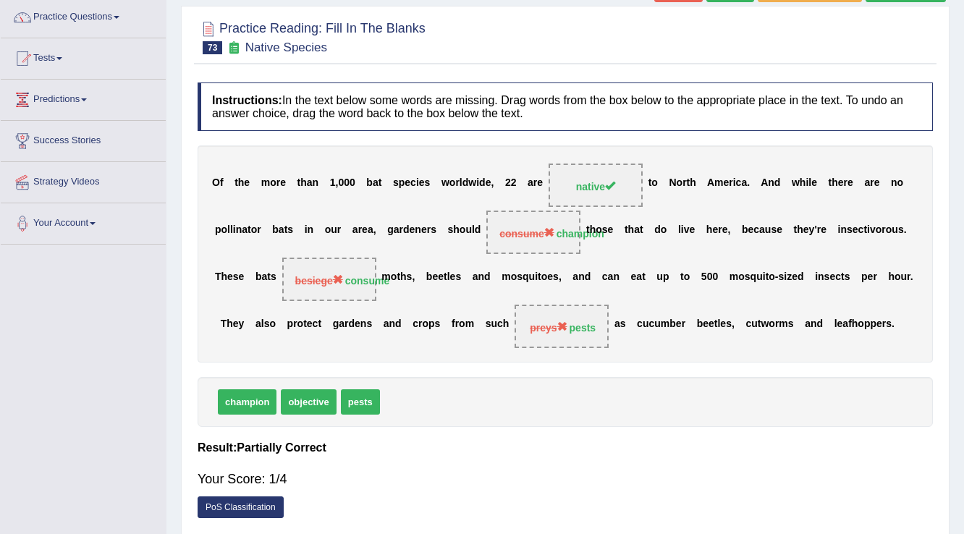
drag, startPoint x: 904, startPoint y: 229, endPoint x: 753, endPoint y: 217, distance: 151.0
click at [753, 217] on div "O f t h e m o r e t h a n 1 , 0 0 0 b a t s p e c i e s w o r l d w i d e , 2 2…" at bounding box center [565, 253] width 735 height 217
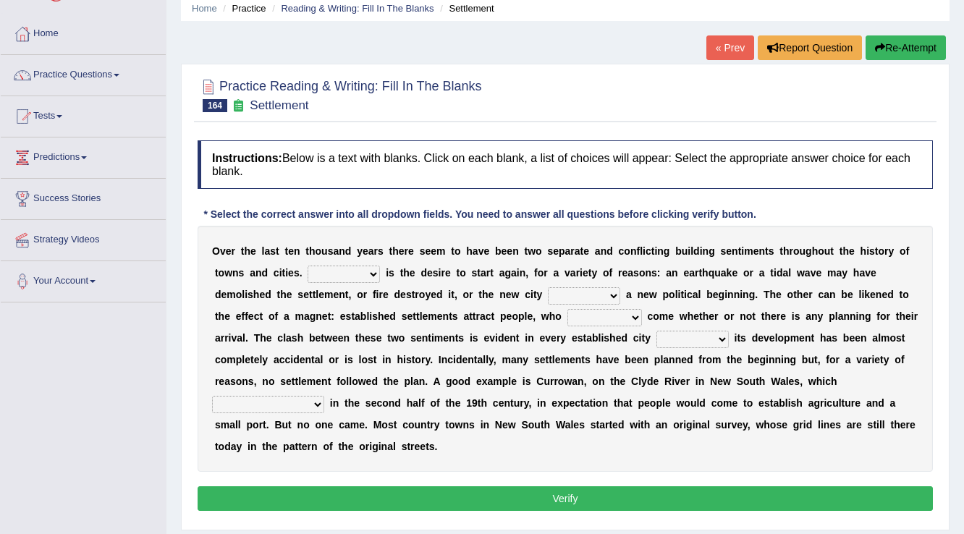
scroll to position [116, 0]
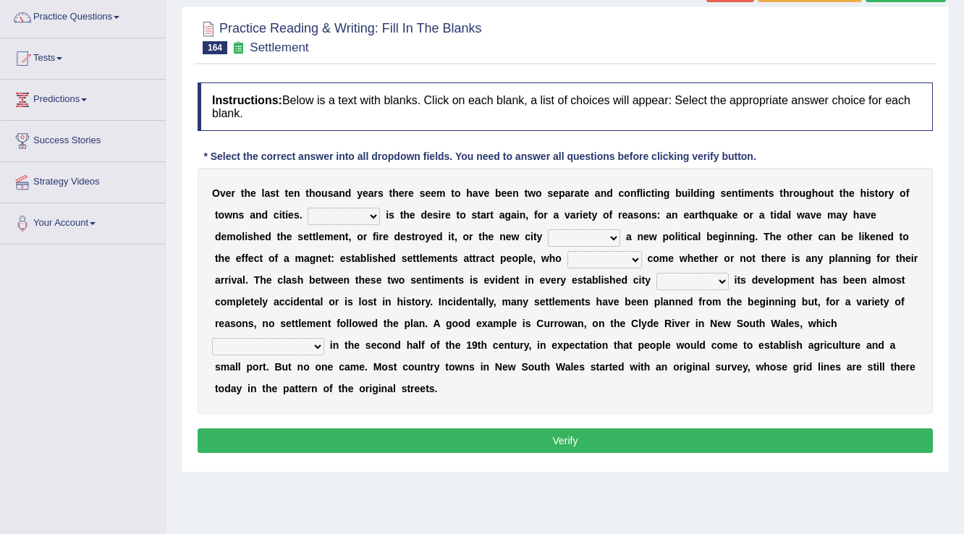
click at [548, 440] on button "Verify" at bounding box center [565, 440] width 735 height 25
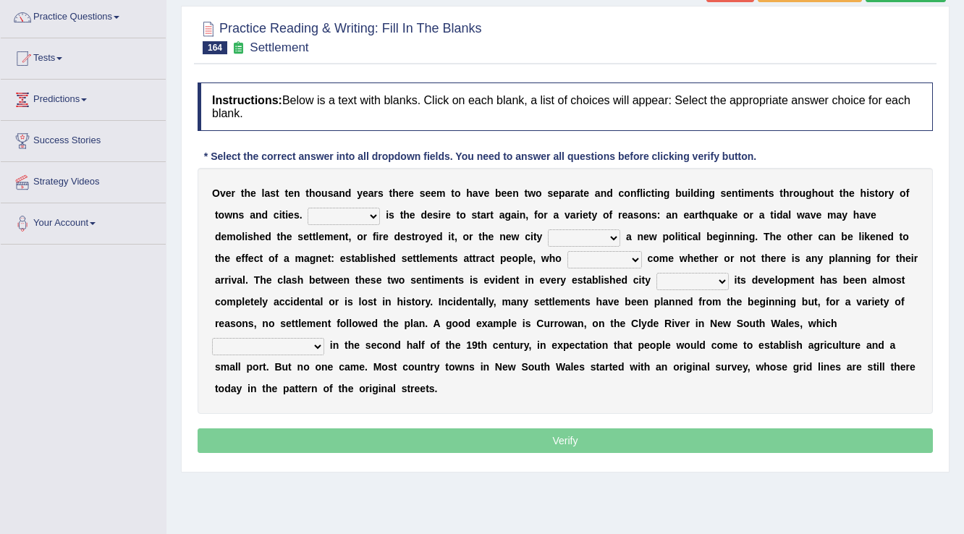
click at [548, 440] on p "Verify" at bounding box center [565, 440] width 735 height 25
click at [548, 440] on button "Verify" at bounding box center [565, 440] width 735 height 25
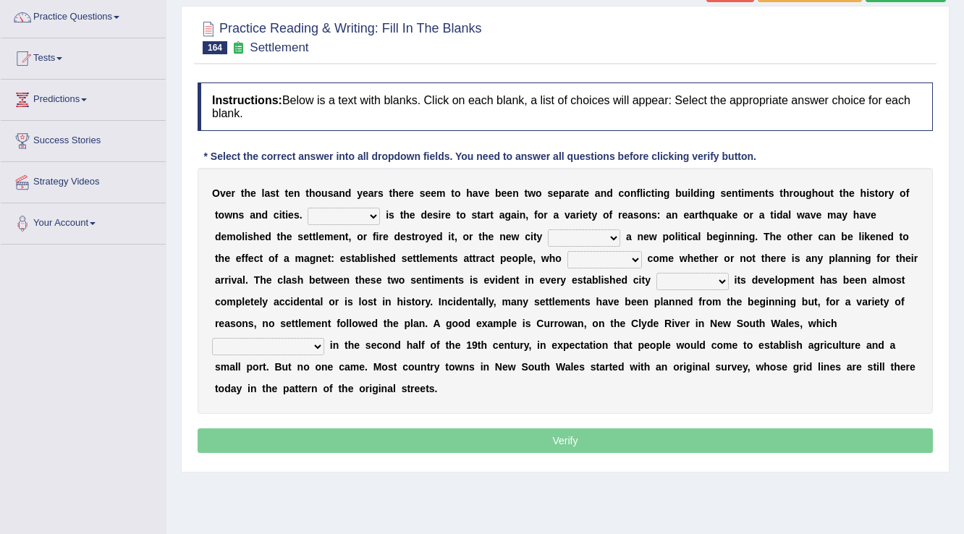
click at [548, 440] on p "Verify" at bounding box center [565, 440] width 735 height 25
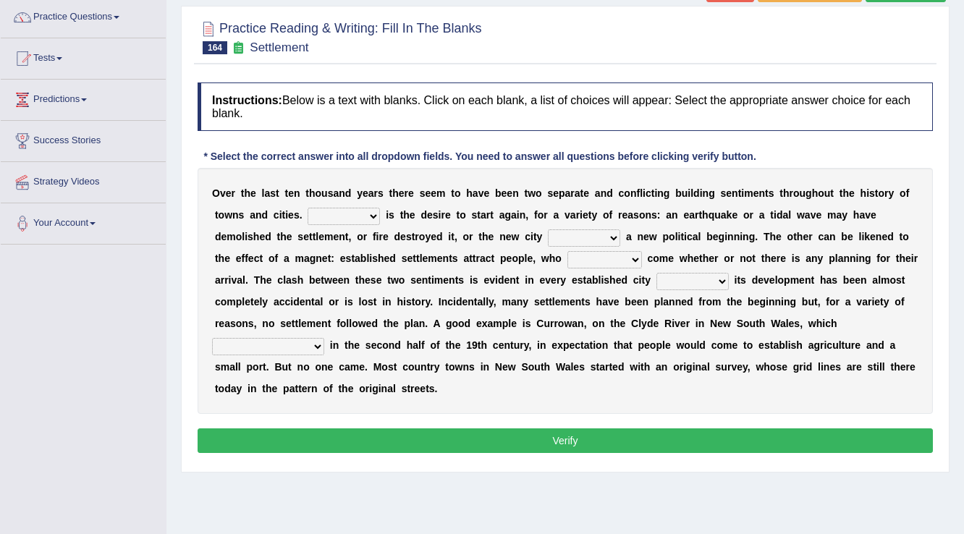
click at [362, 213] on select "One It What This" at bounding box center [344, 216] width 72 height 17
click at [308, 208] on select "One It What This" at bounding box center [344, 216] width 72 height 17
click at [370, 214] on select "One It What This" at bounding box center [344, 216] width 72 height 17
select select "It"
click at [308, 208] on select "One It What This" at bounding box center [344, 216] width 72 height 17
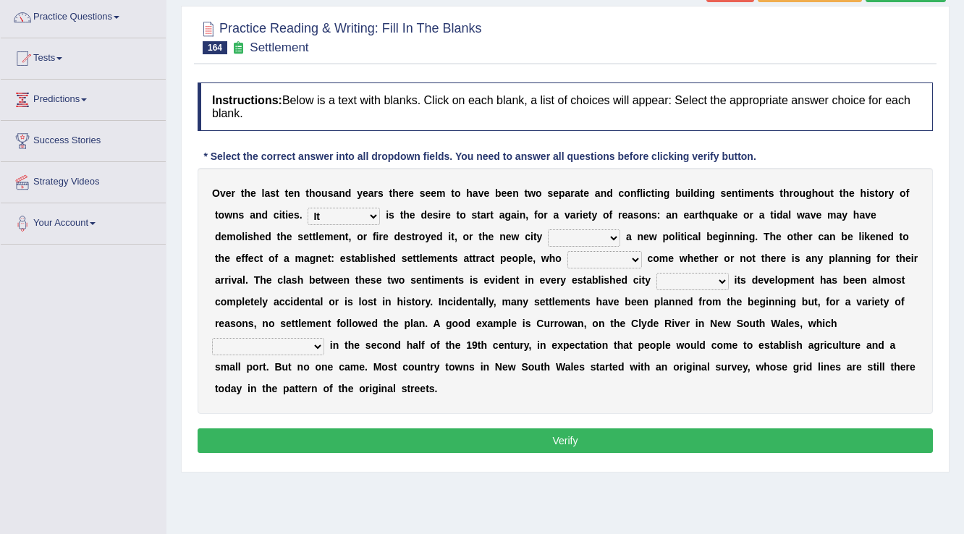
click at [562, 237] on select "does marks is causes" at bounding box center [584, 237] width 72 height 17
select select "is"
click at [548, 229] on select "does marks is causes" at bounding box center [584, 237] width 72 height 17
click at [600, 256] on select "tend to are used to ought to had to" at bounding box center [604, 259] width 75 height 17
select select "tend to"
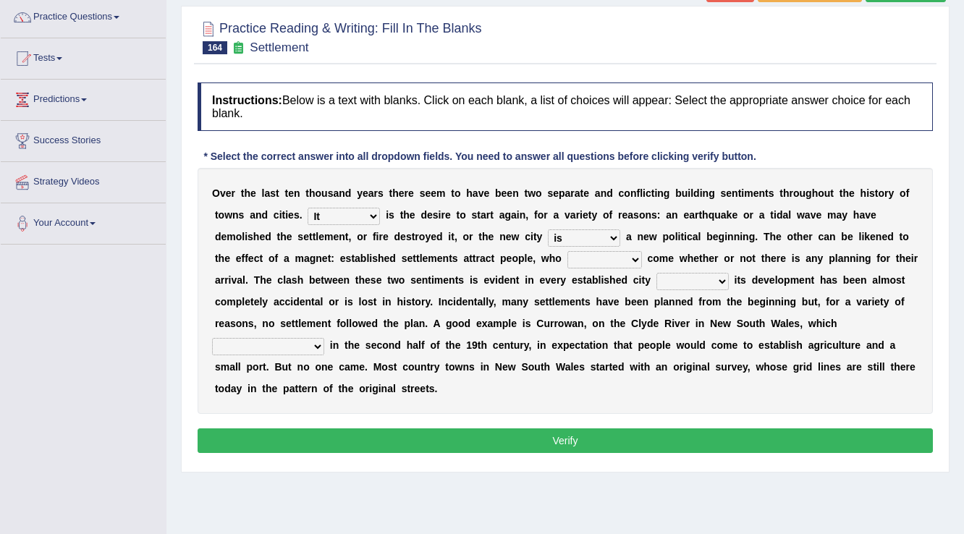
click at [567, 251] on select "tend to are used to ought to had to" at bounding box center [604, 259] width 75 height 17
click at [696, 281] on select "unless whenever whereas until" at bounding box center [692, 281] width 72 height 17
select select "whereas"
click at [656, 273] on select "unless whenever whereas until" at bounding box center [692, 281] width 72 height 17
click at [284, 338] on select "has been surveyed was surveyed could be surveyed had surveyed" at bounding box center [268, 346] width 112 height 17
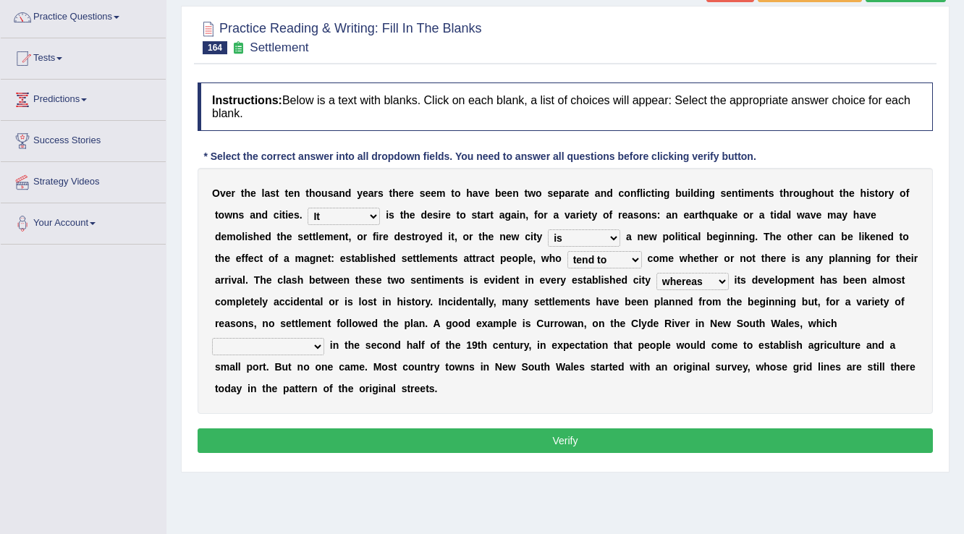
select select "has been surveyed"
click at [212, 338] on select "has been surveyed was surveyed could be surveyed had surveyed" at bounding box center [268, 346] width 112 height 17
click at [405, 436] on button "Verify" at bounding box center [565, 440] width 735 height 25
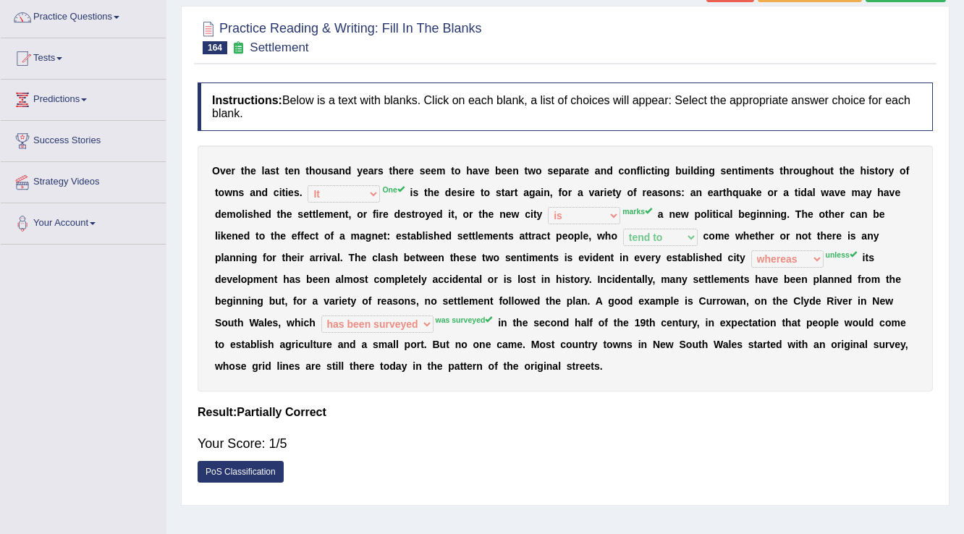
click at [462, 289] on div "O v e r t h e l a s t t e n t h o u s a n d y e a r s t h e r e s e e m t o h a…" at bounding box center [565, 268] width 735 height 246
click at [460, 295] on b "l" at bounding box center [461, 301] width 3 height 12
click at [458, 295] on b "t" at bounding box center [459, 301] width 4 height 12
click at [469, 327] on div "O v e r t h e l a s t t e n t h o u s a n d y e a r s t h e r e s e e m t o h a…" at bounding box center [565, 268] width 735 height 246
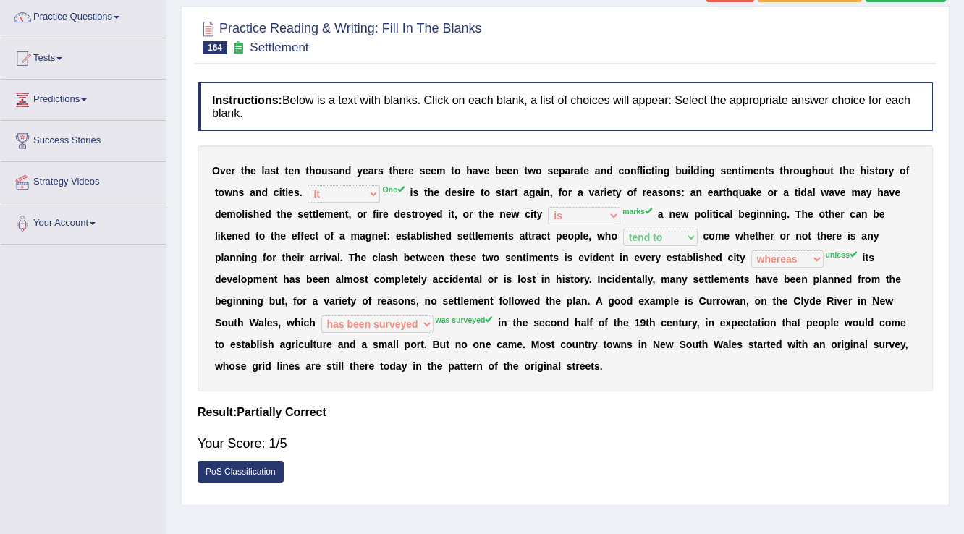
click at [469, 327] on div "O v e r t h e l a s t t e n t h o u s a n d y e a r s t h e r e s e e m t o h a…" at bounding box center [565, 268] width 735 height 246
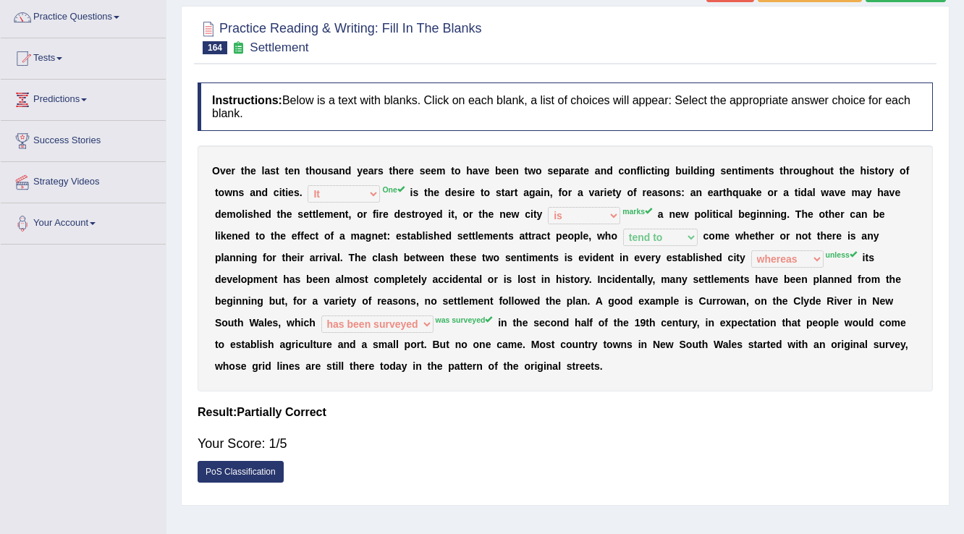
click at [469, 328] on div "O v e r t h e l a s t t e n t h o u s a n d y e a r s t h e r e s e e m t o h a…" at bounding box center [565, 268] width 735 height 246
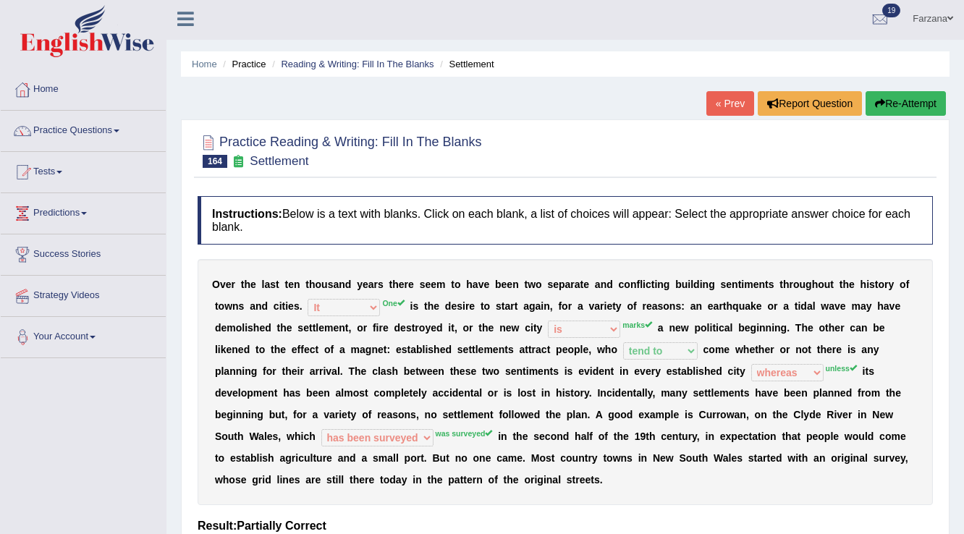
scroll to position [0, 0]
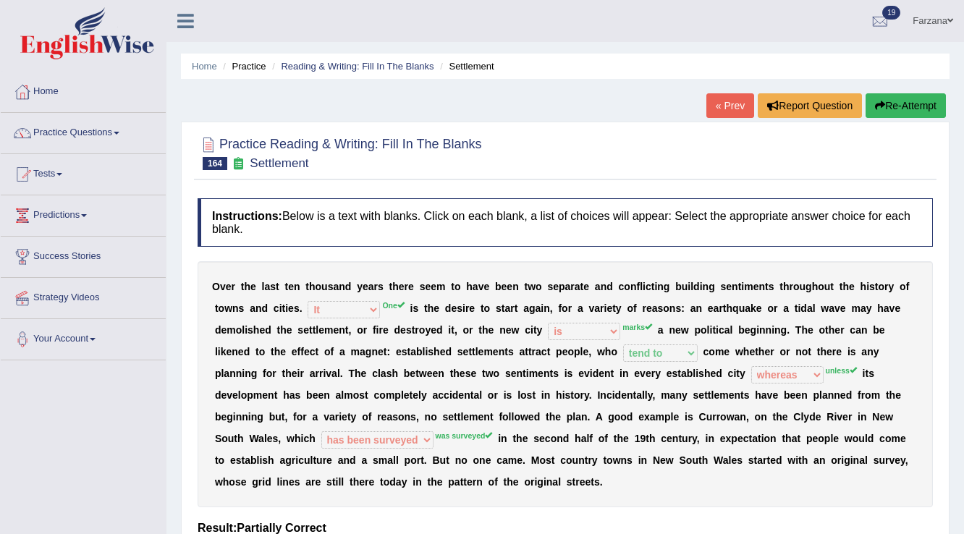
drag, startPoint x: 295, startPoint y: 26, endPoint x: 487, endPoint y: 53, distance: 194.3
click at [305, 64] on link "Reading & Writing: Fill In The Blanks" at bounding box center [357, 66] width 153 height 11
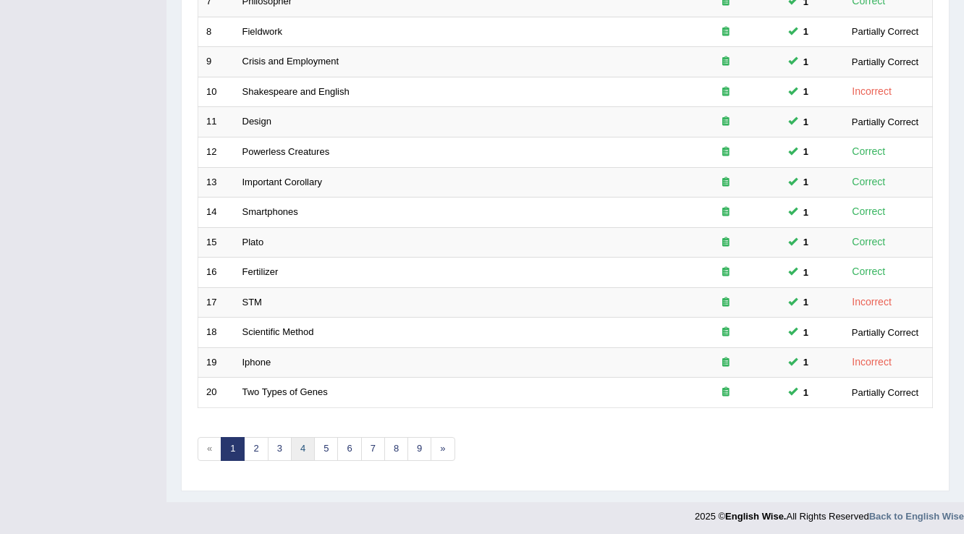
click at [295, 449] on link "4" at bounding box center [303, 449] width 24 height 24
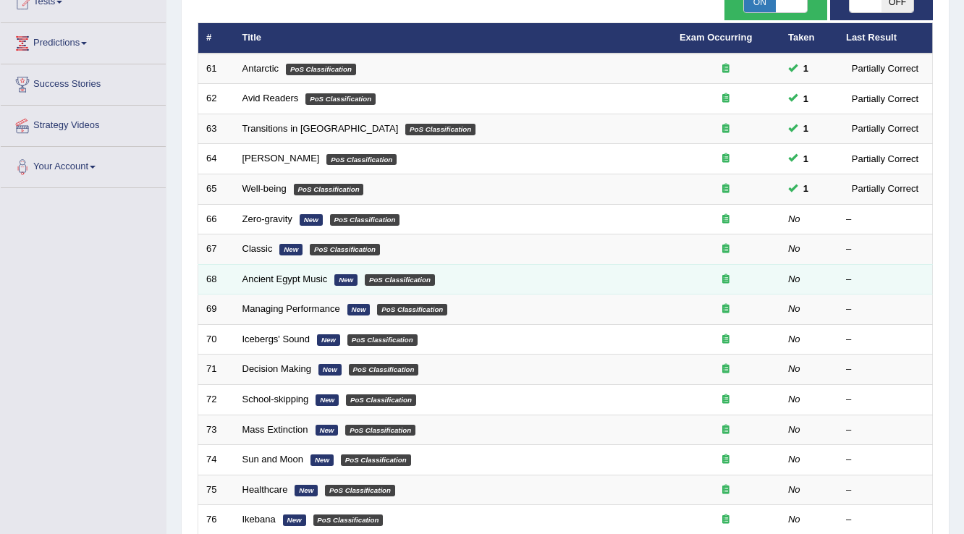
scroll to position [174, 0]
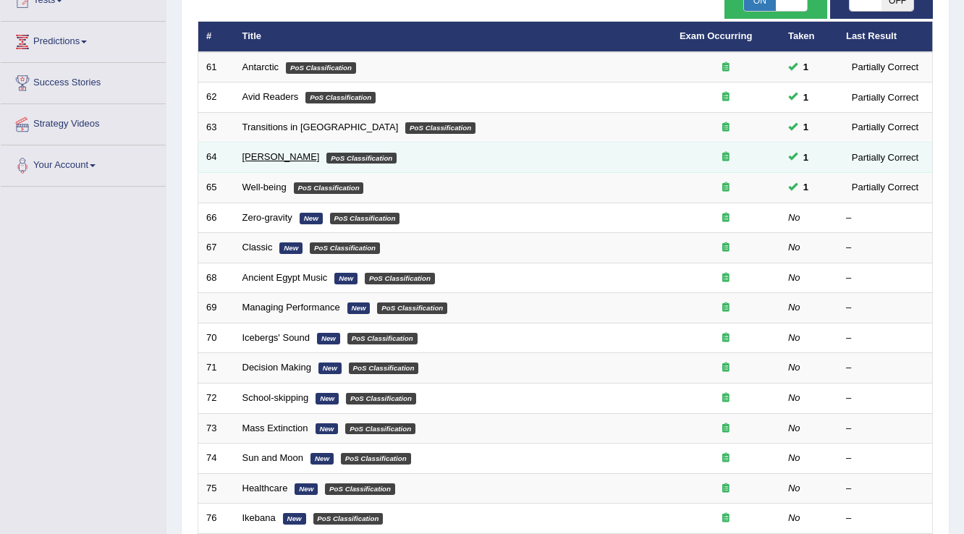
click at [268, 160] on link "[PERSON_NAME]" at bounding box center [280, 156] width 77 height 11
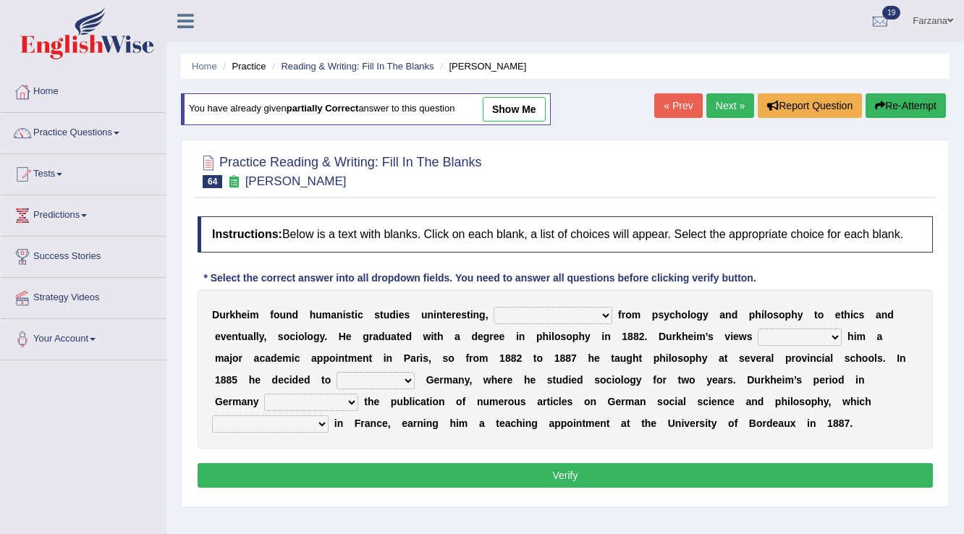
click at [525, 105] on link "show me" at bounding box center [514, 109] width 63 height 25
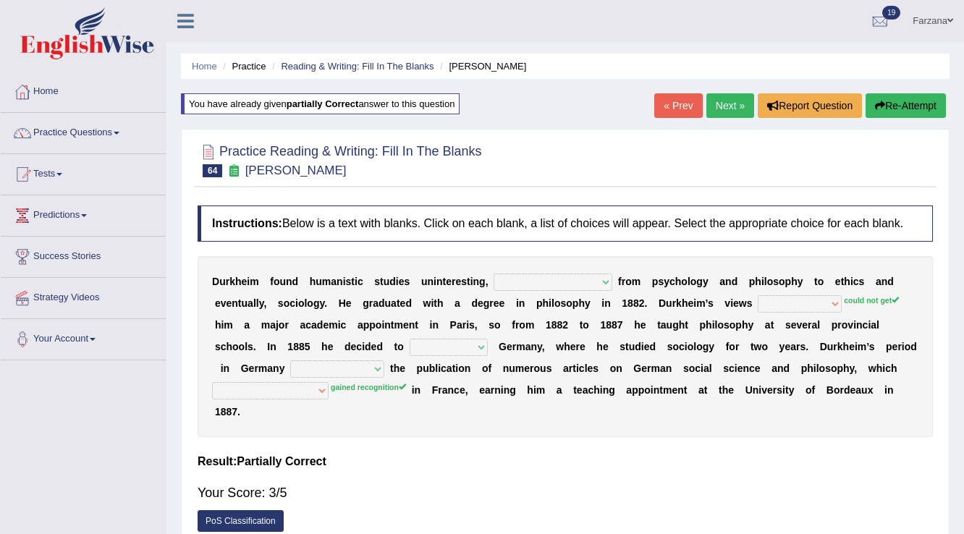
select select "turning his attention"
select select "were getting"
select select "leave for"
select select "resulted in"
select select "collected money"
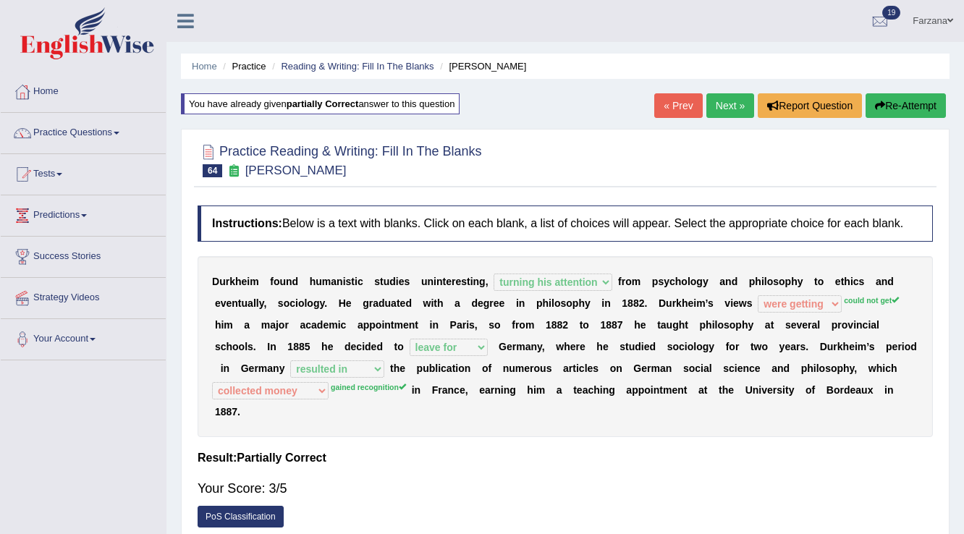
click at [732, 106] on link "Next »" at bounding box center [730, 105] width 48 height 25
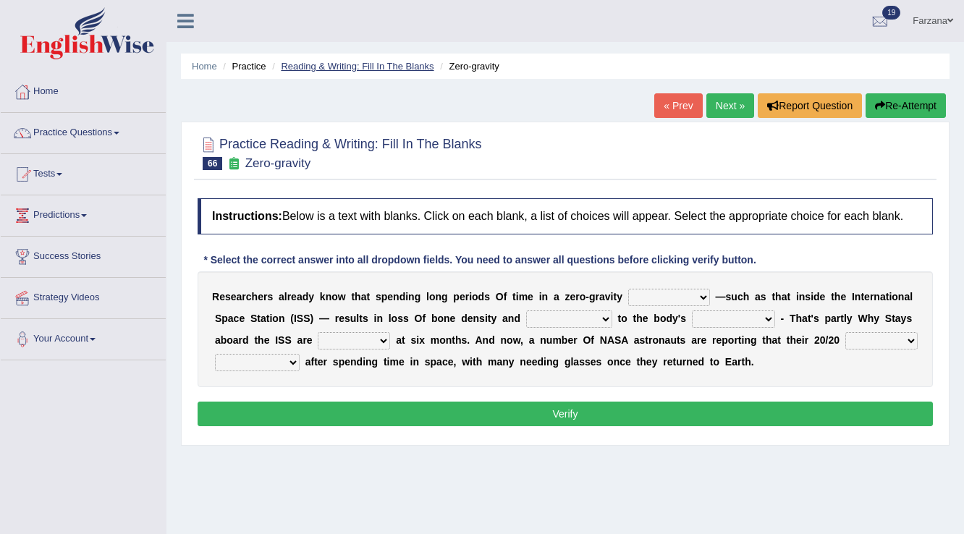
click at [336, 65] on link "Reading & Writing: Fill In The Blanks" at bounding box center [357, 66] width 153 height 11
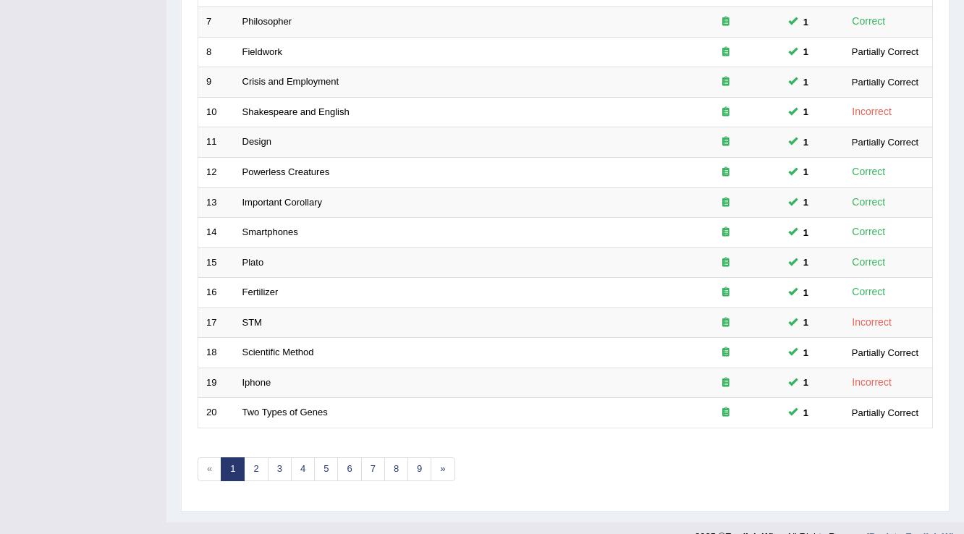
scroll to position [405, 0]
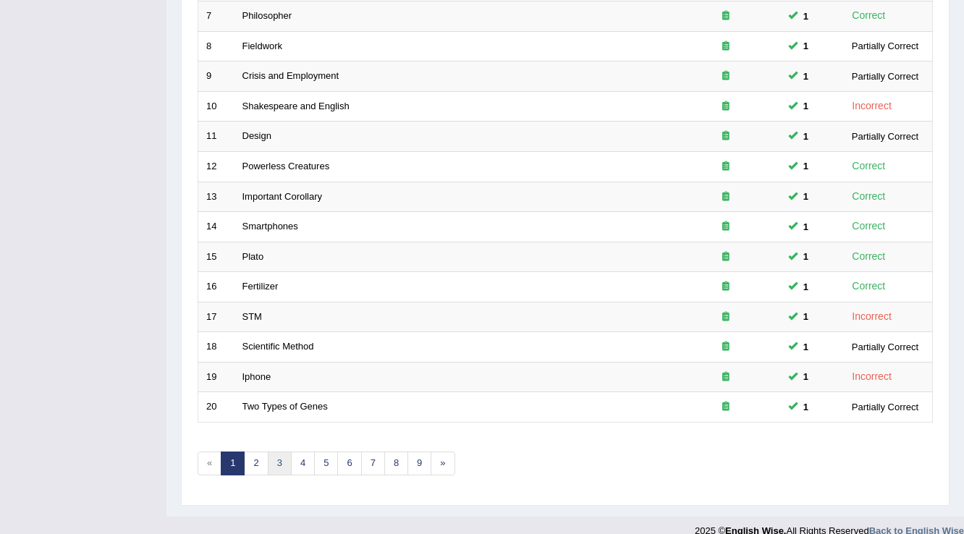
click at [270, 466] on link "3" at bounding box center [280, 464] width 24 height 24
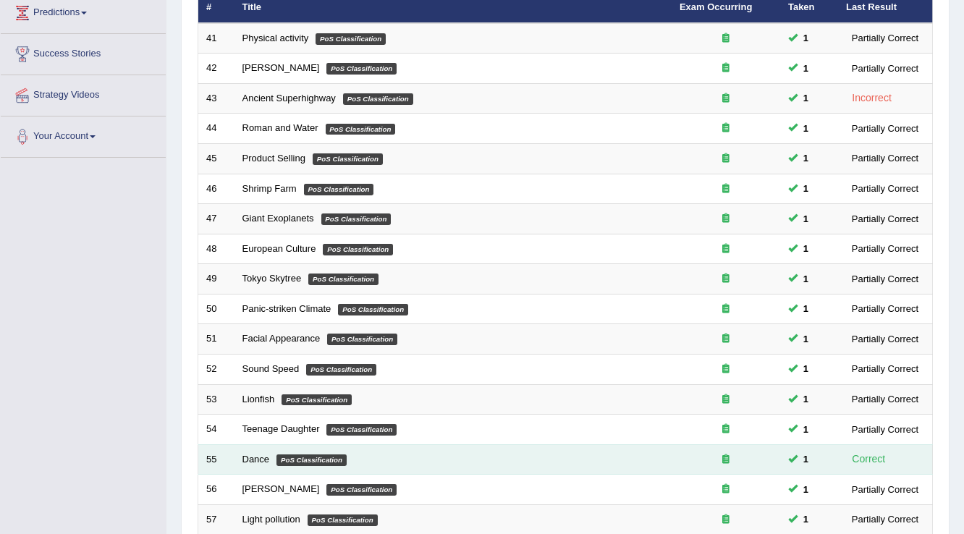
scroll to position [420, 0]
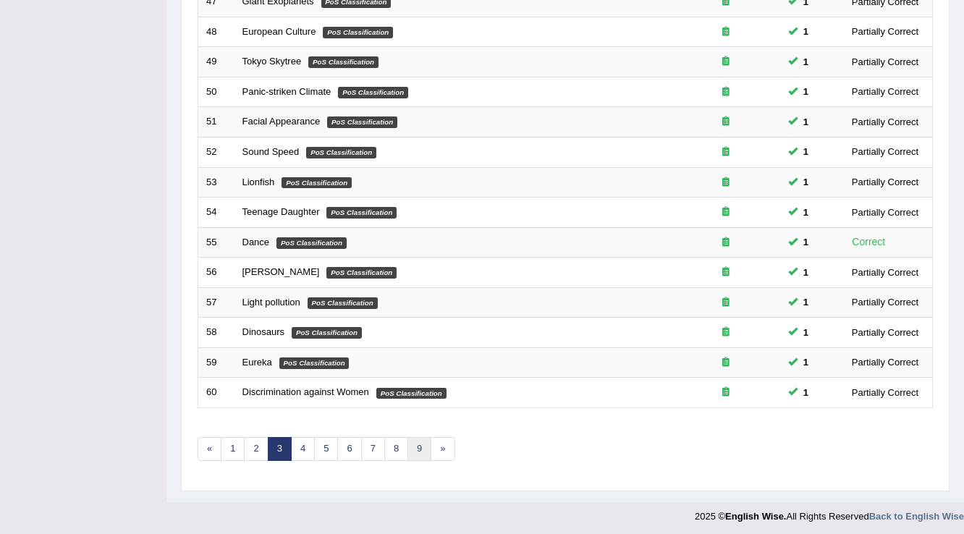
click at [422, 442] on link "9" at bounding box center [419, 449] width 24 height 24
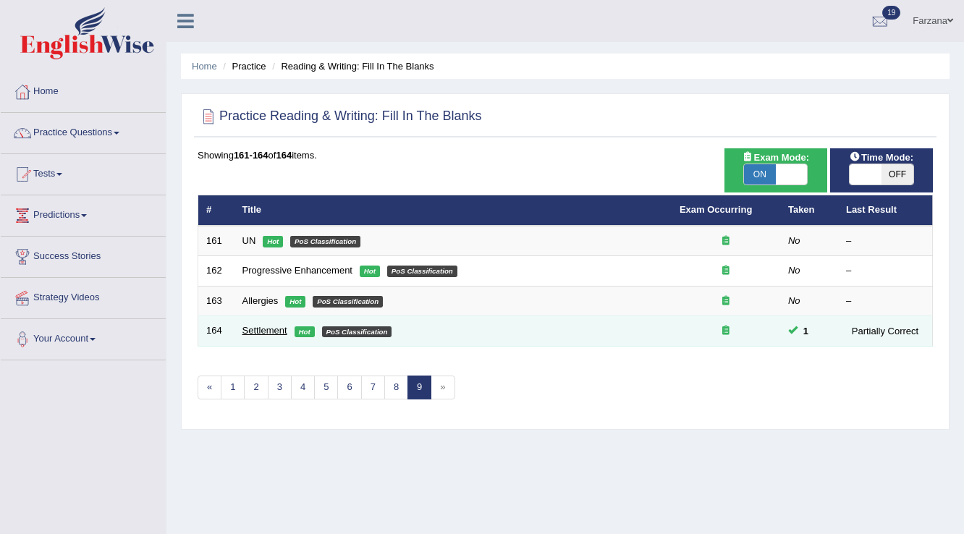
click at [262, 330] on link "Settlement" at bounding box center [264, 330] width 45 height 11
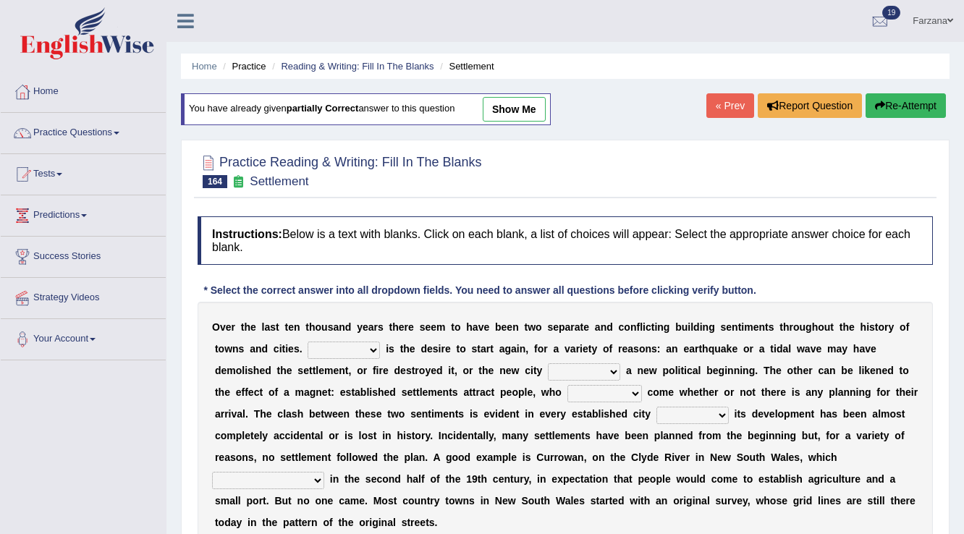
click at [504, 109] on link "show me" at bounding box center [514, 109] width 63 height 25
select select "It"
select select "is"
select select "tend to"
select select "whereas"
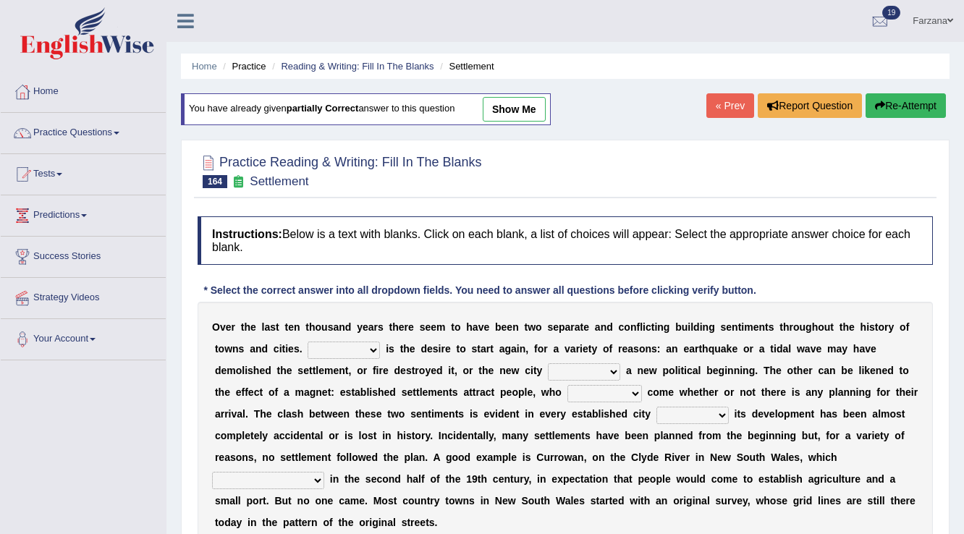
select select "has been surveyed"
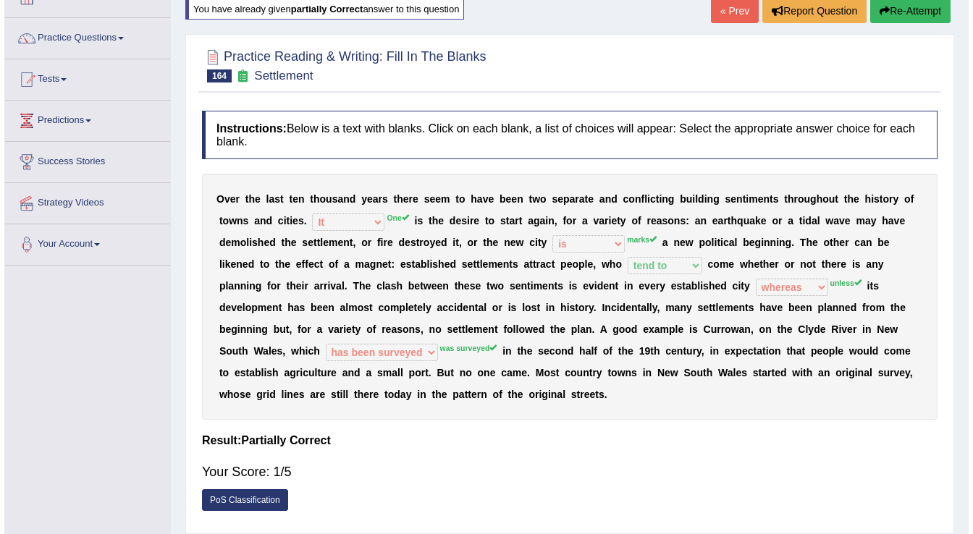
scroll to position [116, 0]
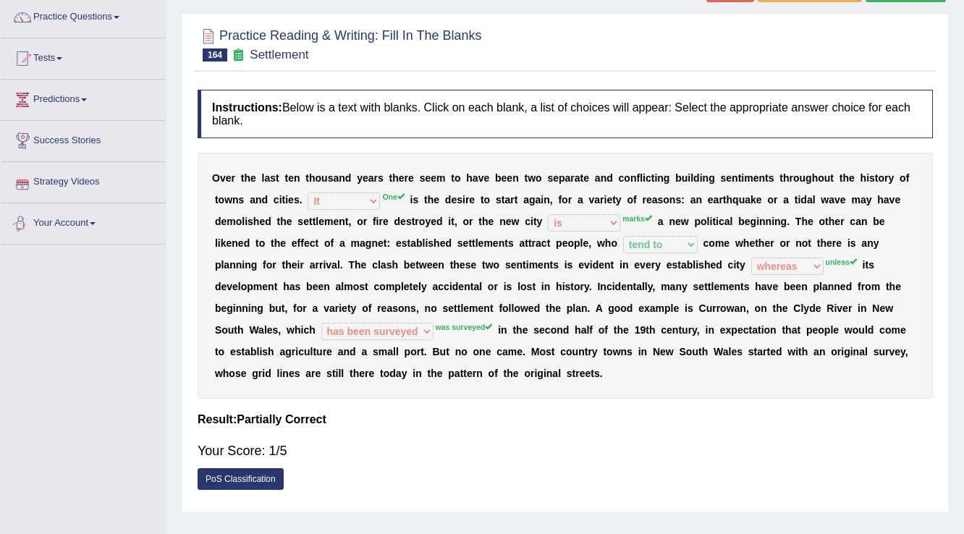
click at [80, 217] on link "Your Account" at bounding box center [83, 221] width 165 height 36
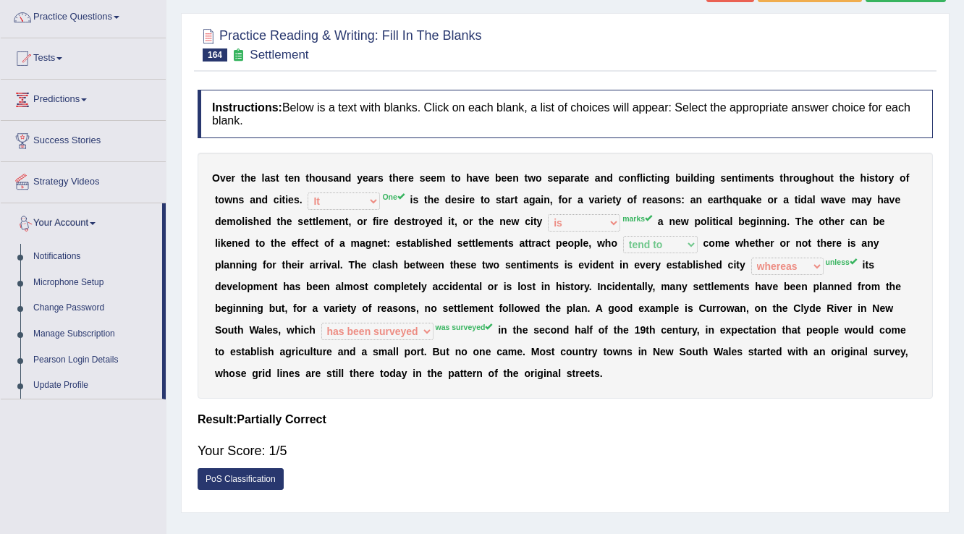
click at [80, 217] on link "Your Account" at bounding box center [81, 221] width 161 height 36
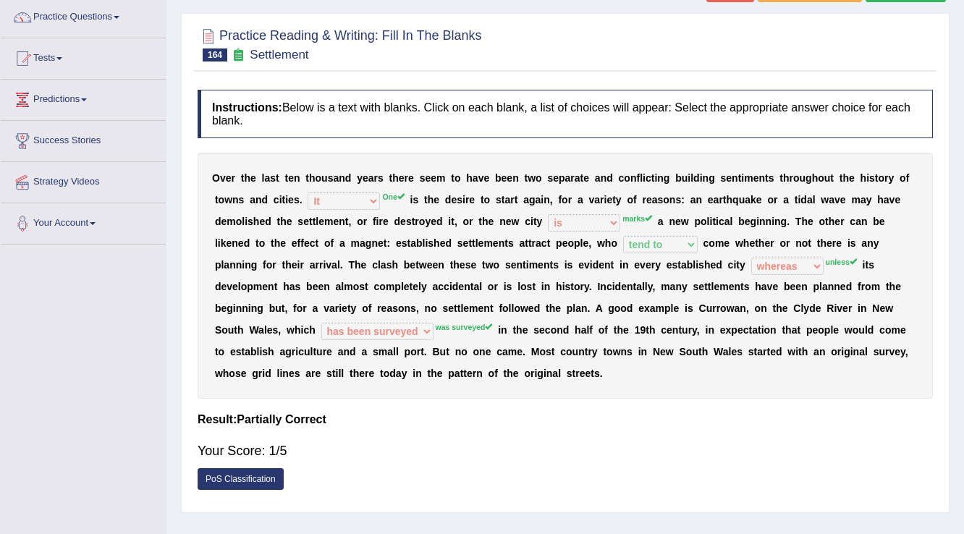
click at [237, 478] on link "PoS Classification" at bounding box center [241, 479] width 86 height 22
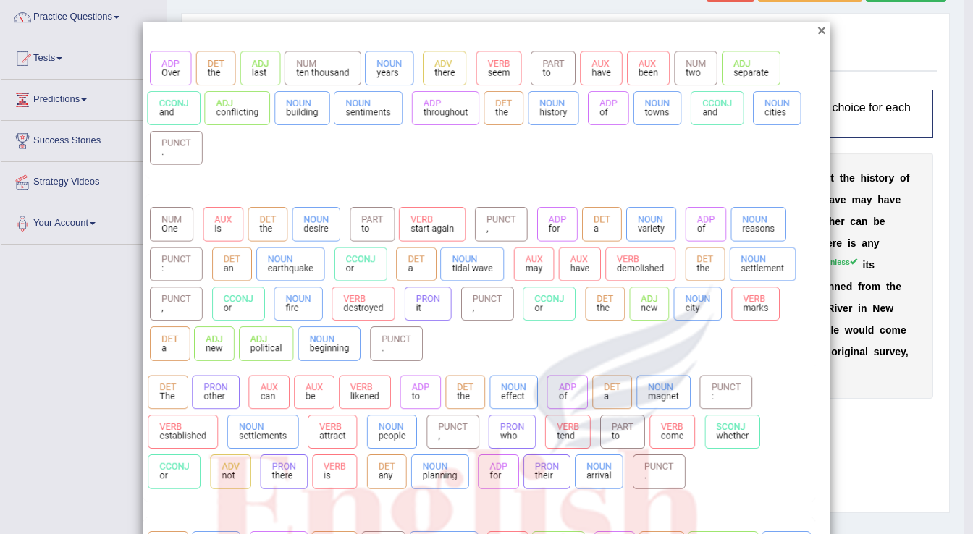
click at [817, 30] on button "×" at bounding box center [821, 29] width 9 height 15
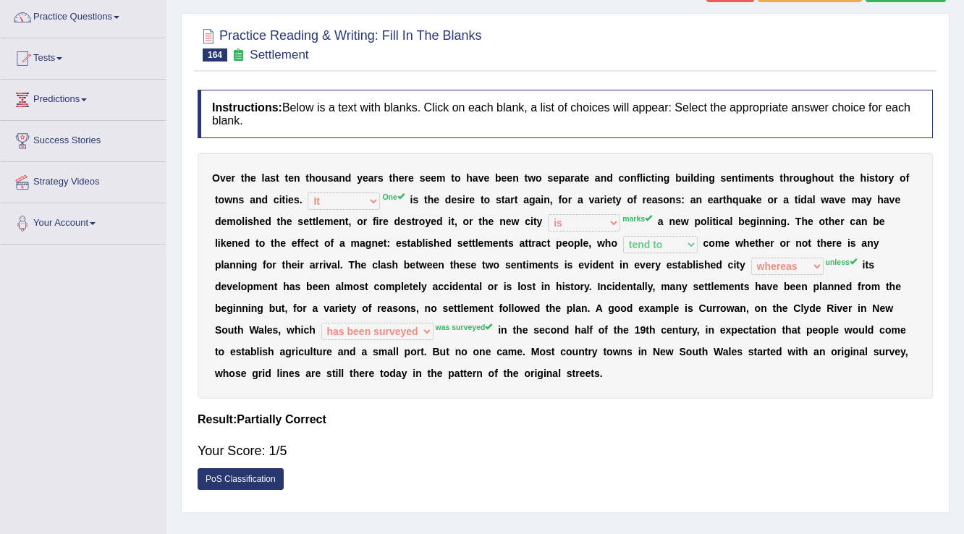
click at [208, 468] on link "PoS Classification" at bounding box center [241, 479] width 86 height 22
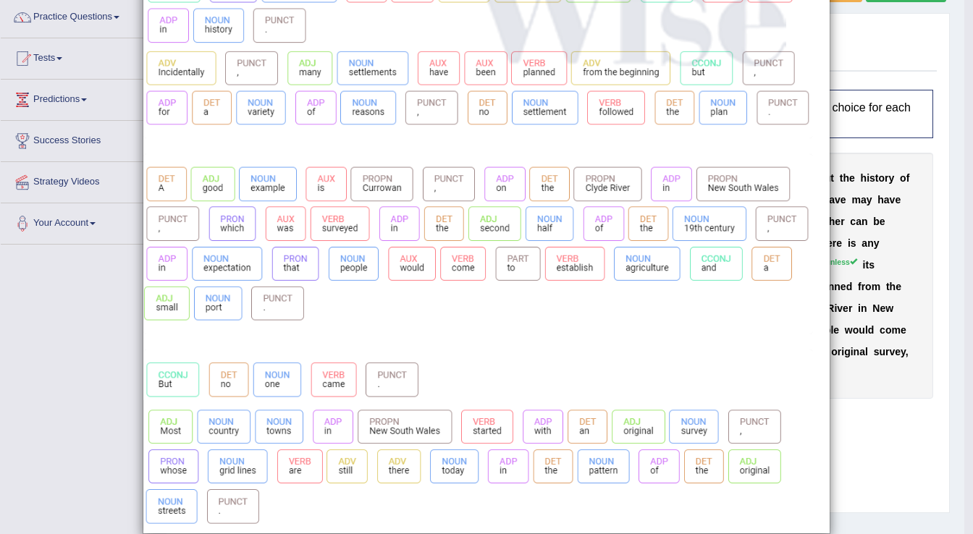
scroll to position [623, 0]
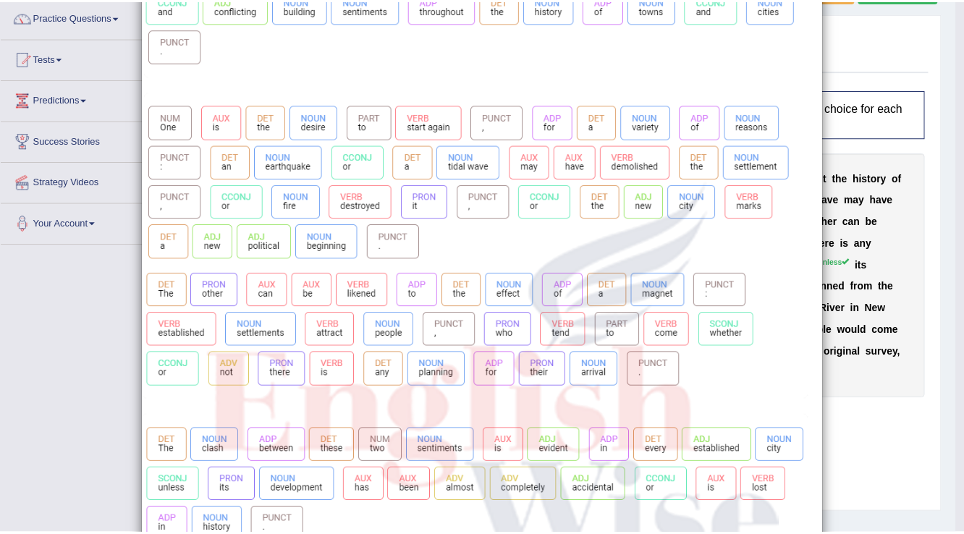
scroll to position [0, 0]
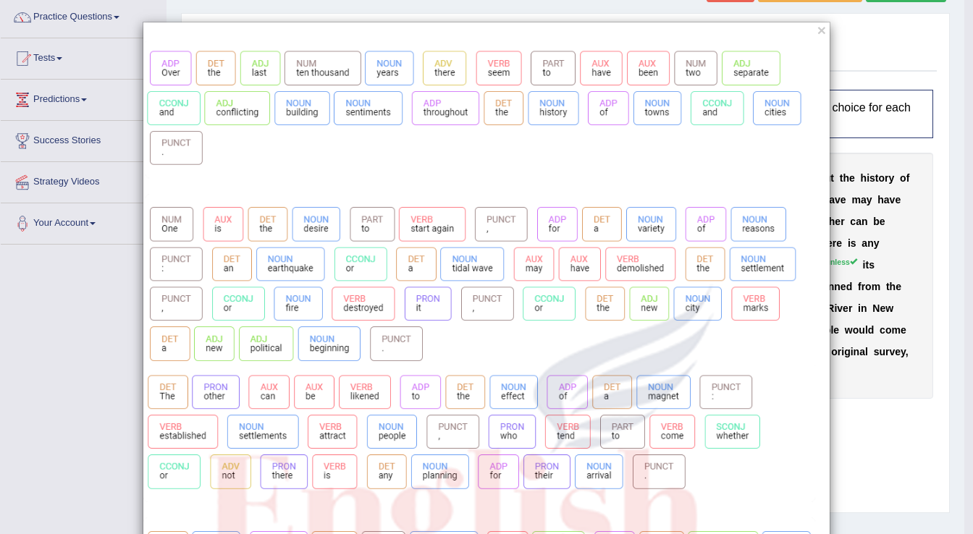
click at [817, 29] on button "×" at bounding box center [821, 29] width 9 height 15
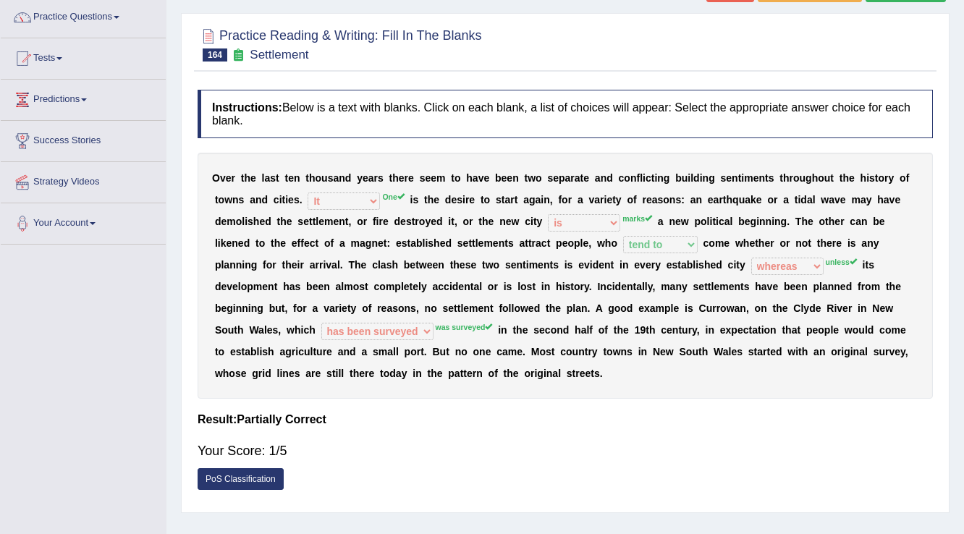
click at [56, 318] on div "Toggle navigation Home Practice Questions Speaking Practice Read Aloud Repeat S…" at bounding box center [482, 260] width 964 height 753
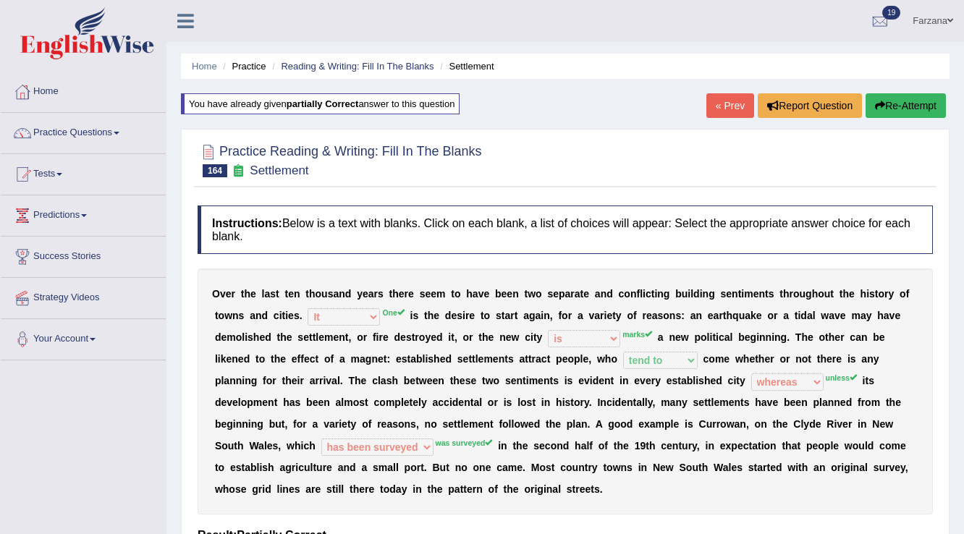
click at [312, 279] on div "O v e r t h e l a s t t e n t h o u s a n d y e a r s t h e r e s e e m t o h a…" at bounding box center [565, 391] width 735 height 246
click at [296, 63] on link "Reading & Writing: Fill In The Blanks" at bounding box center [357, 66] width 153 height 11
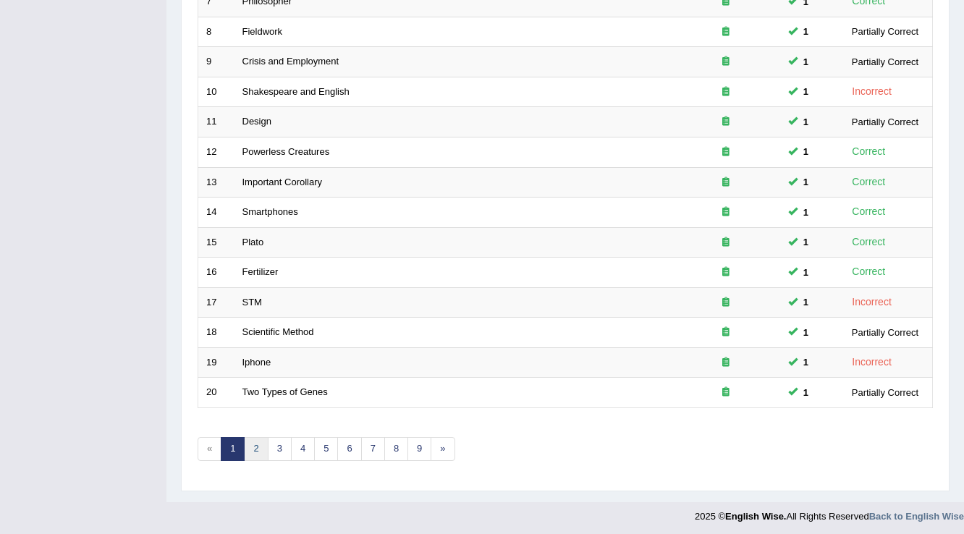
click at [258, 439] on link "2" at bounding box center [256, 449] width 24 height 24
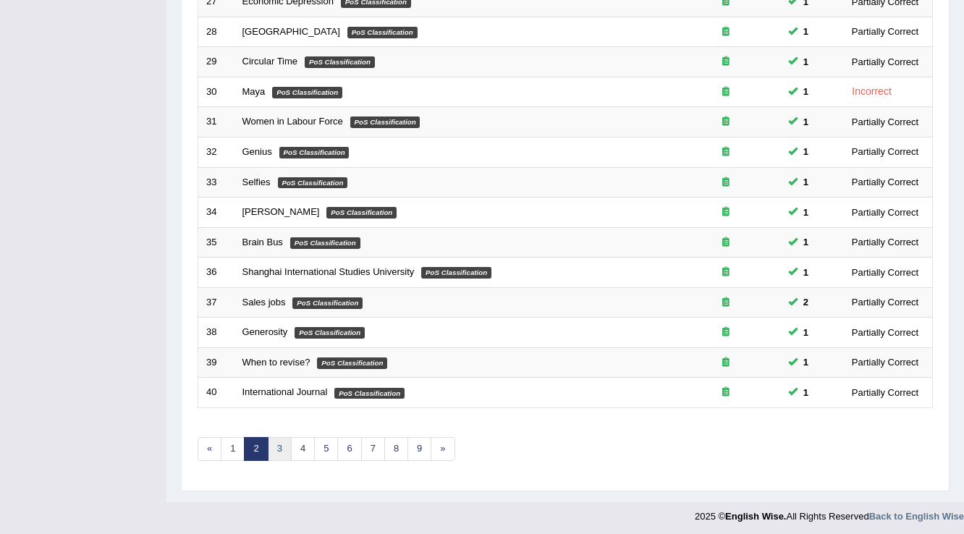
click at [281, 437] on link "3" at bounding box center [280, 449] width 24 height 24
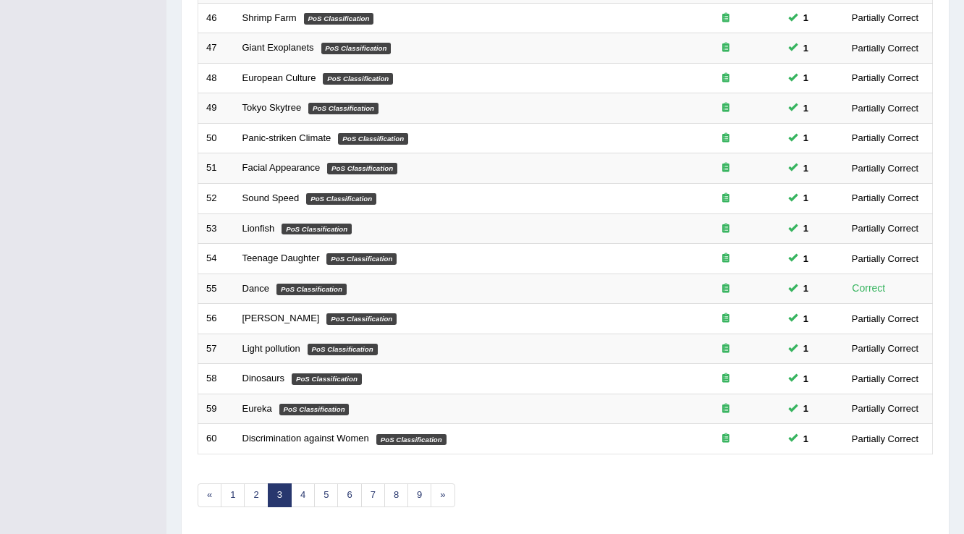
scroll to position [405, 0]
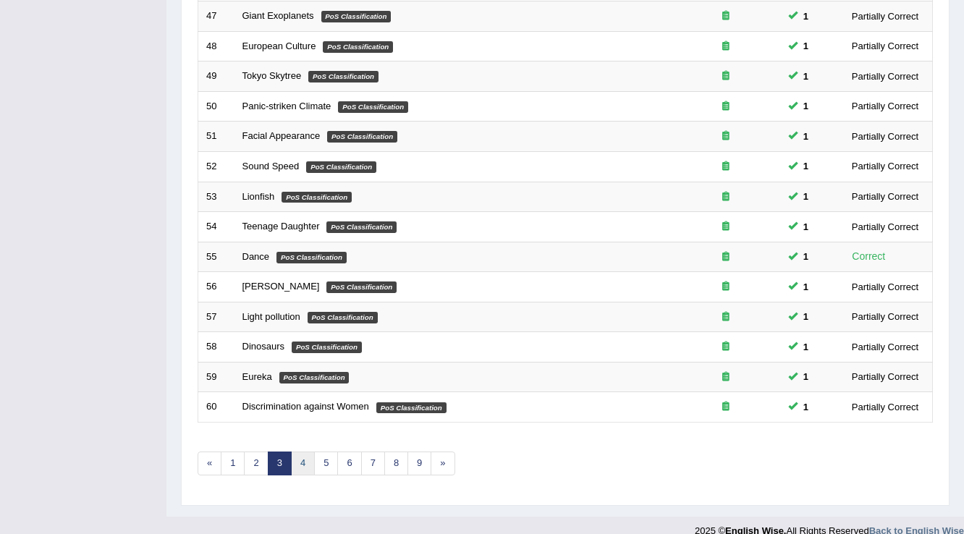
click at [303, 454] on link "4" at bounding box center [303, 464] width 24 height 24
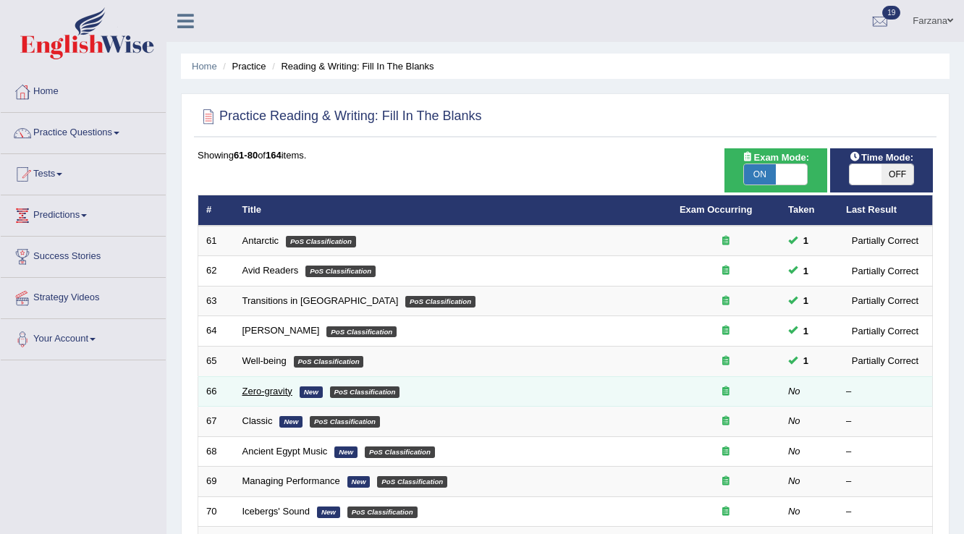
click at [253, 389] on link "Zero-gravity" at bounding box center [267, 391] width 50 height 11
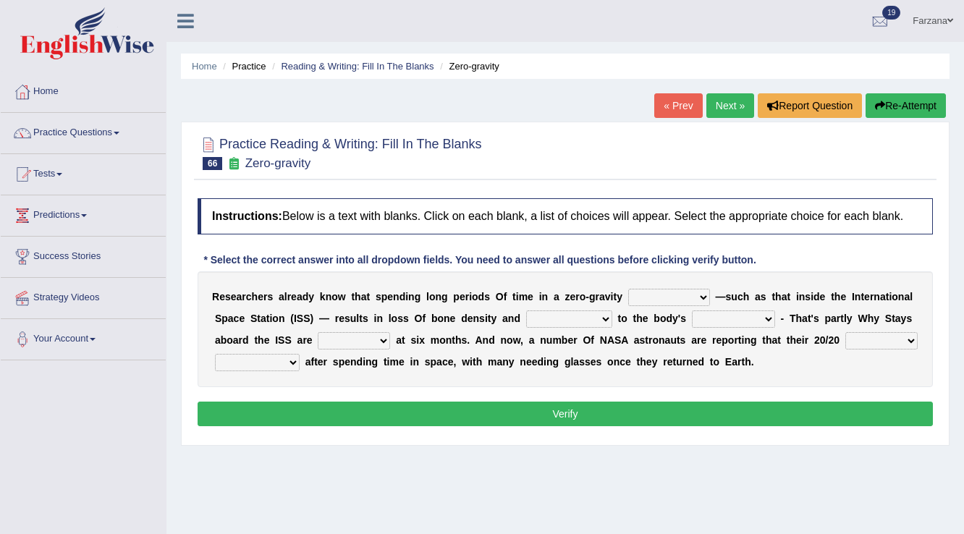
click at [642, 294] on select "planet weather climate environment" at bounding box center [669, 297] width 82 height 17
click at [739, 281] on div "R e s e a r c h e r s a l r e a d y k n o w t h a t s p e n d i n g l o n g p e…" at bounding box center [565, 329] width 735 height 116
click at [587, 321] on select "enhancement damage gain recovery" at bounding box center [569, 318] width 86 height 17
click at [634, 292] on select "planet weather climate environment" at bounding box center [669, 297] width 82 height 17
select select "planet"
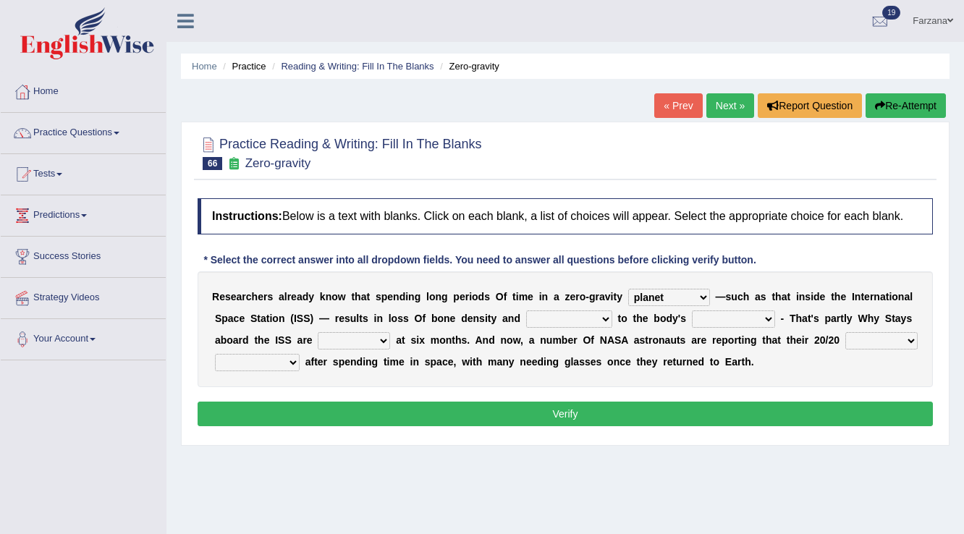
click at [628, 289] on select "planet weather climate environment" at bounding box center [669, 297] width 82 height 17
click at [546, 317] on select "enhancement damage gain recovery" at bounding box center [569, 318] width 86 height 17
click at [553, 318] on select "enhancement damage gain recovery" at bounding box center [569, 318] width 86 height 17
click at [553, 317] on select "enhancement damage gain recovery" at bounding box center [569, 318] width 86 height 17
click at [356, 319] on b "l" at bounding box center [357, 319] width 3 height 12
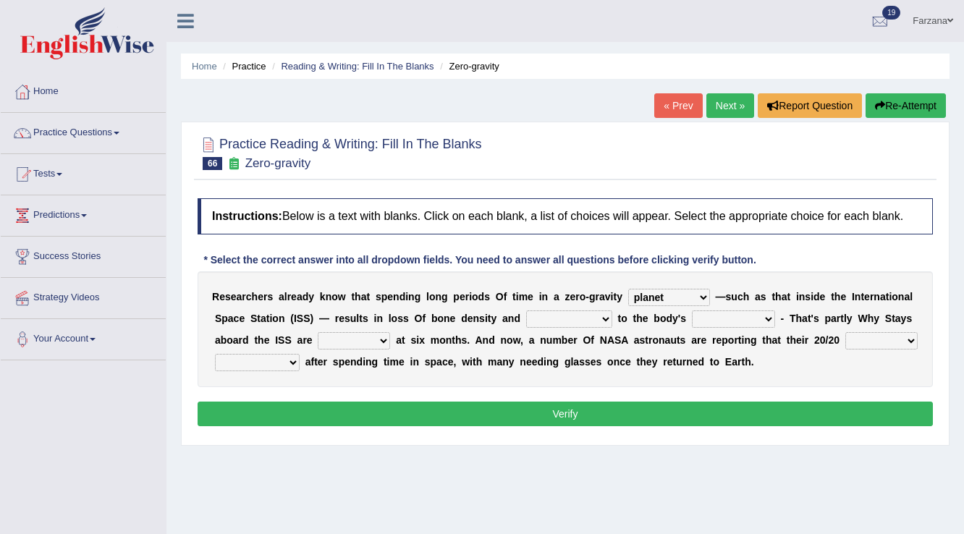
click at [544, 309] on div "R e s e a r c h e r s a l r e a d y k n o w t h a t s p e n d i n g l o n g p e…" at bounding box center [565, 329] width 735 height 116
click at [543, 318] on select "enhancement damage gain recovery" at bounding box center [569, 318] width 86 height 17
select select "recovery"
click at [526, 310] on select "enhancement damage gain recovery" at bounding box center [569, 318] width 86 height 17
click at [702, 313] on select "muscles flexibility development action" at bounding box center [733, 318] width 83 height 17
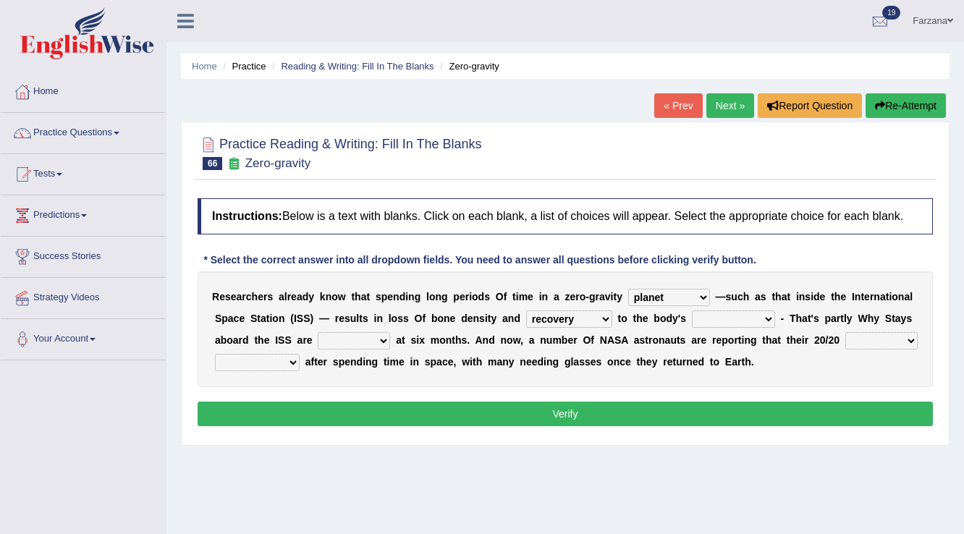
select select "muscles"
click at [692, 310] on select "muscles flexibility development action" at bounding box center [733, 318] width 83 height 17
click at [356, 339] on select "allowed excessive timed restricted" at bounding box center [354, 340] width 72 height 17
click at [361, 344] on select "allowed excessive timed restricted" at bounding box center [354, 340] width 72 height 17
click at [361, 342] on select "allowed excessive timed restricted" at bounding box center [354, 340] width 72 height 17
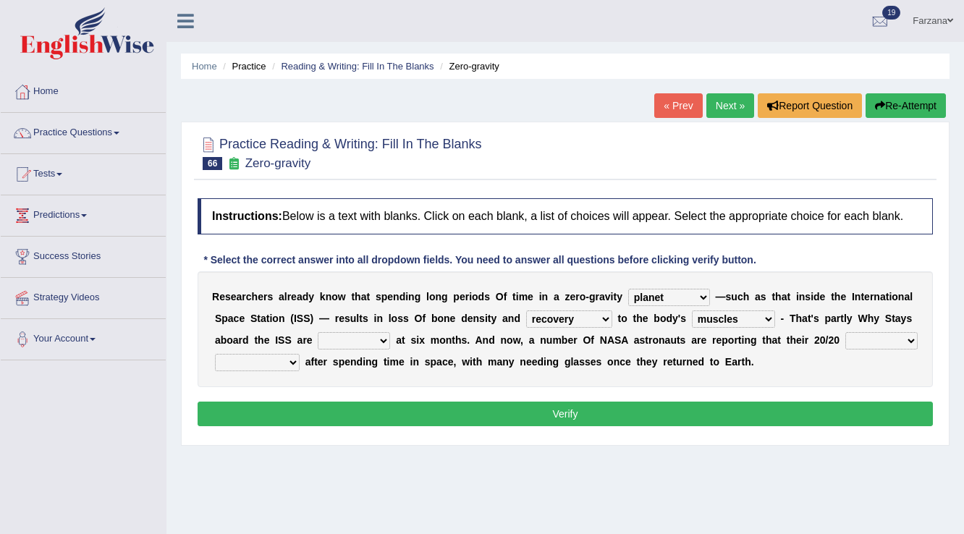
click at [361, 342] on select "allowed excessive timed restricted" at bounding box center [354, 340] width 72 height 17
click at [362, 342] on select "allowed excessive timed restricted" at bounding box center [354, 340] width 72 height 17
click select "allowed excessive timed restricted"
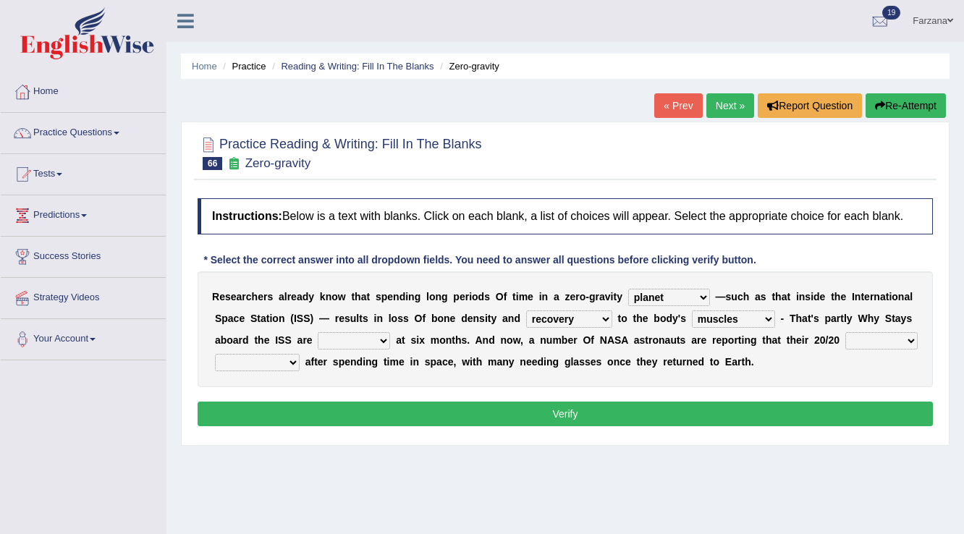
click select "allowed excessive timed restricted"
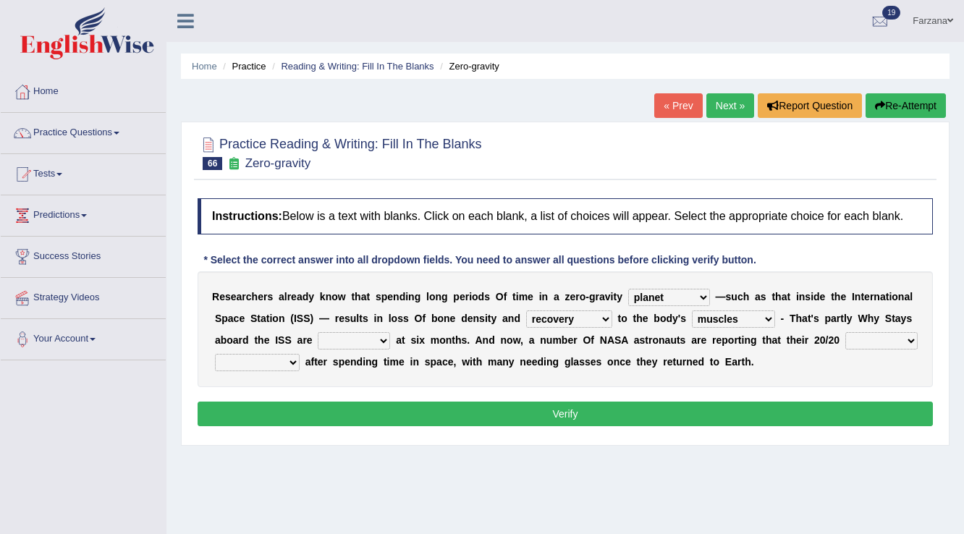
click select "allowed excessive timed restricted"
select select "timed"
click select "allowed excessive timed restricted"
click select "voices smelling vision hearing"
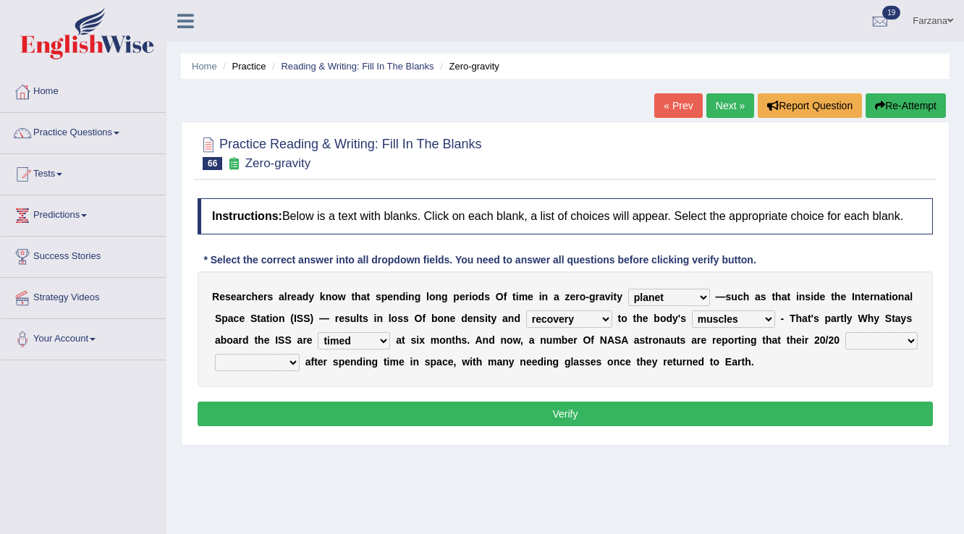
select select "vision"
click select "voices smelling vision hearing"
click select "disappeared fatigue faded strengthened"
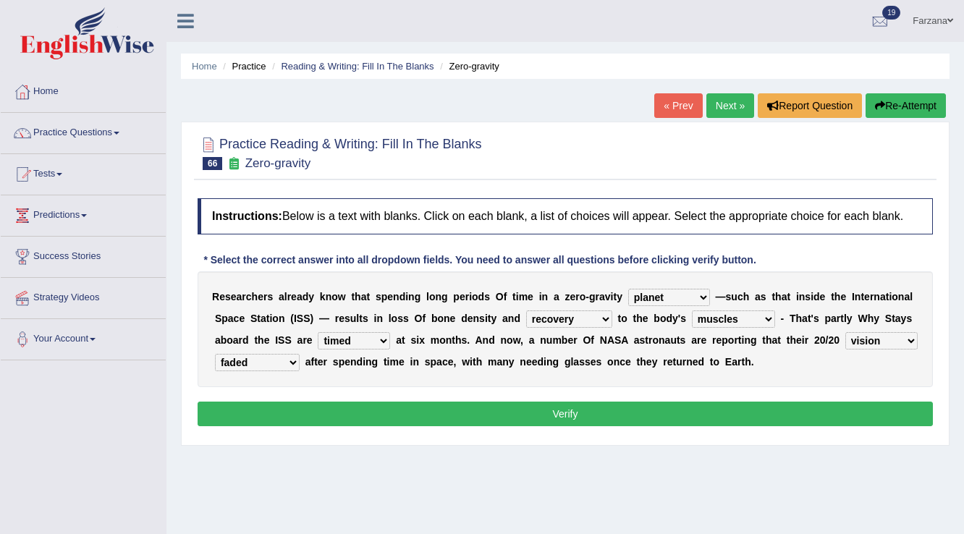
select select "strengthened"
click select "disappeared fatigue faded strengthened"
click button "Verify"
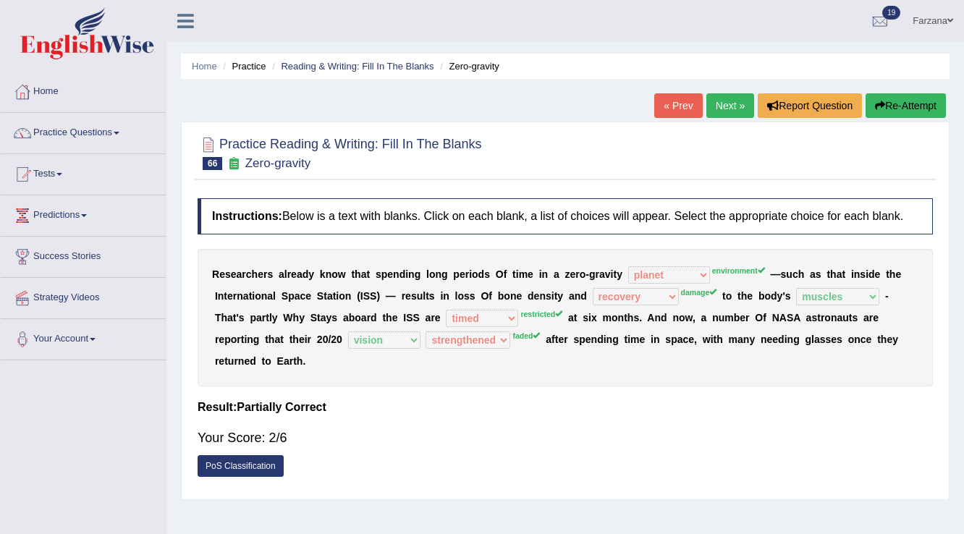
click div "R e s e a r c h e r s a l r e a d y k n o w t h a t s p e n d i n g l o n g p e…"
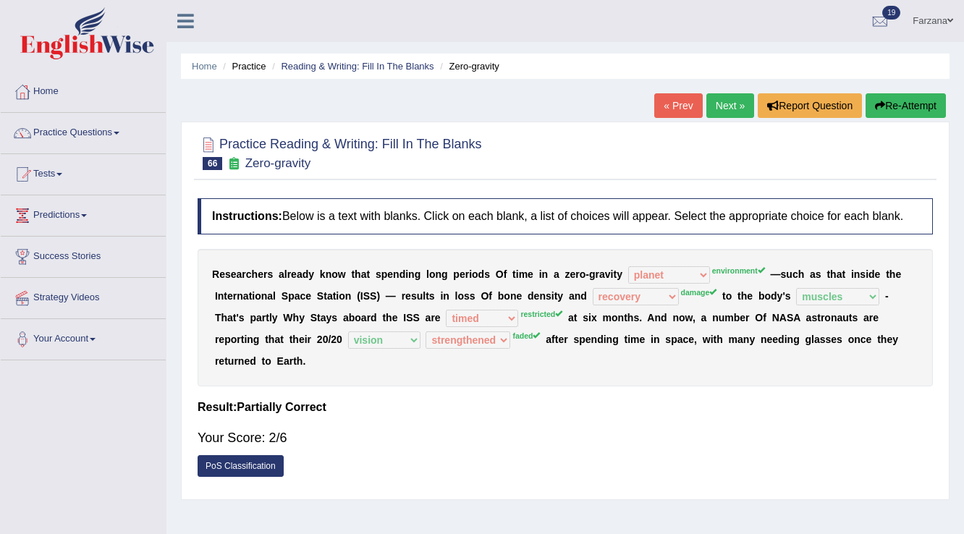
click div "R e s e a r c h e r s a l r e a d y k n o w t h a t s p e n d i n g l o n g p e…"
drag, startPoint x: 724, startPoint y: 279, endPoint x: 703, endPoint y: 287, distance: 22.2
click div "R e s e a r c h e r s a l r e a d y k n o w t h a t s p e n d i n g l o n g p e…"
click sup "damage"
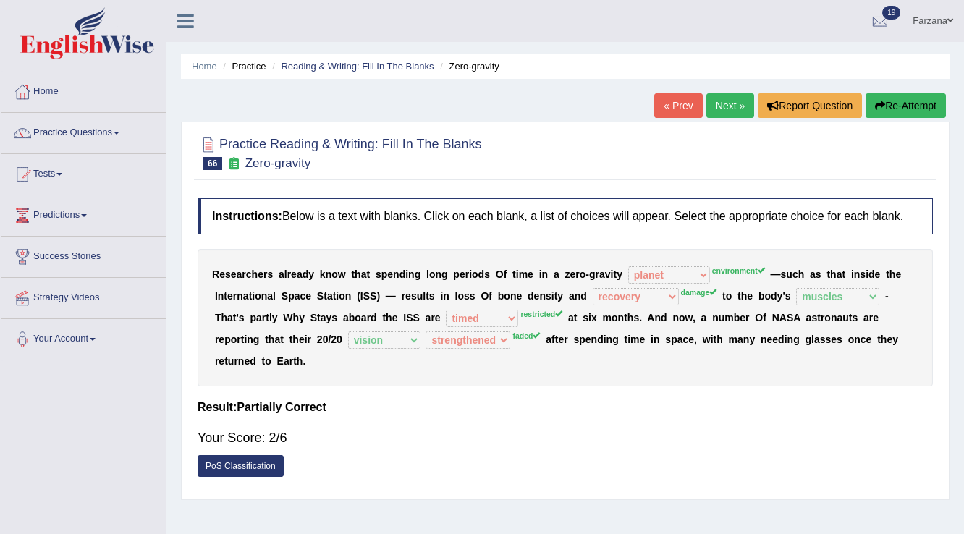
click link "Next »"
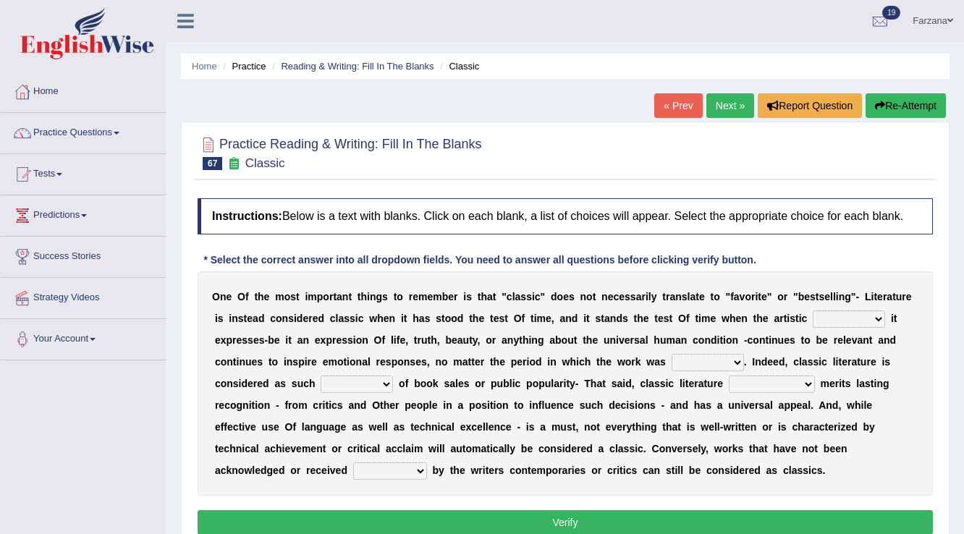
scroll to position [58, 0]
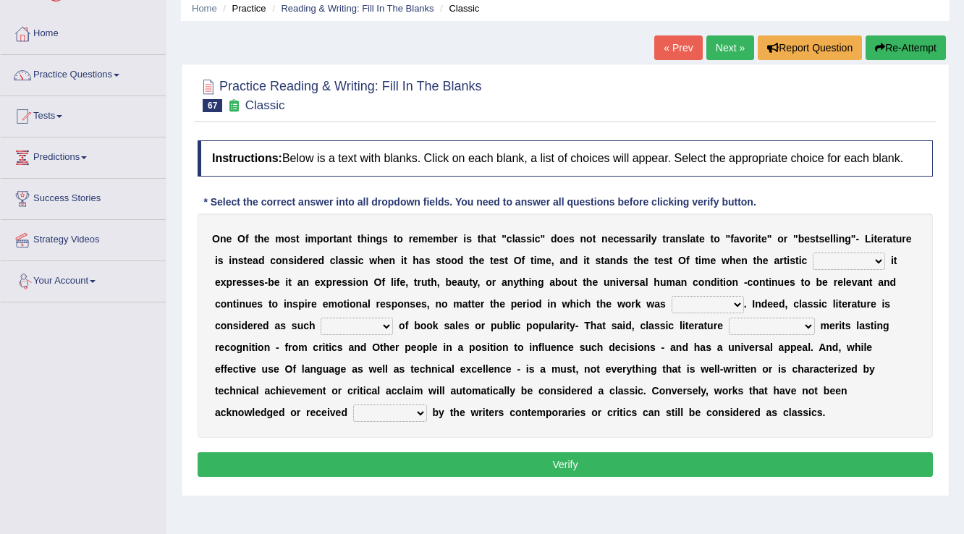
click at [93, 278] on link "Your Account" at bounding box center [83, 279] width 165 height 36
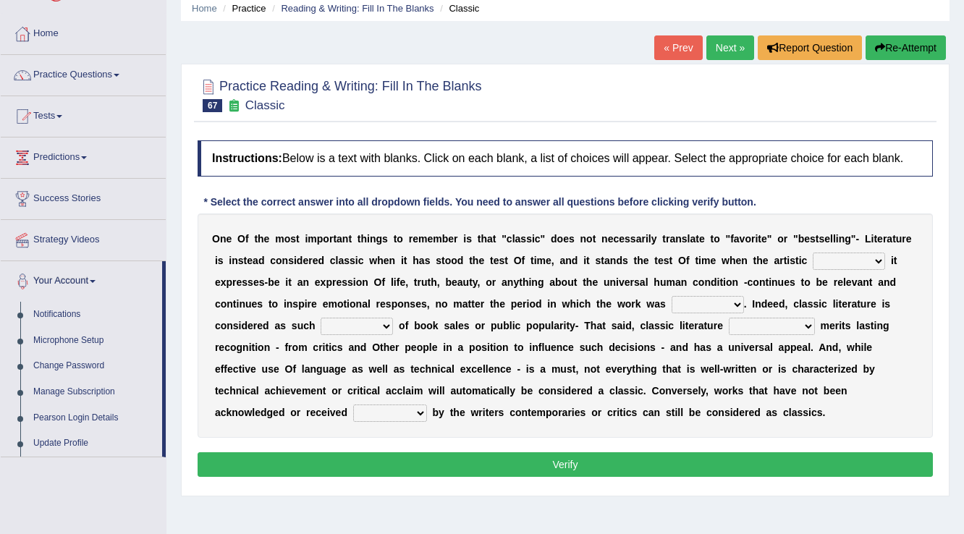
click at [93, 278] on link "Your Account" at bounding box center [81, 279] width 161 height 36
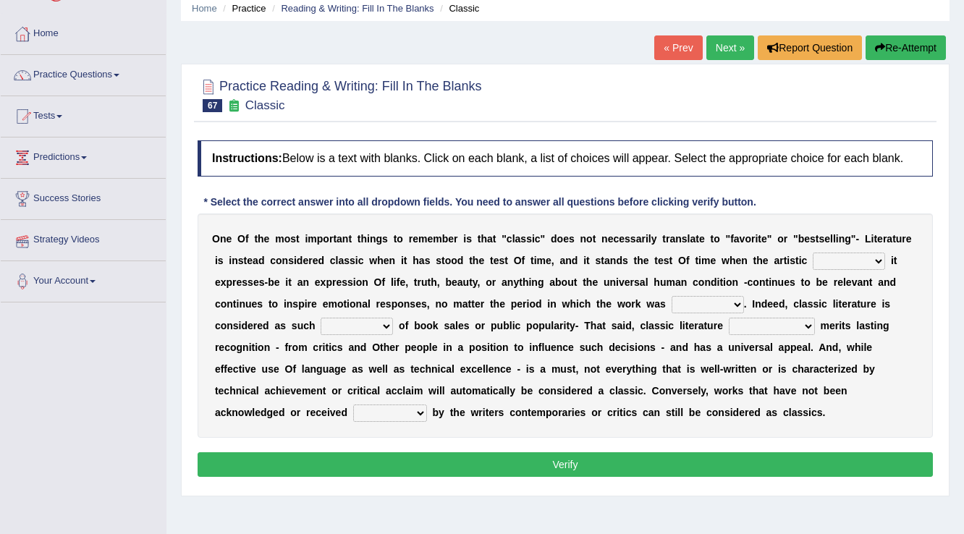
drag, startPoint x: 201, startPoint y: 99, endPoint x: 334, endPoint y: 130, distance: 136.0
click at [203, 99] on h2 "Practice Reading & Writing: Fill In The Blanks 67 Classic" at bounding box center [340, 94] width 284 height 36
drag, startPoint x: 223, startPoint y: 226, endPoint x: 217, endPoint y: 240, distance: 14.9
click at [857, 260] on select "quality facade bid clime" at bounding box center [849, 261] width 72 height 17
click at [668, 284] on b "m" at bounding box center [670, 282] width 9 height 12
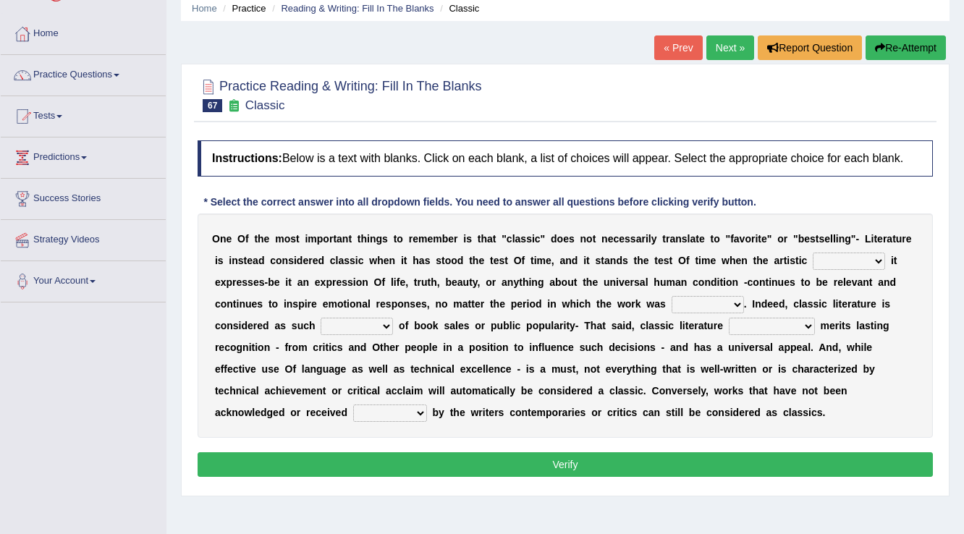
click at [697, 303] on select "written writing write to write" at bounding box center [707, 304] width 72 height 17
select select "written"
click at [671, 296] on select "written writing write to write" at bounding box center [707, 304] width 72 height 17
click at [355, 321] on select "careless devoid lacking regardless" at bounding box center [357, 326] width 72 height 17
select select "regardless"
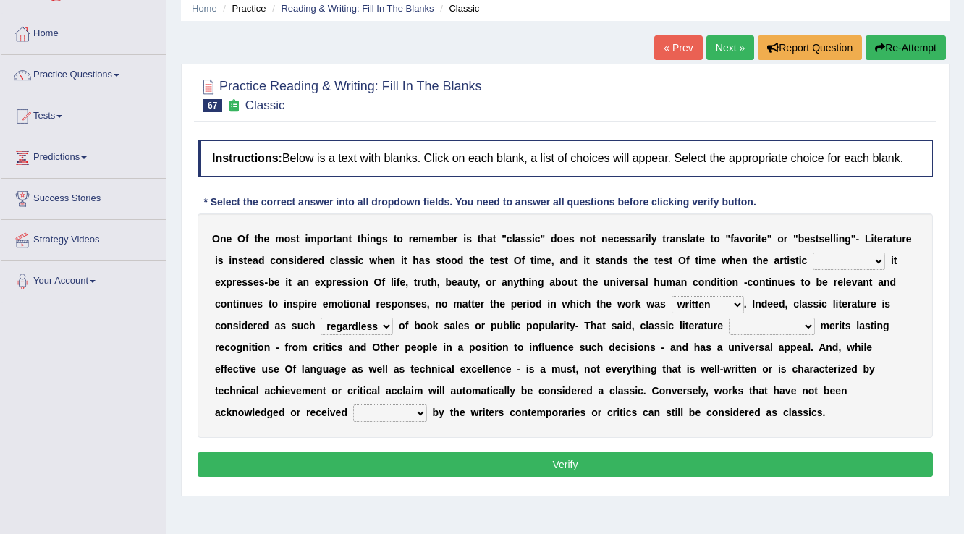
click at [321, 318] on select "careless devoid lacking regardless" at bounding box center [357, 326] width 72 height 17
click at [738, 325] on select "exclusively usually merely consequently" at bounding box center [772, 326] width 86 height 17
click at [417, 345] on b "o" at bounding box center [420, 348] width 7 height 12
click at [295, 397] on div "O n e O f t h e m o s t i m p o r t a n t t h i n g s t o r e m e m b e r i s t…" at bounding box center [565, 325] width 735 height 224
click at [353, 413] on select "imposingly positively efficiently arguably" at bounding box center [390, 412] width 74 height 17
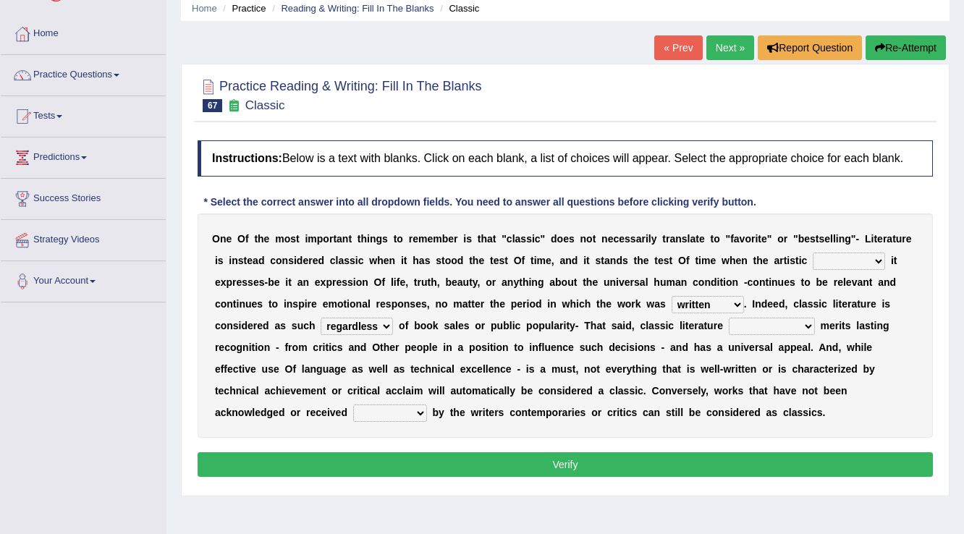
select select "efficiently"
click at [353, 404] on select "imposingly positively efficiently arguably" at bounding box center [390, 412] width 74 height 17
click at [353, 411] on select "imposingly positively efficiently arguably" at bounding box center [390, 412] width 74 height 17
click at [353, 404] on select "imposingly positively efficiently arguably" at bounding box center [390, 412] width 74 height 17
click at [769, 334] on div "O n e O f t h e m o s t i m p o r t a n t t h i n g s t o r e m e m b e r i s t…" at bounding box center [565, 325] width 735 height 224
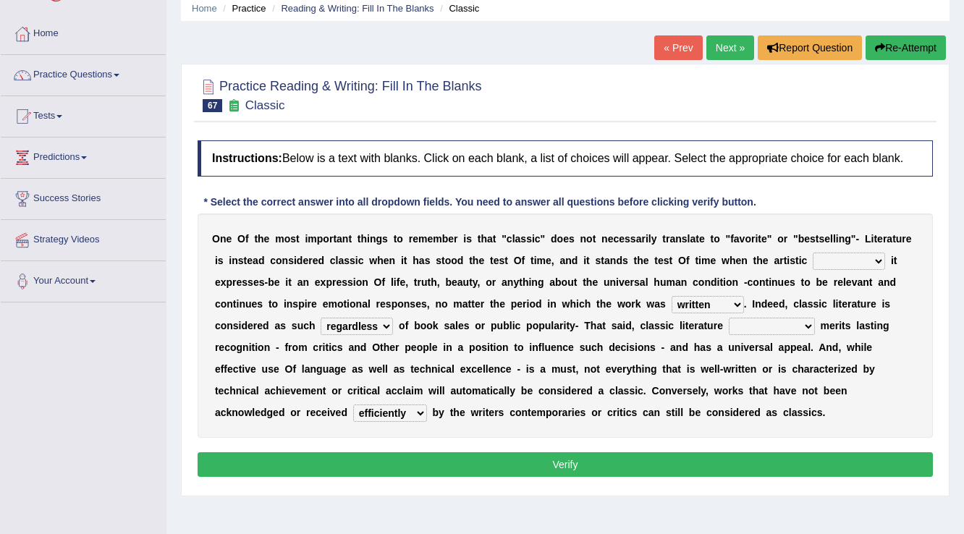
click at [768, 324] on select "exclusively usually merely consequently" at bounding box center [772, 326] width 86 height 17
select select "usually"
click at [729, 318] on select "exclusively usually merely consequently" at bounding box center [772, 326] width 86 height 17
click at [827, 253] on select "quality facade bid clime" at bounding box center [849, 261] width 72 height 17
click at [822, 262] on select "quality facade bid clime" at bounding box center [849, 261] width 72 height 17
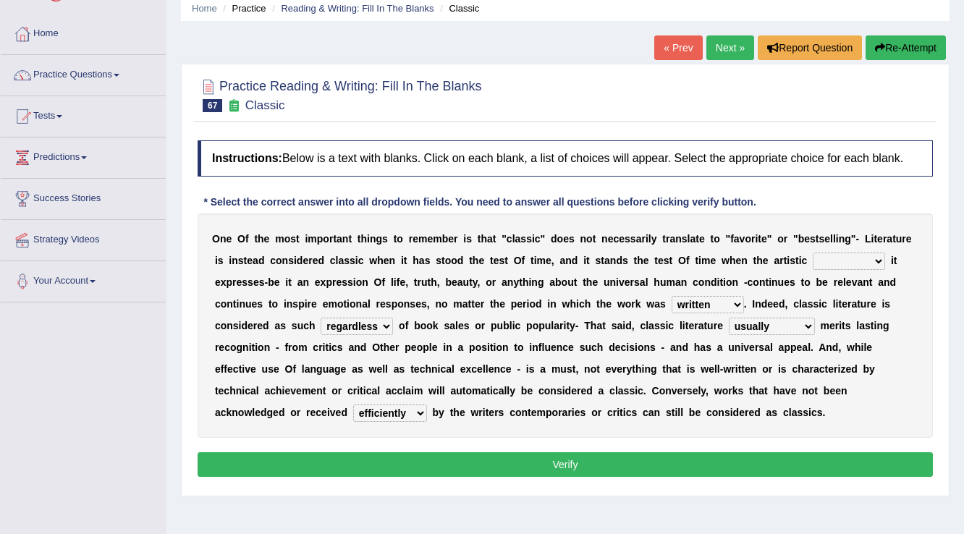
click at [858, 254] on select "quality facade bid clime" at bounding box center [849, 261] width 72 height 17
select select "bid"
click at [813, 253] on select "quality facade bid clime" at bounding box center [849, 261] width 72 height 17
click at [787, 452] on button "Verify" at bounding box center [565, 464] width 735 height 25
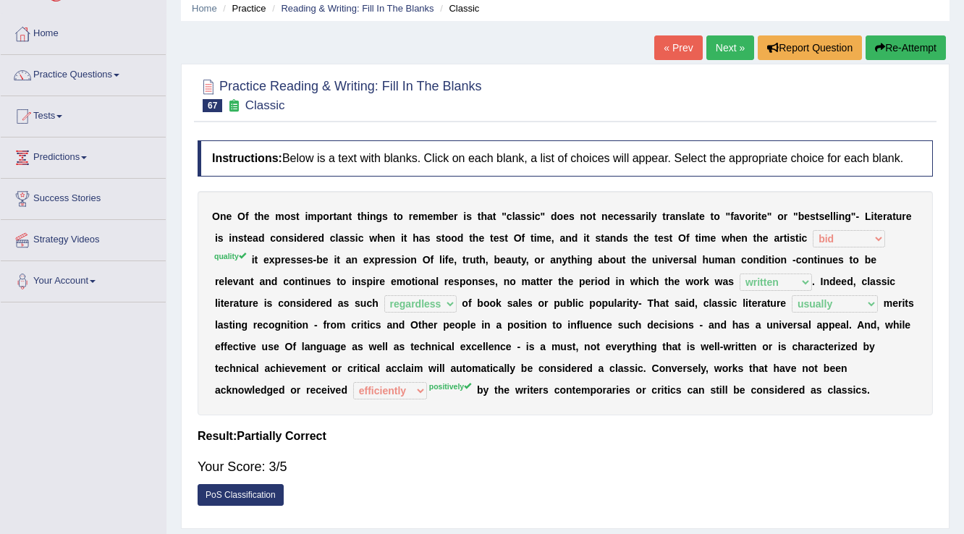
click at [695, 221] on div "O n e O f t h e m o s t i m p o r t a n t t h i n g s t o r e m e m b e r i s t…" at bounding box center [565, 303] width 735 height 224
drag, startPoint x: 698, startPoint y: 234, endPoint x: 824, endPoint y: 212, distance: 128.5
click at [802, 219] on div "O n e O f t h e m o s t i m p o r t a n t t h i n g s t o r e m e m b e r i s t…" at bounding box center [565, 303] width 735 height 224
drag, startPoint x: 825, startPoint y: 211, endPoint x: 737, endPoint y: 179, distance: 94.1
click at [765, 243] on div "O n e O f t h e m o s t i m p o r t a n t t h i n g s t o r e m e m b e r i s t…" at bounding box center [565, 303] width 735 height 224
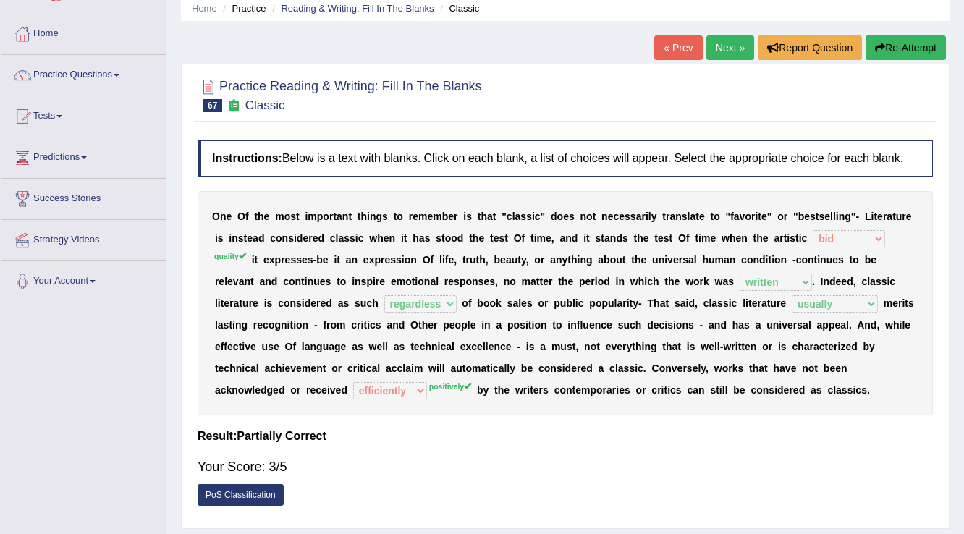
click at [719, 156] on h4 "Instructions: Below is a text with blanks. Click on each blank, a list of choic…" at bounding box center [565, 158] width 735 height 36
drag, startPoint x: 717, startPoint y: 151, endPoint x: 494, endPoint y: 113, distance: 226.0
click at [603, 164] on h4 "Instructions: Below is a text with blanks. Click on each blank, a list of choic…" at bounding box center [565, 158] width 735 height 36
drag, startPoint x: 475, startPoint y: 94, endPoint x: 671, endPoint y: 364, distance: 334.0
click at [654, 353] on div "Practice Reading & Writing: Fill In The Blanks 67 Classic Instructions: Below i…" at bounding box center [565, 296] width 768 height 465
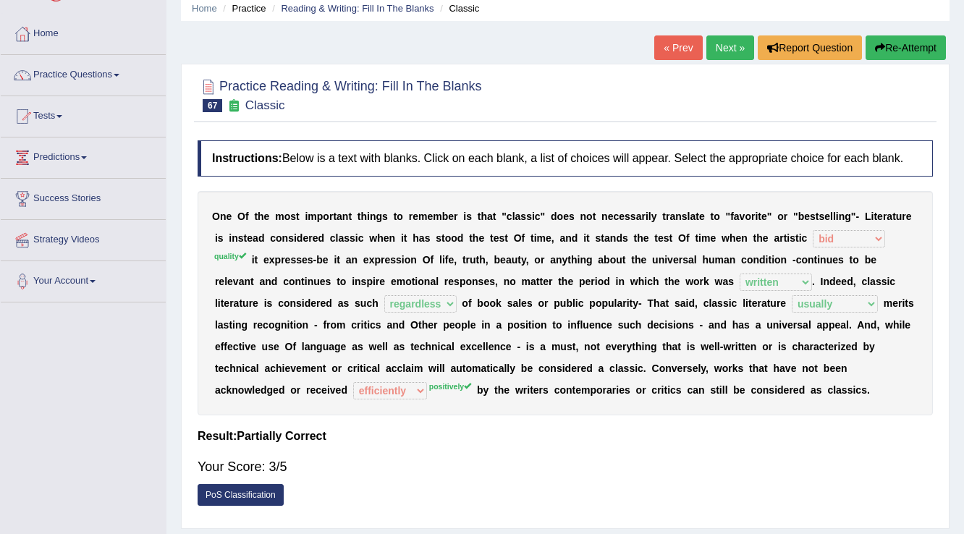
click at [726, 50] on link "Next »" at bounding box center [730, 47] width 48 height 25
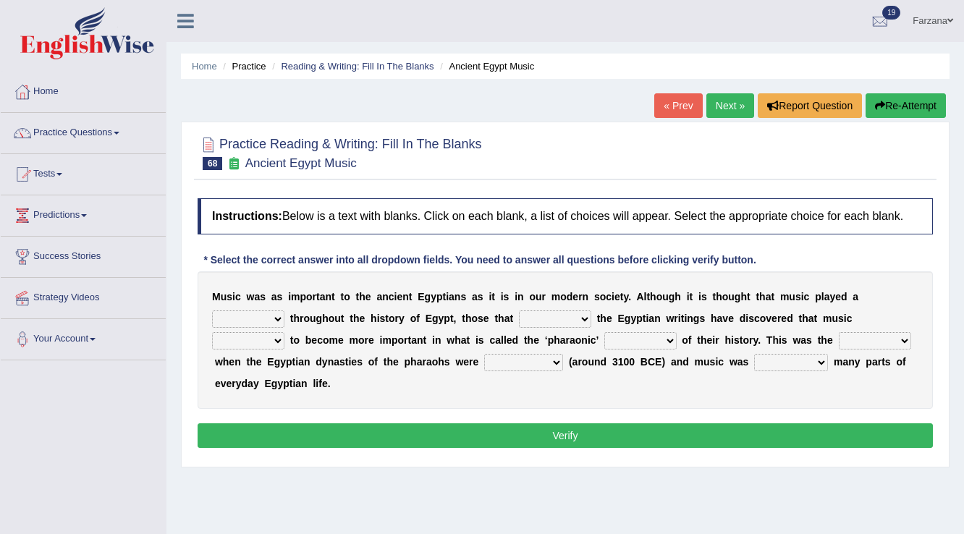
click at [258, 316] on select "role game response situation" at bounding box center [248, 318] width 72 height 17
select select "role"
click at [212, 310] on select "role game response situation" at bounding box center [248, 318] width 72 height 17
click at [242, 318] on select "role game response situation" at bounding box center [248, 318] width 72 height 17
click at [212, 310] on select "role game response situation" at bounding box center [248, 318] width 72 height 17
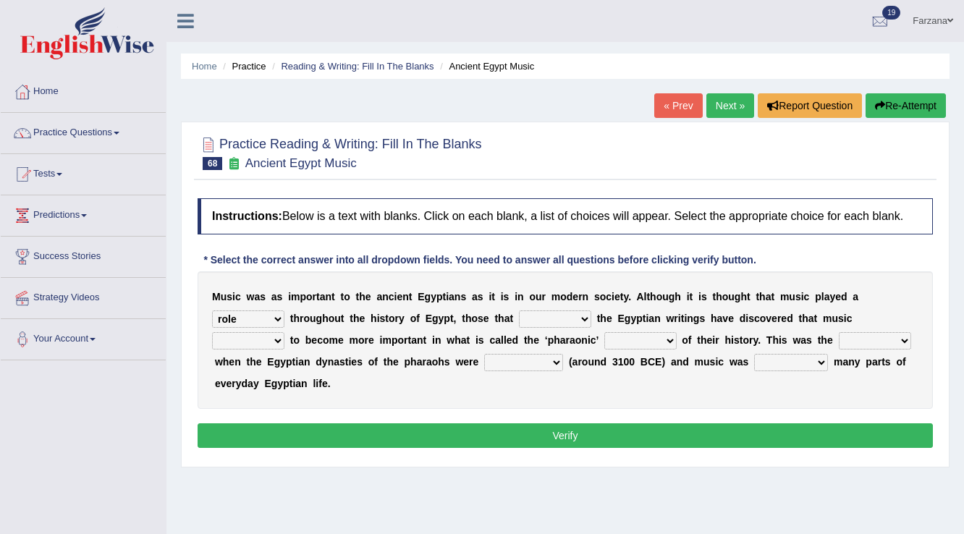
click at [531, 313] on select "need require confirm study" at bounding box center [555, 318] width 72 height 17
select select "confirm"
click at [519, 310] on select "need require confirm study" at bounding box center [555, 318] width 72 height 17
click at [570, 315] on select "need require confirm study" at bounding box center [555, 318] width 72 height 17
click at [519, 310] on select "need require confirm study" at bounding box center [555, 318] width 72 height 17
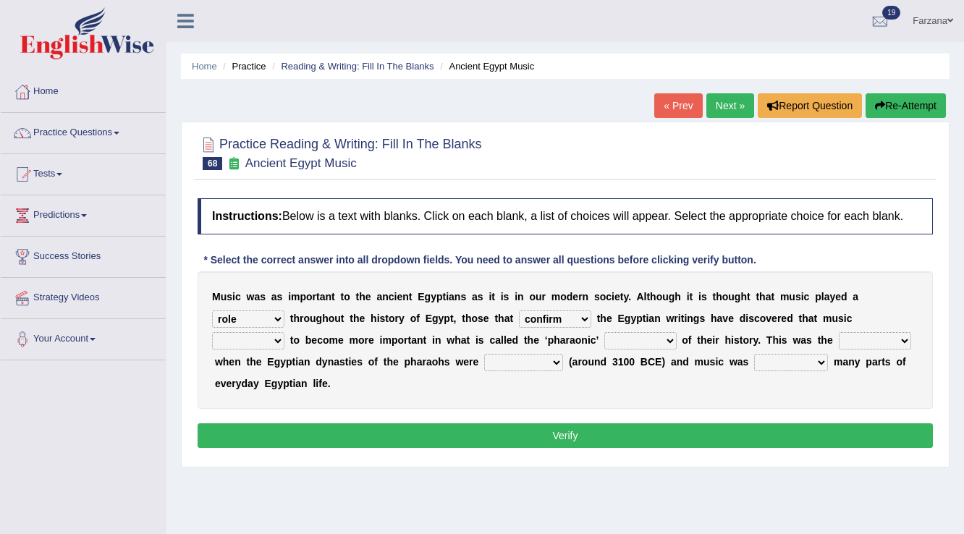
click at [237, 343] on select "predicted seemed like thought" at bounding box center [248, 340] width 72 height 17
select select "seemed"
click at [212, 332] on select "predicted seemed like thought" at bounding box center [248, 340] width 72 height 17
click at [628, 335] on select "period people place race" at bounding box center [640, 340] width 72 height 17
select select "period"
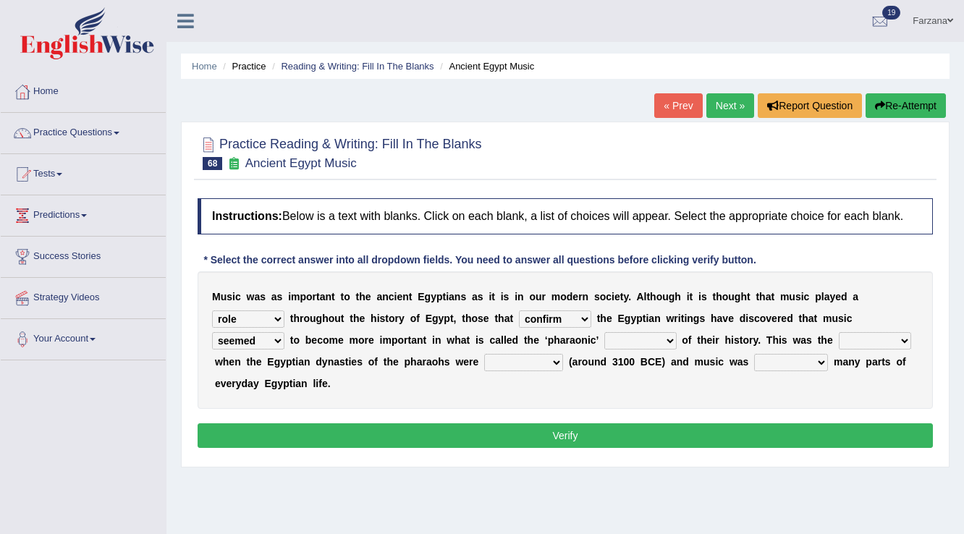
click at [604, 332] on select "period people place race" at bounding box center [640, 340] width 72 height 17
click at [845, 348] on div "M u s i c w a s a s i m p o r t a n t t o t h e a n c i e n t E g y p t i a n s…" at bounding box center [565, 339] width 735 height 137
click at [854, 342] on select "result range time group" at bounding box center [875, 340] width 72 height 17
select select "time"
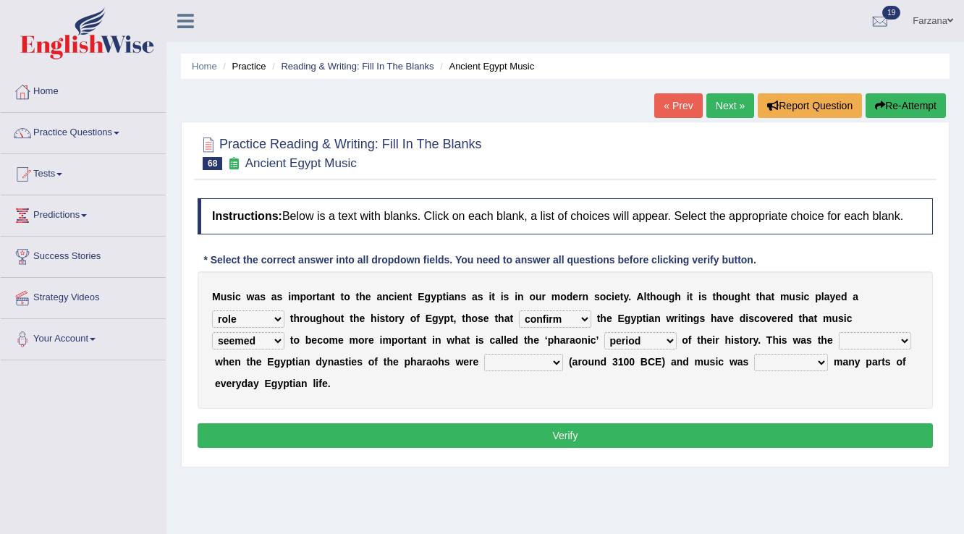
click at [839, 332] on select "result range time group" at bounding box center [875, 340] width 72 height 17
click at [541, 363] on select "contributed established constructed raised" at bounding box center [523, 362] width 79 height 17
select select "established"
click at [484, 354] on select "contributed established constructed raised" at bounding box center [523, 362] width 79 height 17
click at [778, 365] on select "found at found found from found in" at bounding box center [791, 362] width 74 height 17
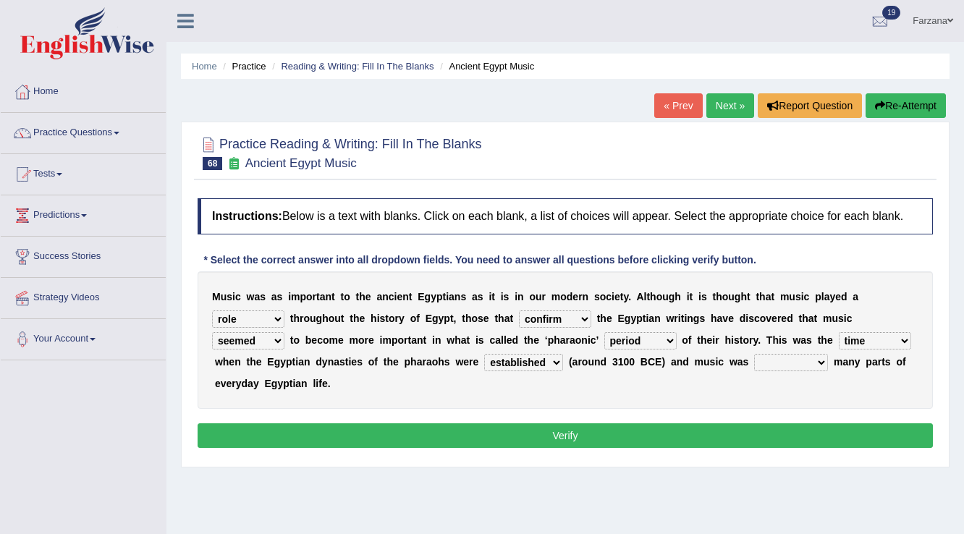
select select "found in"
click at [754, 354] on select "found at found found from found in" at bounding box center [791, 362] width 74 height 17
click at [796, 363] on select "found at found found from found in" at bounding box center [791, 362] width 74 height 17
click at [653, 400] on div "M u s i c w a s a s i m p o r t a n t t o t h e a n c i e n t E g y p t i a n s…" at bounding box center [565, 339] width 735 height 137
click at [582, 435] on button "Verify" at bounding box center [565, 435] width 735 height 25
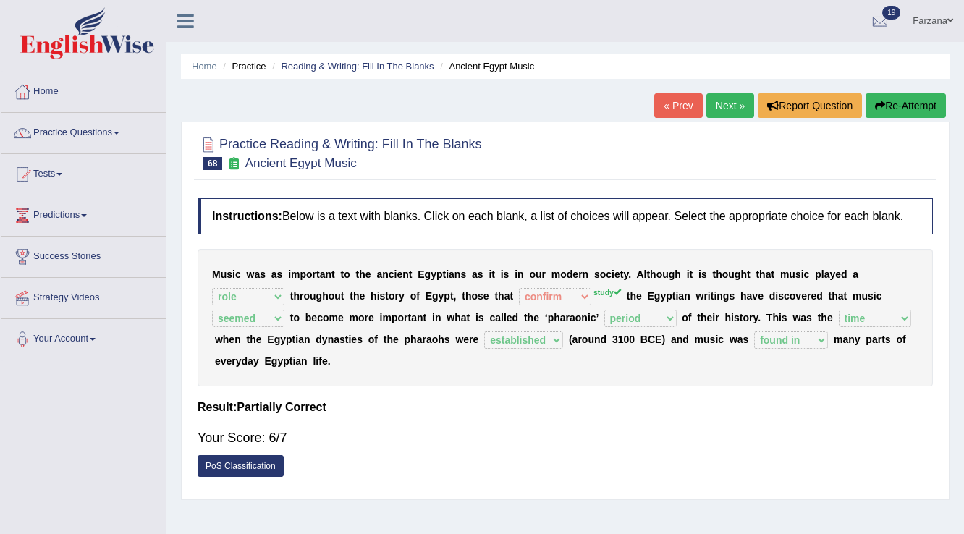
click at [706, 109] on link "Next »" at bounding box center [730, 105] width 48 height 25
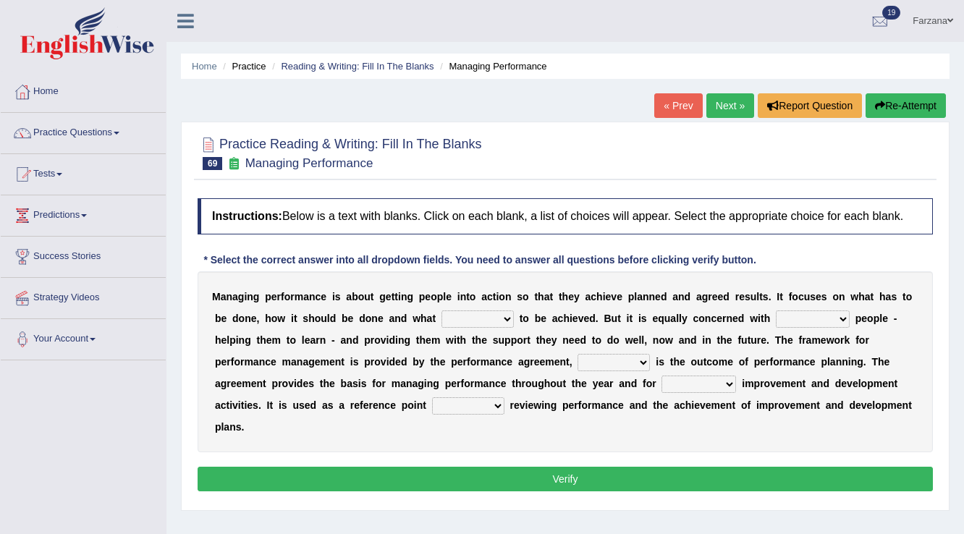
click at [441, 315] on select "is need must requires" at bounding box center [477, 318] width 72 height 17
select select "requires"
click at [441, 310] on select "is need must requires" at bounding box center [477, 318] width 72 height 17
click at [788, 318] on select "developing evaluating recruiting alerting" at bounding box center [813, 318] width 74 height 17
drag, startPoint x: 784, startPoint y: 347, endPoint x: 729, endPoint y: 356, distance: 55.7
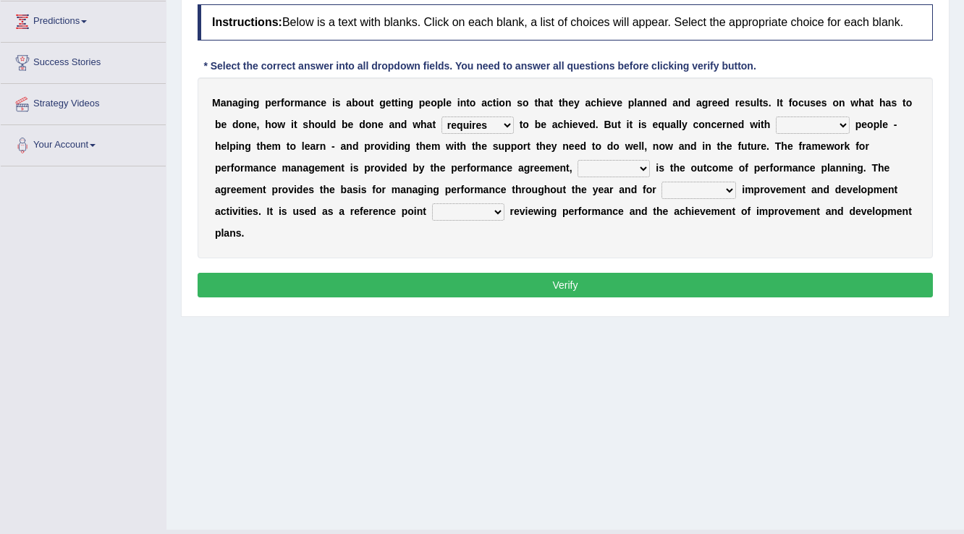
scroll to position [168, 0]
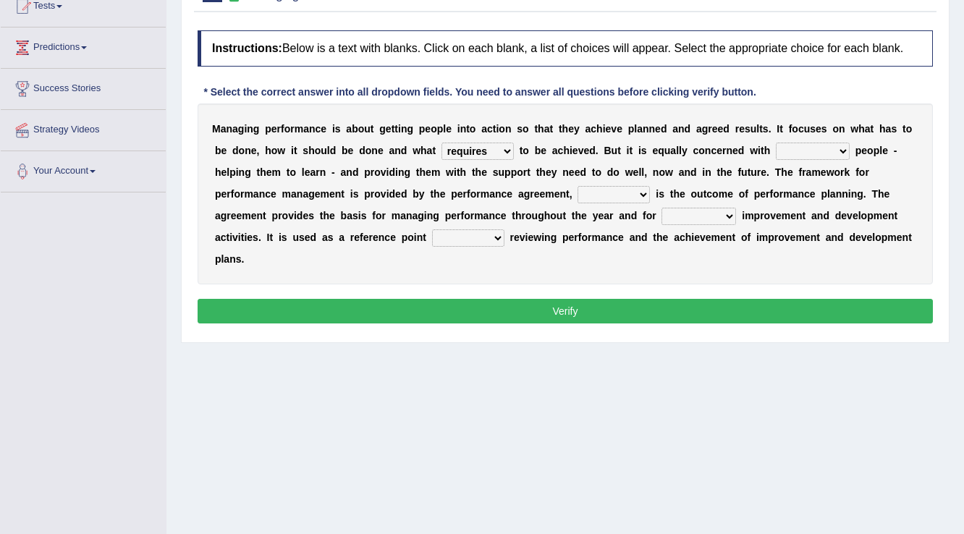
click at [796, 151] on select "developing evaluating recruiting alerting" at bounding box center [813, 151] width 74 height 17
select select "developing"
click at [776, 143] on select "developing evaluating recruiting alerting" at bounding box center [813, 151] width 74 height 17
click at [611, 192] on select "what this which of which" at bounding box center [613, 194] width 72 height 17
select select "which"
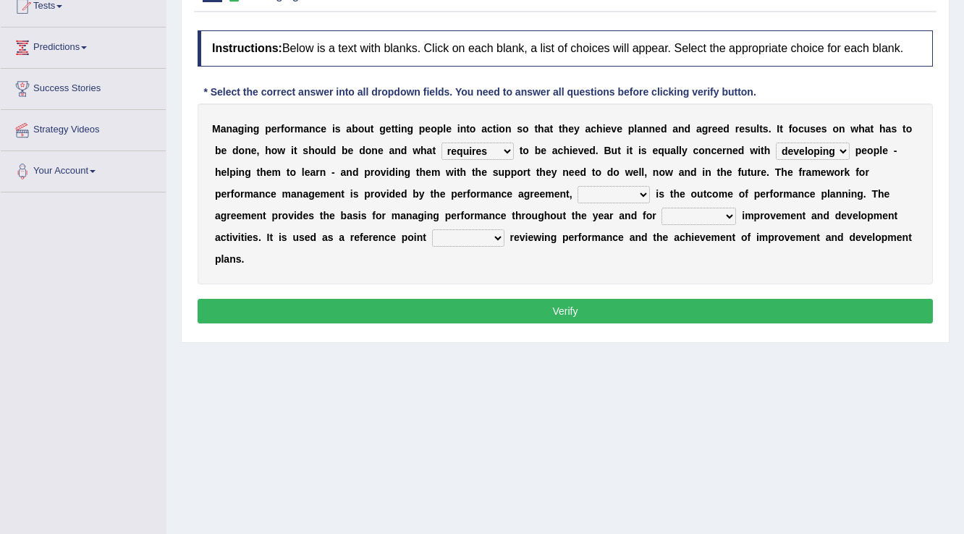
click at [577, 186] on select "what this which of which" at bounding box center [613, 194] width 72 height 17
click at [680, 210] on select "guiding reassuring heralding concluding" at bounding box center [698, 216] width 75 height 17
click at [698, 213] on select "guiding reassuring heralding concluding" at bounding box center [698, 216] width 75 height 17
click at [439, 249] on div "M a n a g i n g p e r f o r m a n c e i s a b o u t g e t t i n g p e o p l e i…" at bounding box center [565, 193] width 735 height 181
click at [449, 238] on select "when as until since" at bounding box center [468, 237] width 72 height 17
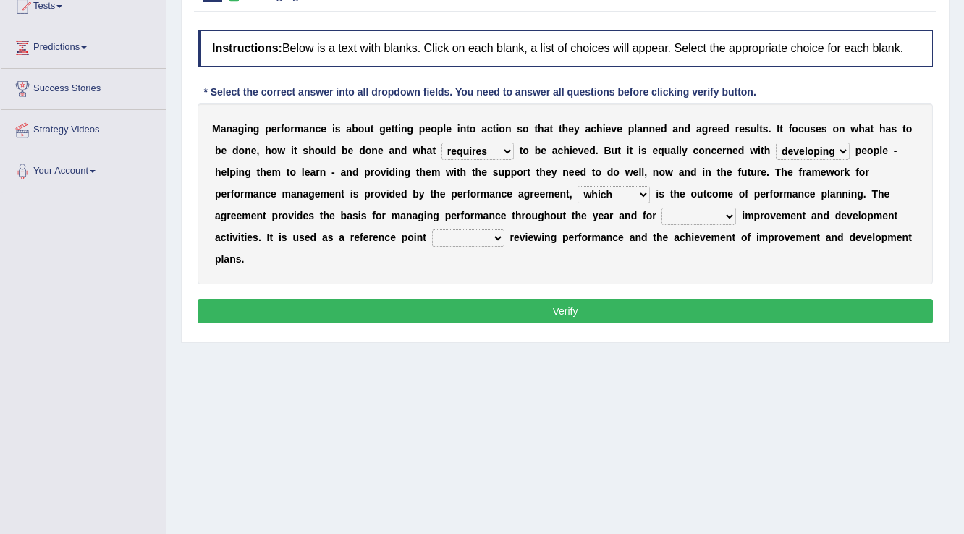
select select "as"
click at [432, 229] on select "when as until since" at bounding box center [468, 237] width 72 height 17
click at [677, 203] on div "M a n a g i n g p e r f o r m a n c e i s a b o u t g e t t i n g p e o p l e i…" at bounding box center [565, 193] width 735 height 181
click at [675, 208] on select "guiding reassuring heralding concluding" at bounding box center [698, 216] width 75 height 17
click at [424, 239] on b "t" at bounding box center [425, 238] width 4 height 12
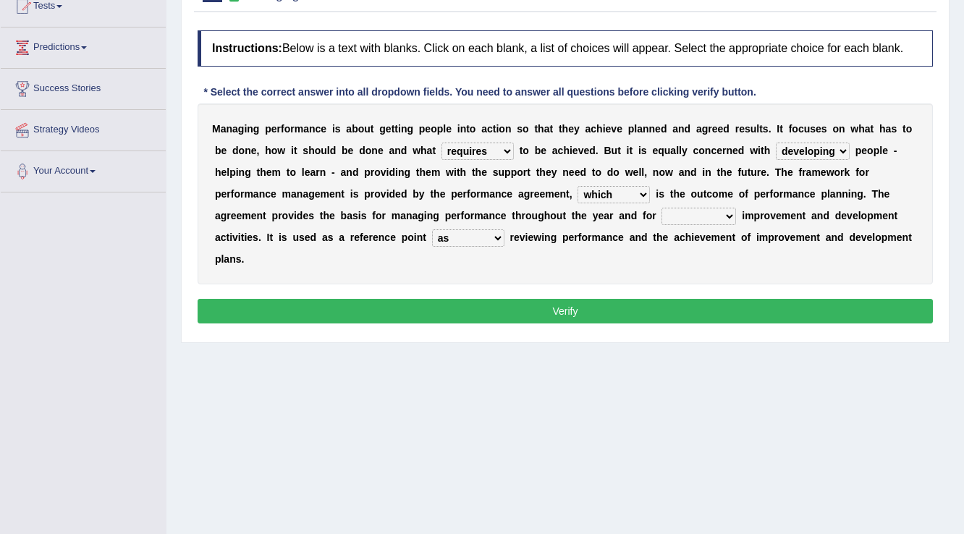
click at [433, 237] on select "when as until since" at bounding box center [468, 237] width 72 height 17
click at [709, 211] on select "guiding reassuring heralding concluding" at bounding box center [698, 216] width 75 height 17
select select "reassuring"
click at [661, 208] on select "guiding reassuring heralding concluding" at bounding box center [698, 216] width 75 height 17
click at [583, 308] on button "Verify" at bounding box center [565, 311] width 735 height 25
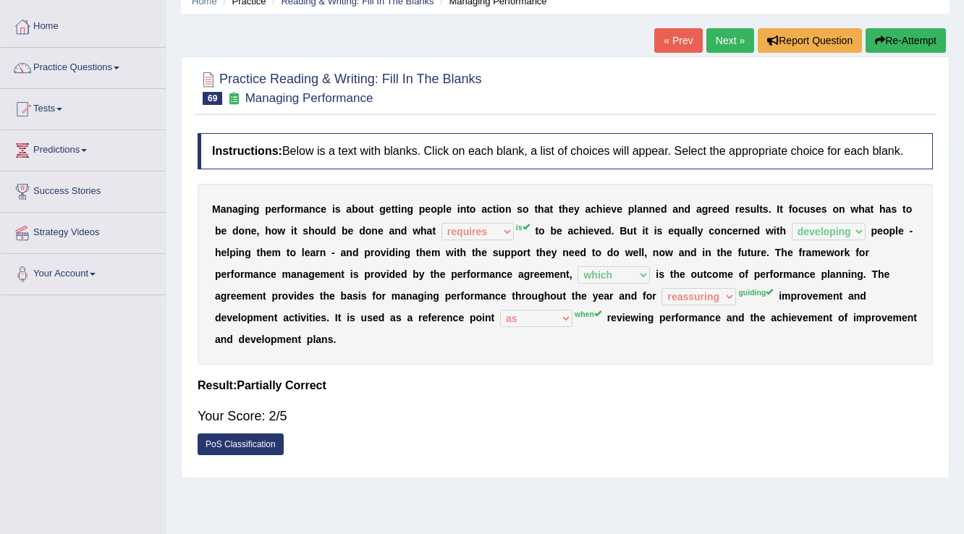
scroll to position [0, 0]
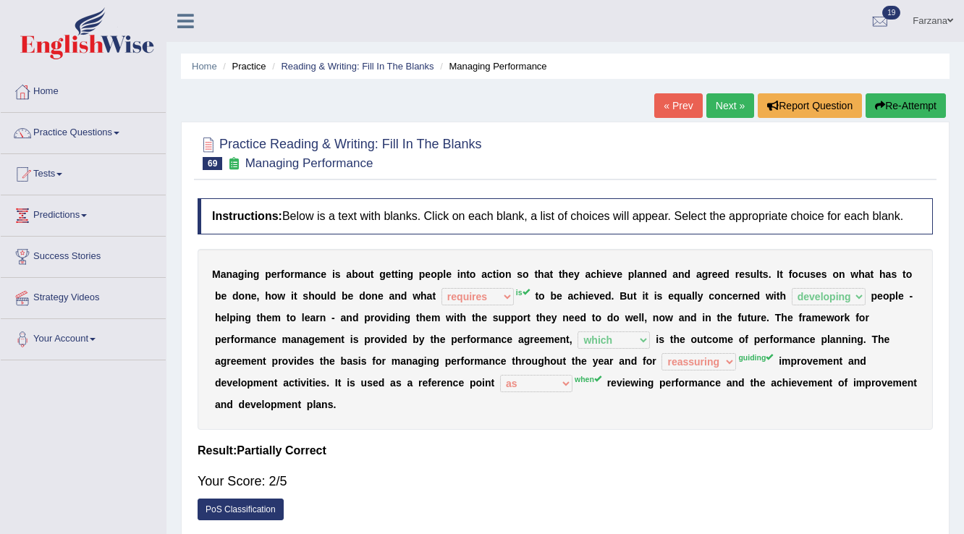
click at [728, 106] on link "Next »" at bounding box center [730, 105] width 48 height 25
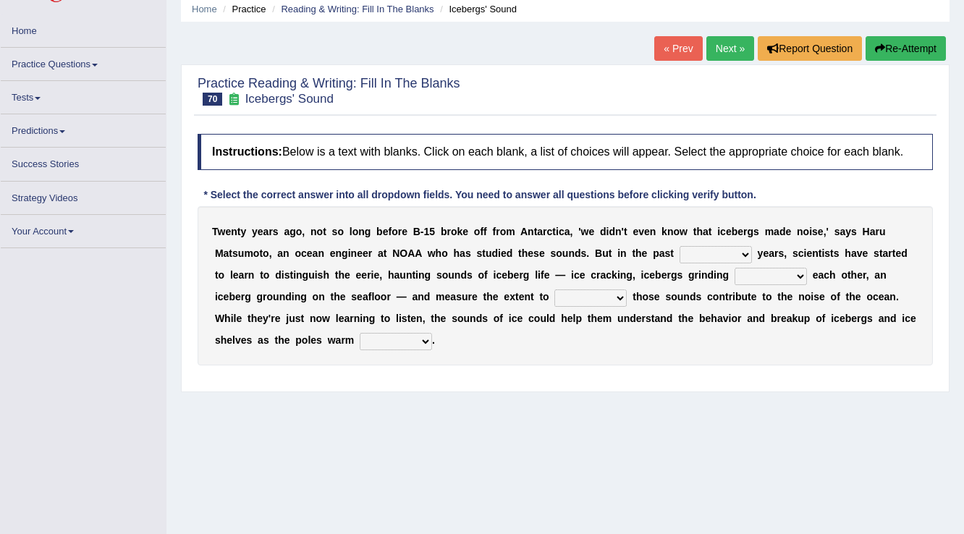
scroll to position [58, 0]
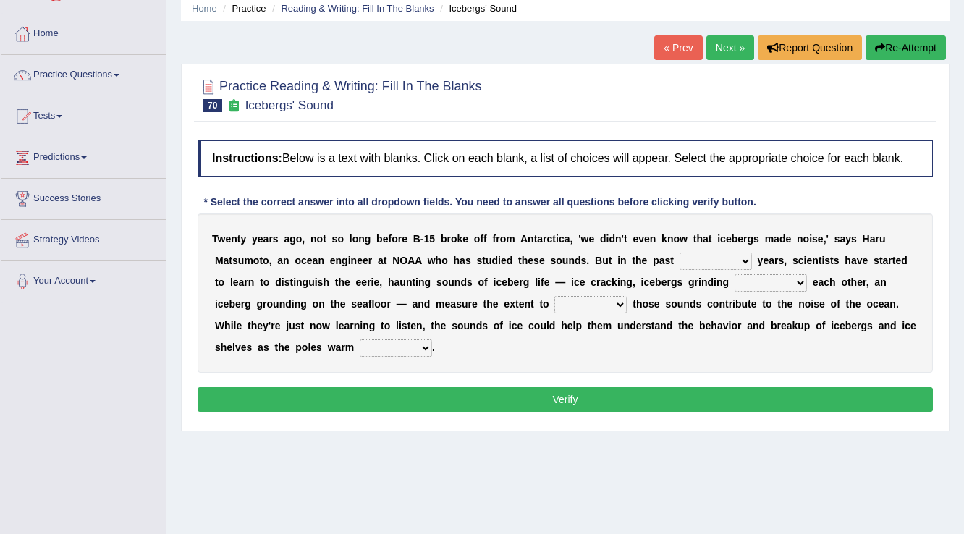
click at [722, 263] on select "for more much few" at bounding box center [715, 261] width 72 height 17
select select "few"
click at [679, 253] on select "for more much few" at bounding box center [715, 261] width 72 height 17
click at [733, 281] on b at bounding box center [732, 282] width 6 height 12
click at [738, 279] on select "within about through against" at bounding box center [770, 282] width 72 height 17
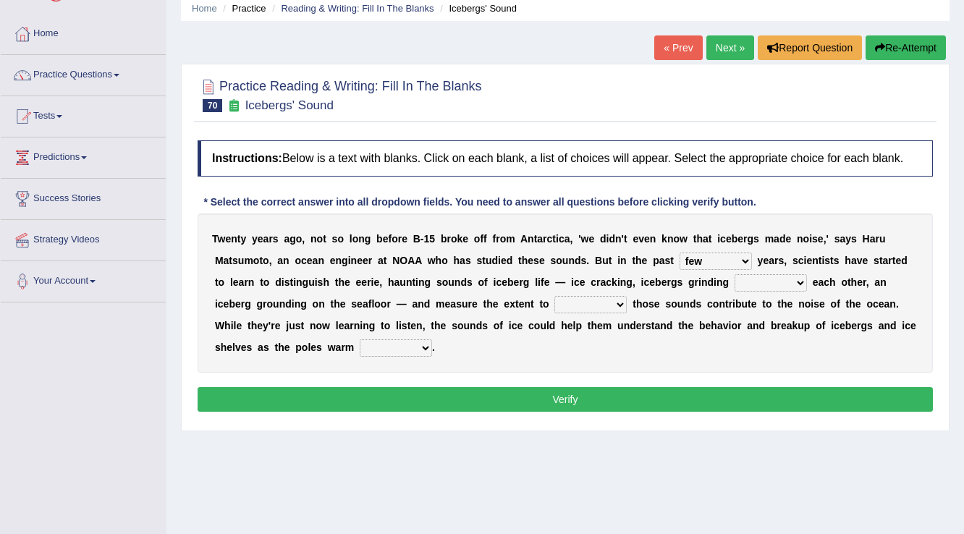
select select "against"
click at [734, 274] on select "within about through against" at bounding box center [770, 282] width 72 height 17
click at [582, 307] on select "which why what whether" at bounding box center [590, 304] width 72 height 17
select select "whether"
click at [554, 296] on select "which why what whether" at bounding box center [590, 304] width 72 height 17
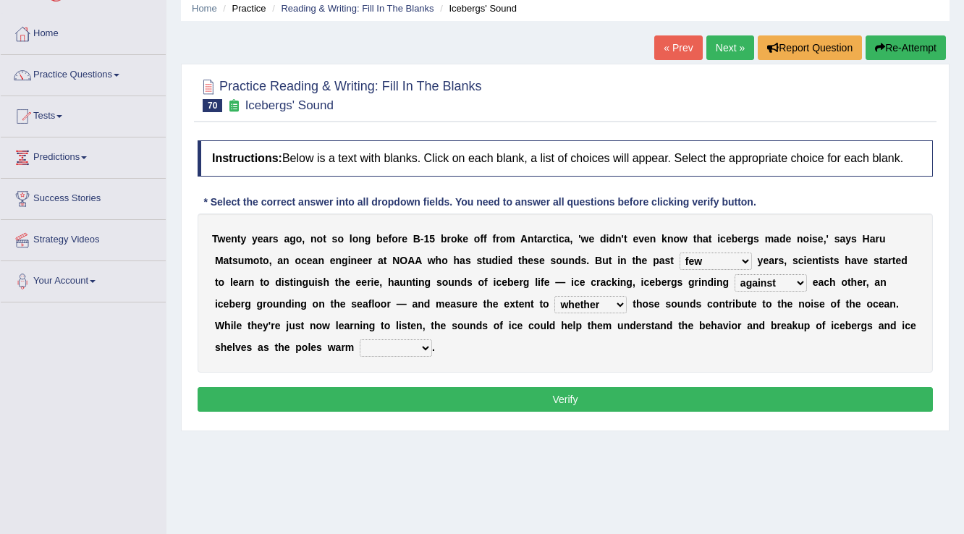
click at [357, 342] on b at bounding box center [357, 348] width 6 height 12
click at [391, 353] on select "away out up off" at bounding box center [396, 347] width 72 height 17
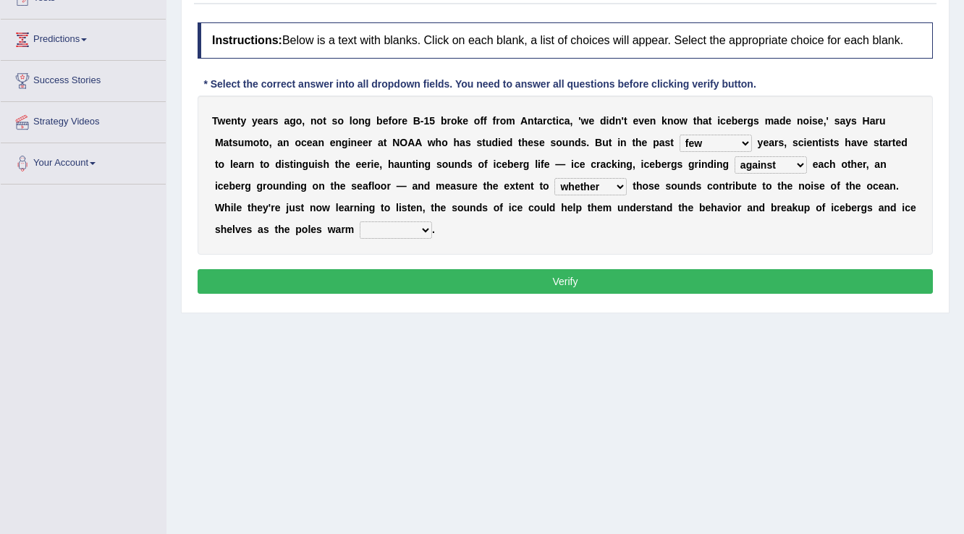
drag, startPoint x: 247, startPoint y: 401, endPoint x: 243, endPoint y: 506, distance: 105.0
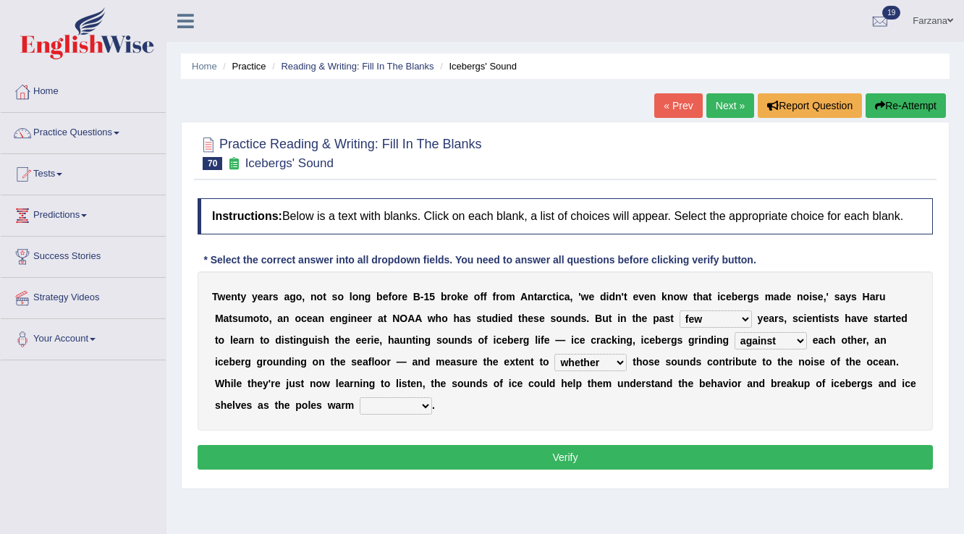
click at [382, 405] on select "away out up off" at bounding box center [396, 405] width 72 height 17
select select "up"
click at [360, 397] on select "away out up off" at bounding box center [396, 405] width 72 height 17
click at [385, 468] on div "Instructions: Below is a text with blanks. Click on each blank, a list of choic…" at bounding box center [565, 336] width 742 height 290
click at [389, 457] on button "Verify" at bounding box center [565, 457] width 735 height 25
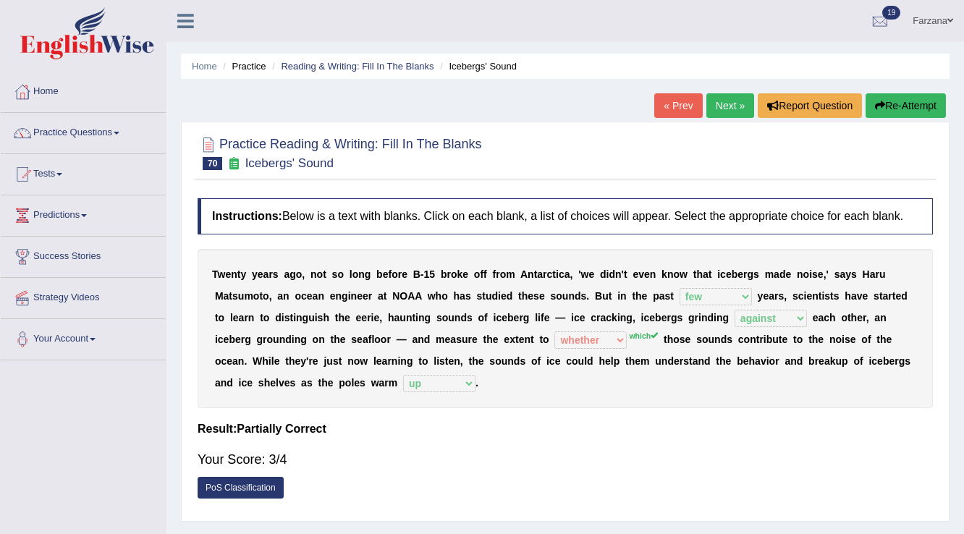
click at [732, 111] on link "Next »" at bounding box center [730, 105] width 48 height 25
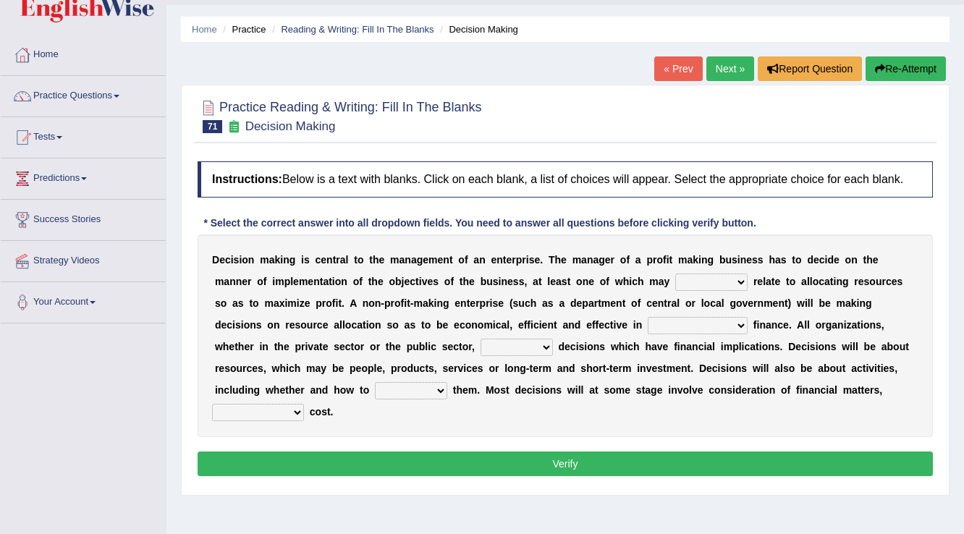
scroll to position [58, 0]
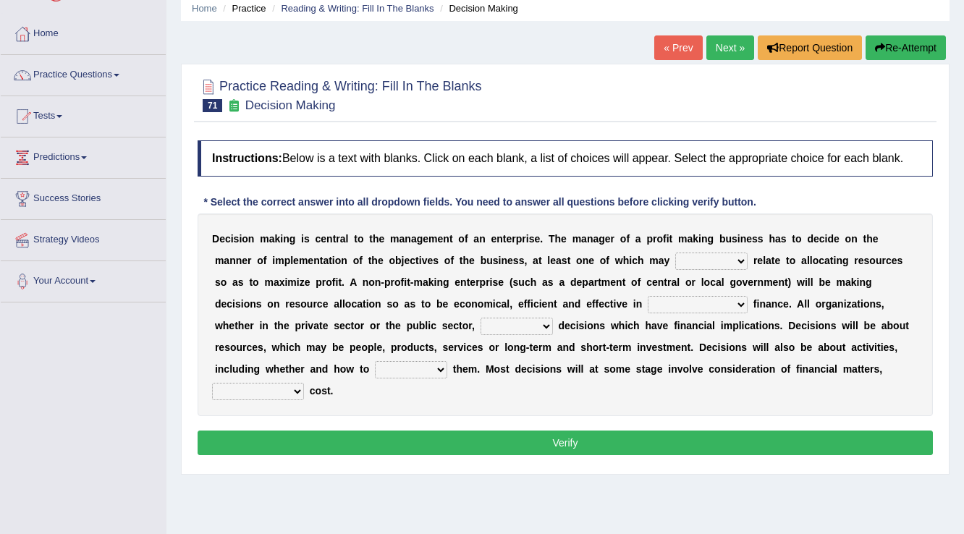
click at [700, 258] on select "better well best thereby" at bounding box center [711, 261] width 72 height 17
select select "best"
click at [675, 253] on select "better well best thereby" at bounding box center [711, 261] width 72 height 17
click at [671, 301] on select "its use of its using of using of accordance with" at bounding box center [698, 304] width 100 height 17
click at [259, 321] on b "i" at bounding box center [260, 326] width 3 height 12
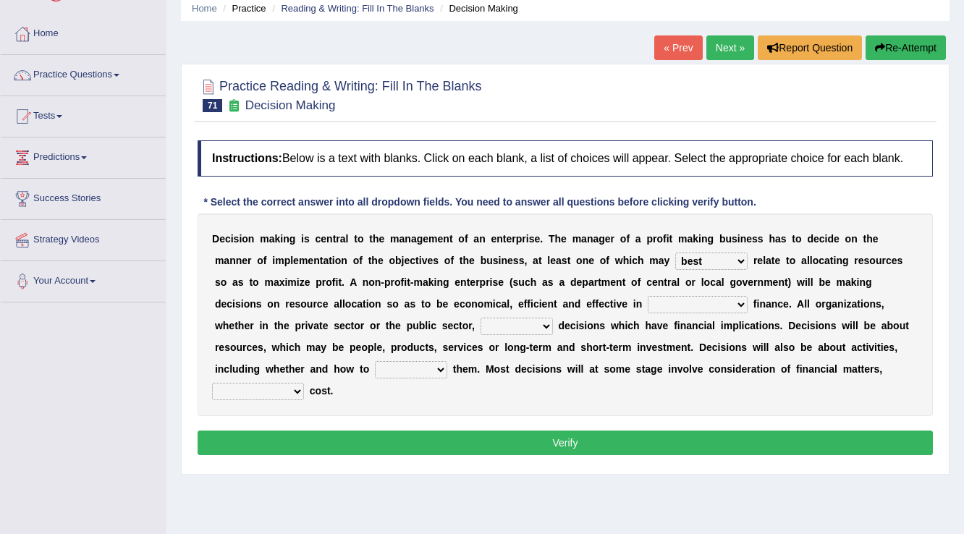
click at [517, 323] on select "do adapt take beget" at bounding box center [516, 326] width 72 height 17
select select "take"
click at [480, 318] on select "do adapt take beget" at bounding box center [516, 326] width 72 height 17
click at [433, 372] on select "overload overlook undertake underpin" at bounding box center [411, 369] width 72 height 17
select select "undertake"
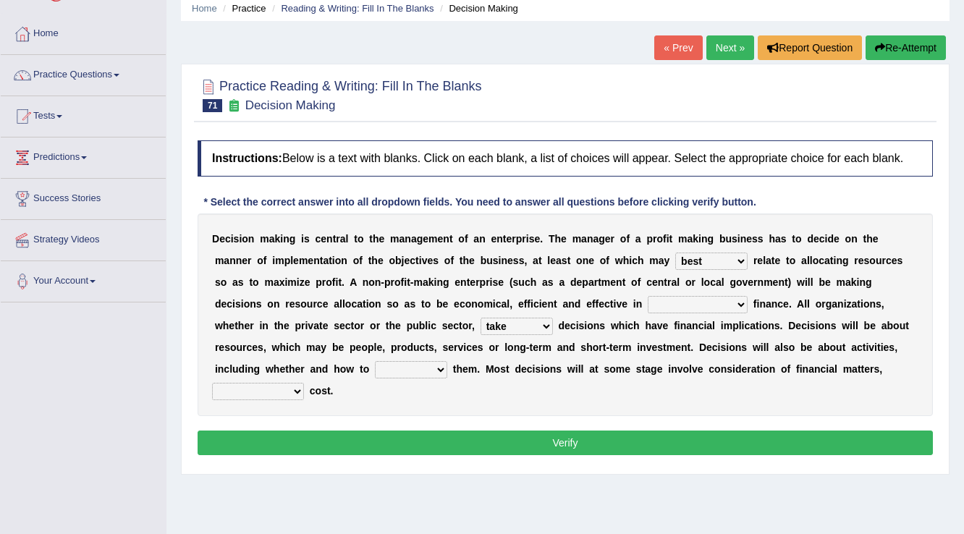
click at [375, 361] on select "overload overlook undertake underpin" at bounding box center [411, 369] width 72 height 17
click at [260, 388] on select "eventually consequently particularly spontaneously" at bounding box center [258, 391] width 92 height 17
select select "particularly"
click at [212, 383] on select "eventually consequently particularly spontaneously" at bounding box center [258, 391] width 92 height 17
click at [692, 304] on select "its use of its using of using of accordance with" at bounding box center [698, 304] width 100 height 17
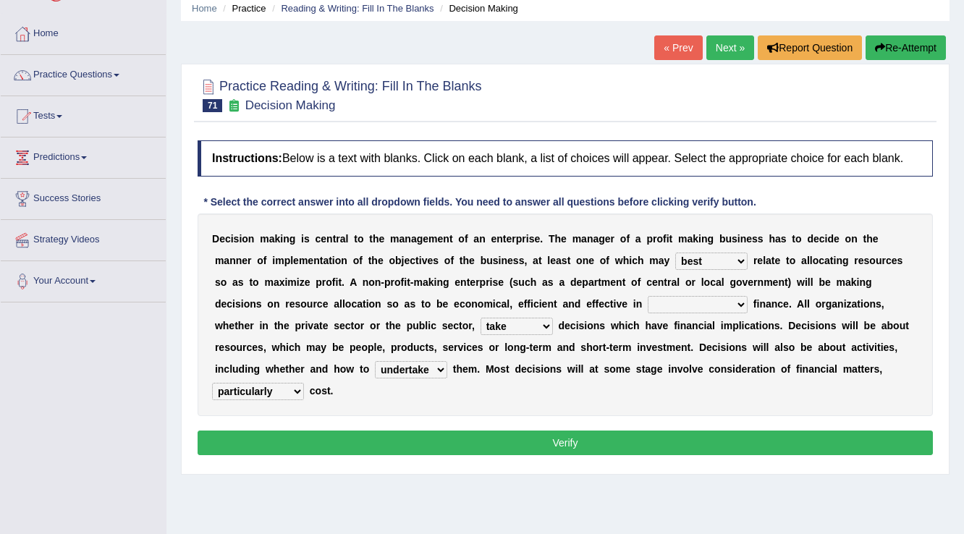
select select "using of"
click at [648, 296] on select "its use of its using of using of accordance with" at bounding box center [698, 304] width 100 height 17
click at [690, 298] on select "its use of its using of using of accordance with" at bounding box center [698, 304] width 100 height 17
click at [631, 431] on button "Verify" at bounding box center [565, 443] width 735 height 25
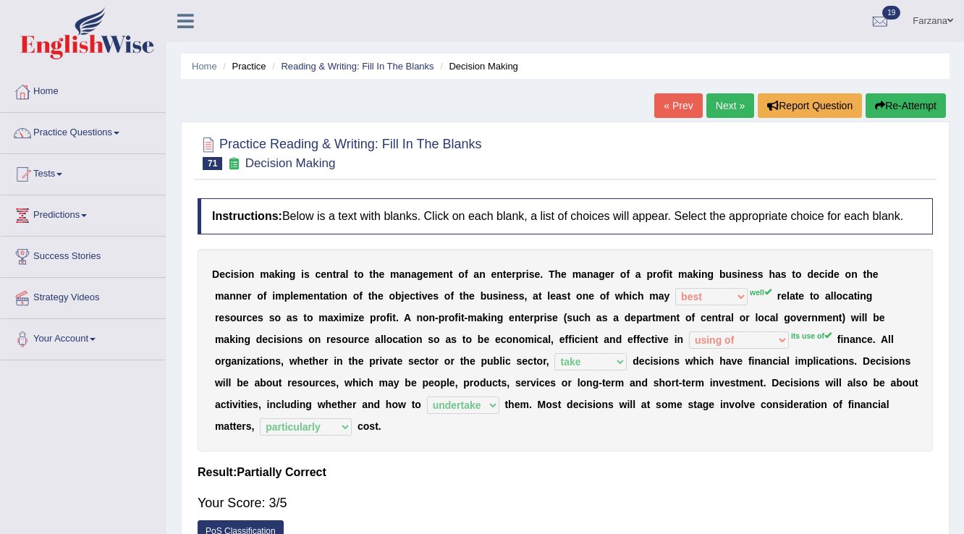
scroll to position [0, 0]
click at [714, 109] on link "Next »" at bounding box center [730, 105] width 48 height 25
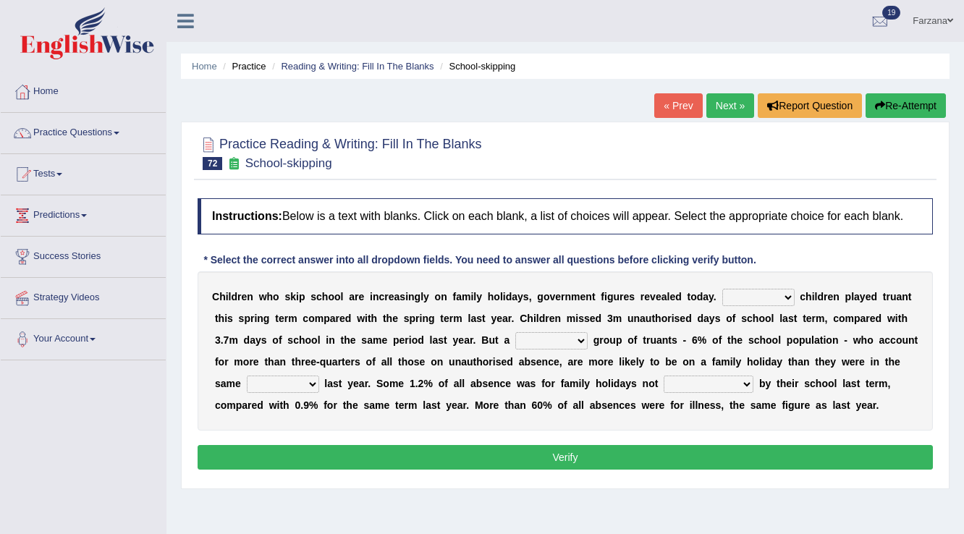
click at [753, 301] on select "Same More Fewer Less" at bounding box center [758, 297] width 72 height 17
click at [753, 300] on select "Same More Fewer Less" at bounding box center [758, 297] width 72 height 17
click at [763, 301] on select "Same More Fewer Less" at bounding box center [758, 297] width 72 height 17
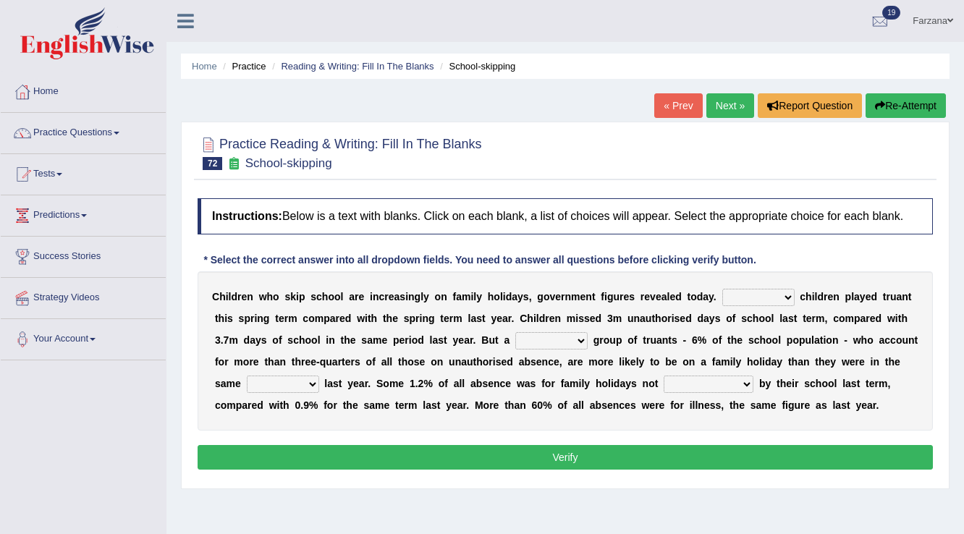
select select "More"
click at [722, 289] on select "Same More Fewer Less" at bounding box center [758, 297] width 72 height 17
click at [737, 290] on select "Same More Fewer Less" at bounding box center [758, 297] width 72 height 17
click at [657, 336] on b "a" at bounding box center [659, 340] width 6 height 12
click at [554, 340] on select "mere hardcore residual flimsy" at bounding box center [551, 340] width 72 height 17
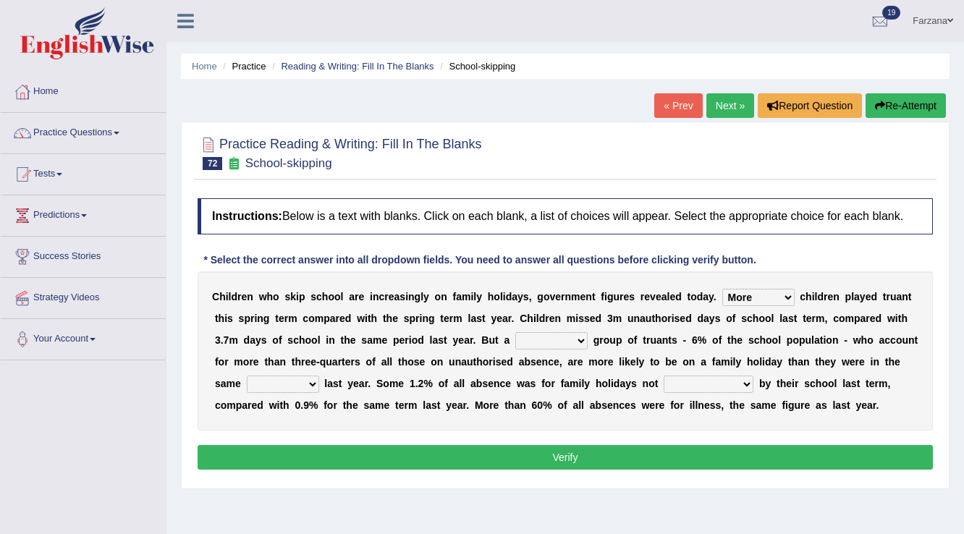
click at [736, 347] on div "C h i l d r e n w h o s k i p s c h o o l a r e i n c r e a s i n g l y o n f a…" at bounding box center [565, 350] width 735 height 159
click at [258, 377] on select "time span period duration" at bounding box center [283, 384] width 72 height 17
select select "period"
click at [247, 376] on select "time span period duration" at bounding box center [283, 384] width 72 height 17
click at [702, 382] on select "consent recommended agreed contradicted" at bounding box center [709, 384] width 90 height 17
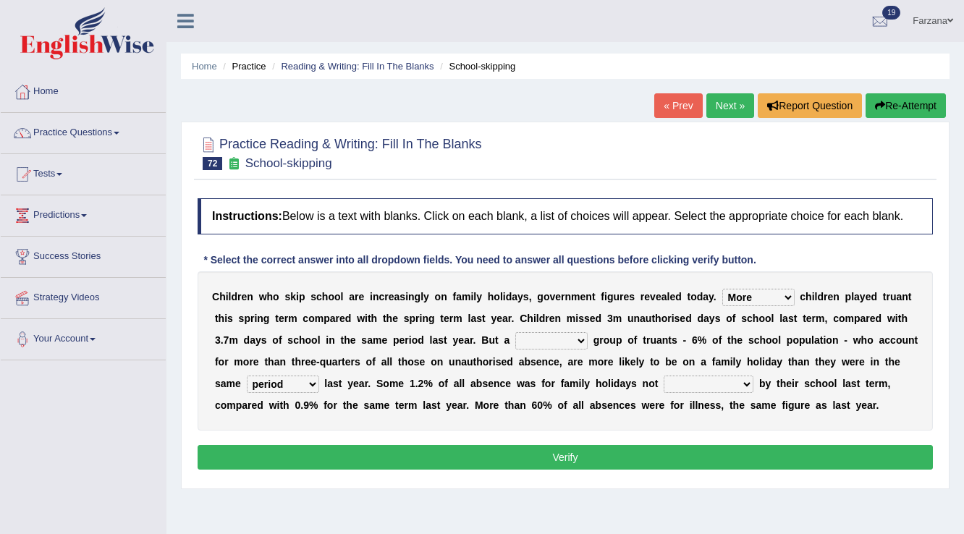
click at [569, 425] on div "C h i l d r e n w h o s k i p s c h o o l a r e i n c r e a s i n g l y o n f a…" at bounding box center [565, 350] width 735 height 159
click at [695, 380] on select "consent recommended agreed contradicted" at bounding box center [709, 384] width 90 height 17
select select "recommended"
click at [664, 376] on select "consent recommended agreed contradicted" at bounding box center [709, 384] width 90 height 17
click at [565, 339] on select "mere hardcore residual flimsy" at bounding box center [551, 340] width 72 height 17
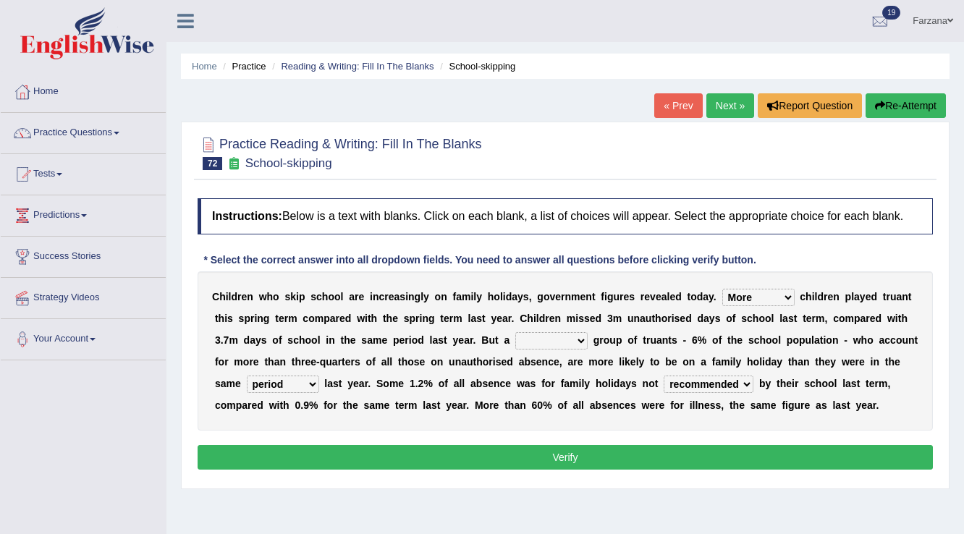
select select "mere"
click at [515, 332] on select "mere hardcore residual flimsy" at bounding box center [551, 340] width 72 height 17
click at [554, 447] on button "Verify" at bounding box center [565, 457] width 735 height 25
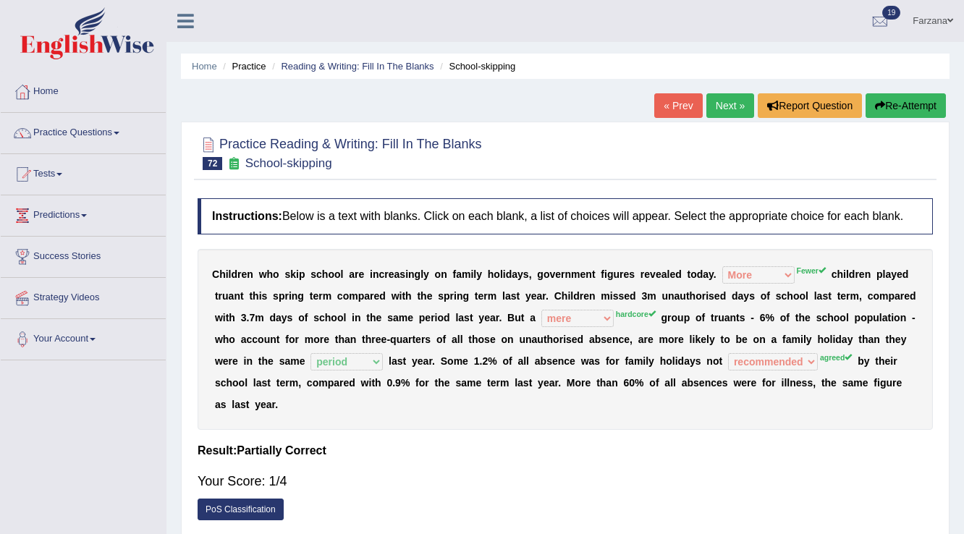
click at [712, 98] on link "Next »" at bounding box center [730, 105] width 48 height 25
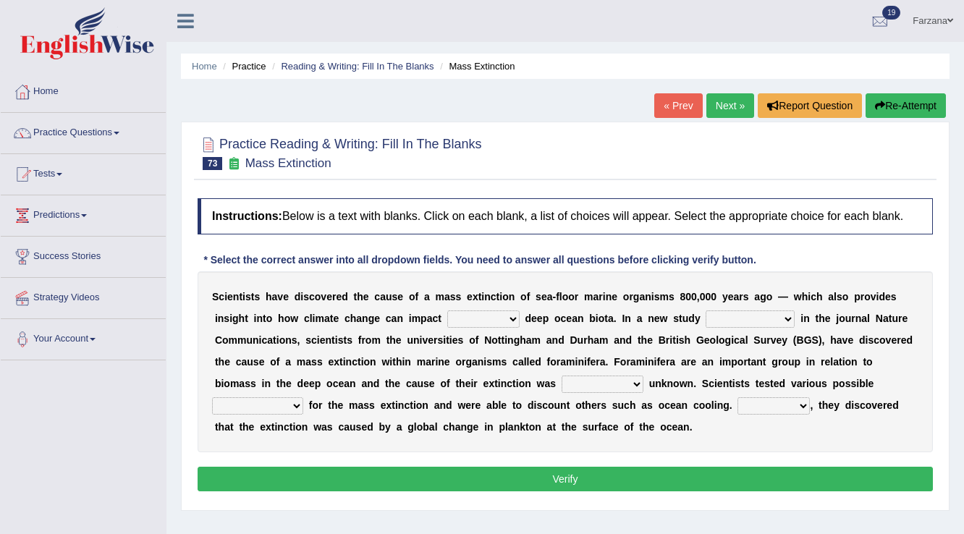
click at [472, 315] on select "in of on off" at bounding box center [483, 318] width 72 height 17
select select "on"
click at [447, 310] on select "in of on off" at bounding box center [483, 318] width 72 height 17
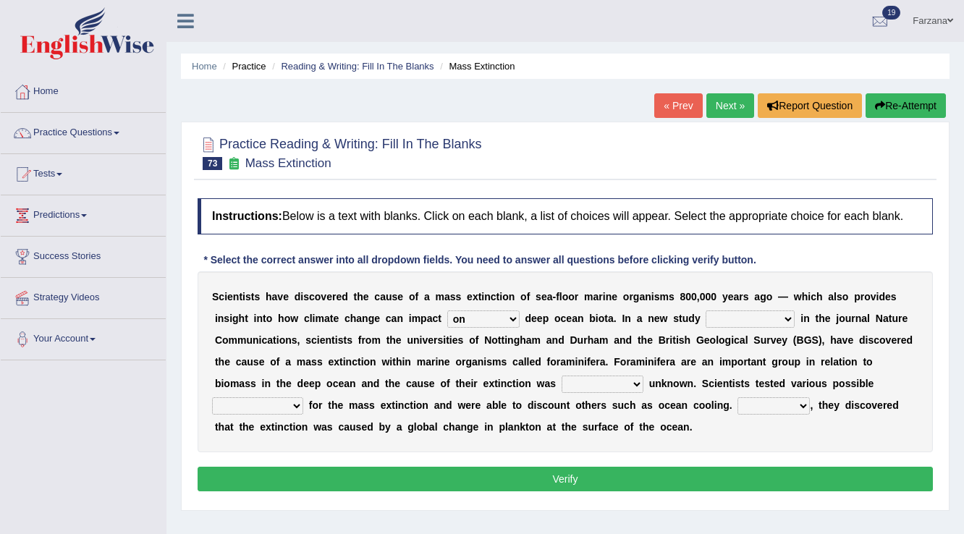
click at [731, 321] on select "publishing has published published be publishing" at bounding box center [750, 318] width 89 height 17
click at [706, 310] on select "publishing has published published be publishing" at bounding box center [750, 318] width 89 height 17
click at [729, 313] on select "publishing has published published be publishing" at bounding box center [750, 318] width 89 height 17
select select "published"
click at [706, 310] on select "publishing has published published be publishing" at bounding box center [750, 318] width 89 height 17
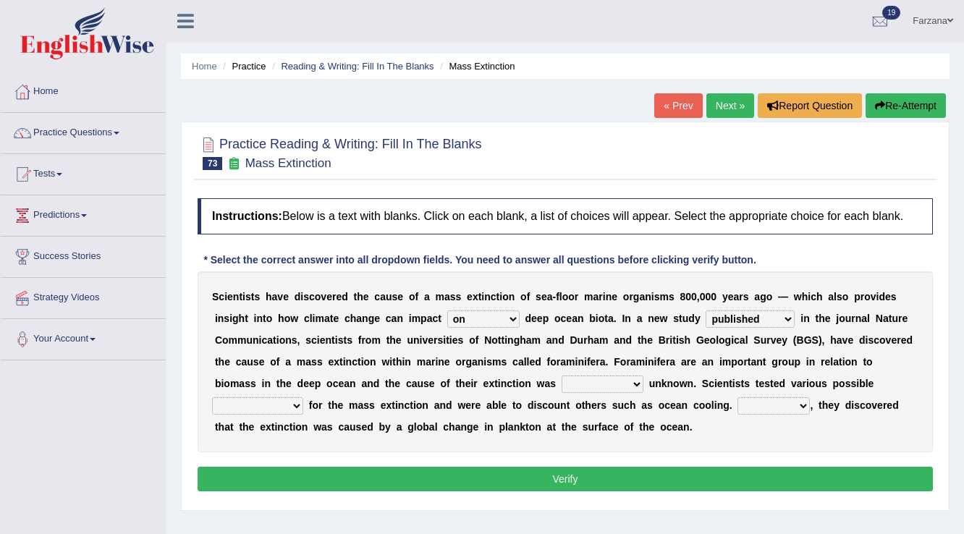
click at [755, 316] on select "publishing has published published be publishing" at bounding box center [750, 318] width 89 height 17
click at [671, 367] on div "S c i e n t i s t s h a v e d i s c o v e r e d t h e c a u s e o f a m a s s e…" at bounding box center [565, 361] width 735 height 181
click at [622, 384] on select "occasionally necessarily previously currently" at bounding box center [603, 384] width 82 height 17
click at [761, 365] on div "S c i e n t i s t s h a v e d i s c o v e r e d t h e c a u s e o f a m a s s e…" at bounding box center [565, 361] width 735 height 181
click at [272, 402] on select "causes consequences elements factors" at bounding box center [257, 405] width 91 height 17
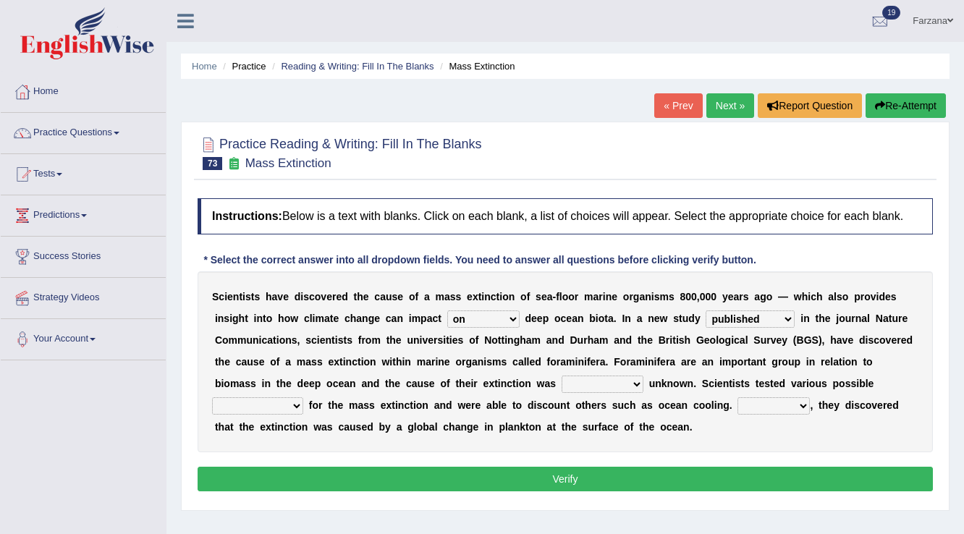
select select "factors"
click at [212, 397] on select "causes consequences elements factors" at bounding box center [257, 405] width 91 height 17
click at [782, 408] on select "However Thus So Instead" at bounding box center [773, 405] width 72 height 17
select select "So"
click at [737, 397] on select "However Thus So Instead" at bounding box center [773, 405] width 72 height 17
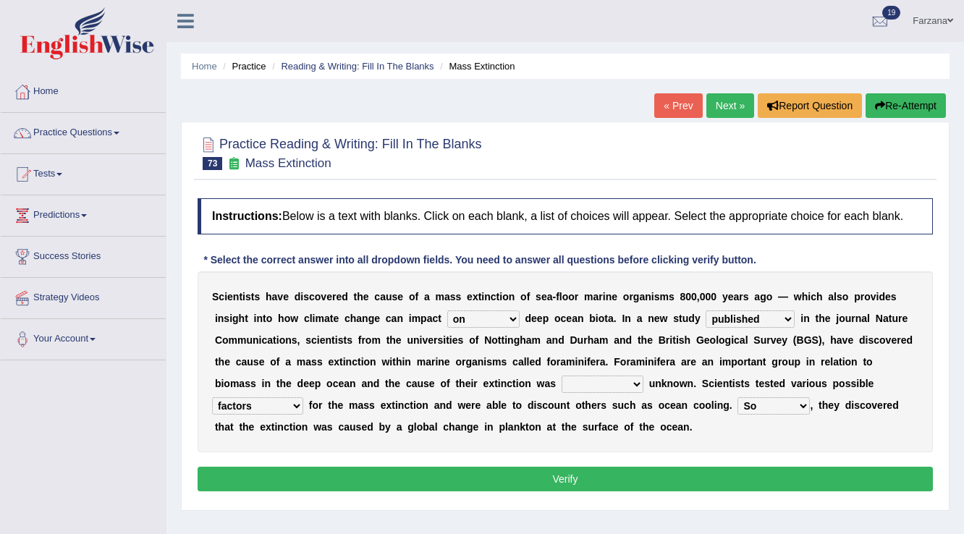
click at [748, 411] on div "S c i e n t i s t s h a v e d i s c o v e r e d t h e c a u s e o f a m a s s e…" at bounding box center [565, 361] width 735 height 181
click at [742, 407] on select "However Thus So Instead" at bounding box center [773, 405] width 72 height 17
click at [737, 397] on select "However Thus So Instead" at bounding box center [773, 405] width 72 height 17
click at [564, 349] on div "S c i e n t i s t s h a v e d i s c o v e r e d t h e c a u s e o f a m a s s e…" at bounding box center [565, 361] width 735 height 181
click at [572, 381] on select "occasionally necessarily previously currently" at bounding box center [603, 384] width 82 height 17
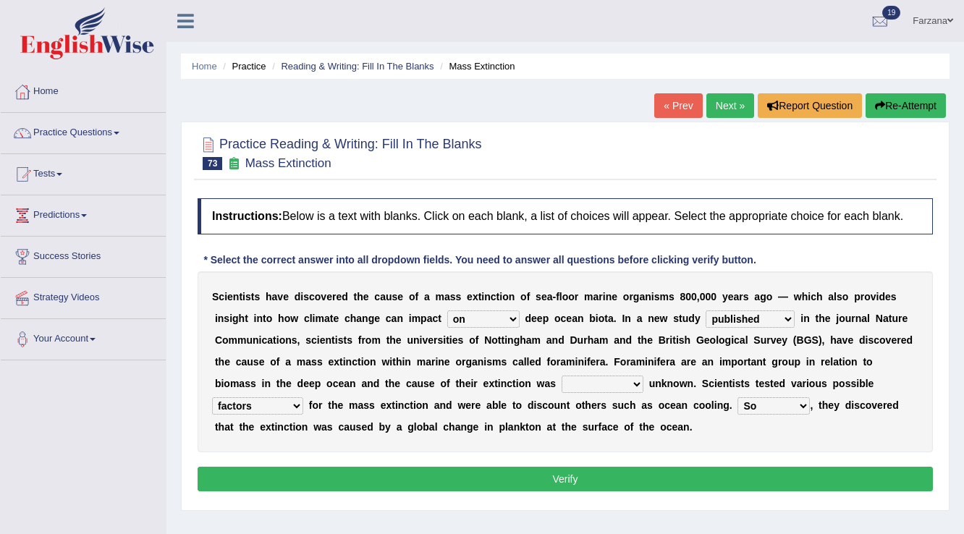
select select "previously"
click at [562, 376] on select "occasionally necessarily previously currently" at bounding box center [603, 384] width 82 height 17
click at [579, 472] on button "Verify" at bounding box center [565, 479] width 735 height 25
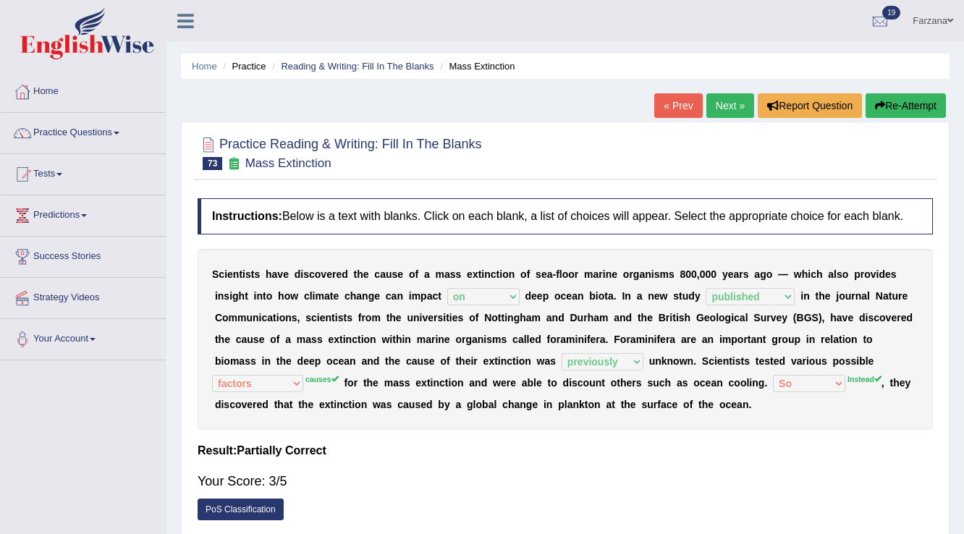
click at [568, 444] on h4 "Result:" at bounding box center [565, 450] width 735 height 13
click at [734, 106] on link "Next »" at bounding box center [730, 105] width 48 height 25
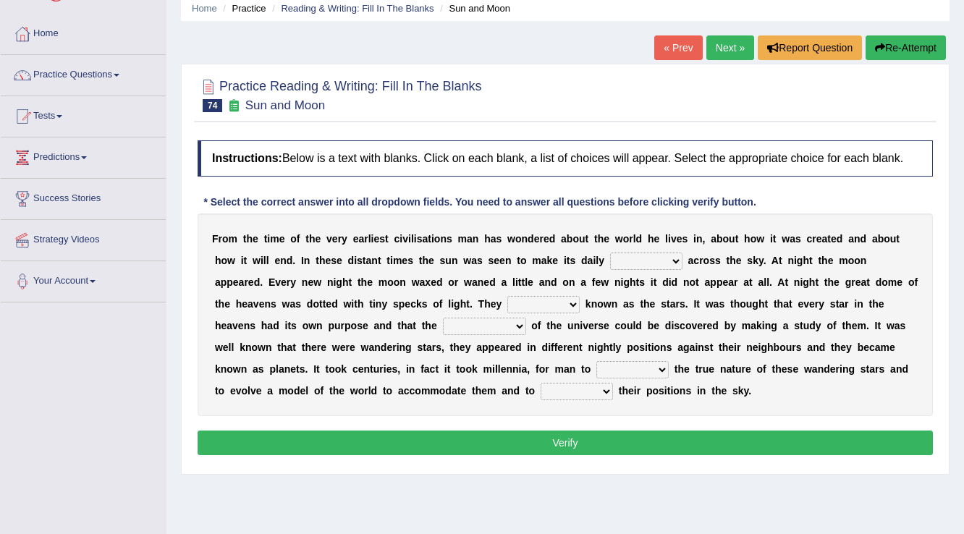
click at [612, 260] on select "plan level journey line" at bounding box center [646, 261] width 72 height 17
select select "plan"
click at [610, 253] on select "plan level journey line" at bounding box center [646, 261] width 72 height 17
click at [512, 298] on select "are well become became" at bounding box center [543, 304] width 72 height 17
select select "are"
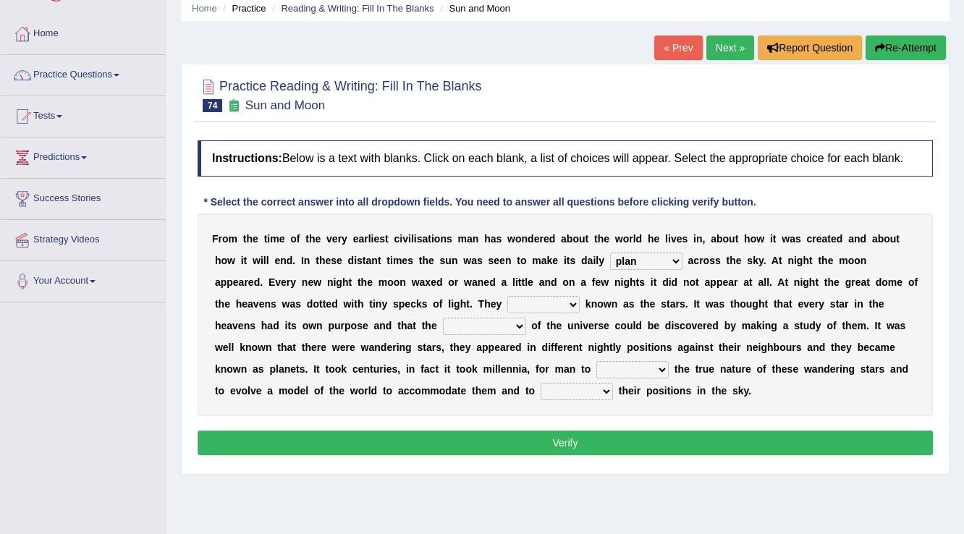
click at [507, 296] on select "are well become became" at bounding box center [543, 304] width 72 height 17
click at [468, 325] on select "stories secrets views imaginations" at bounding box center [484, 326] width 83 height 17
select select "secrets"
click at [443, 318] on select "stories secrets views imaginations" at bounding box center [484, 326] width 83 height 17
click at [524, 302] on select "are well become became" at bounding box center [543, 304] width 72 height 17
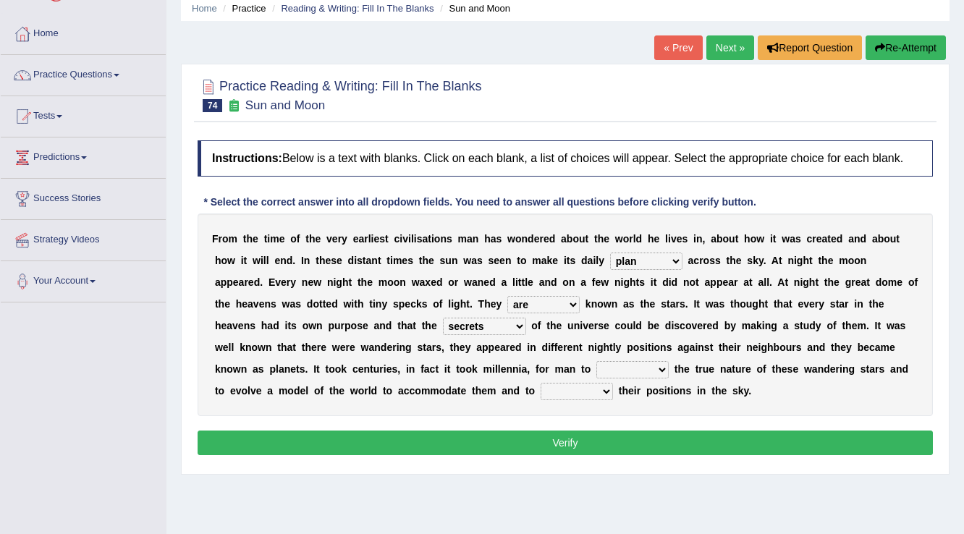
select select "became"
click at [507, 296] on select "are well become became" at bounding box center [543, 304] width 72 height 17
click at [622, 368] on select "distort discuss charge determine" at bounding box center [632, 369] width 72 height 17
select select "determine"
click at [596, 361] on select "distort discuss charge determine" at bounding box center [632, 369] width 72 height 17
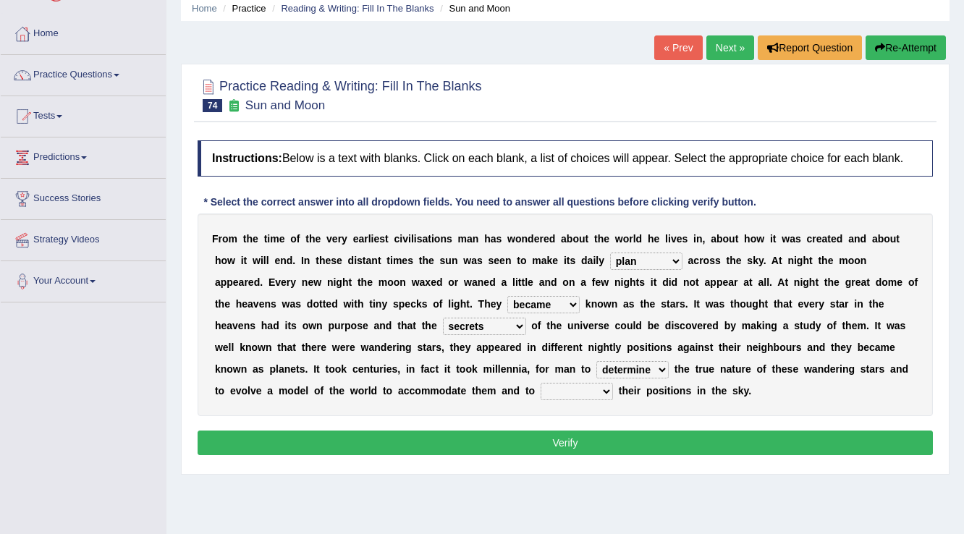
click at [558, 391] on select "draw predict dictate save" at bounding box center [577, 391] width 72 height 17
select select "save"
click at [541, 383] on select "draw predict dictate save" at bounding box center [577, 391] width 72 height 17
click at [535, 442] on button "Verify" at bounding box center [565, 443] width 735 height 25
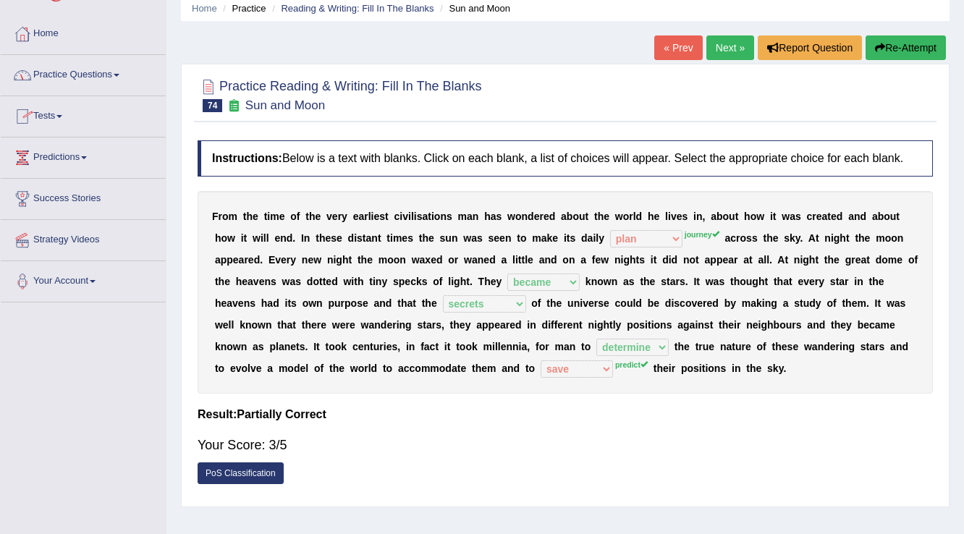
click at [559, 352] on div "F r o m t h e t i m e o f t h e v e r y e a r l i e s t c i v i l i s a t i o n…" at bounding box center [565, 292] width 735 height 203
click at [729, 42] on link "Next »" at bounding box center [730, 47] width 48 height 25
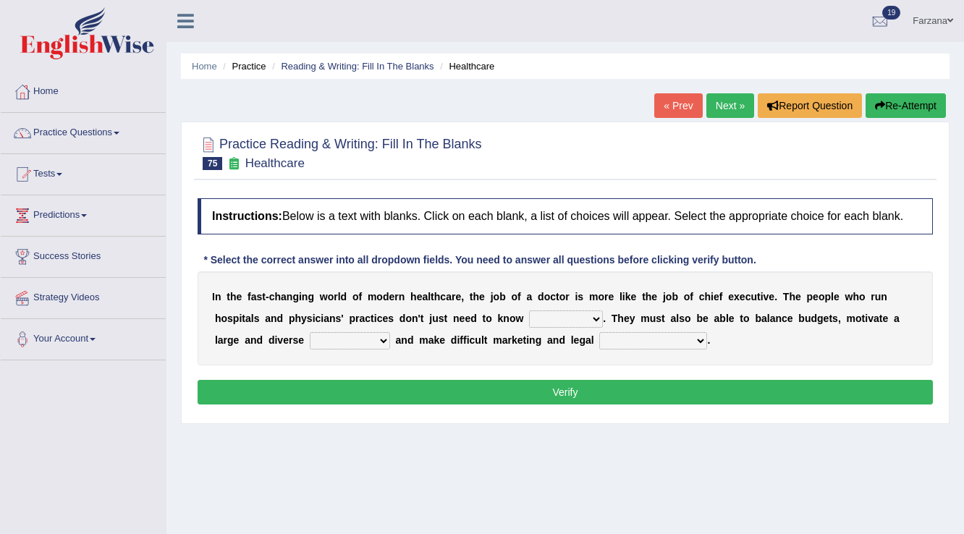
click at [536, 315] on select "dosage techniques treatments medicine" at bounding box center [566, 318] width 74 height 17
select select "medicine"
click at [529, 310] on select "dosage techniques treatments medicine" at bounding box center [566, 318] width 74 height 17
click at [339, 336] on select "gang staff employment mass" at bounding box center [350, 340] width 80 height 17
click at [602, 353] on div "I n t h e f a s t - c h a n g i n g w o r l d o f m o d e r n h e a l t h c a r…" at bounding box center [565, 318] width 735 height 94
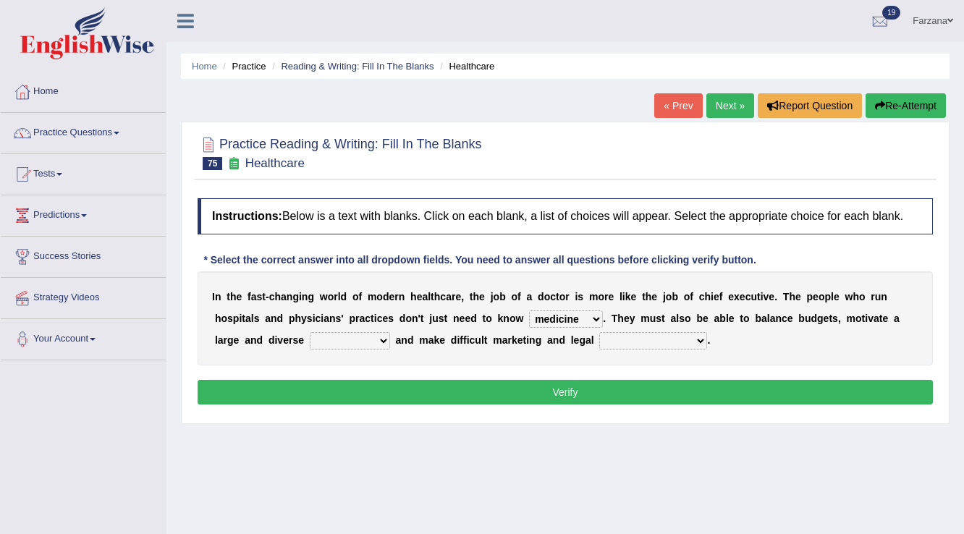
click at [331, 336] on select "gang staff employment mass" at bounding box center [350, 340] width 80 height 17
click at [368, 404] on div "Instructions: Below is a text with blanks. Click on each blank, a list of choic…" at bounding box center [565, 303] width 742 height 225
click at [609, 339] on select "decisions reactions recommendations actions" at bounding box center [653, 340] width 108 height 17
select select "decisions"
click at [599, 332] on select "decisions reactions recommendations actions" at bounding box center [653, 340] width 108 height 17
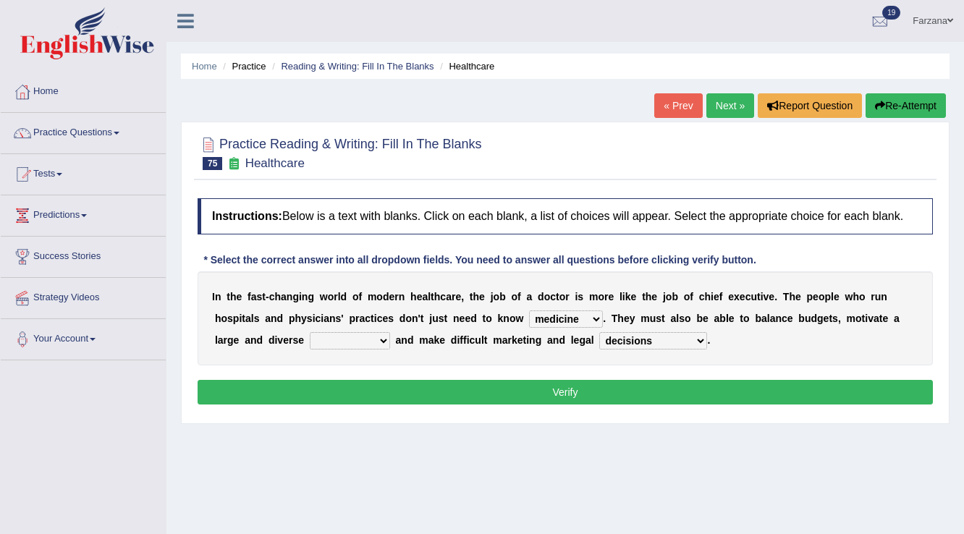
click at [326, 329] on div "I n t h e f a s t - c h a n g i n g w o r l d o f m o d e r n h e a l t h c a r…" at bounding box center [565, 318] width 735 height 94
click at [333, 336] on select "gang staff employment mass" at bounding box center [350, 340] width 80 height 17
select select "employment"
click at [310, 332] on select "gang staff employment mass" at bounding box center [350, 340] width 80 height 17
click at [359, 385] on button "Verify" at bounding box center [565, 392] width 735 height 25
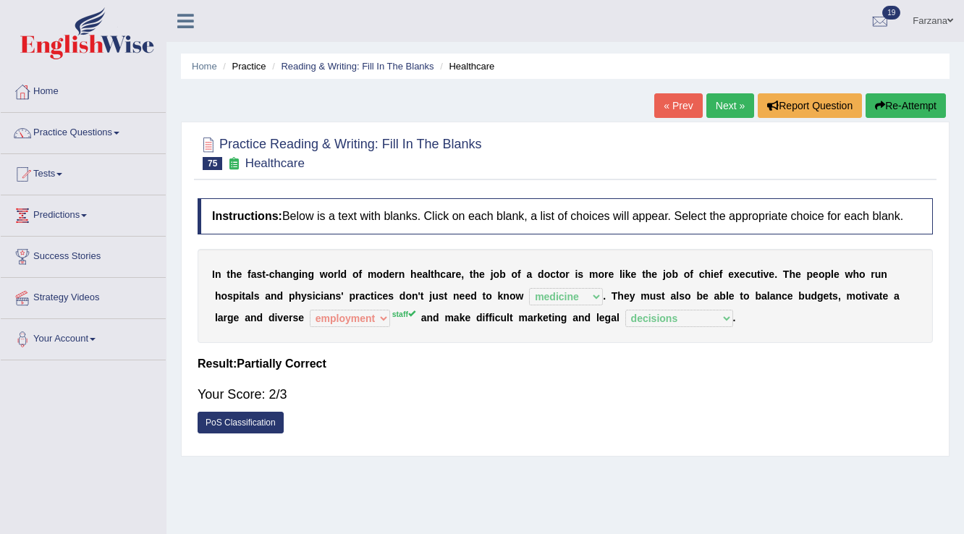
click at [715, 101] on link "Next »" at bounding box center [730, 105] width 48 height 25
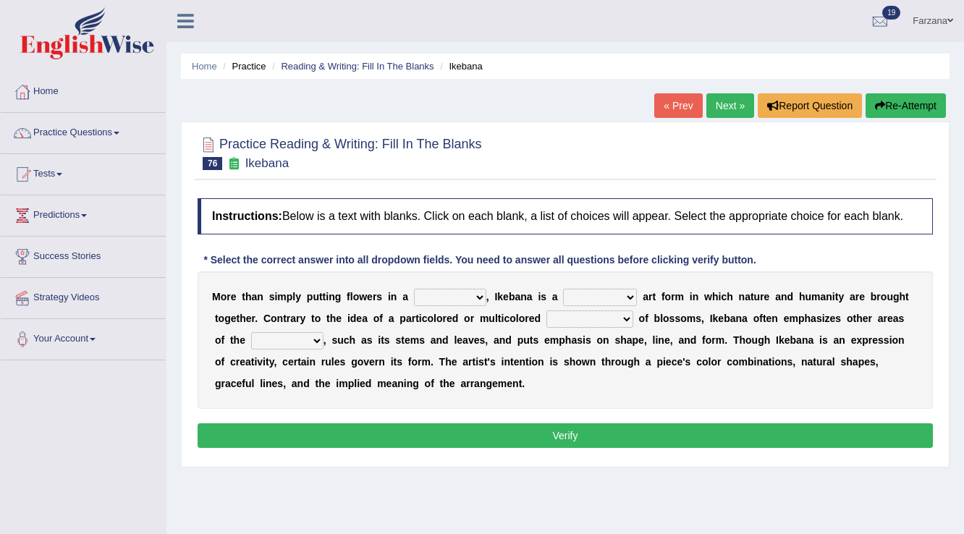
drag, startPoint x: 3, startPoint y: 484, endPoint x: 9, endPoint y: 490, distance: 8.2
click at [6, 489] on div "Toggle navigation Home Practice Questions Speaking Practice Read Aloud Repeat S…" at bounding box center [482, 376] width 964 height 753
click at [281, 333] on select "flora plant organism fauna" at bounding box center [287, 340] width 72 height 17
click at [427, 292] on select "shape way container fashion" at bounding box center [450, 297] width 72 height 17
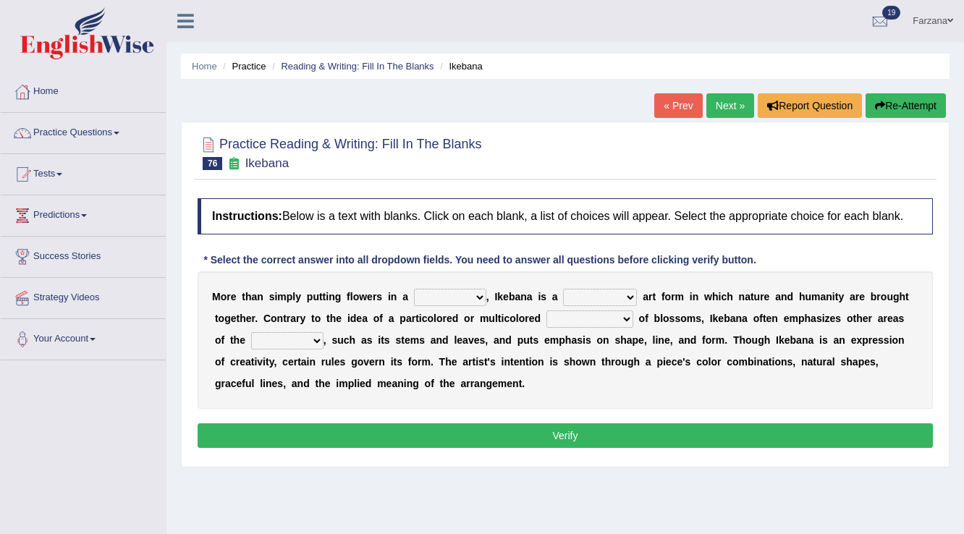
select select "container"
click at [414, 289] on select "shape way container fashion" at bounding box center [450, 297] width 72 height 17
click at [588, 292] on select "restricted random disciplined fleeting" at bounding box center [600, 297] width 74 height 17
click at [648, 313] on b at bounding box center [651, 319] width 6 height 12
click at [579, 295] on select "restricted random disciplined fleeting" at bounding box center [600, 297] width 74 height 17
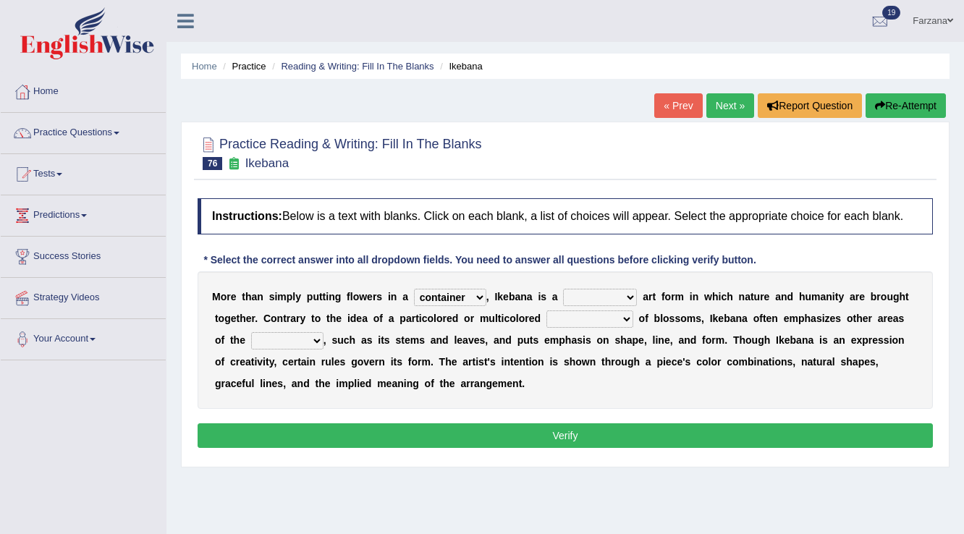
select select "random"
click at [563, 289] on select "restricted random disciplined fleeting" at bounding box center [600, 297] width 74 height 17
click at [554, 314] on select "garden arrangement duplication augmentation" at bounding box center [589, 318] width 87 height 17
select select "garden"
click at [546, 310] on select "garden arrangement duplication augmentation" at bounding box center [589, 318] width 87 height 17
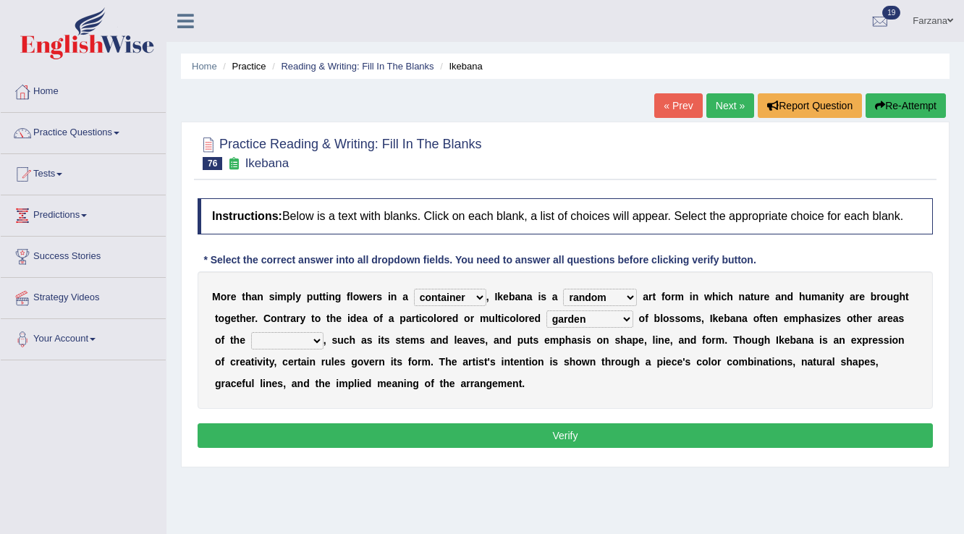
click at [277, 339] on select "flora plant organism fauna" at bounding box center [287, 340] width 72 height 17
select select "plant"
click at [251, 332] on select "flora plant organism fauna" at bounding box center [287, 340] width 72 height 17
click at [441, 293] on select "shape way container fashion" at bounding box center [450, 297] width 72 height 17
select select "shape"
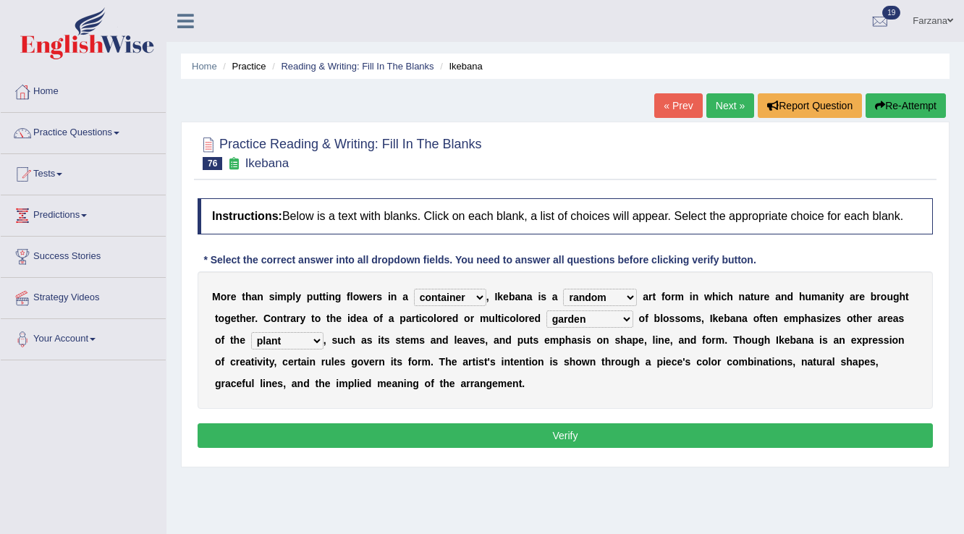
click at [414, 289] on select "shape way container fashion" at bounding box center [450, 297] width 72 height 17
click at [445, 428] on button "Verify" at bounding box center [565, 435] width 735 height 25
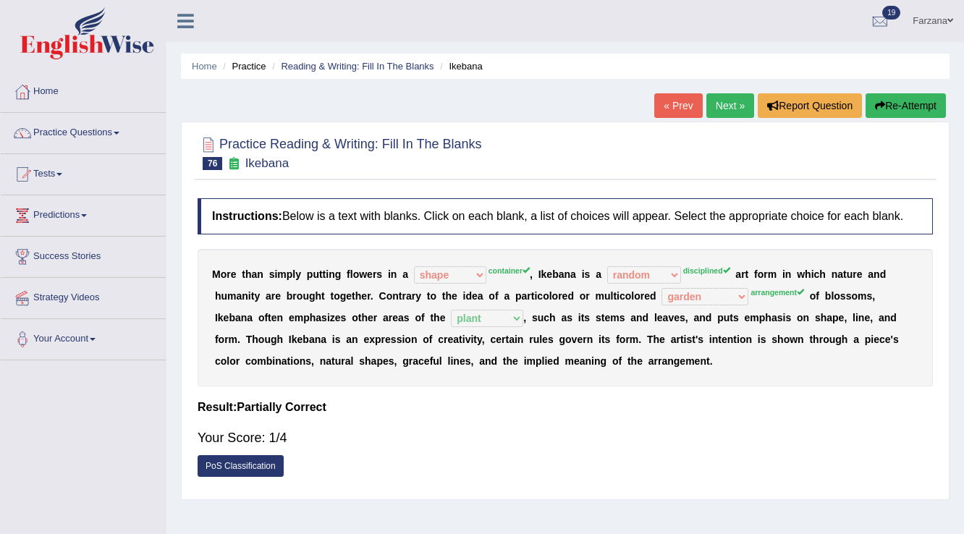
click at [726, 95] on link "Next »" at bounding box center [730, 105] width 48 height 25
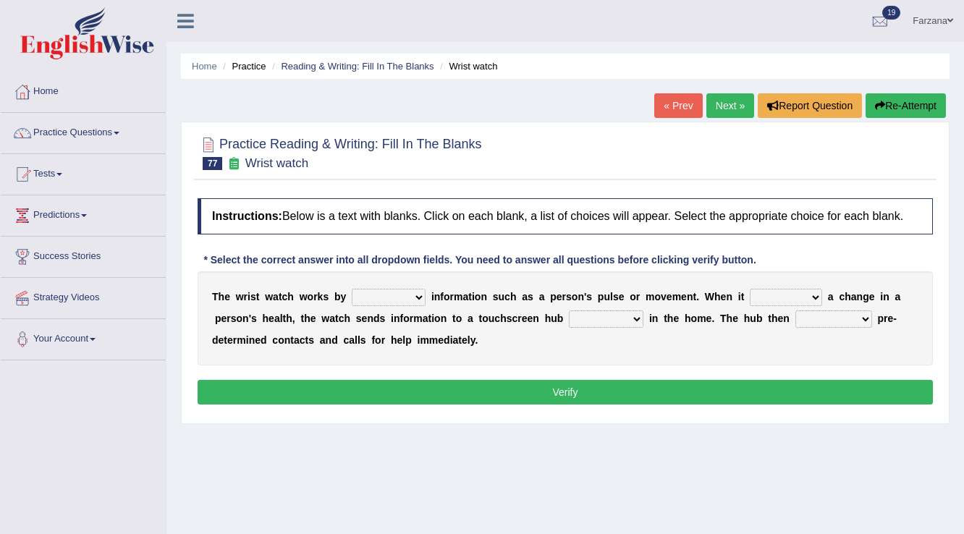
click at [377, 298] on select "transfering tracking modifying unveiling" at bounding box center [389, 297] width 74 height 17
click at [352, 289] on select "transfering tracking modifying unveiling" at bounding box center [389, 297] width 74 height 17
click at [410, 295] on select "transfering tracking modifying unveiling" at bounding box center [389, 297] width 74 height 17
select select "tracking"
click at [352, 289] on select "transfering tracking modifying unveiling" at bounding box center [389, 297] width 74 height 17
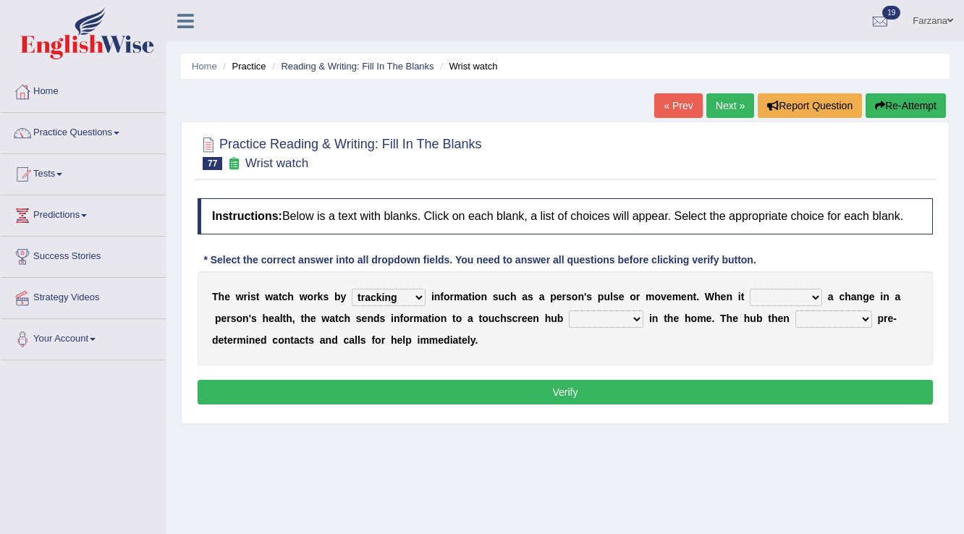
click at [774, 292] on select "defines varies detects reflects" at bounding box center [786, 297] width 72 height 17
click at [750, 289] on select "defines varies detects reflects" at bounding box center [786, 297] width 72 height 17
click at [781, 296] on select "defines varies detects reflects" at bounding box center [786, 297] width 72 height 17
select select "defines"
click at [750, 289] on select "defines varies detects reflects" at bounding box center [786, 297] width 72 height 17
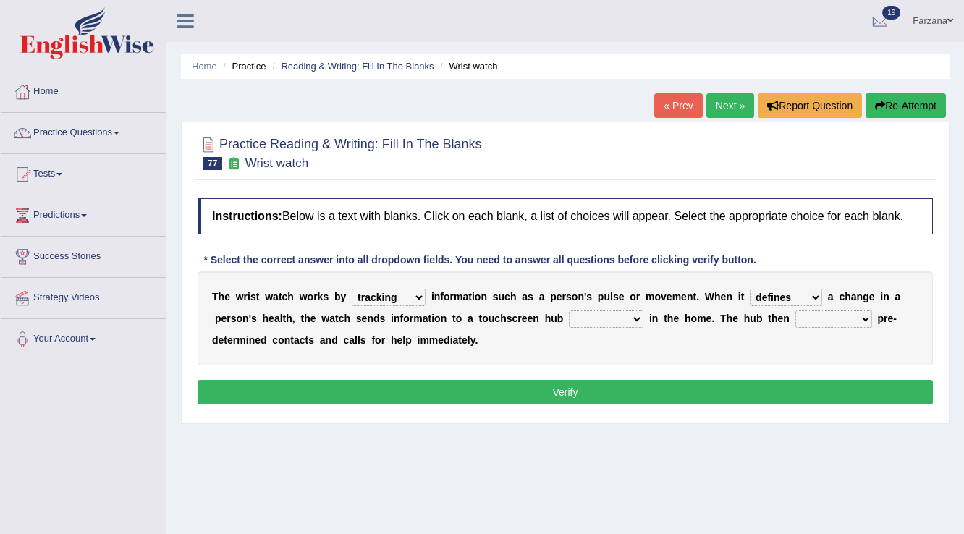
click at [391, 292] on select "transfering tracking modifying unveiling" at bounding box center [389, 297] width 74 height 17
select select "transfering"
click at [352, 289] on select "transfering tracking modifying unveiling" at bounding box center [389, 297] width 74 height 17
click at [600, 323] on select "restored located scattered summoned" at bounding box center [606, 318] width 75 height 17
select select "located"
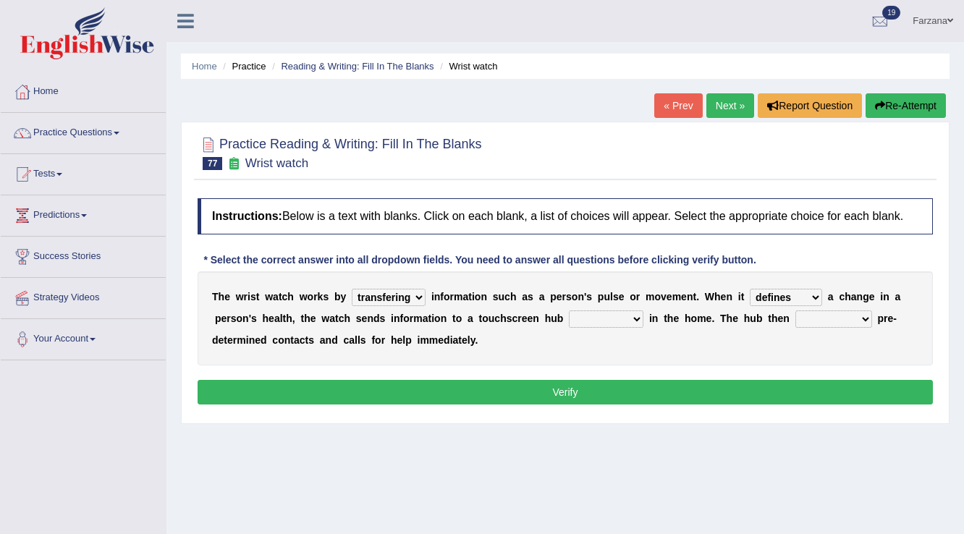
click at [569, 310] on select "restored located scattered summoned" at bounding box center [606, 318] width 75 height 17
click at [850, 321] on select "suppresses alerts collects stimulates" at bounding box center [833, 318] width 77 height 17
select select "alerts"
click at [795, 310] on select "suppresses alerts collects stimulates" at bounding box center [833, 318] width 77 height 17
click at [682, 408] on div "Instructions: Below is a text with blanks. Click on each blank, a list of choic…" at bounding box center [565, 303] width 742 height 225
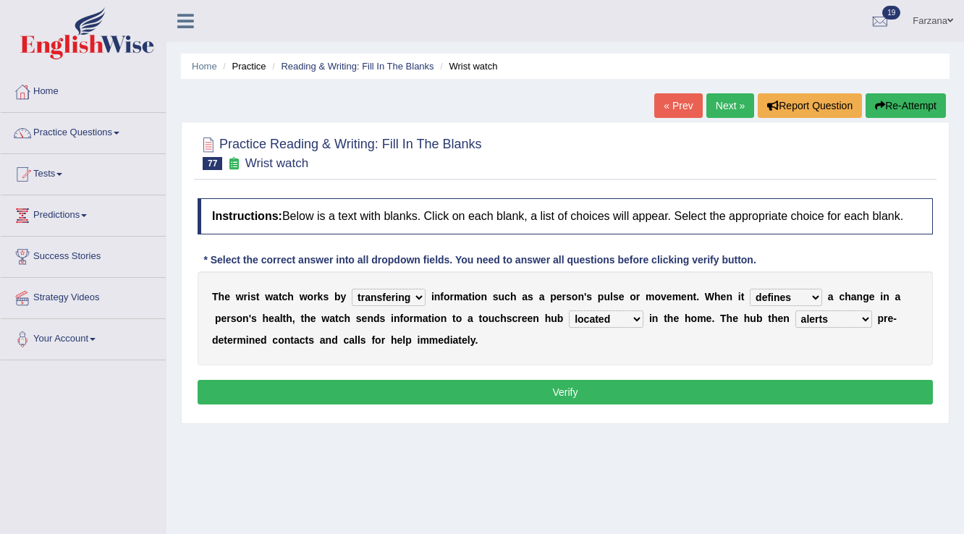
click at [663, 384] on button "Verify" at bounding box center [565, 392] width 735 height 25
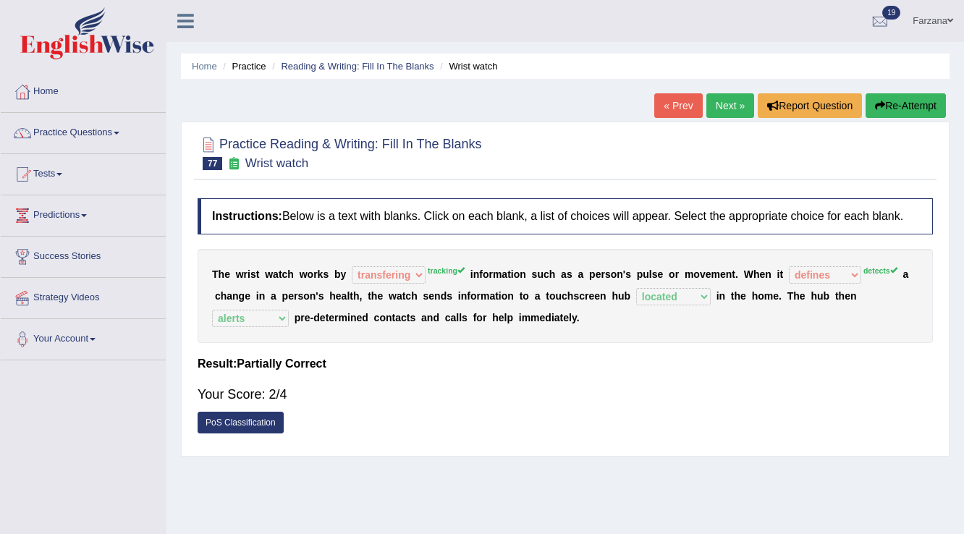
drag, startPoint x: 254, startPoint y: 326, endPoint x: 587, endPoint y: 338, distance: 333.1
click at [280, 326] on div "T h e w r i s t w a t c h w o r k s b y transfering tracking modifying unveilin…" at bounding box center [565, 296] width 735 height 94
click at [443, 277] on div "T h e w r i s t w a t c h w o r k s b y transfering tracking modifying unveilin…" at bounding box center [565, 296] width 735 height 94
click at [719, 105] on link "Next »" at bounding box center [730, 105] width 48 height 25
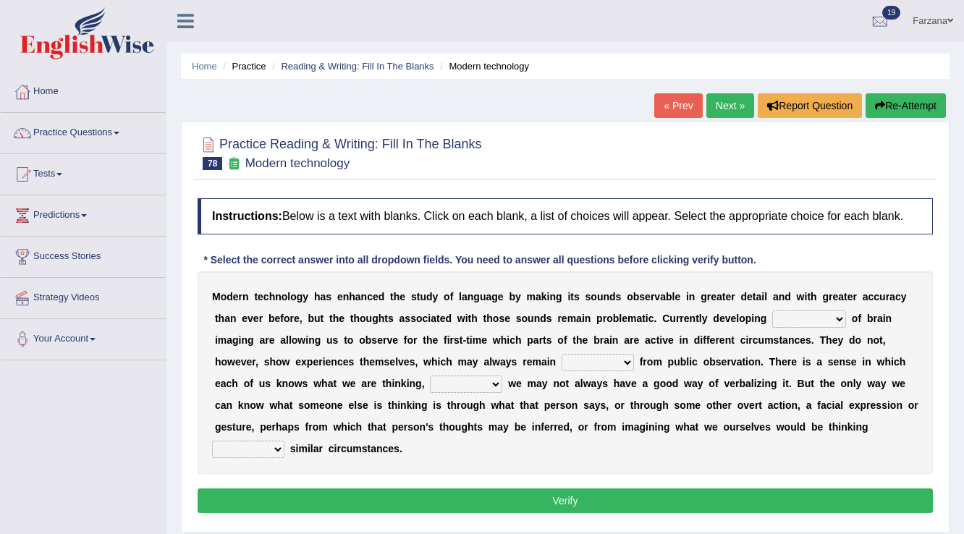
scroll to position [58, 0]
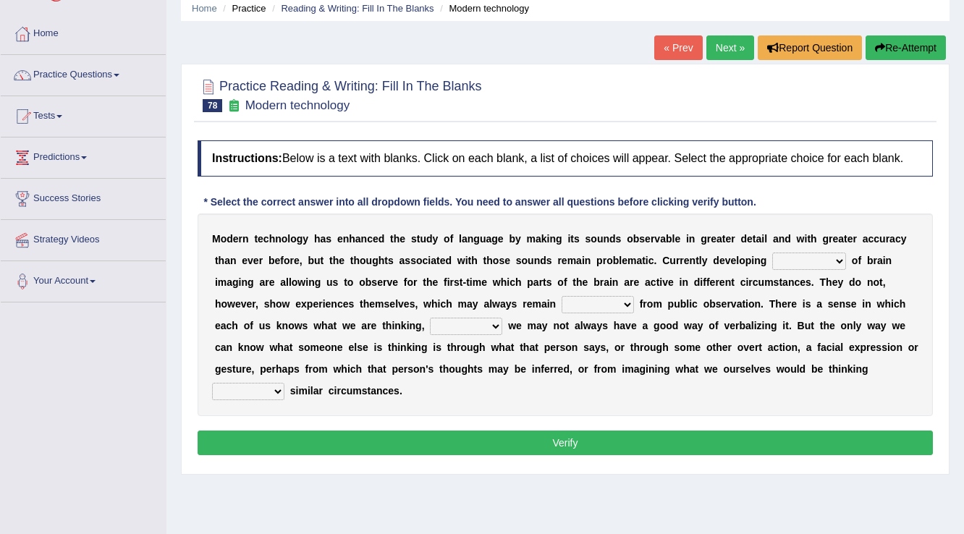
click at [774, 257] on select "processes techniques modes research" at bounding box center [809, 261] width 74 height 17
select select "techniques"
click at [772, 253] on select "processes techniques modes research" at bounding box center [809, 261] width 74 height 17
click at [567, 305] on select "hiding hide hidden hideous" at bounding box center [598, 304] width 72 height 17
select select "hidden"
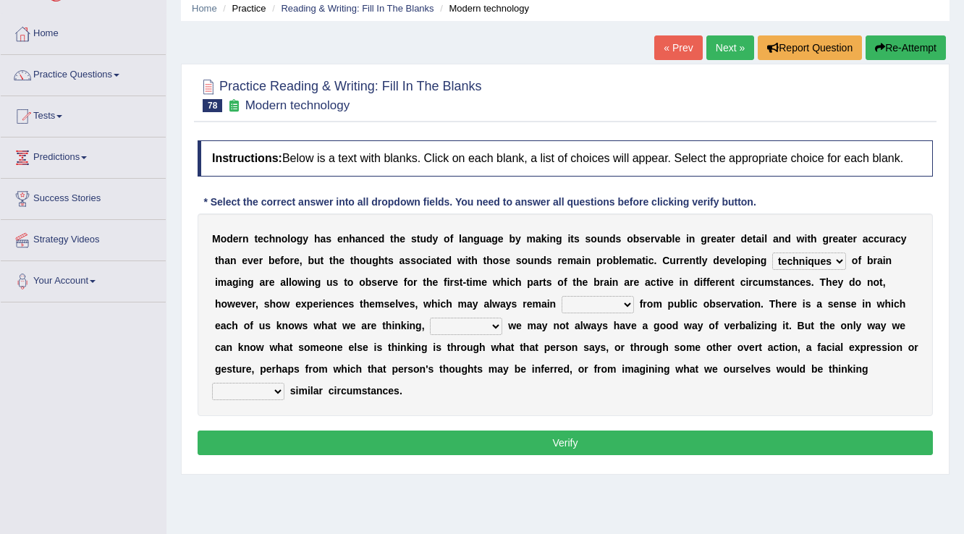
click at [562, 296] on select "hiding hide hidden hideous" at bounding box center [598, 304] width 72 height 17
click at [460, 329] on select "besides so therefore although" at bounding box center [466, 326] width 72 height 17
select select "although"
click at [430, 318] on select "besides so therefore although" at bounding box center [466, 326] width 72 height 17
click at [258, 390] on select "of on in about" at bounding box center [248, 391] width 72 height 17
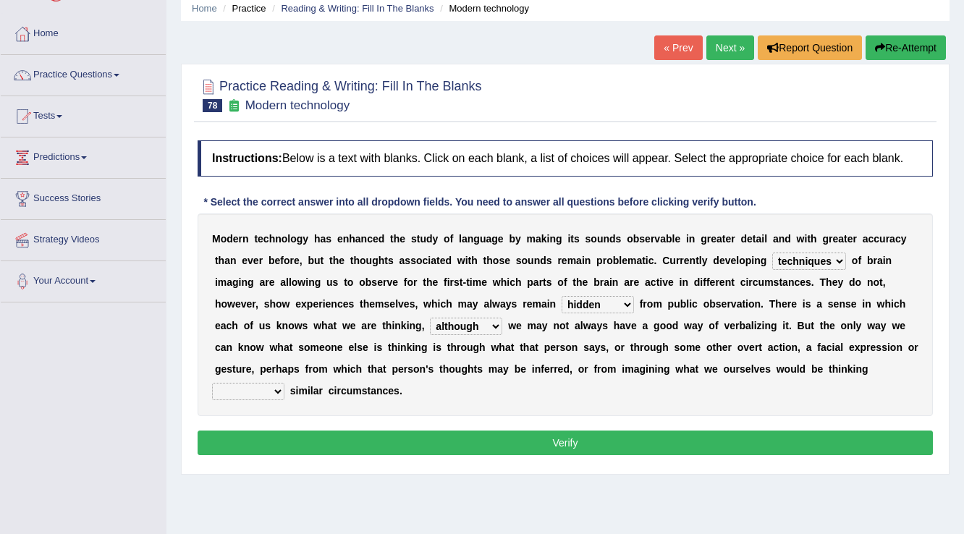
select select "of"
click at [212, 383] on select "of on in about" at bounding box center [248, 391] width 72 height 17
click at [255, 446] on button "Verify" at bounding box center [565, 443] width 735 height 25
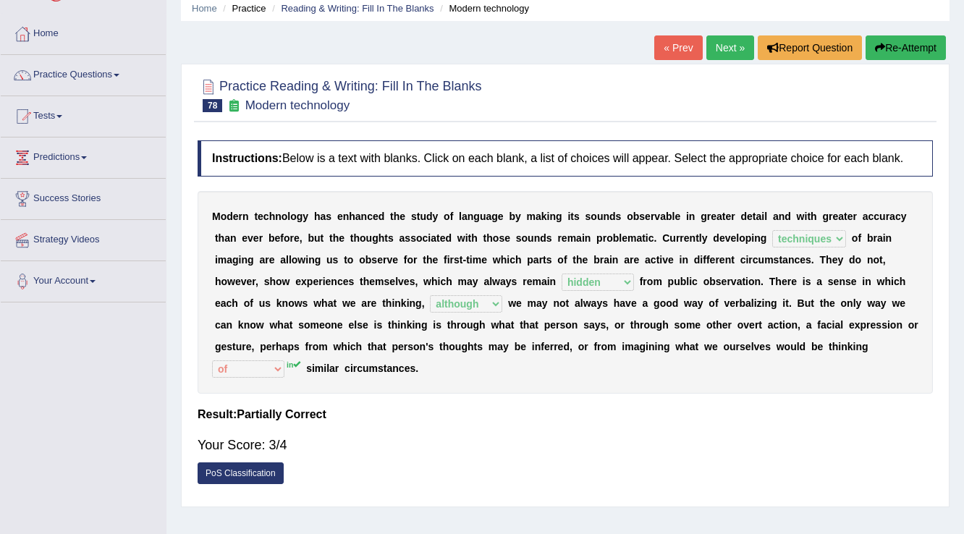
scroll to position [0, 0]
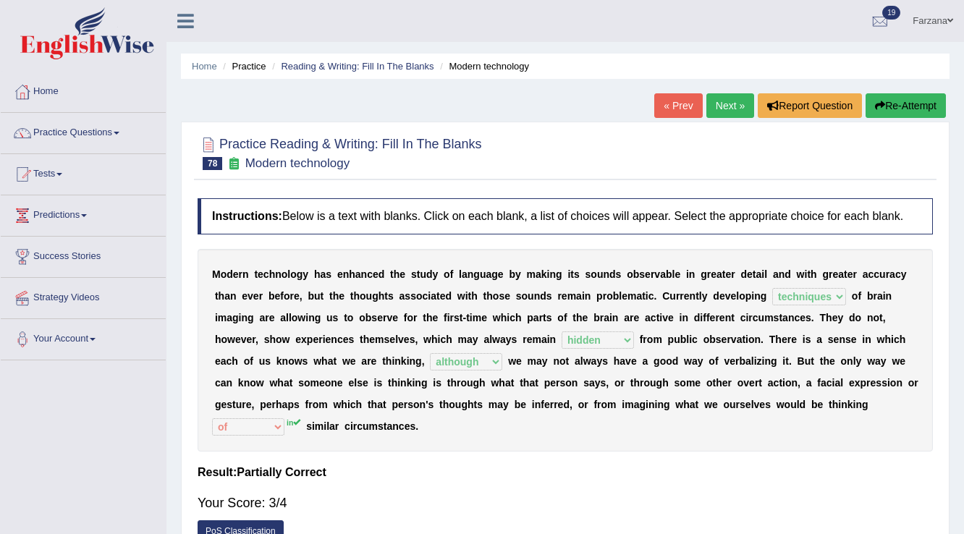
click at [722, 107] on link "Next »" at bounding box center [730, 105] width 48 height 25
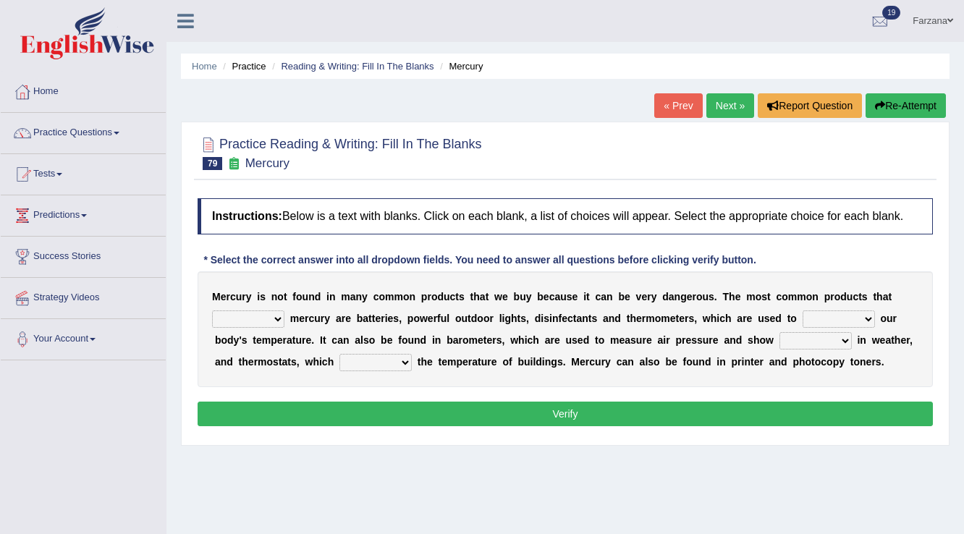
click at [255, 318] on select "hold contain tribute require" at bounding box center [248, 318] width 72 height 17
select select "contain"
click at [212, 310] on select "hold contain tribute require" at bounding box center [248, 318] width 72 height 17
click at [807, 318] on select "depict value measure detect" at bounding box center [838, 318] width 72 height 17
select select "measure"
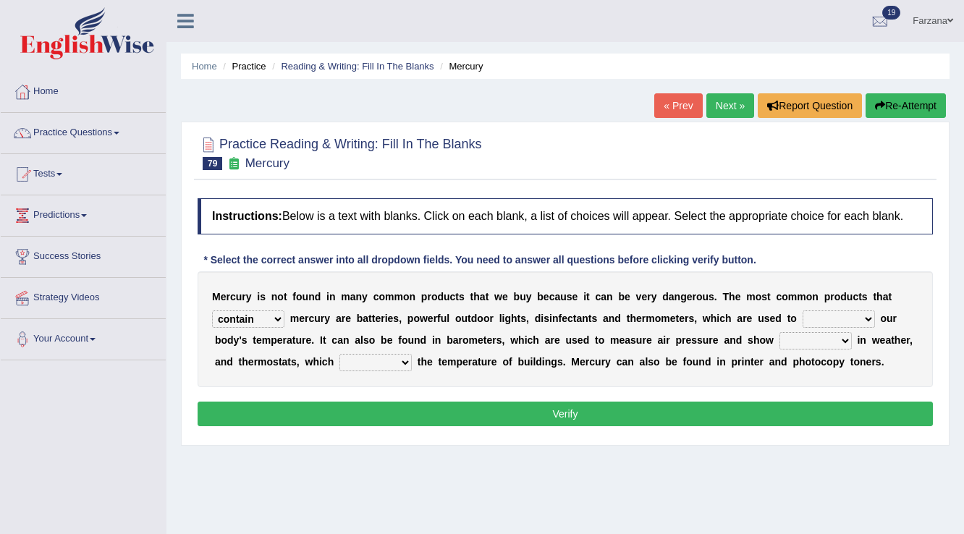
click at [802, 310] on select "depict value measure detect" at bounding box center [838, 318] width 72 height 17
click at [394, 361] on select "conclude determine fold regulate" at bounding box center [375, 362] width 72 height 17
click at [792, 339] on select "changes contrasts marks contours" at bounding box center [815, 340] width 72 height 17
select select "changes"
click at [779, 332] on select "changes contrasts marks contours" at bounding box center [815, 340] width 72 height 17
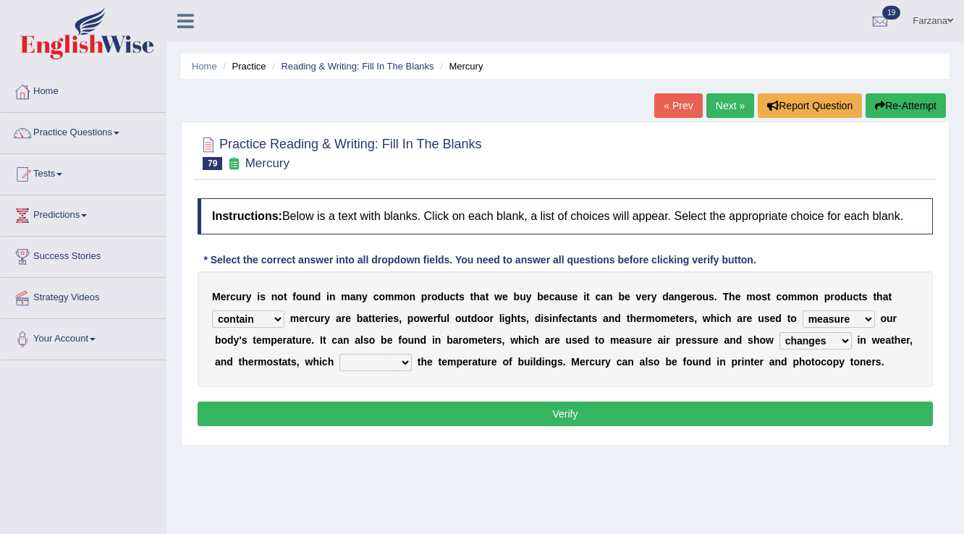
click at [356, 356] on select "conclude determine fold regulate" at bounding box center [375, 362] width 72 height 17
select select "regulate"
click at [339, 354] on select "conclude determine fold regulate" at bounding box center [375, 362] width 72 height 17
click at [379, 410] on button "Verify" at bounding box center [565, 414] width 735 height 25
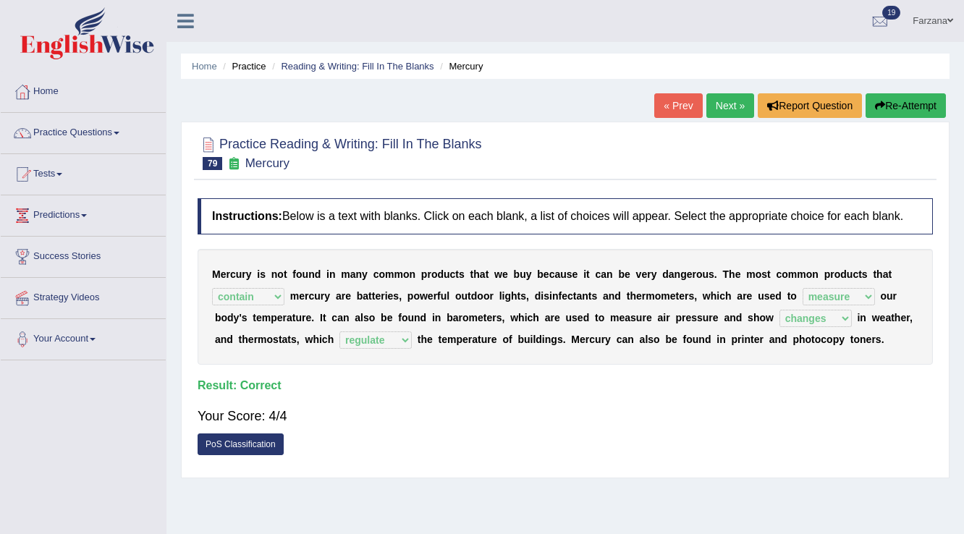
click at [721, 102] on link "Next »" at bounding box center [730, 105] width 48 height 25
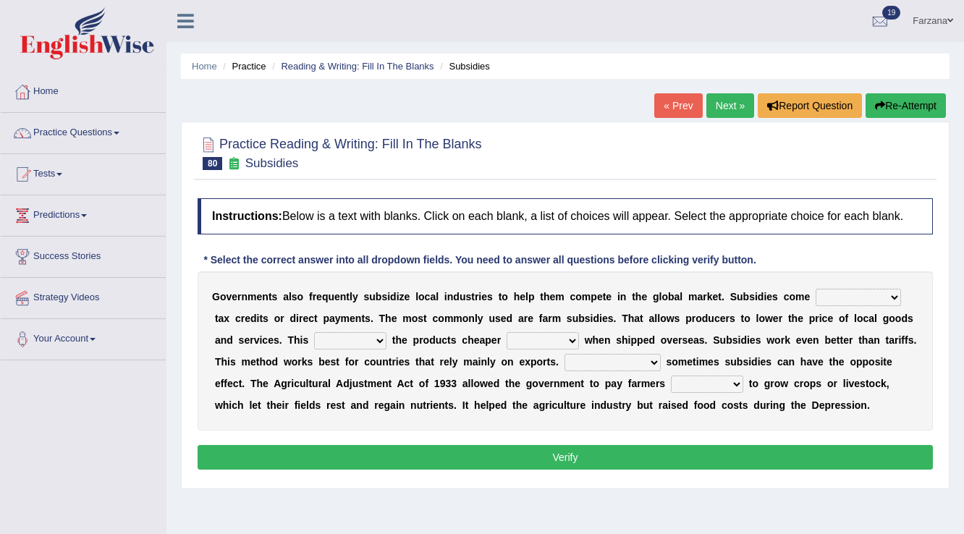
click at [851, 289] on select "apart from in the form of through as well as" at bounding box center [857, 297] width 85 height 17
click at [815, 289] on select "apart from in the form of through as well as" at bounding box center [857, 297] width 85 height 17
click at [873, 289] on select "apart from in the form of through as well as" at bounding box center [857, 297] width 85 height 17
select select "through"
click at [815, 289] on select "apart from in the form of through as well as" at bounding box center [857, 297] width 85 height 17
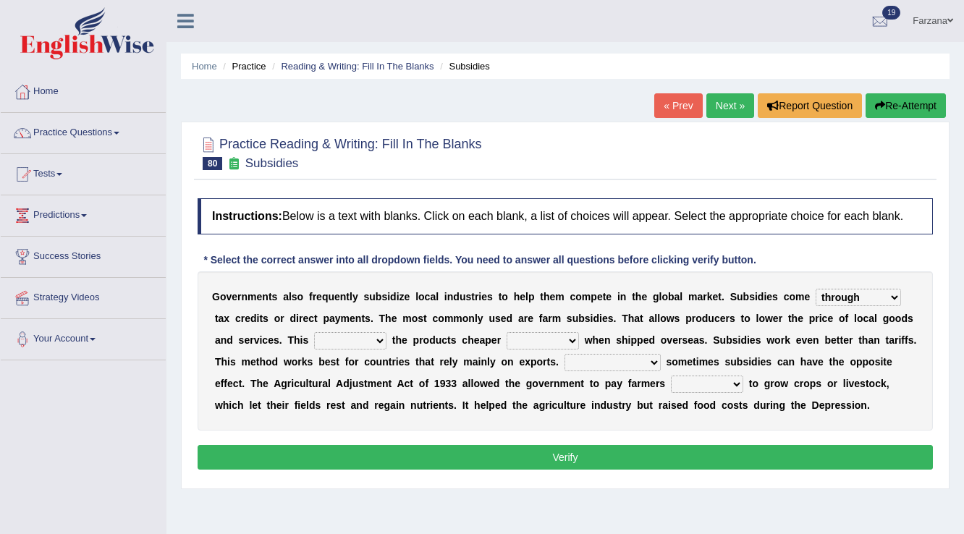
click at [333, 339] on select "makes allows promises decides" at bounding box center [350, 340] width 72 height 17
select select "makes"
click at [314, 332] on select "makes allows promises decides" at bounding box center [350, 340] width 72 height 17
click at [563, 337] on select "thus despite however even" at bounding box center [543, 340] width 72 height 17
select select "even"
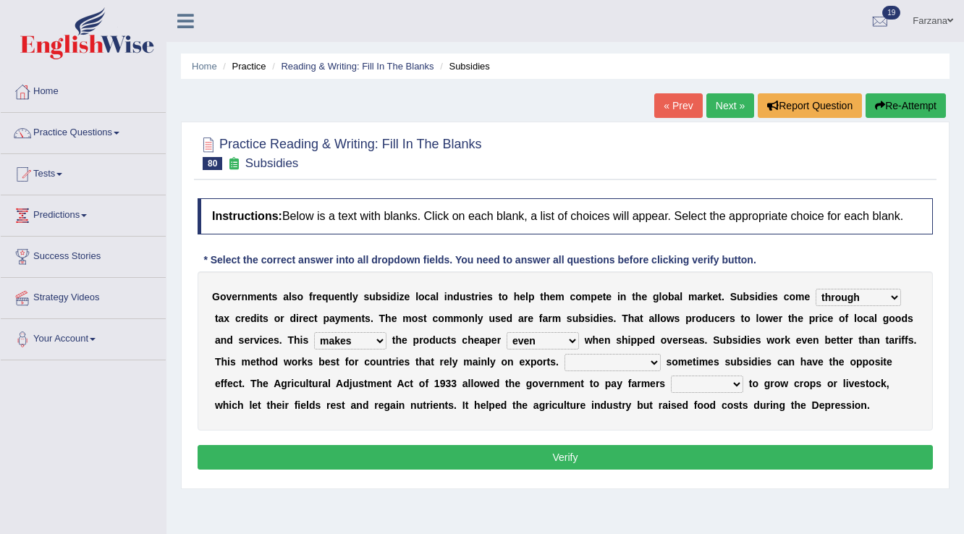
click at [507, 332] on select "thus despite however even" at bounding box center [543, 340] width 72 height 17
click at [357, 342] on select "makes allows promises decides" at bounding box center [350, 340] width 72 height 17
click at [314, 332] on select "makes allows promises decides" at bounding box center [350, 340] width 72 height 17
click at [602, 368] on select "Therefore Unless Besides On the contrary" at bounding box center [612, 362] width 96 height 17
click at [600, 365] on select "Therefore Unless Besides On the contrary" at bounding box center [612, 362] width 96 height 17
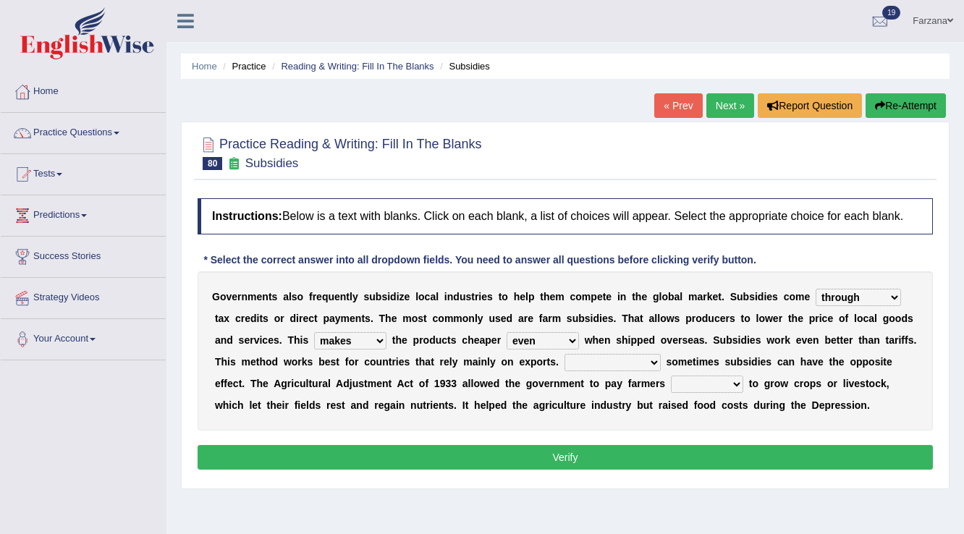
click at [595, 367] on select "Therefore Unless Besides On the contrary" at bounding box center [612, 362] width 96 height 17
select select "On the contrary"
click at [564, 354] on select "Therefore Unless Besides On the contrary" at bounding box center [612, 362] width 96 height 17
click at [683, 384] on select "neither either not whether" at bounding box center [707, 384] width 72 height 17
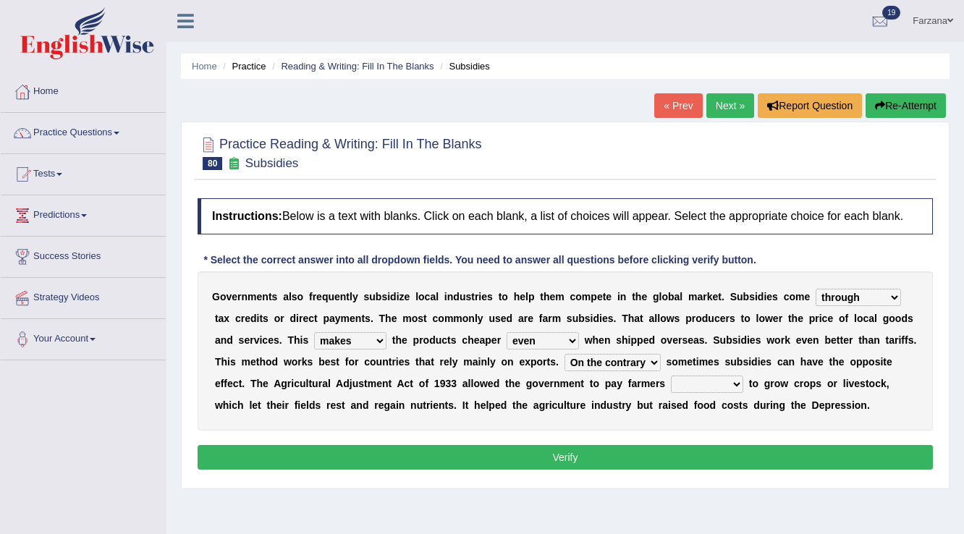
click at [683, 384] on select "neither either not whether" at bounding box center [707, 384] width 72 height 17
select select "either"
click at [671, 376] on select "neither either not whether" at bounding box center [707, 384] width 72 height 17
click at [646, 465] on button "Verify" at bounding box center [565, 457] width 735 height 25
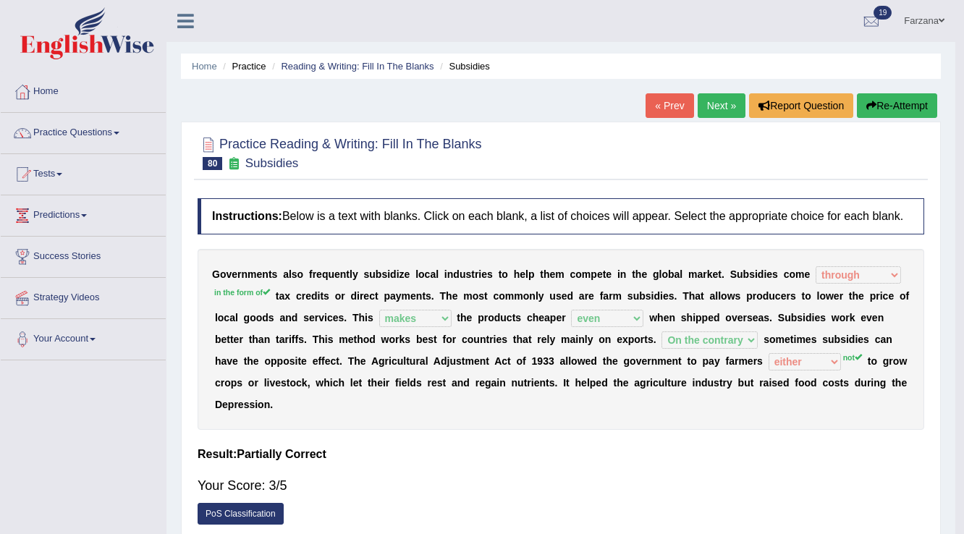
click at [638, 452] on body "Toggle navigation Home Practice Questions Speaking Practice Read Aloud Repeat S…" at bounding box center [482, 267] width 964 height 534
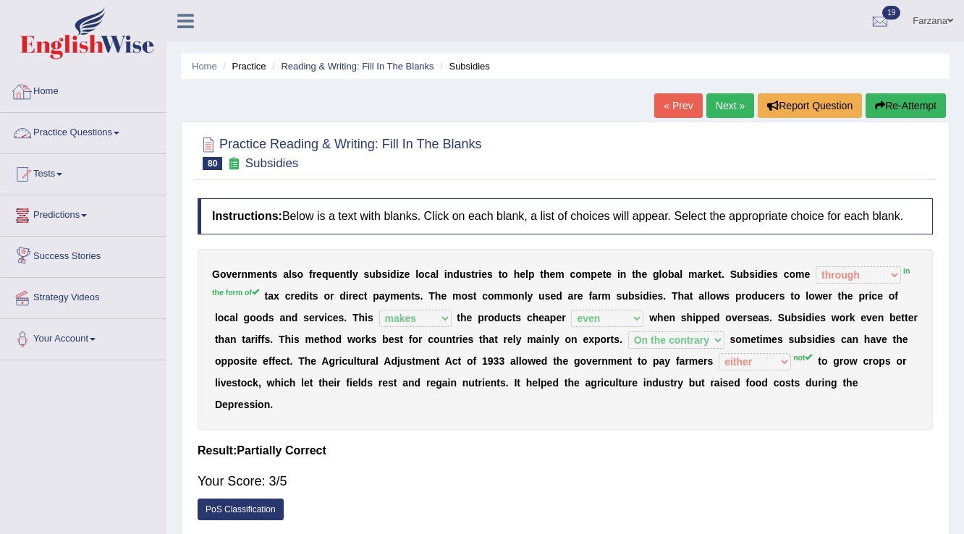
click at [101, 145] on link "Practice Questions" at bounding box center [83, 131] width 165 height 36
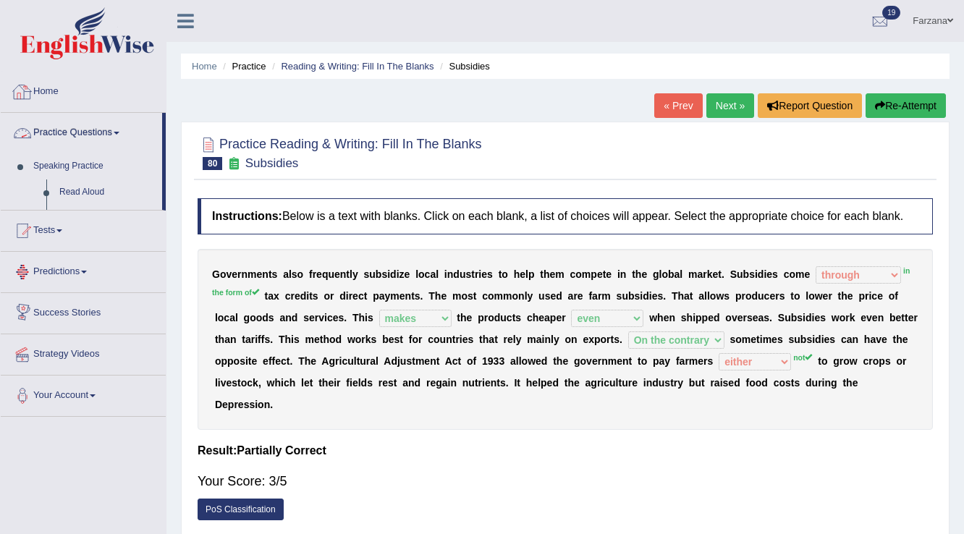
click at [99, 145] on link "Practice Questions" at bounding box center [81, 131] width 161 height 36
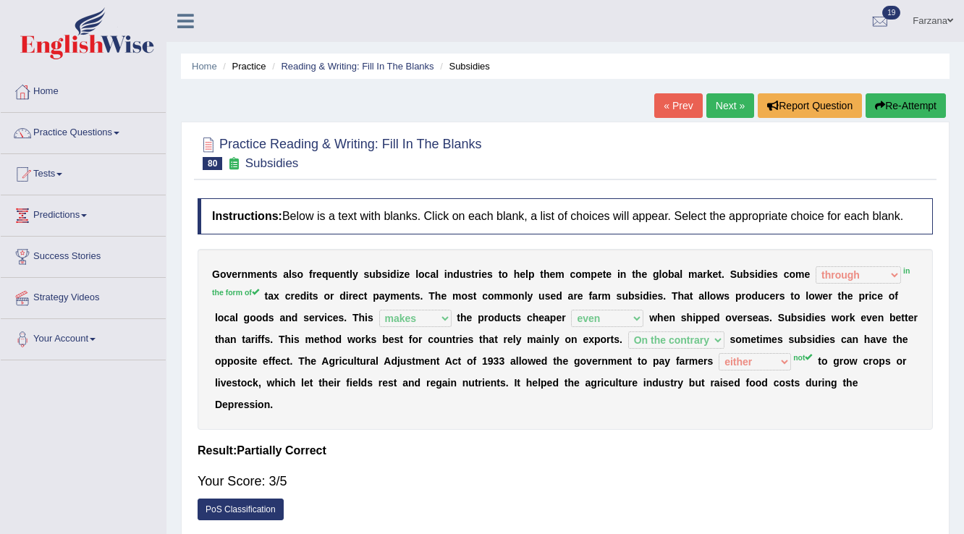
click at [80, 127] on link "Practice Questions" at bounding box center [83, 131] width 165 height 36
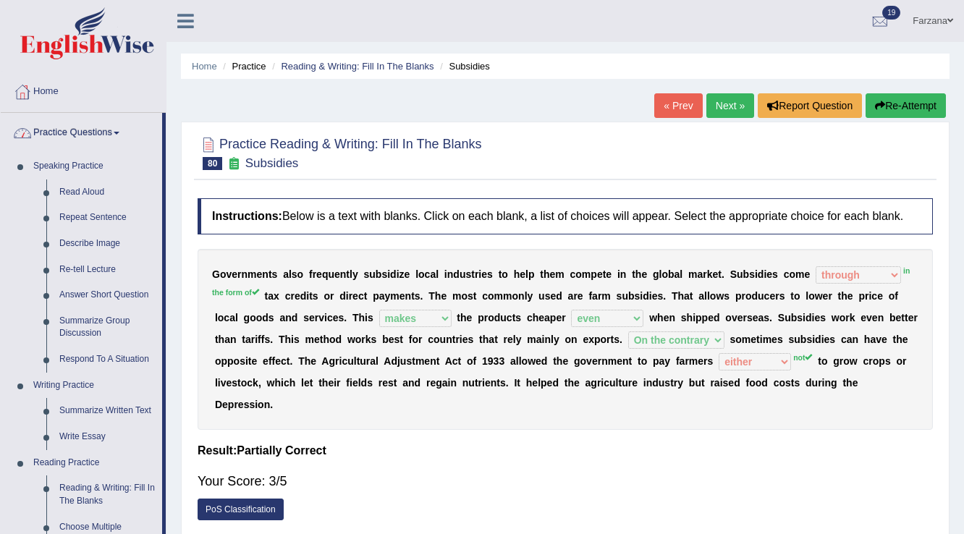
click at [89, 127] on link "Practice Questions" at bounding box center [81, 131] width 161 height 36
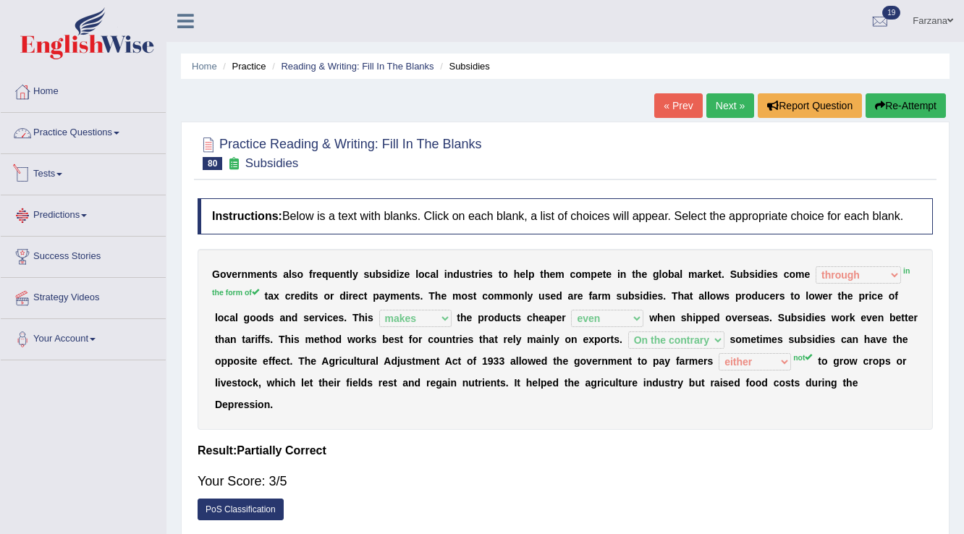
click at [58, 177] on link "Tests" at bounding box center [83, 172] width 165 height 36
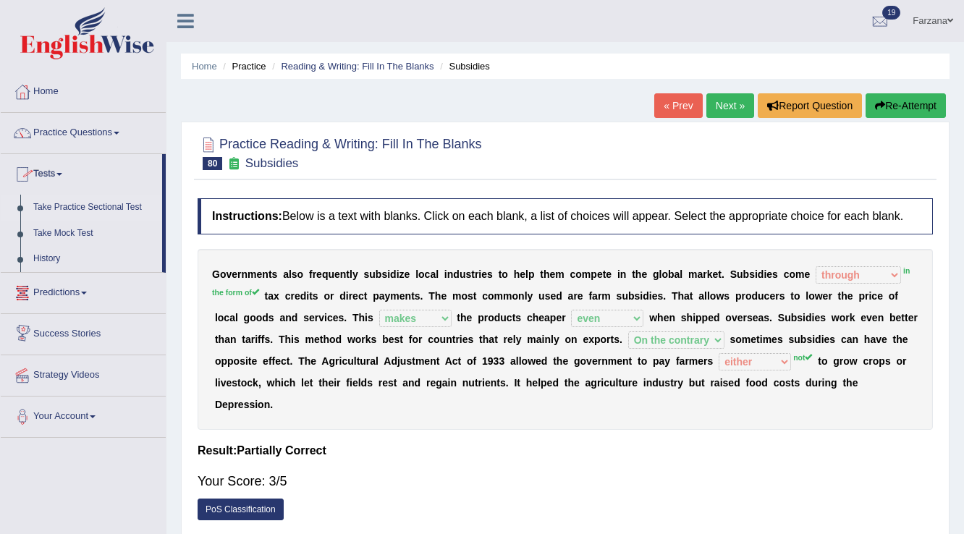
click at [63, 208] on link "Take Practice Sectional Test" at bounding box center [94, 208] width 135 height 26
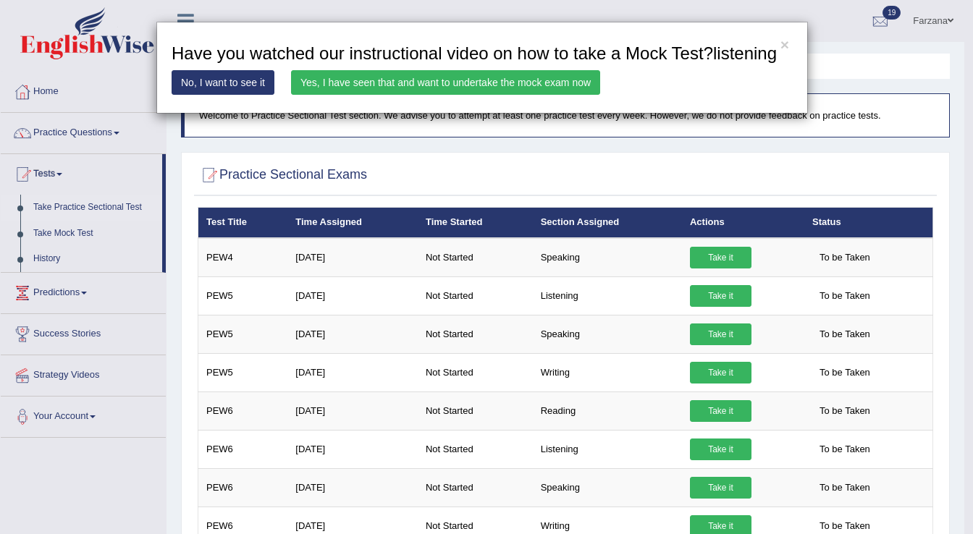
click at [474, 83] on link "Yes, I have seen that and want to undertake the mock exam now" at bounding box center [445, 82] width 309 height 25
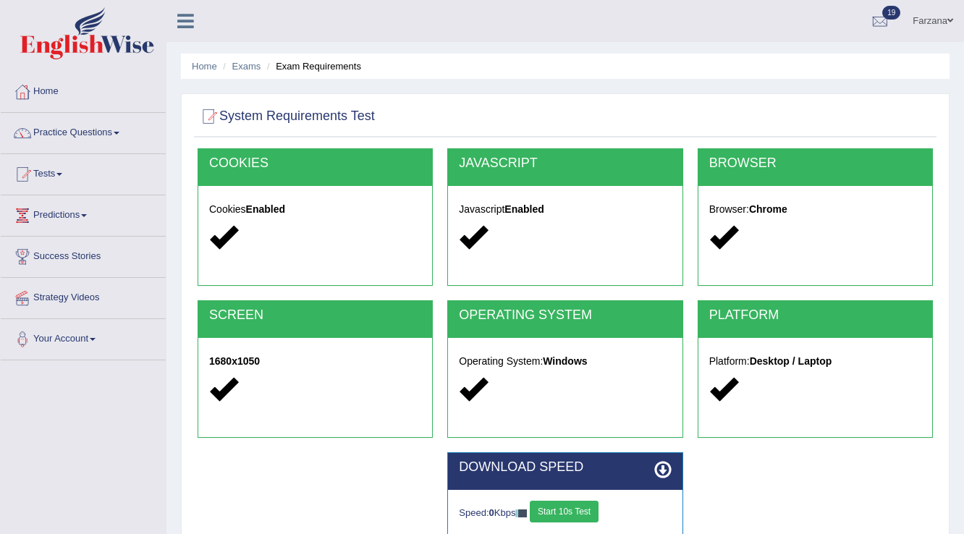
scroll to position [226, 0]
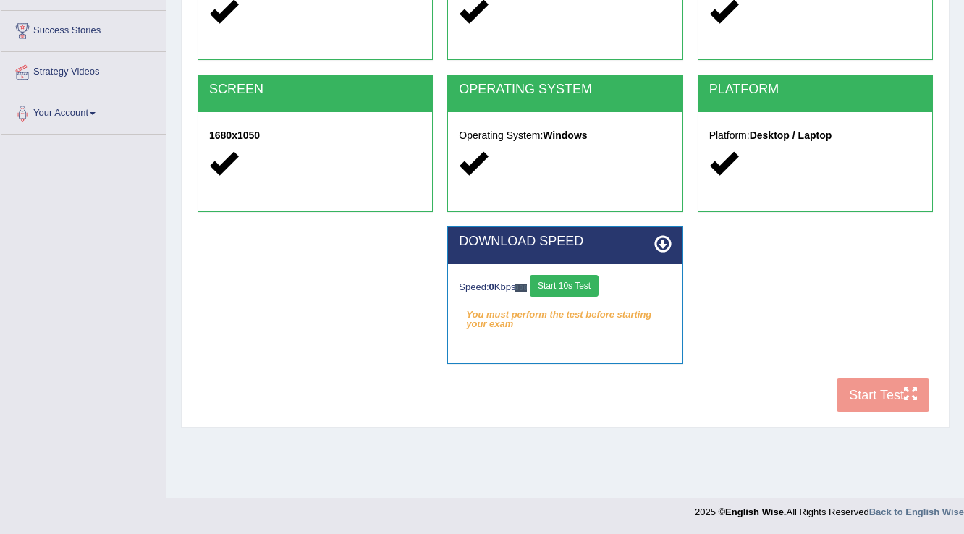
click at [588, 292] on button "Start 10s Test" at bounding box center [564, 286] width 69 height 22
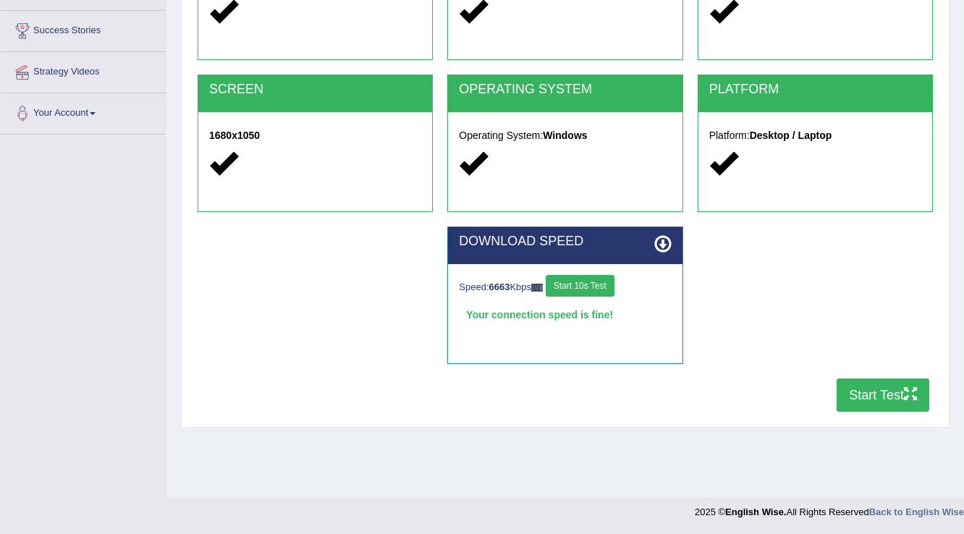
click at [880, 388] on button "Start Test" at bounding box center [882, 394] width 93 height 33
click at [855, 394] on button "Start Test" at bounding box center [882, 394] width 93 height 33
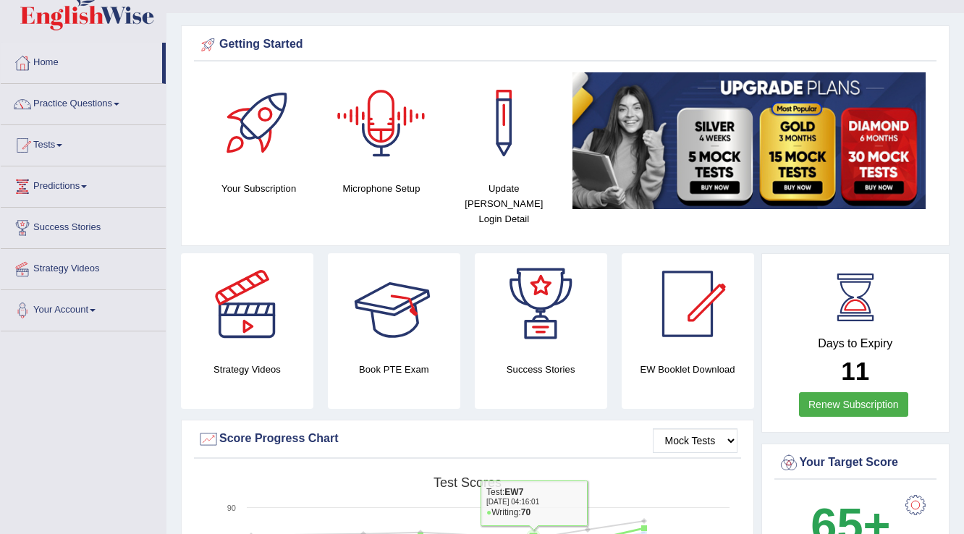
scroll to position [58, 0]
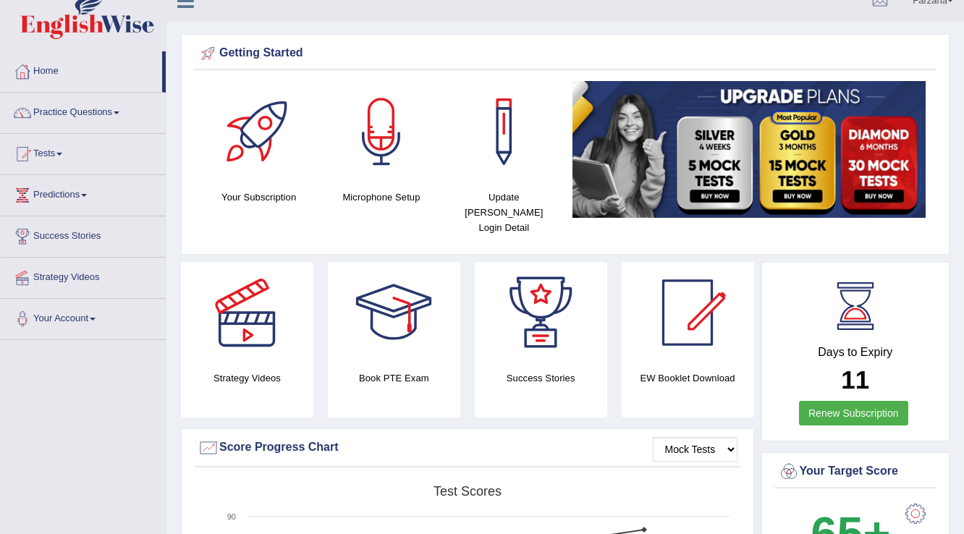
scroll to position [0, 0]
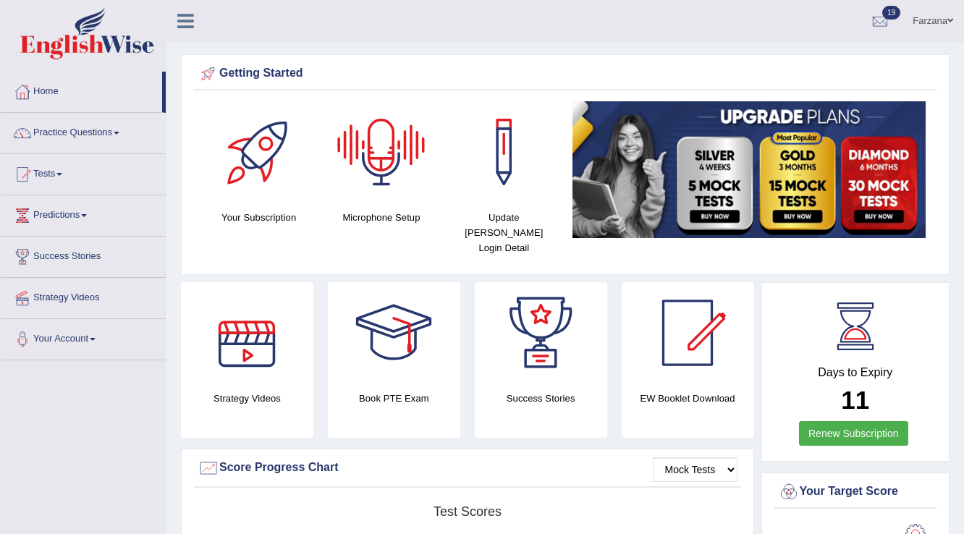
click at [920, 20] on link "Farzana" at bounding box center [933, 19] width 62 height 38
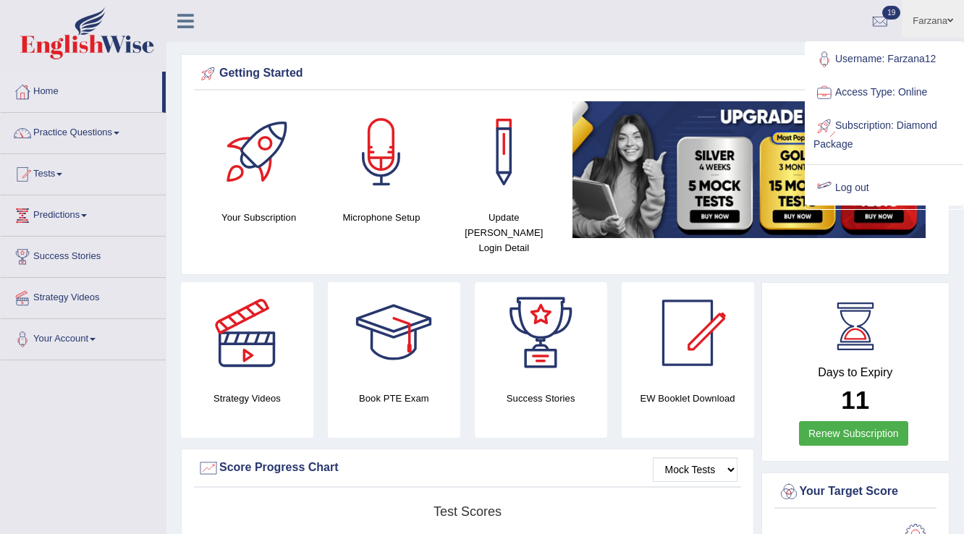
click at [865, 179] on link "Log out" at bounding box center [884, 187] width 156 height 33
